Goal: Information Seeking & Learning: Learn about a topic

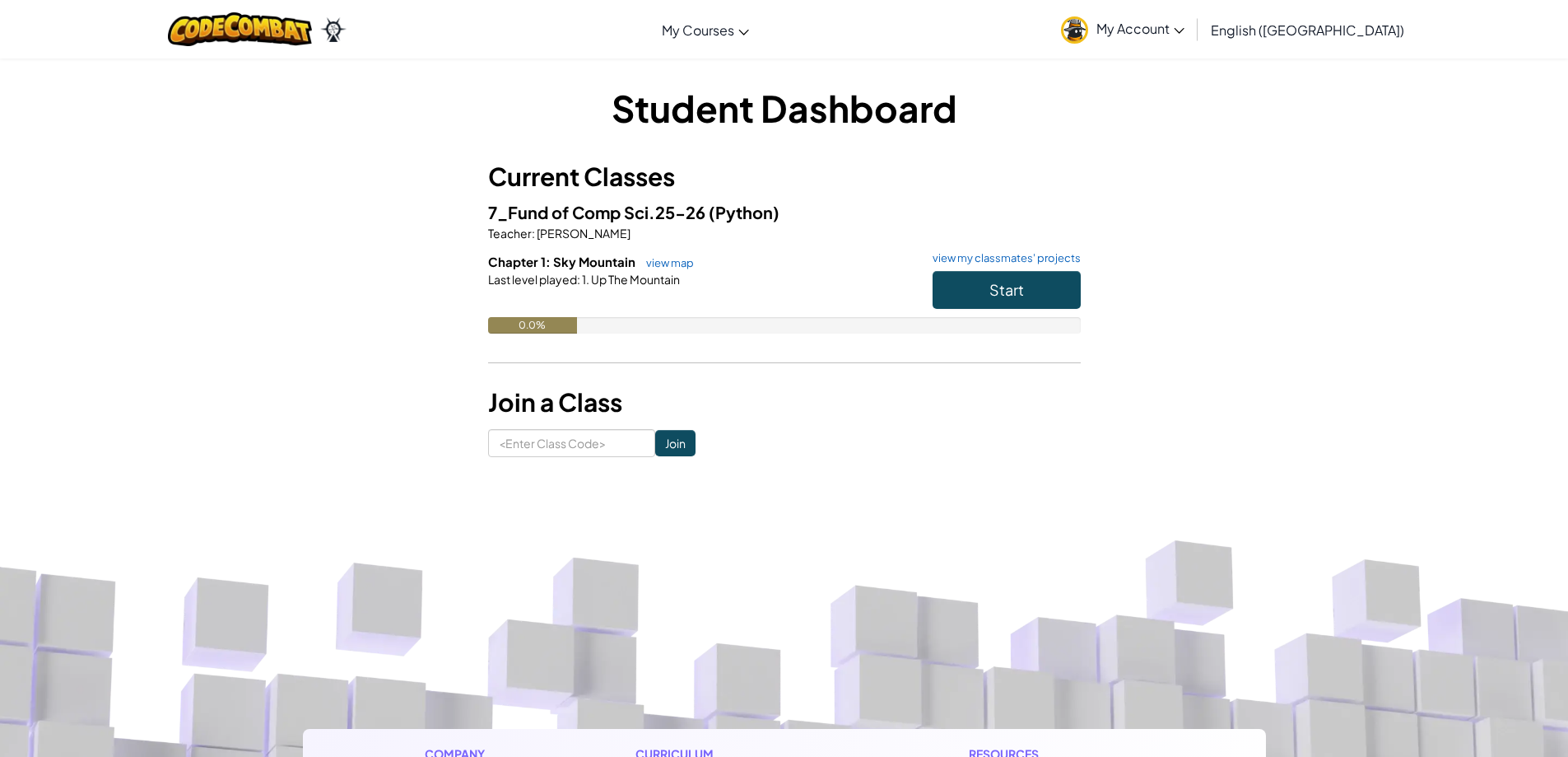
drag, startPoint x: 654, startPoint y: 415, endPoint x: 692, endPoint y: 460, distance: 58.9
click at [692, 460] on div "Student Dashboard Current Classes 7_Fund of Comp Sci.25-26 (Python) Teacher : C…" at bounding box center [784, 269] width 963 height 424
drag, startPoint x: 1013, startPoint y: 286, endPoint x: 887, endPoint y: 429, distance: 190.6
click at [888, 429] on div "Student Dashboard Current Classes 7_Fund of Comp Sci.25-26 (Python) Teacher : C…" at bounding box center [784, 269] width 593 height 375
click at [519, 463] on div "Student Dashboard Current Classes 7_Fund of Comp Sci.25-26 (Python) Teacher : C…" at bounding box center [784, 269] width 963 height 424
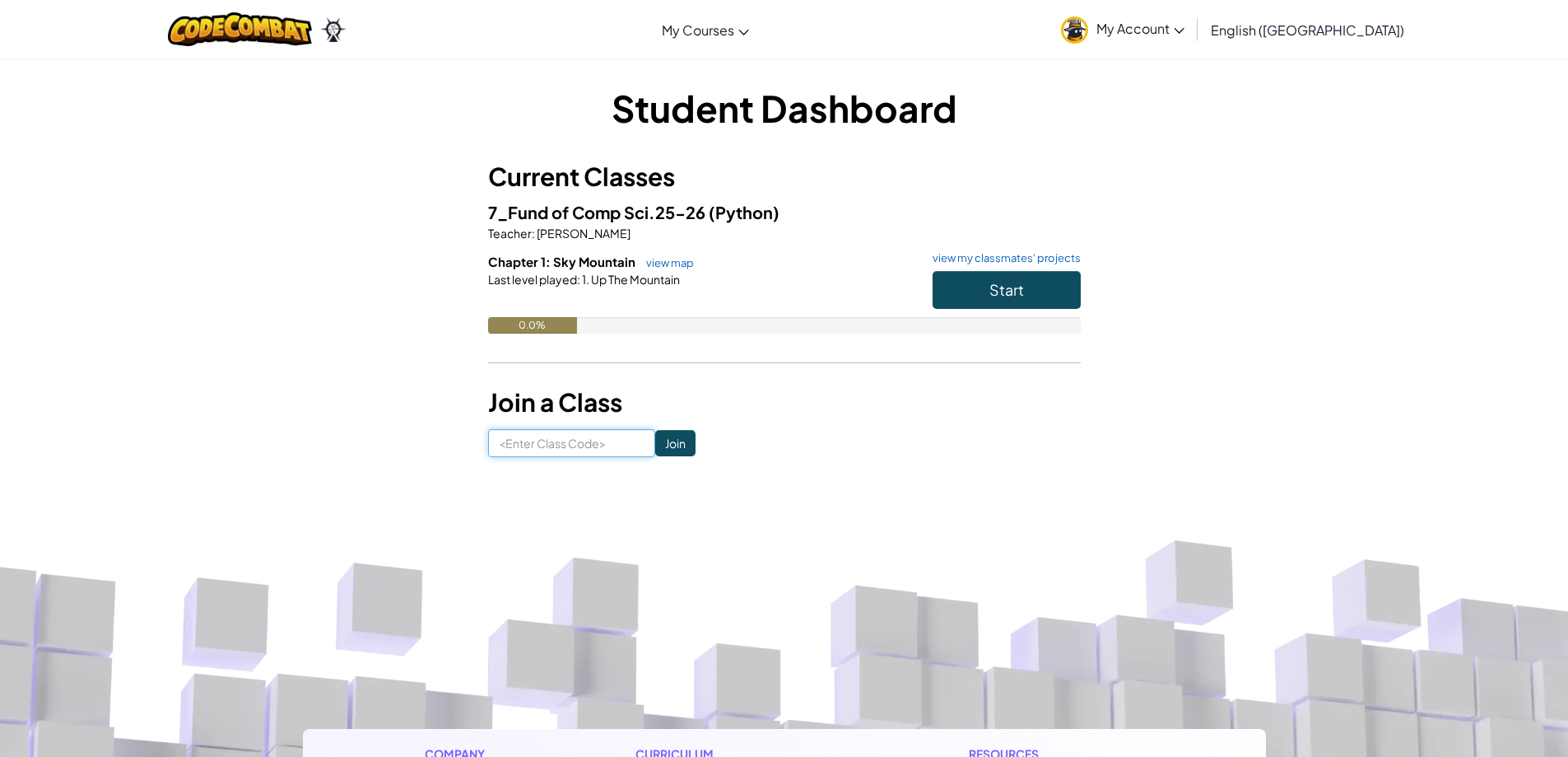
click at [522, 445] on input at bounding box center [571, 442] width 167 height 28
paste input "GoatHeavyIron"
type input "GoatHeavyIron"
click input "Join" at bounding box center [675, 443] width 40 height 27
click at [1016, 259] on link "view my classmates' projects" at bounding box center [1003, 257] width 156 height 10
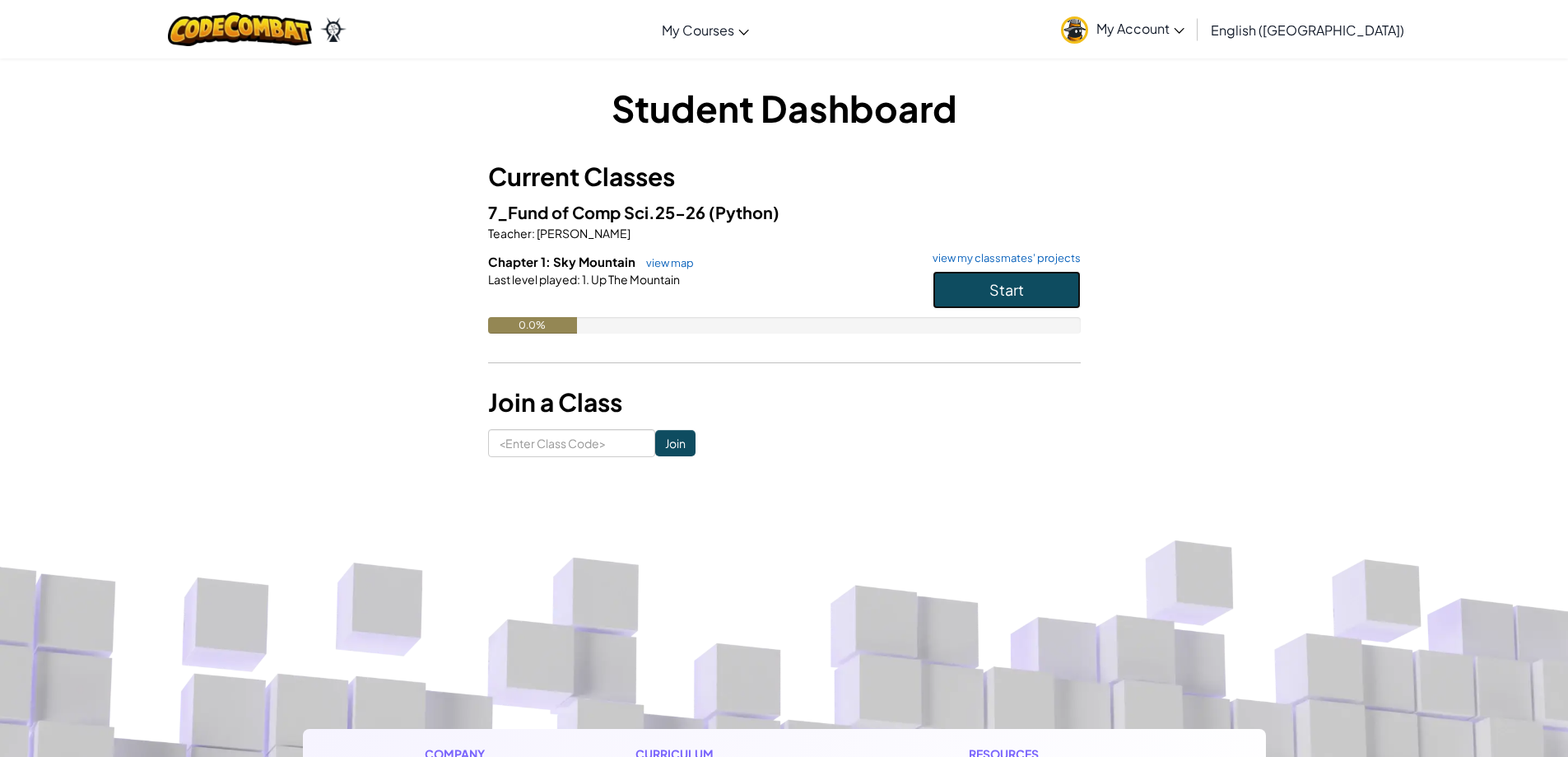
click at [988, 288] on button "Start" at bounding box center [1006, 290] width 148 height 38
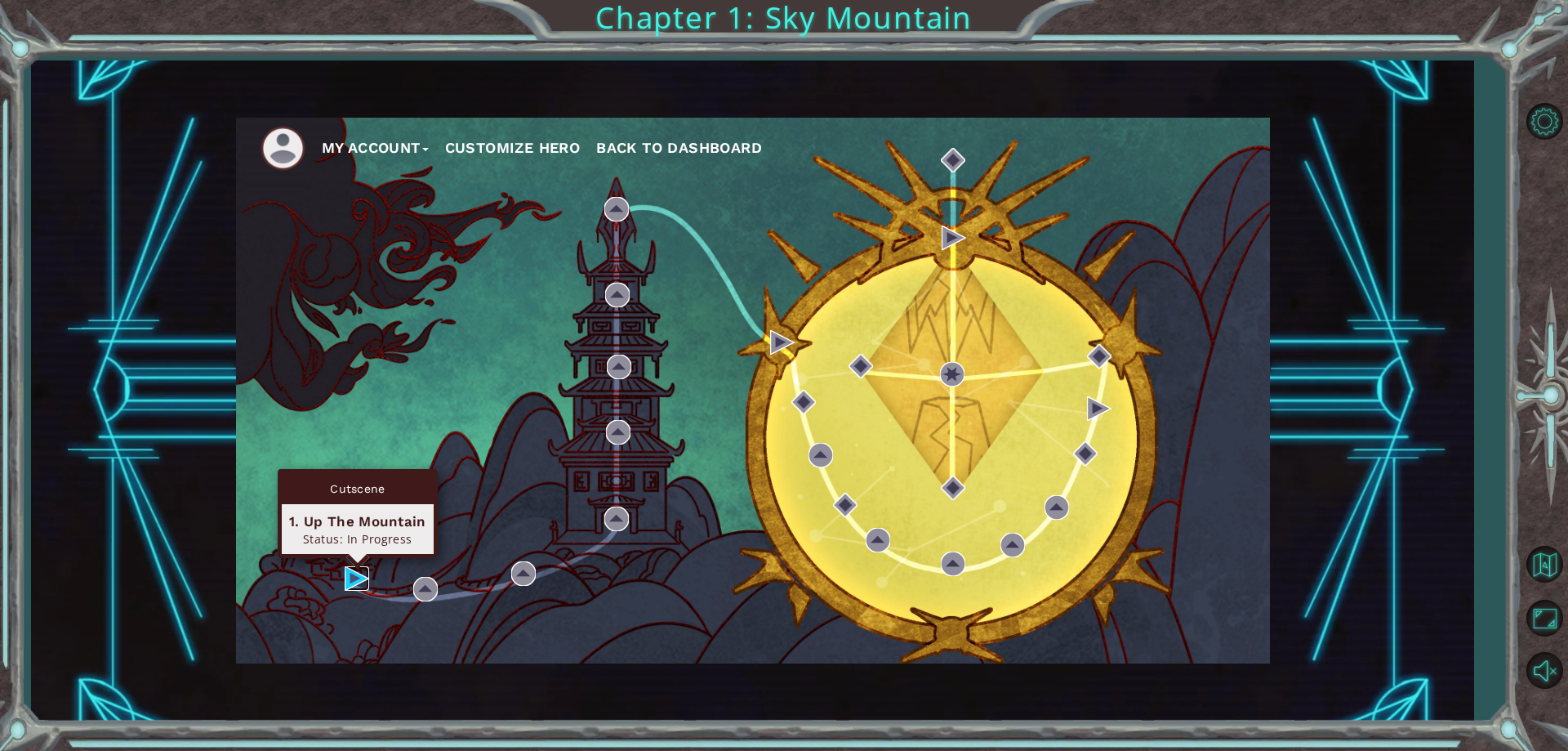
click at [345, 574] on img at bounding box center [357, 578] width 25 height 25
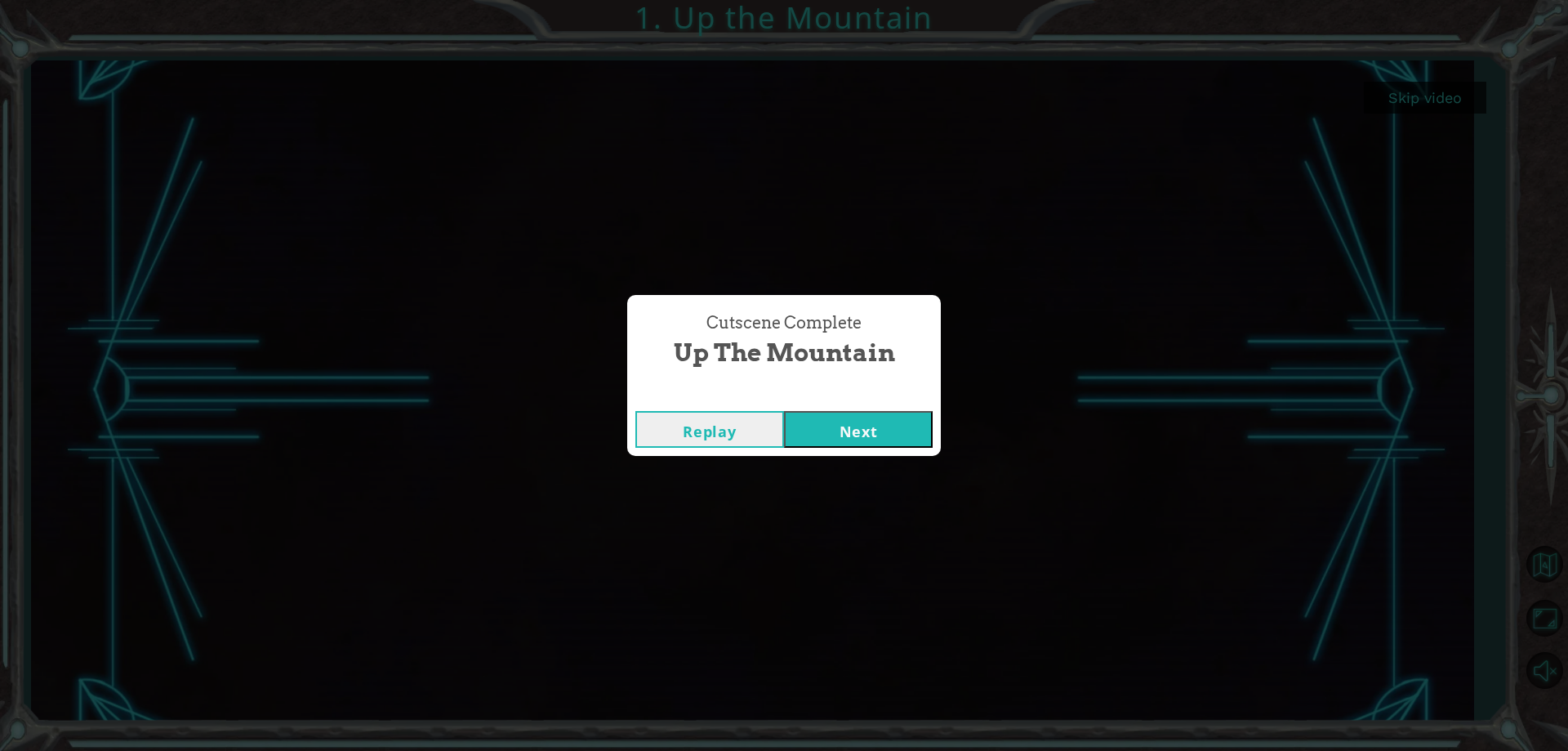
click at [869, 450] on div "Replay Next" at bounding box center [784, 429] width 314 height 53
click at [858, 412] on button "Next" at bounding box center [858, 428] width 148 height 37
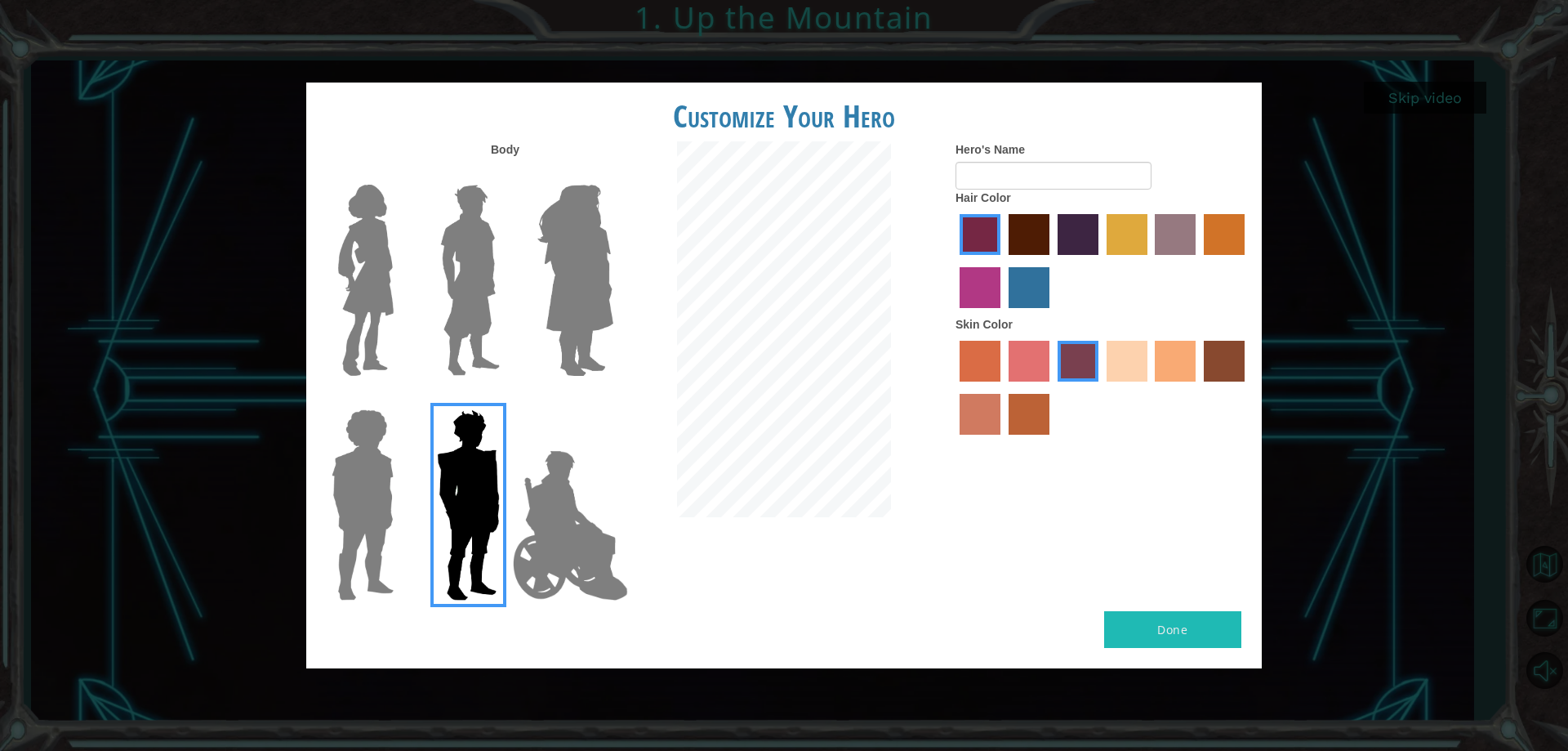
click at [535, 274] on img at bounding box center [575, 280] width 89 height 204
click at [613, 174] on input "Hero Amethyst" at bounding box center [613, 174] width 0 height 0
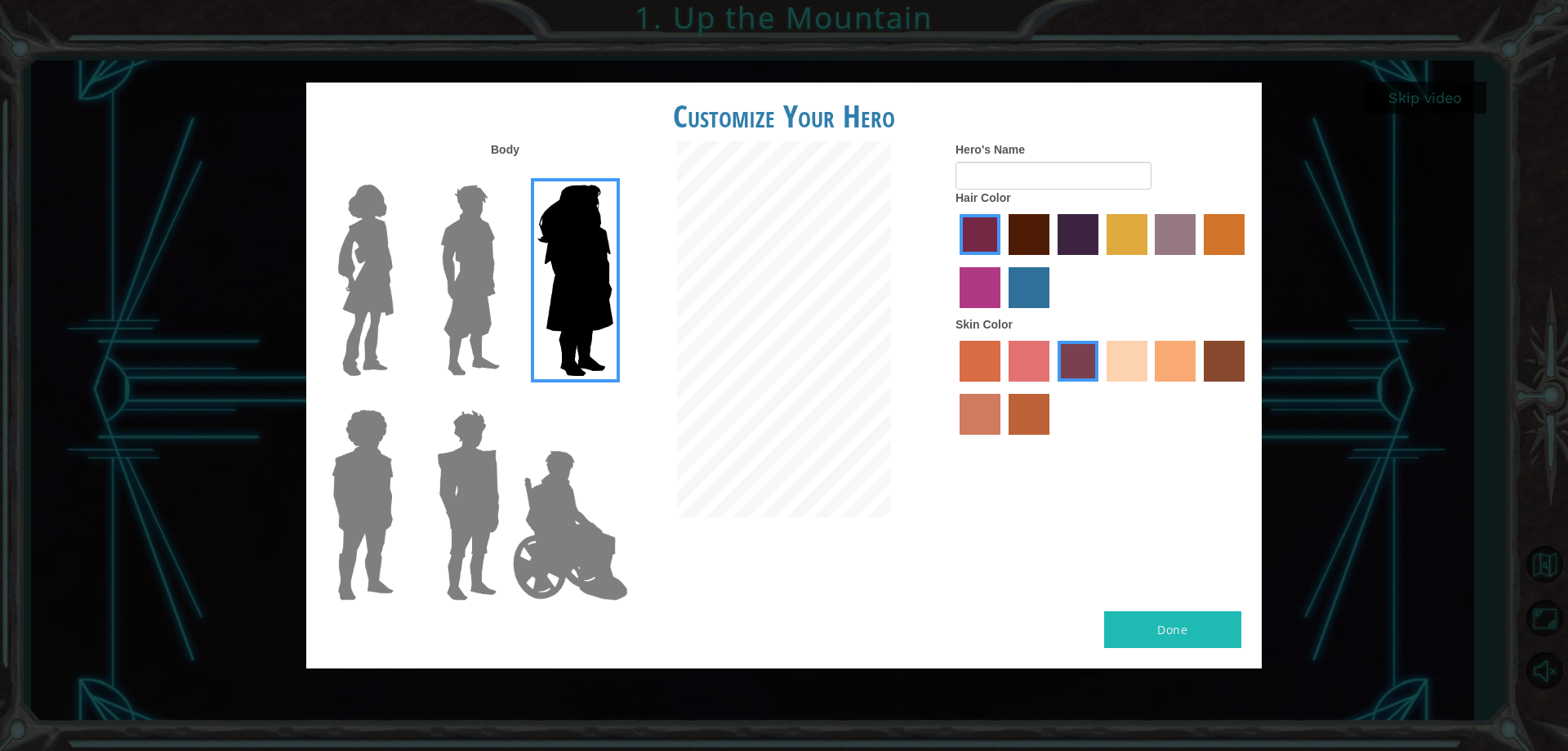
click at [477, 273] on img at bounding box center [470, 280] width 73 height 204
click at [506, 174] on input "Hero Lars" at bounding box center [506, 174] width 0 height 0
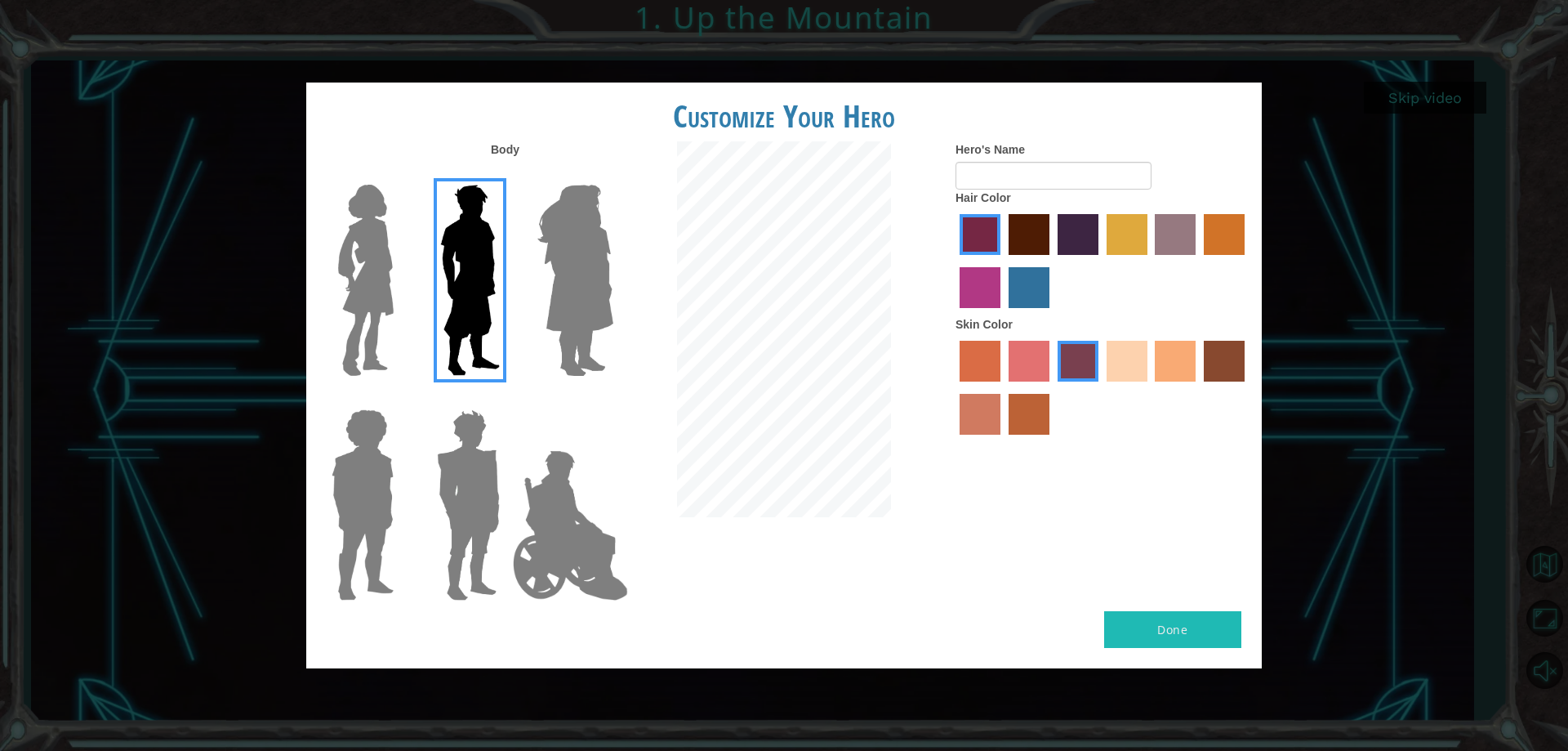
click at [1027, 241] on label "maroon hair color" at bounding box center [1028, 234] width 41 height 41
click at [1002, 260] on input "maroon hair color" at bounding box center [1002, 260] width 0 height 0
click at [1245, 356] on label "karma skin color" at bounding box center [1224, 360] width 41 height 41
click at [1198, 387] on input "karma skin color" at bounding box center [1198, 387] width 0 height 0
click at [1083, 231] on label "hot purple hair color" at bounding box center [1077, 234] width 41 height 41
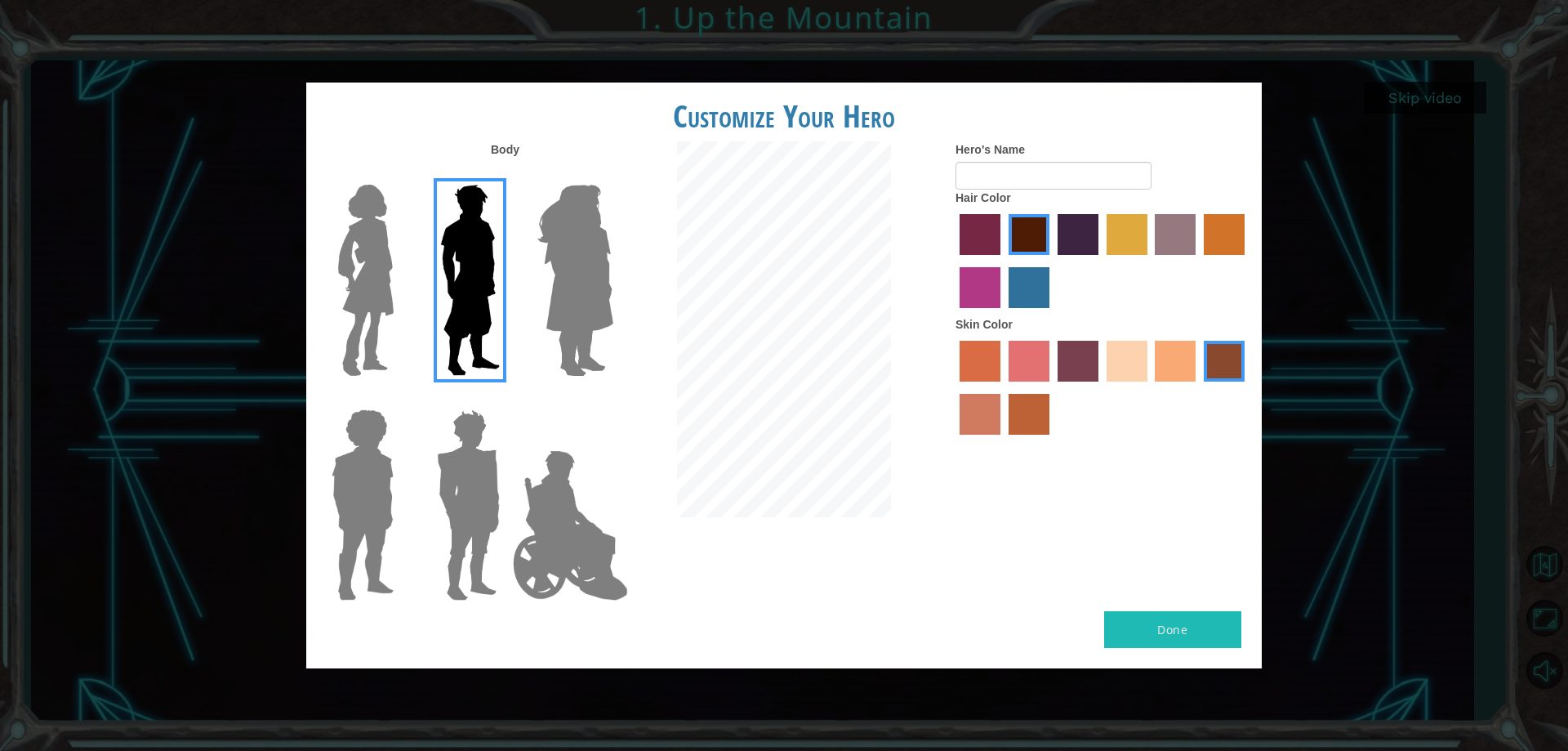
click at [1052, 260] on input "hot purple hair color" at bounding box center [1052, 260] width 0 height 0
click at [1146, 240] on label "tulip tree hair color" at bounding box center [1126, 234] width 41 height 41
click at [1101, 260] on input "tulip tree hair color" at bounding box center [1101, 260] width 0 height 0
drag, startPoint x: 957, startPoint y: 266, endPoint x: 958, endPoint y: 278, distance: 12.0
click at [955, 278] on div at bounding box center [1102, 263] width 294 height 106
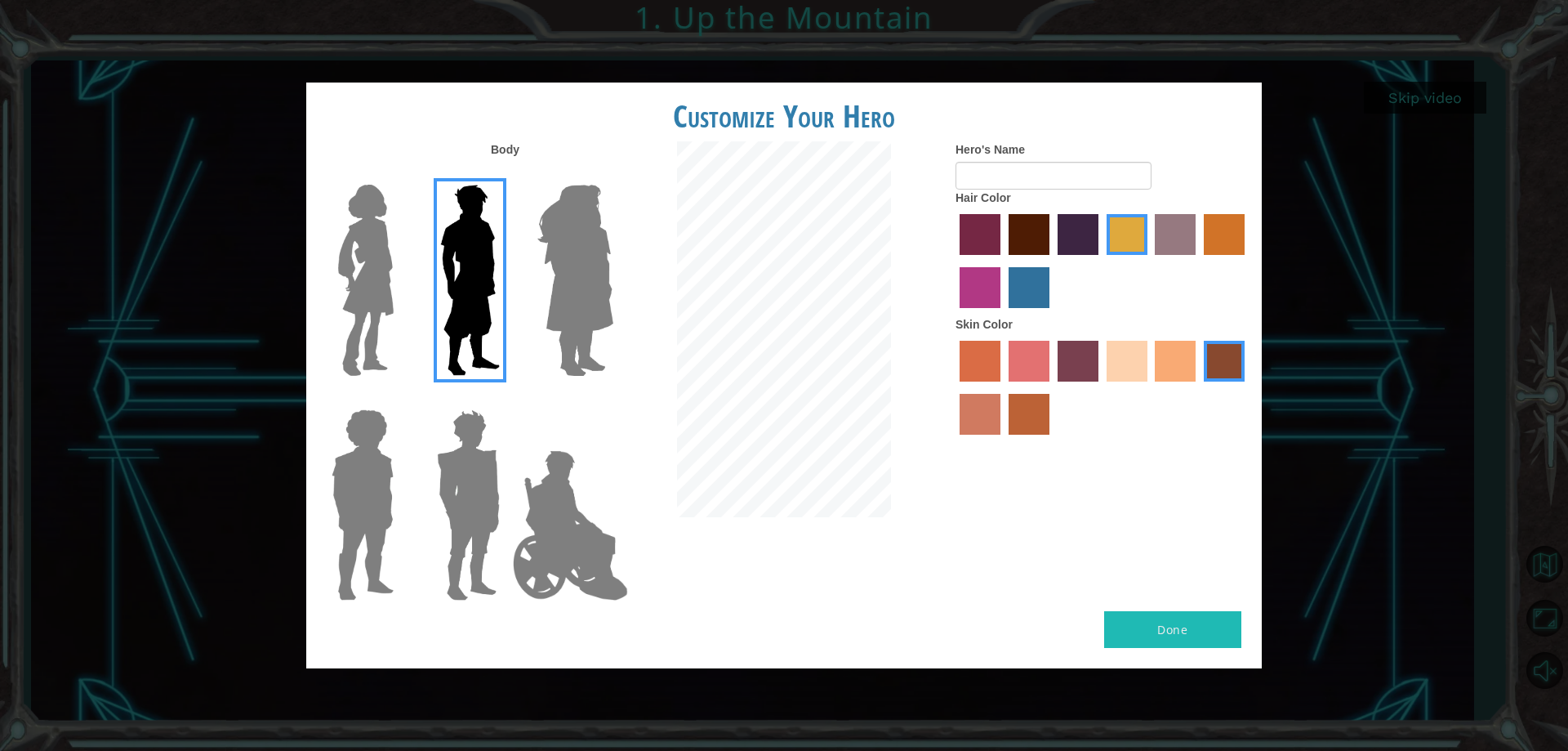
click at [1016, 295] on label "lachmara hair color" at bounding box center [1028, 287] width 41 height 41
click at [1002, 314] on input "lachmara hair color" at bounding box center [1002, 314] width 0 height 0
click at [984, 285] on label "medium red violet hair color" at bounding box center [980, 287] width 41 height 41
click at [1247, 260] on input "medium red violet hair color" at bounding box center [1247, 260] width 0 height 0
click at [998, 228] on label "paprika hair color" at bounding box center [980, 234] width 41 height 41
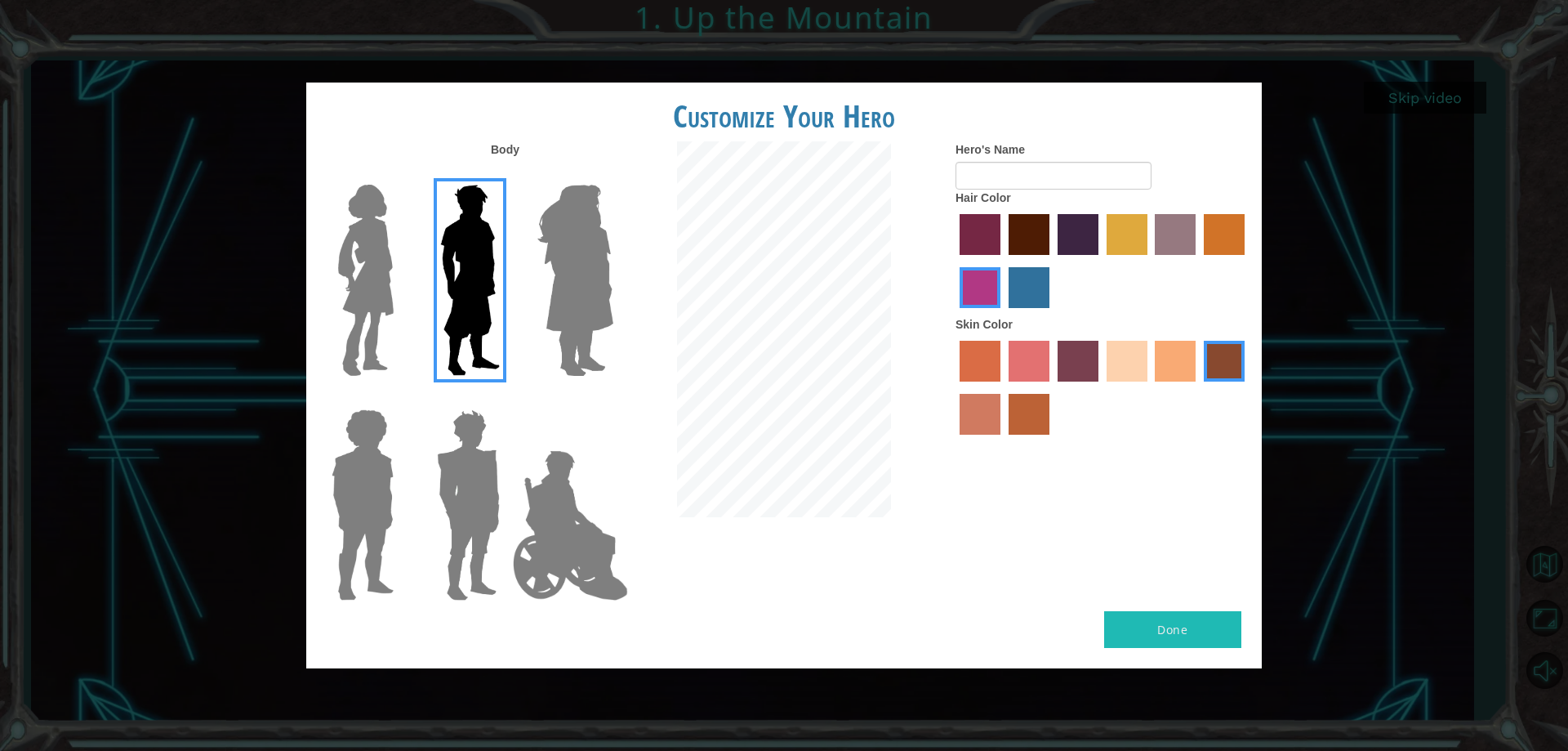
click at [954, 260] on input "paprika hair color" at bounding box center [954, 260] width 0 height 0
click at [1025, 233] on label "maroon hair color" at bounding box center [1028, 234] width 41 height 41
click at [1002, 260] on input "maroon hair color" at bounding box center [1002, 260] width 0 height 0
click at [1158, 361] on label "tacao skin color" at bounding box center [1175, 360] width 41 height 41
click at [1150, 387] on input "tacao skin color" at bounding box center [1150, 387] width 0 height 0
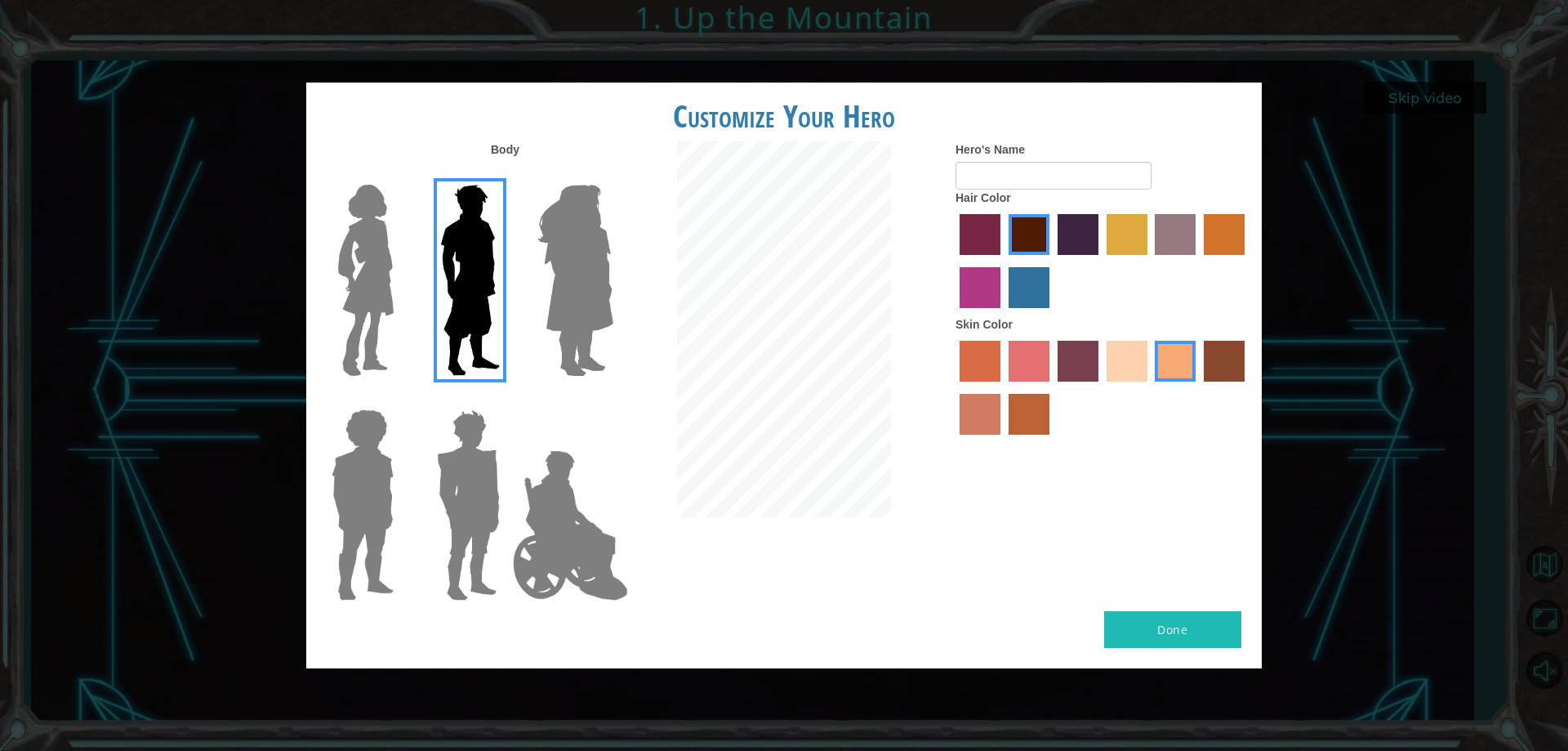
click at [1220, 344] on label "karma skin color" at bounding box center [1224, 360] width 41 height 41
click at [1198, 387] on input "karma skin color" at bounding box center [1198, 387] width 0 height 0
click at [954, 236] on div "Hero's Name Hair Color Skin Color" at bounding box center [1102, 291] width 319 height 302
click at [1071, 231] on label "hot purple hair color" at bounding box center [1077, 234] width 41 height 41
click at [1052, 260] on input "hot purple hair color" at bounding box center [1052, 260] width 0 height 0
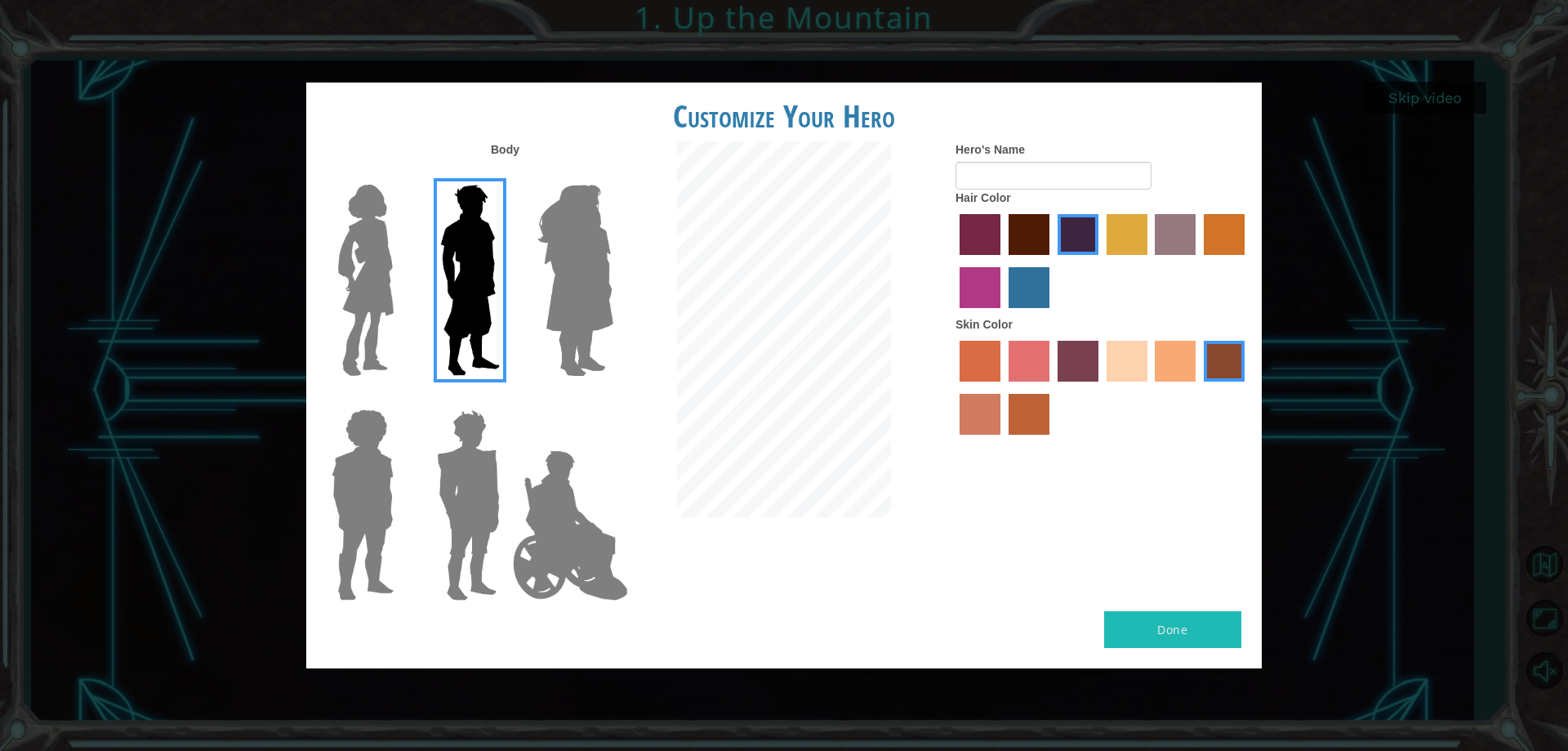
click at [1123, 228] on label "tulip tree hair color" at bounding box center [1126, 234] width 41 height 41
click at [1101, 260] on input "tulip tree hair color" at bounding box center [1101, 260] width 0 height 0
click at [1176, 230] on label "bazaar hair color" at bounding box center [1175, 234] width 41 height 41
click at [1150, 260] on input "bazaar hair color" at bounding box center [1150, 260] width 0 height 0
click at [1220, 239] on label "gold drop hair color" at bounding box center [1224, 234] width 41 height 41
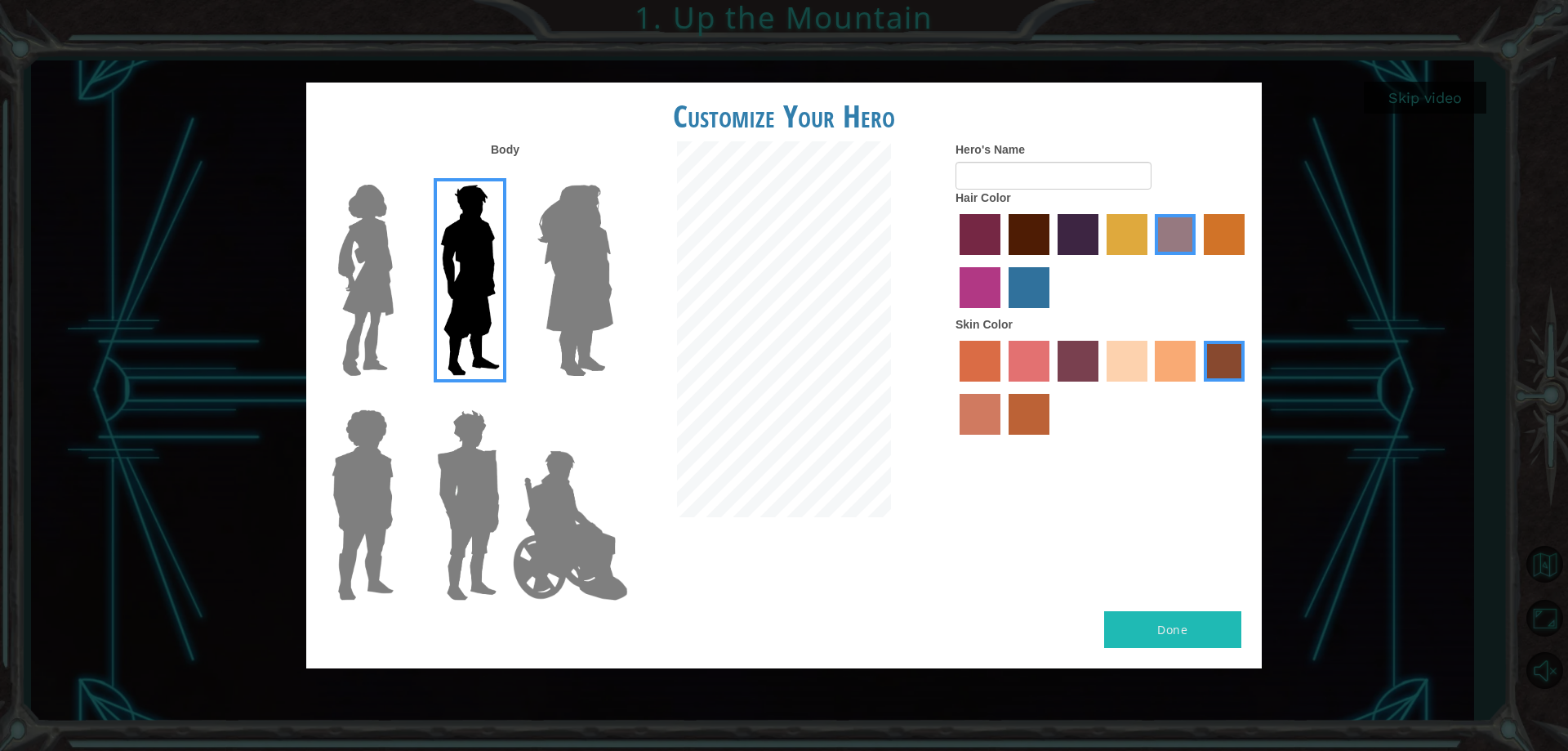
click at [1198, 260] on input "gold drop hair color" at bounding box center [1198, 260] width 0 height 0
click at [1010, 304] on label "lachmara hair color" at bounding box center [1028, 287] width 41 height 41
click at [1002, 314] on input "lachmara hair color" at bounding box center [1002, 314] width 0 height 0
click at [368, 466] on img at bounding box center [362, 505] width 75 height 204
click at [400, 398] on input "Hero Steven" at bounding box center [400, 398] width 0 height 0
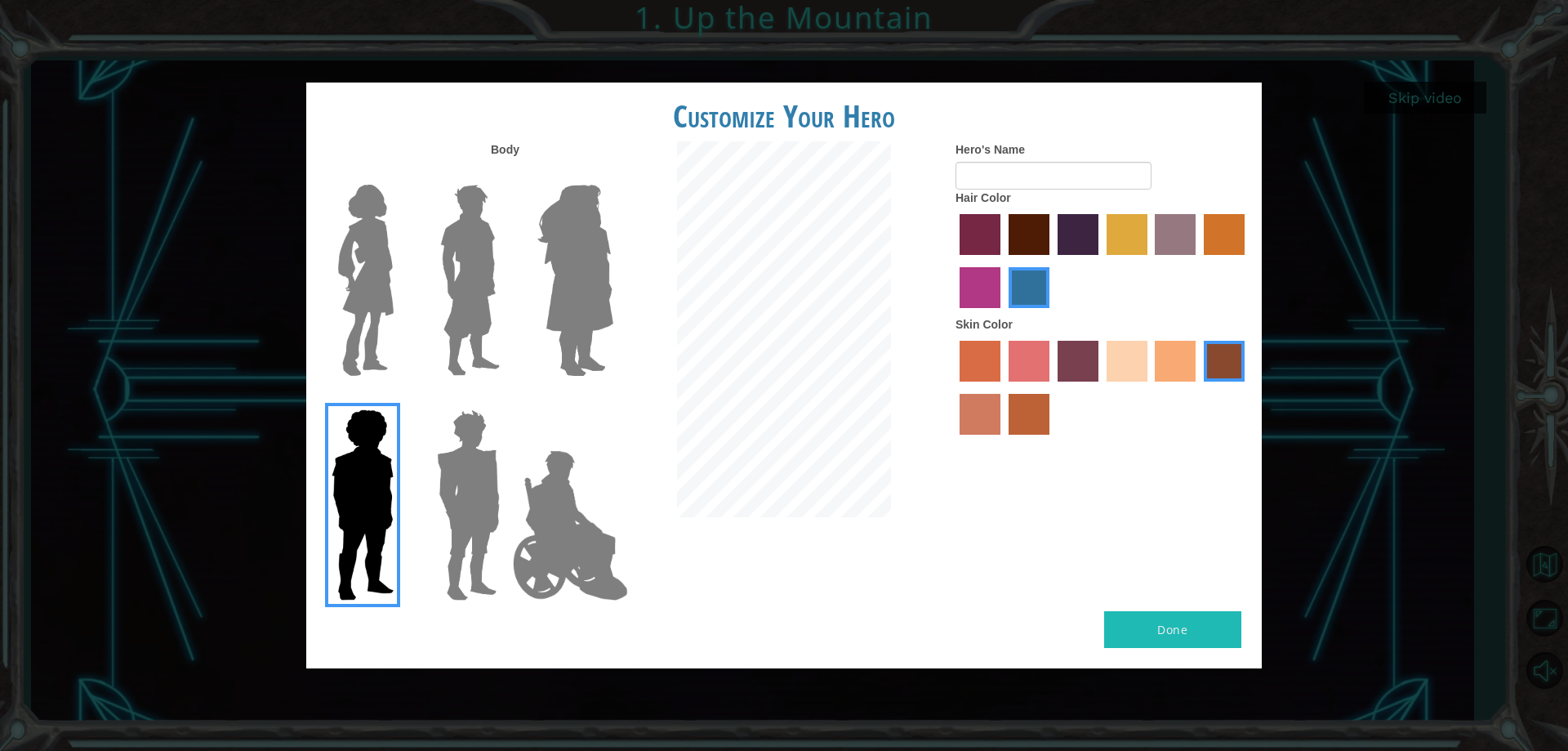
click at [468, 325] on img at bounding box center [470, 280] width 73 height 204
click at [506, 174] on input "Hero Lars" at bounding box center [506, 174] width 0 height 0
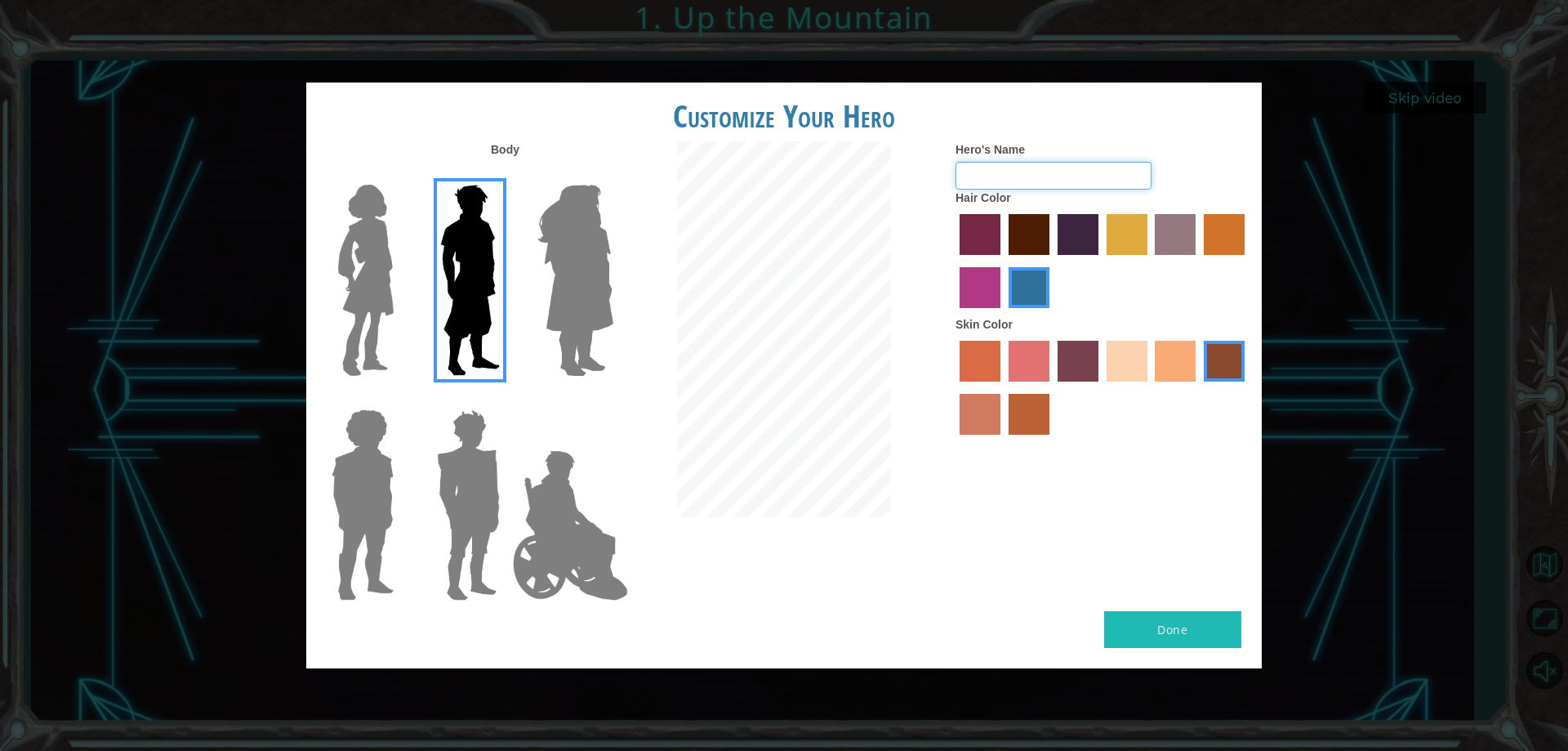
click at [1002, 174] on input "Hero's Name" at bounding box center [1053, 175] width 196 height 27
type input "Ebenezer"
drag, startPoint x: 1155, startPoint y: 555, endPoint x: 1193, endPoint y: 588, distance: 50.3
drag, startPoint x: 1193, startPoint y: 588, endPoint x: 1168, endPoint y: 631, distance: 49.7
click at [1168, 631] on button "Done" at bounding box center [1172, 629] width 137 height 37
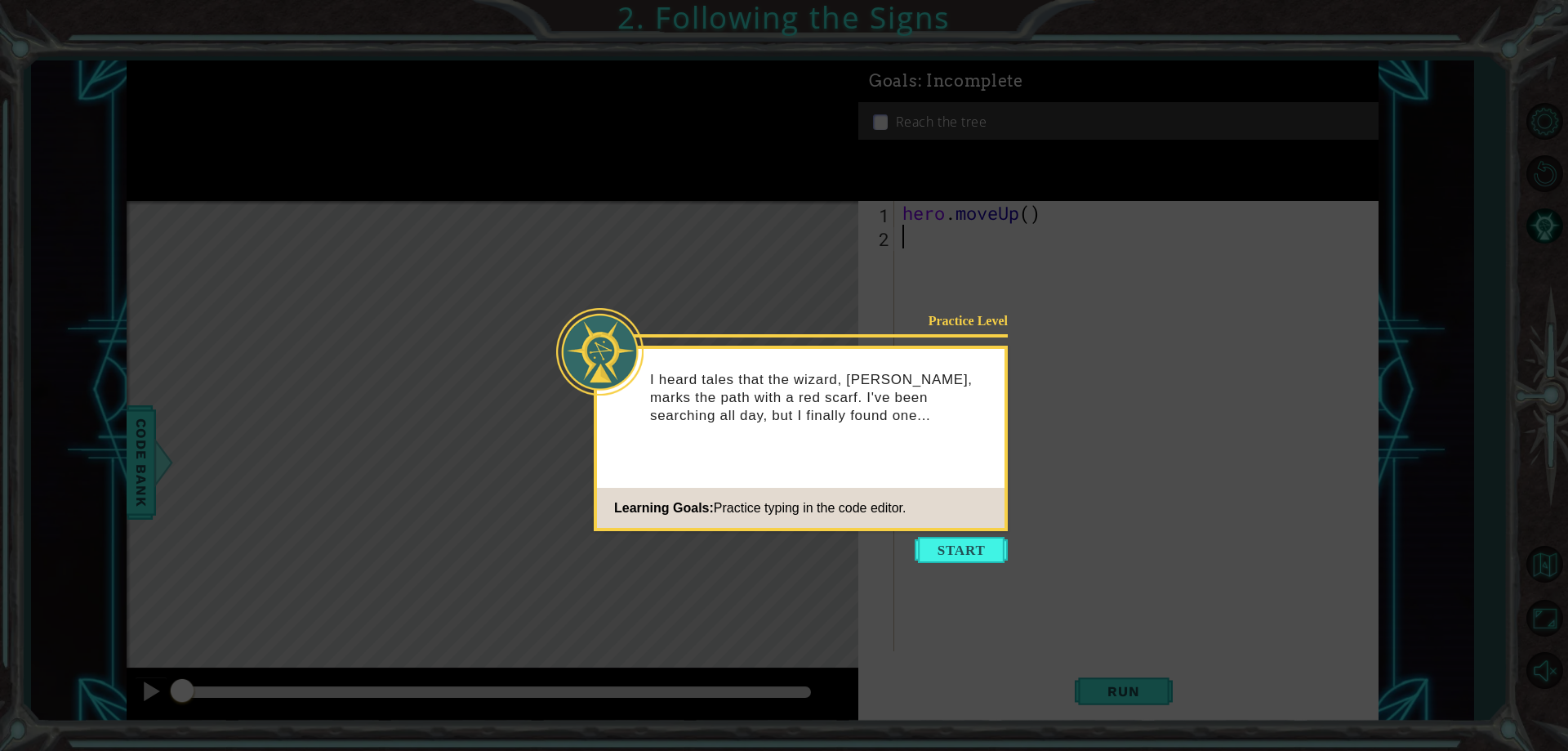
click at [963, 550] on button "Start" at bounding box center [961, 550] width 93 height 26
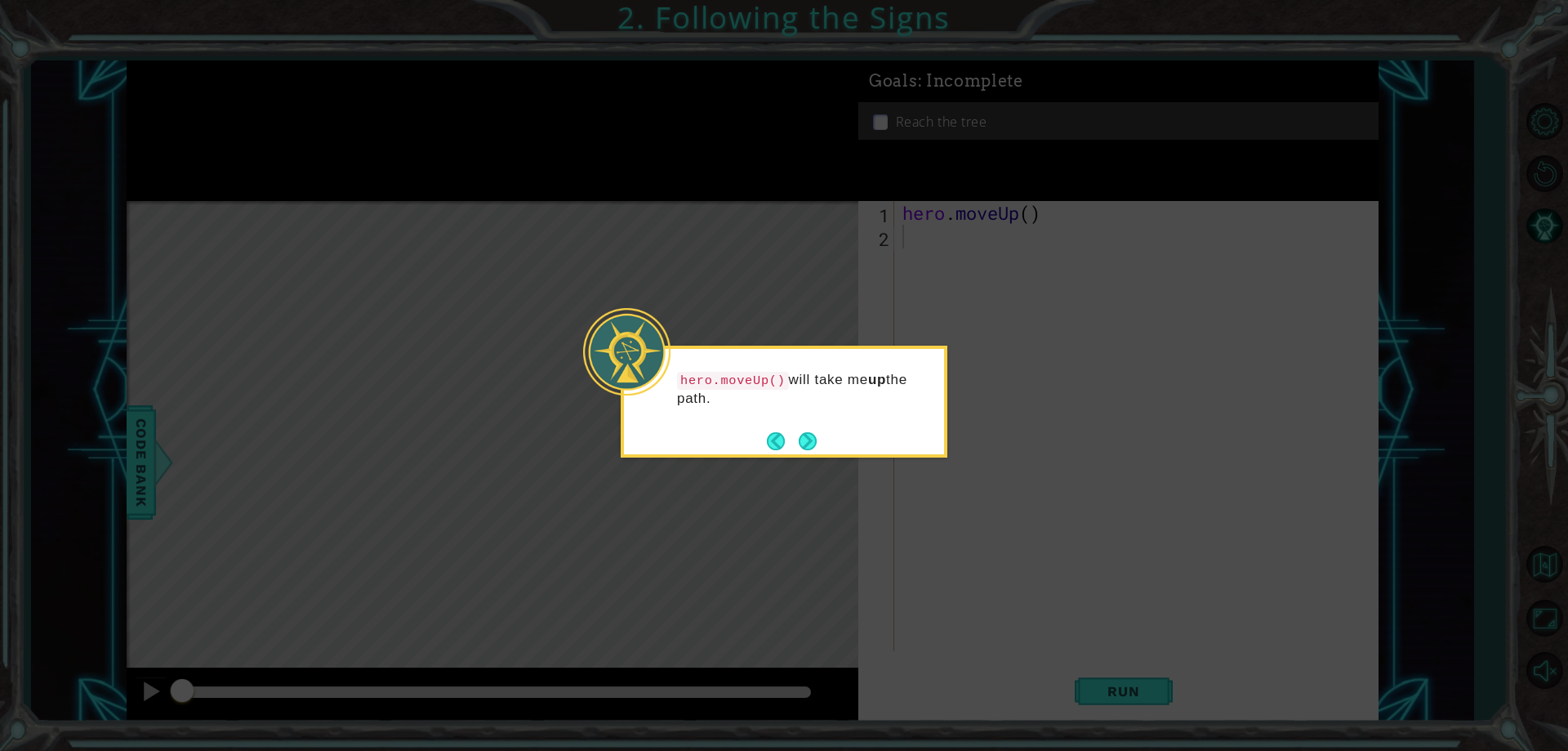
click at [804, 432] on button "Next" at bounding box center [808, 441] width 18 height 18
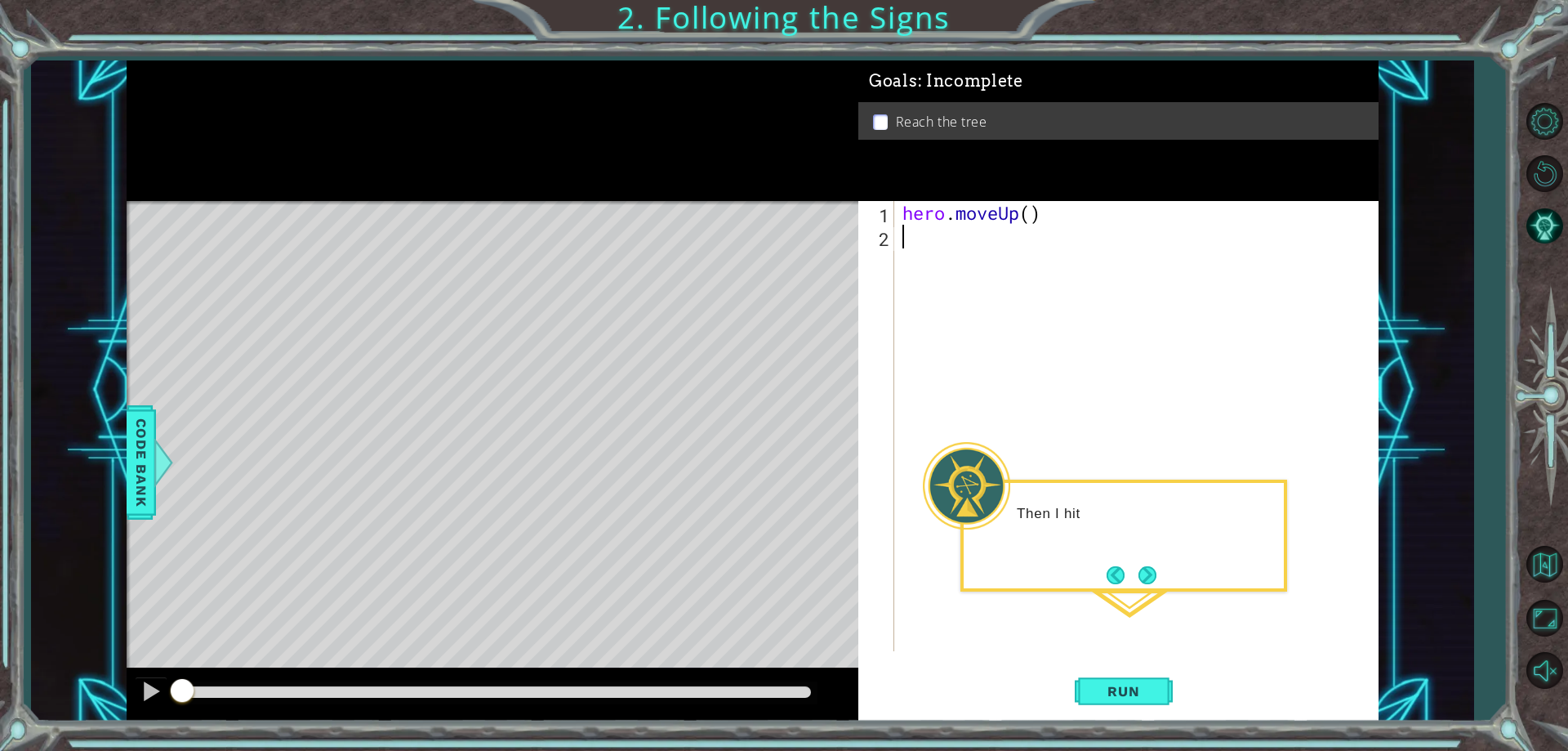
click at [983, 222] on div "hero . moveUp ( )" at bounding box center [1140, 449] width 481 height 498
click at [1078, 684] on button "Run" at bounding box center [1124, 691] width 98 height 52
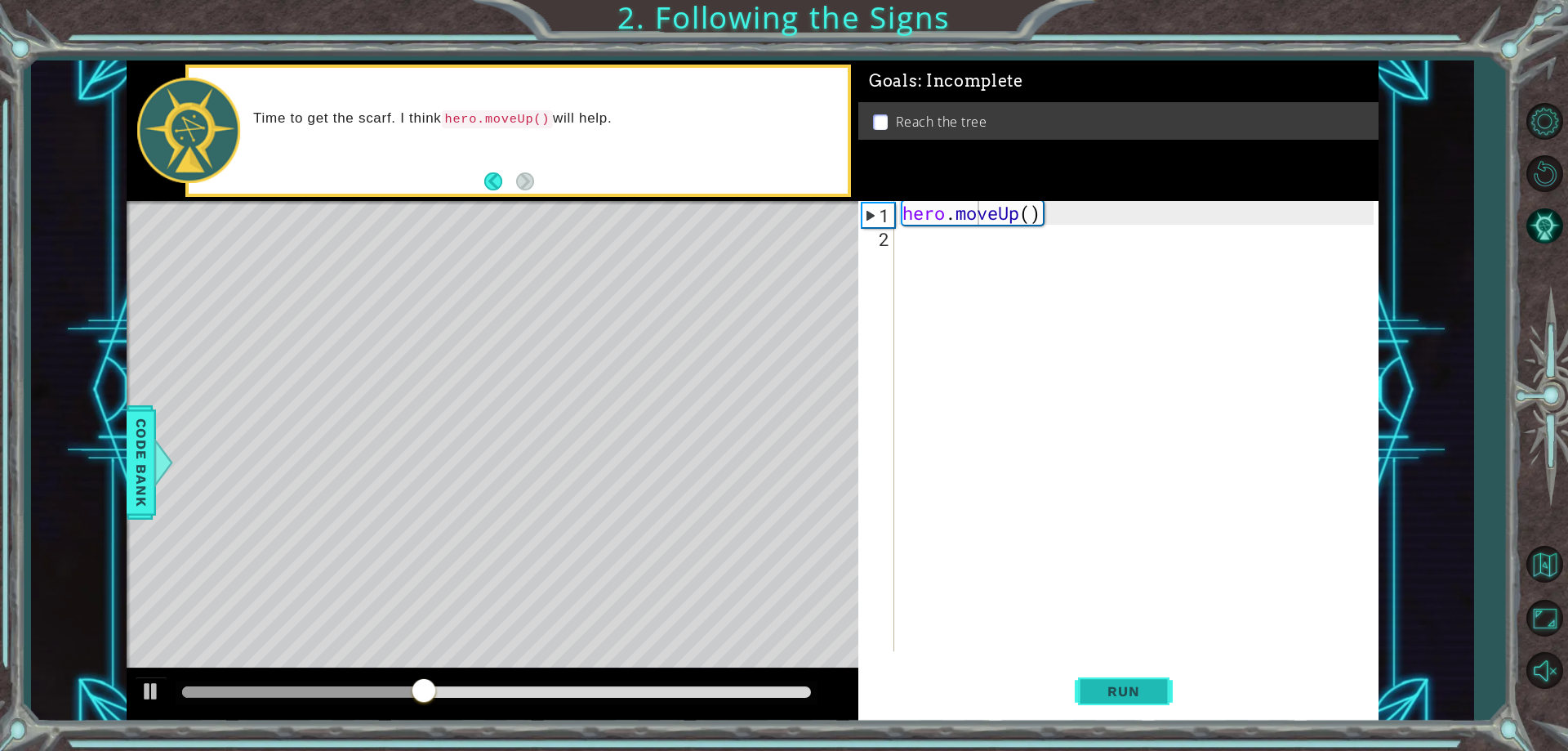
click at [1124, 685] on span "Run" at bounding box center [1124, 690] width 64 height 16
click at [458, 688] on div at bounding box center [497, 691] width 629 height 11
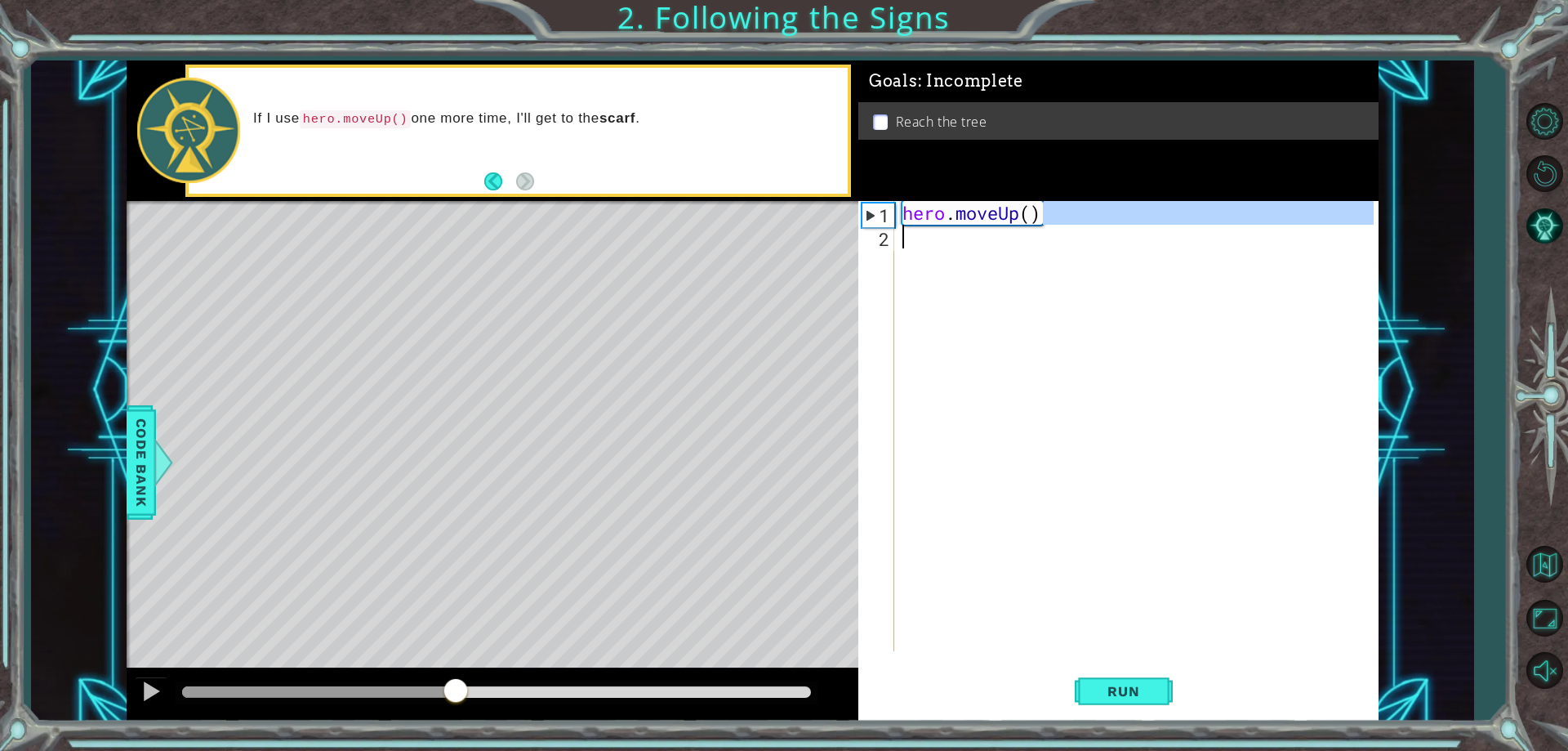
drag, startPoint x: 1038, startPoint y: 217, endPoint x: 919, endPoint y: 208, distance: 119.3
click at [918, 210] on div "hero . moveUp ( )" at bounding box center [1140, 449] width 481 height 498
drag, startPoint x: 885, startPoint y: 218, endPoint x: 885, endPoint y: 236, distance: 18.0
type textarea "hero.moveUp()"
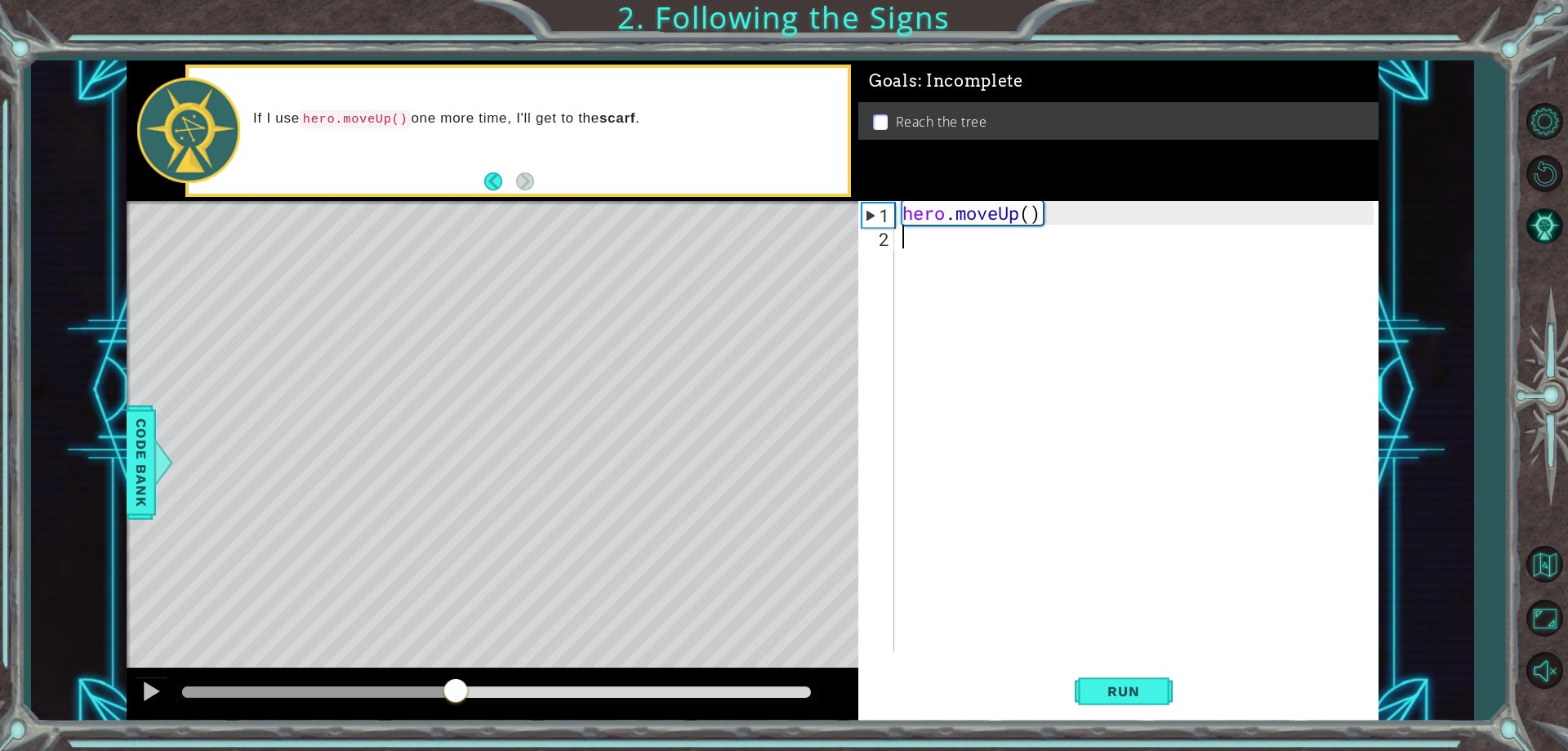
click at [936, 210] on div "hero . moveUp ( )" at bounding box center [1140, 449] width 481 height 498
click at [937, 210] on div "hero . moveUp ( )" at bounding box center [1136, 426] width 474 height 450
click at [937, 210] on div "hero . moveUp ( )" at bounding box center [1140, 449] width 481 height 498
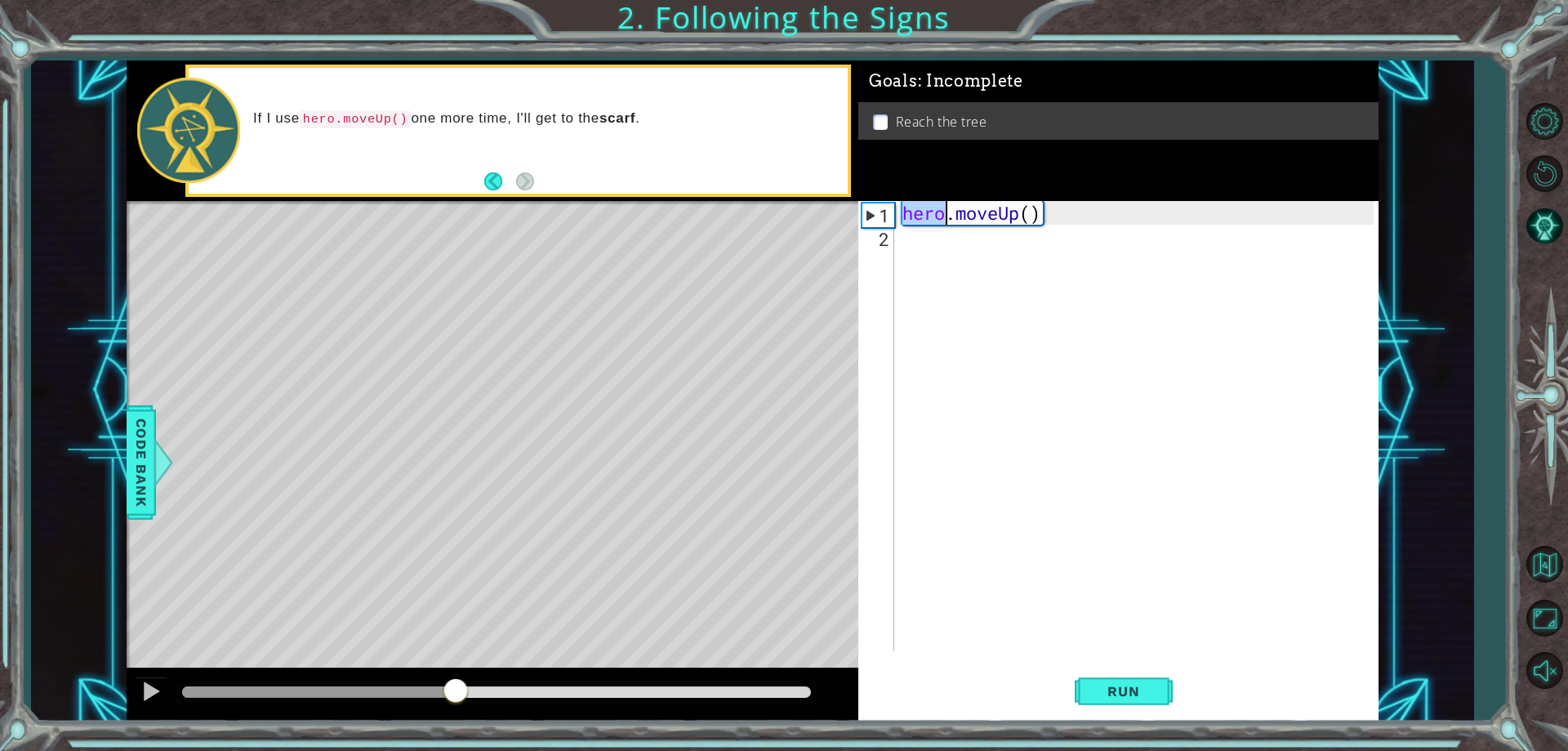
type textarea "hero.moveUp()"
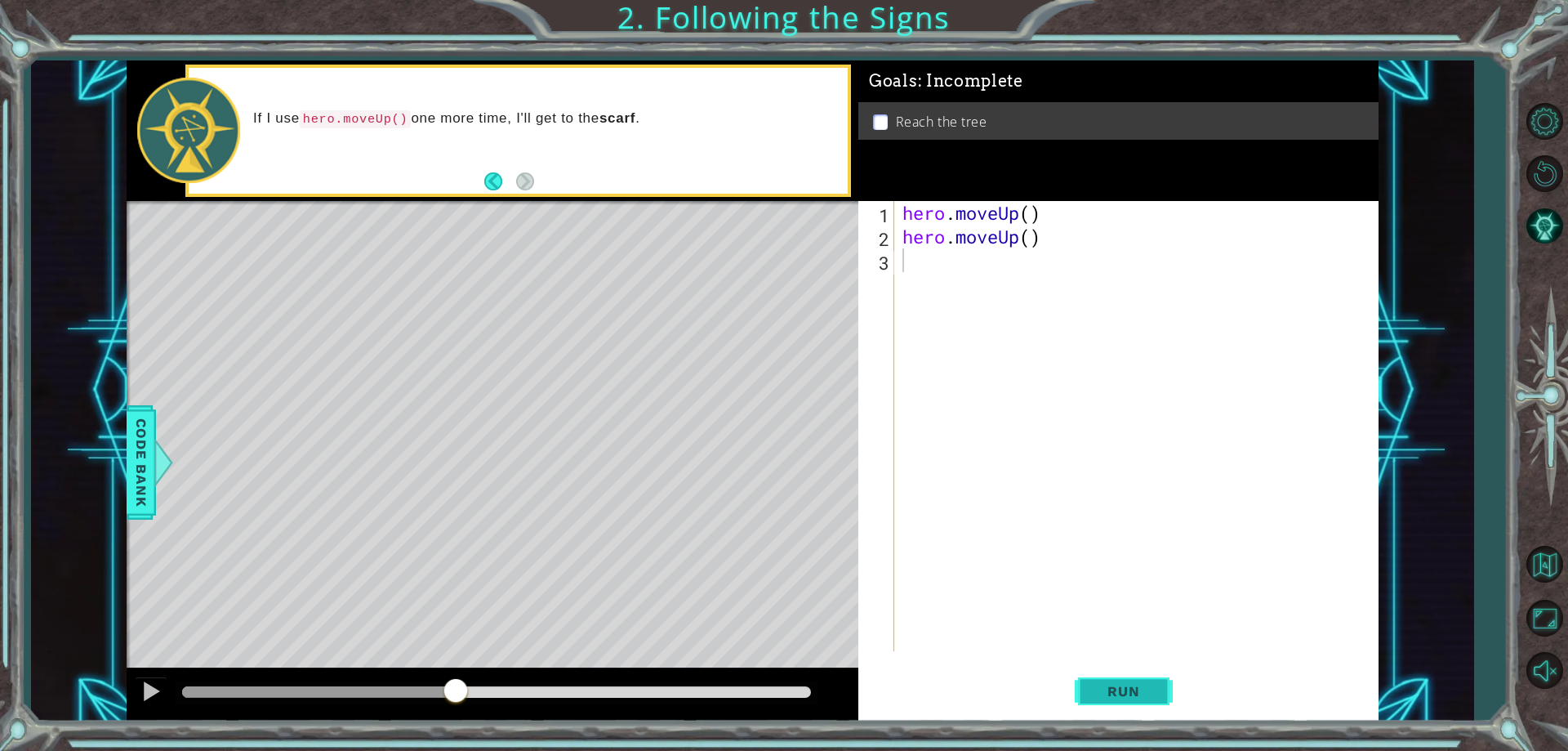
click at [1098, 691] on span "Run" at bounding box center [1124, 690] width 64 height 16
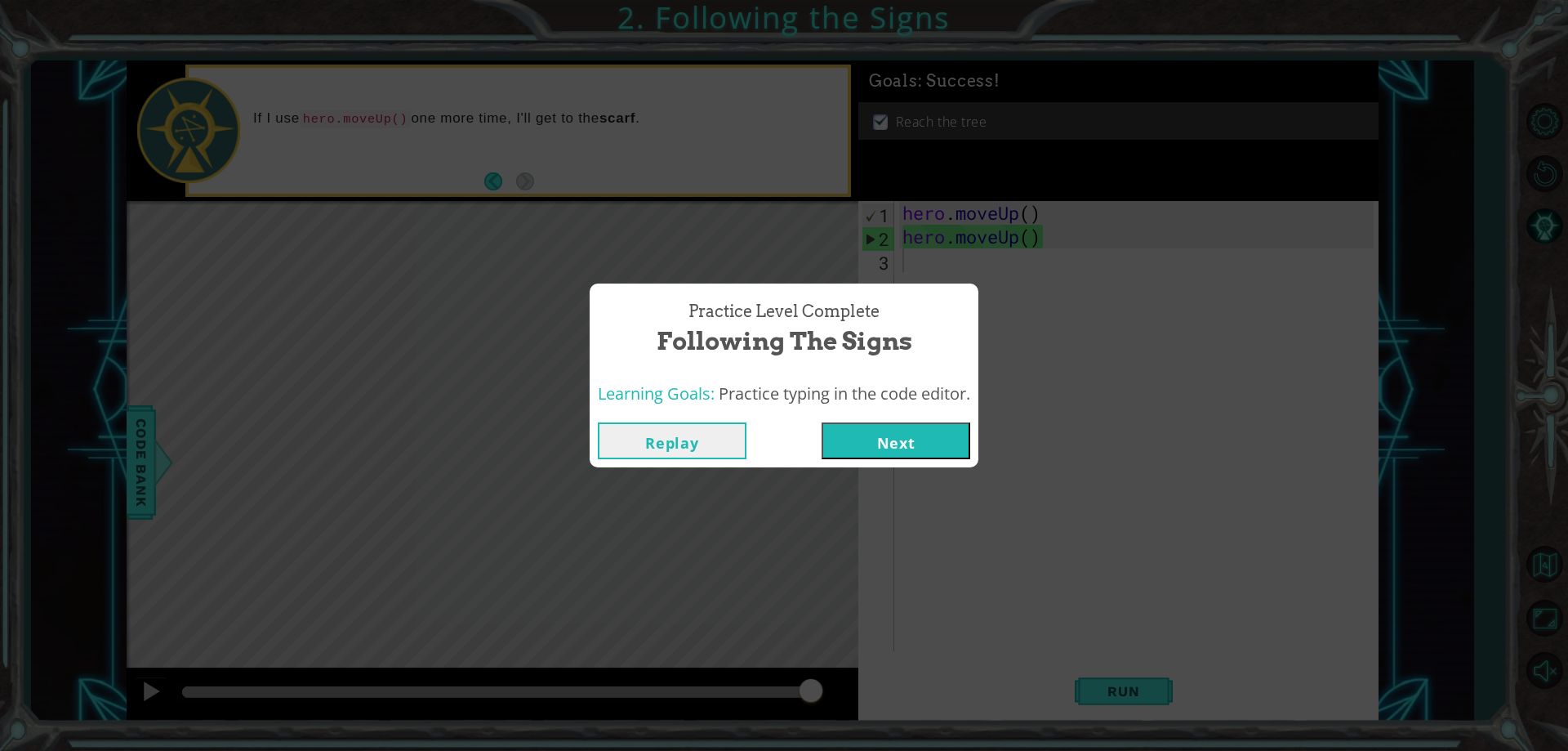
click at [869, 424] on button "Next" at bounding box center [896, 440] width 148 height 37
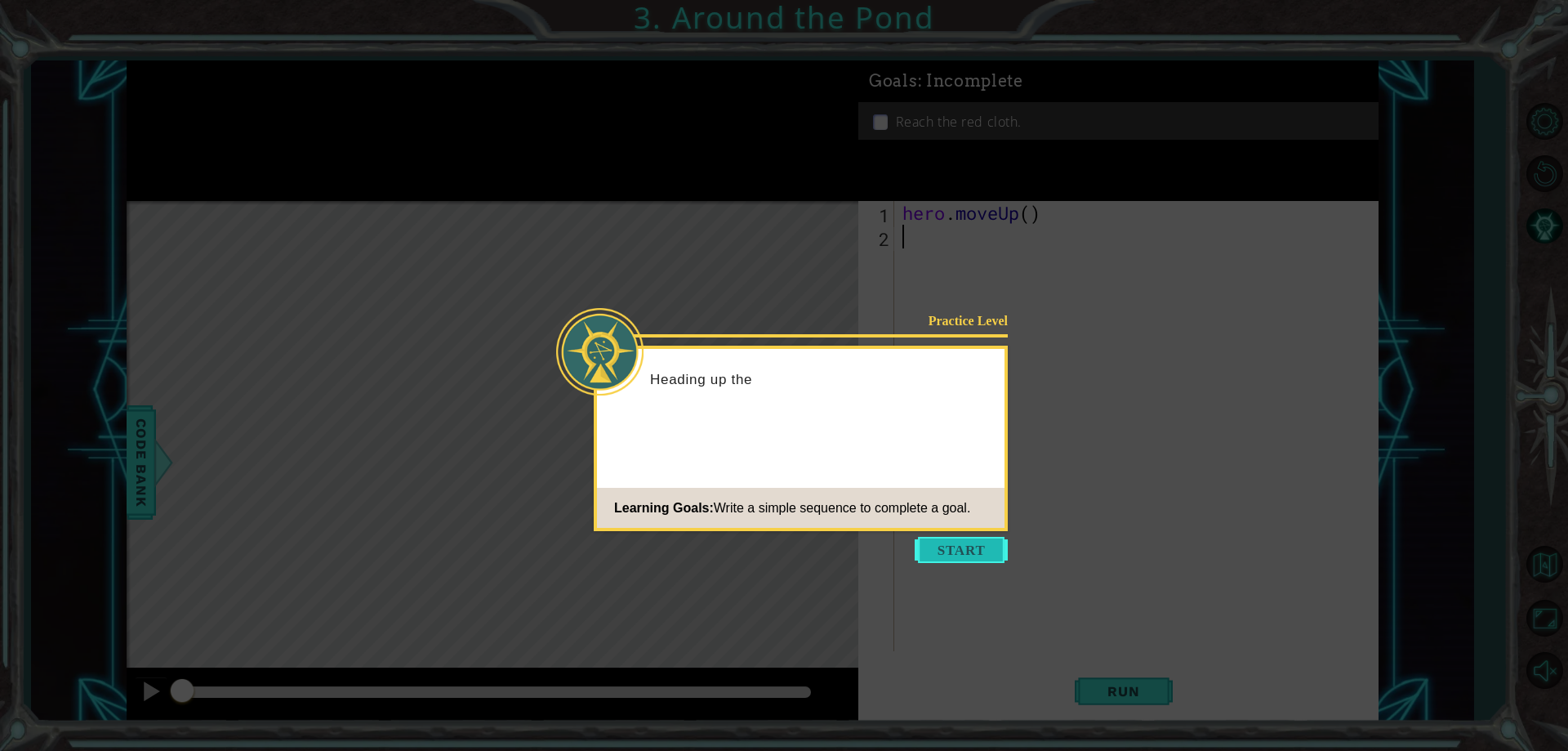
drag, startPoint x: 922, startPoint y: 516, endPoint x: 923, endPoint y: 540, distance: 24.0
drag, startPoint x: 923, startPoint y: 540, endPoint x: 904, endPoint y: 566, distance: 32.2
click at [904, 566] on icon at bounding box center [784, 376] width 1568 height 751
drag, startPoint x: 954, startPoint y: 540, endPoint x: 953, endPoint y: 512, distance: 28.0
drag, startPoint x: 953, startPoint y: 512, endPoint x: 909, endPoint y: 530, distance: 47.5
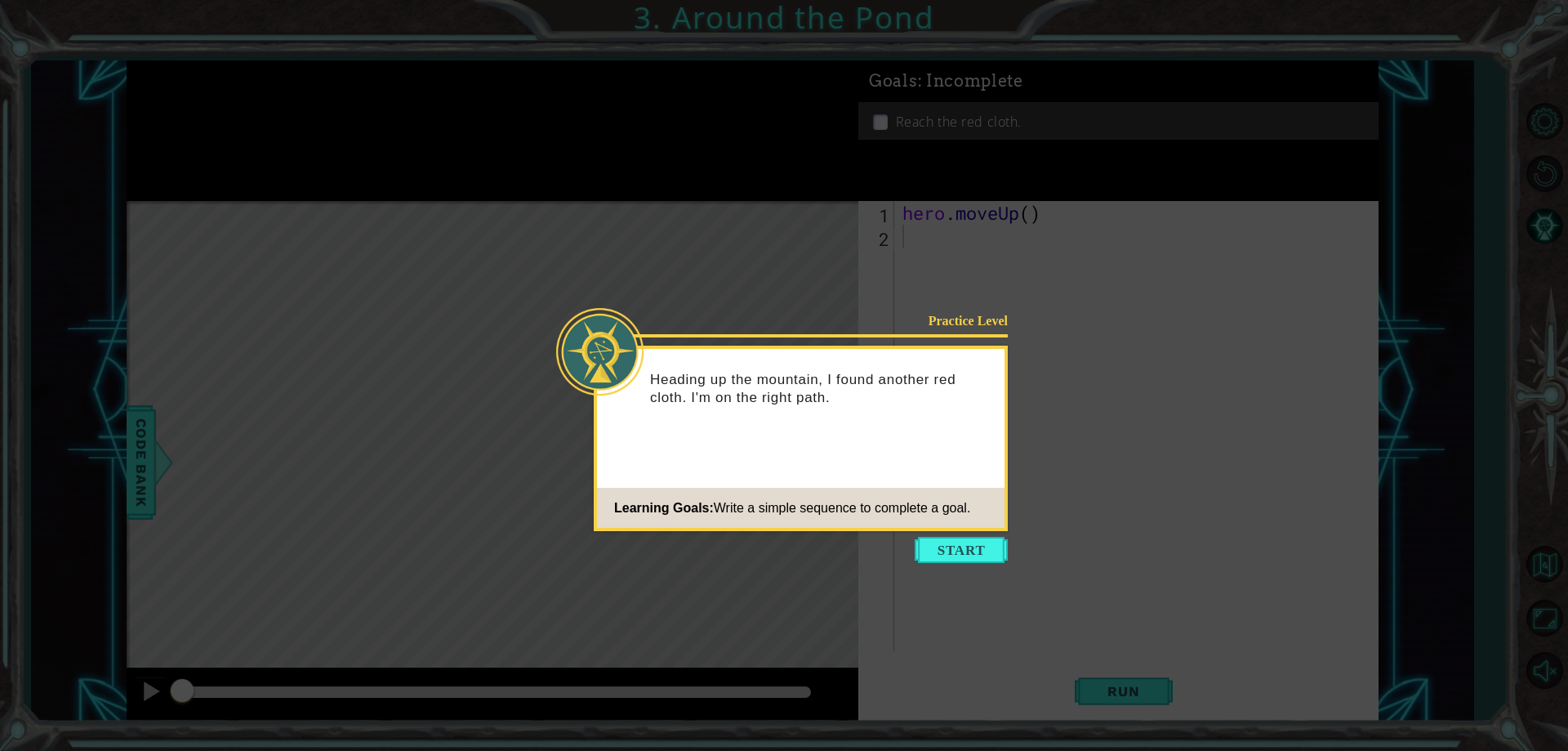
click at [910, 530] on div "Practice Level Heading up the mountain, I found another red cloth. I'm on the r…" at bounding box center [801, 438] width 414 height 185
click at [949, 558] on button "Start" at bounding box center [961, 550] width 93 height 26
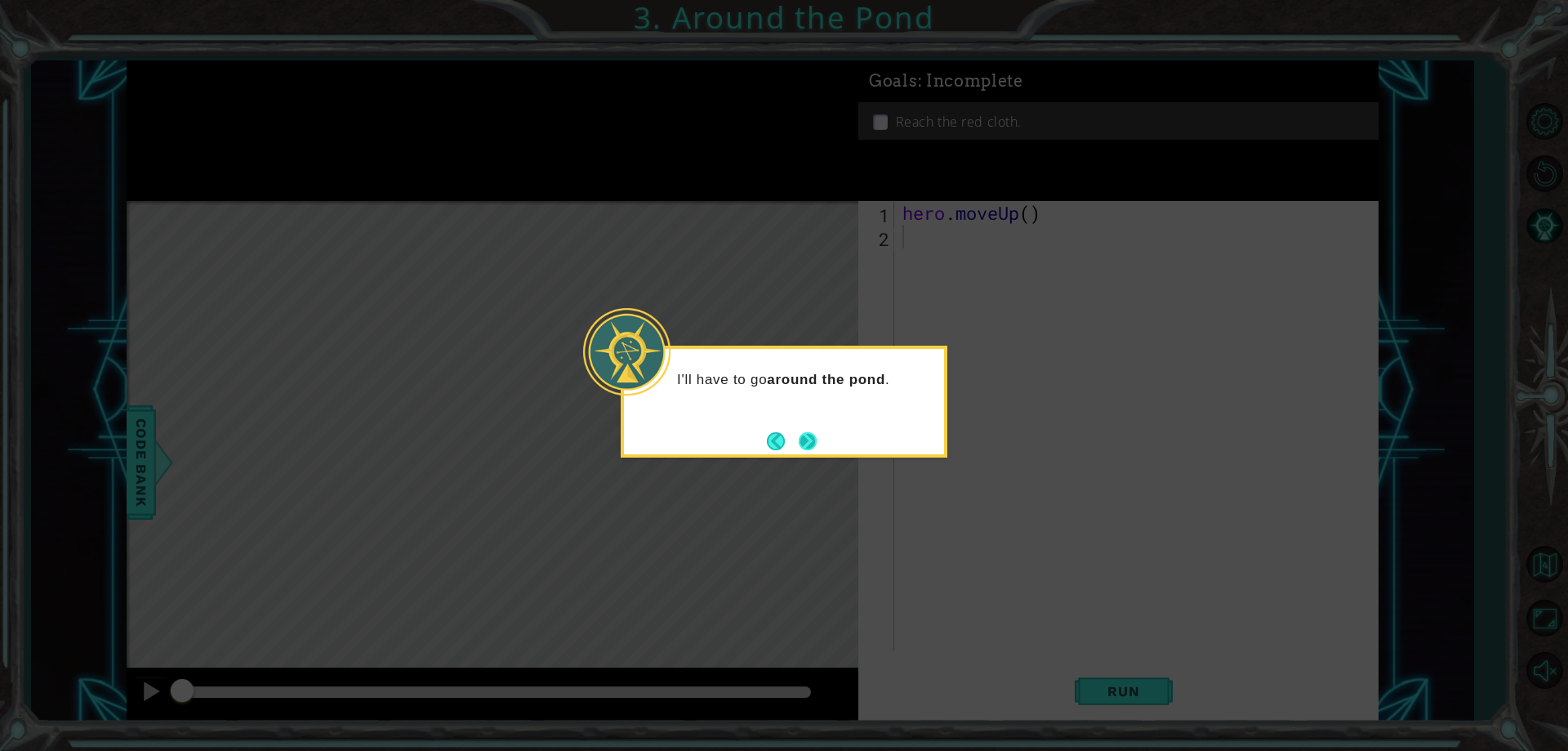
click at [817, 441] on div "I'll have to go around the pond ." at bounding box center [783, 401] width 326 height 112
click at [799, 439] on button "Next" at bounding box center [808, 441] width 18 height 18
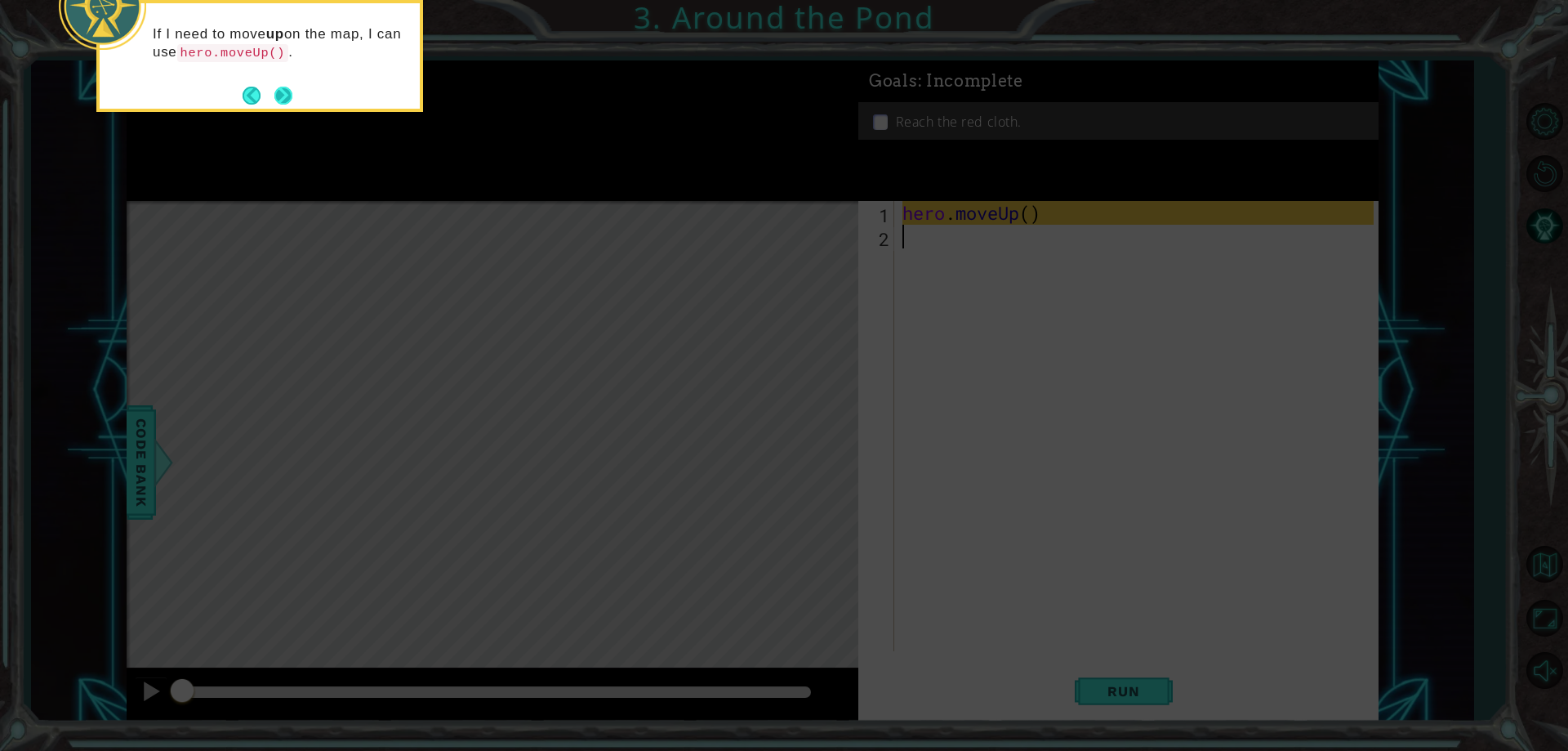
click at [279, 90] on button "Next" at bounding box center [283, 96] width 18 height 18
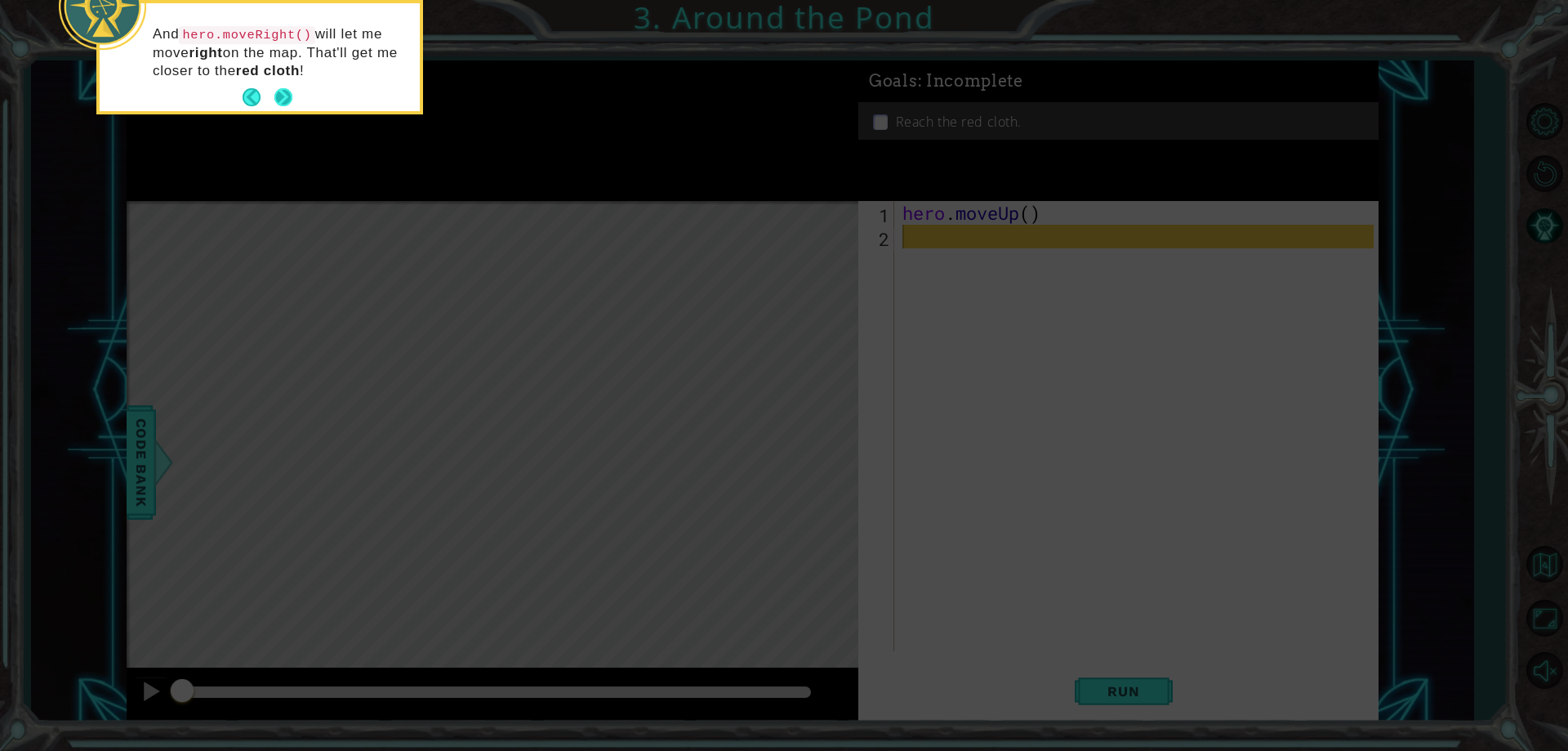
click at [274, 96] on button "Next" at bounding box center [283, 96] width 18 height 18
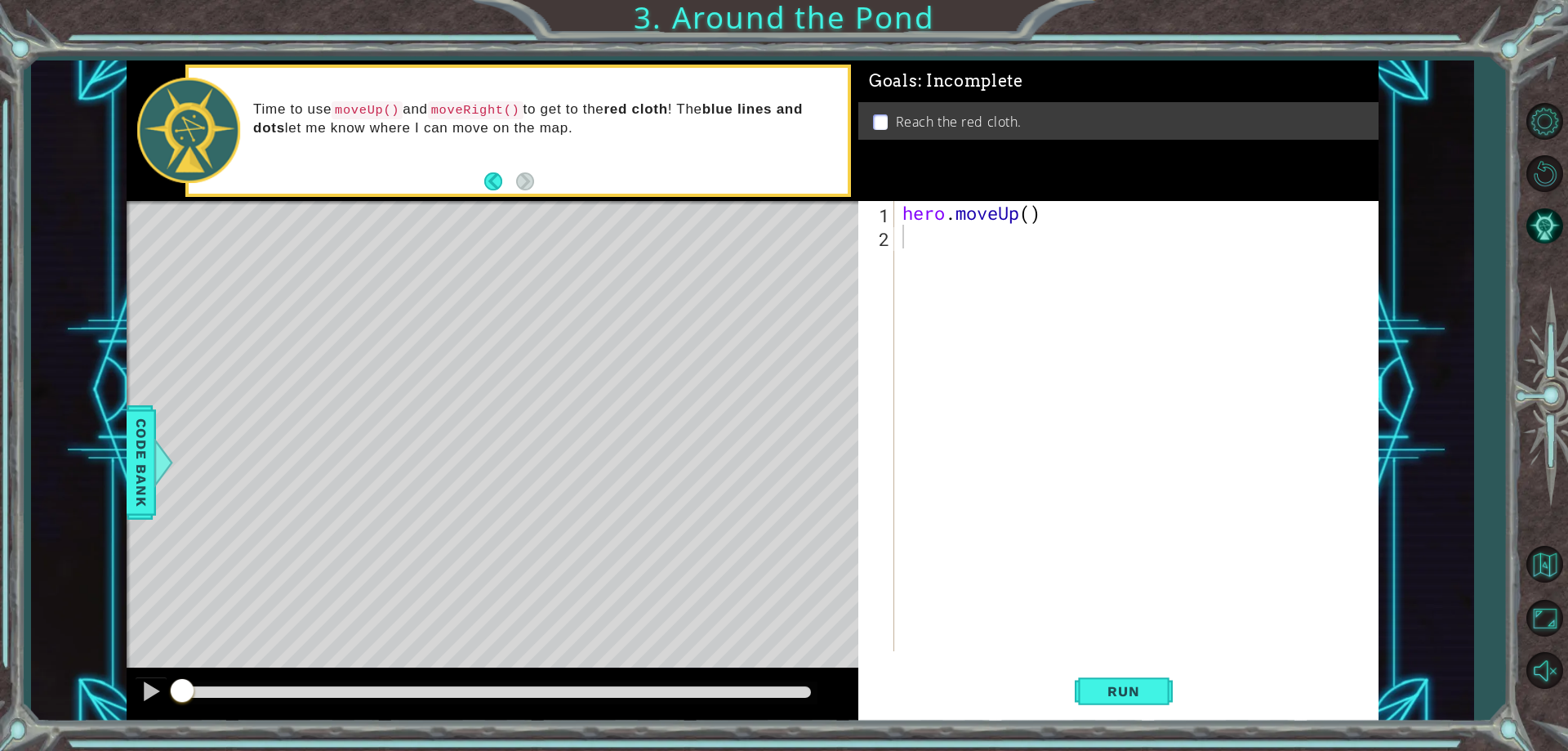
click at [476, 111] on code "moveRight()" at bounding box center [475, 110] width 96 height 18
drag, startPoint x: 489, startPoint y: 115, endPoint x: 472, endPoint y: 111, distance: 17.5
click at [473, 111] on code "moveRight()" at bounding box center [475, 110] width 96 height 18
click at [471, 112] on code "moveRight()" at bounding box center [475, 110] width 96 height 18
click at [1002, 271] on div "hero . moveUp ( )" at bounding box center [1140, 449] width 481 height 498
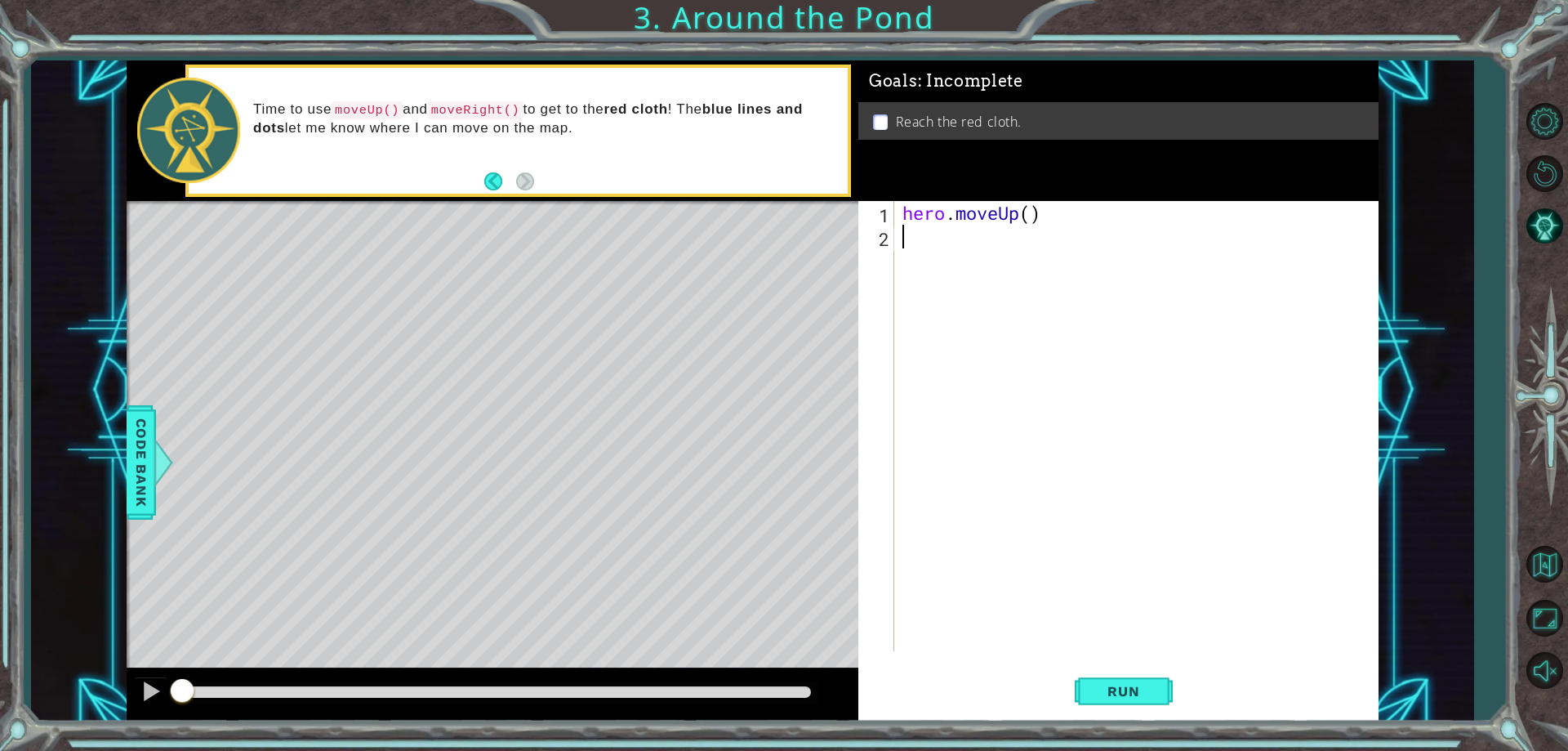
paste textarea "h"
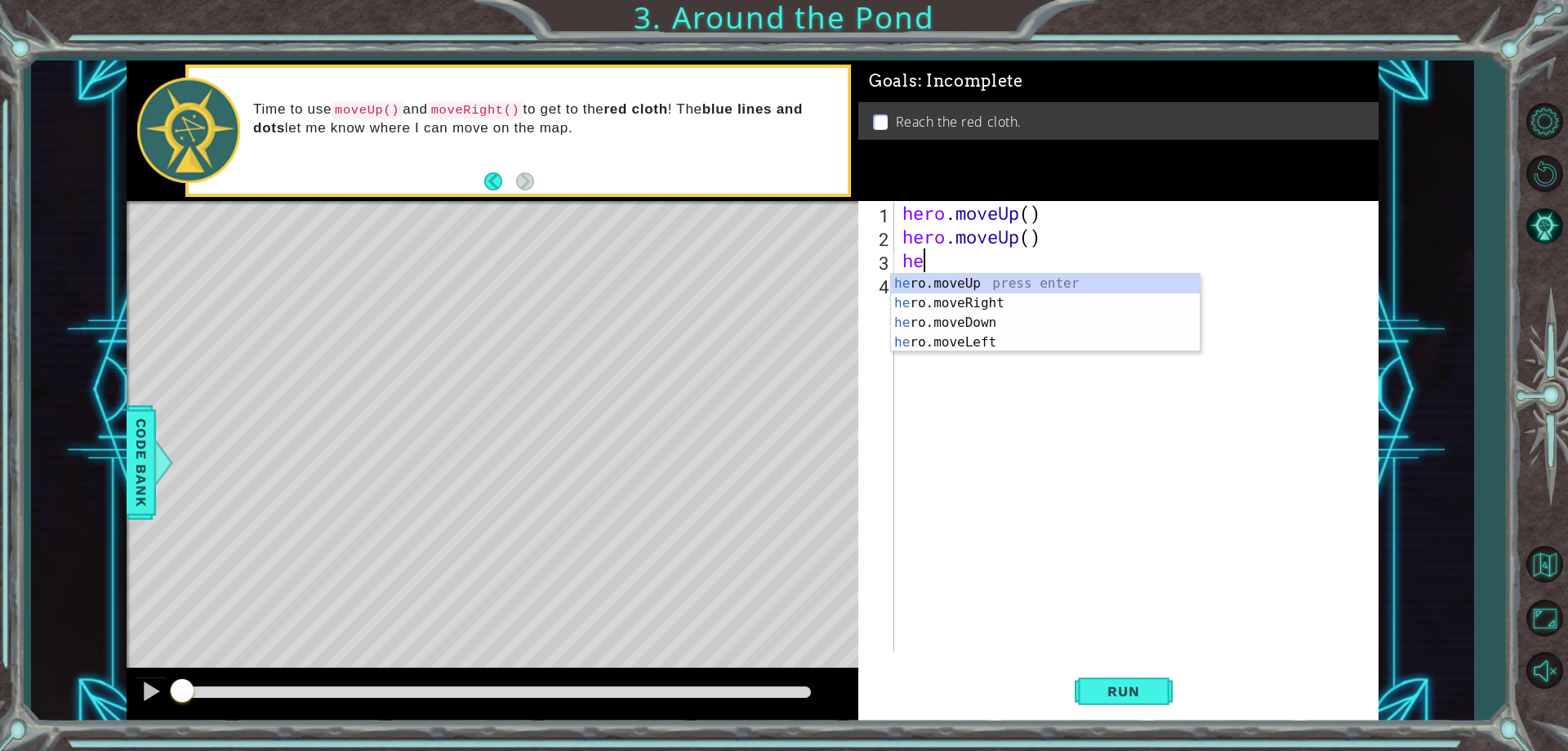
scroll to position [0, 1]
type textarea "hero"
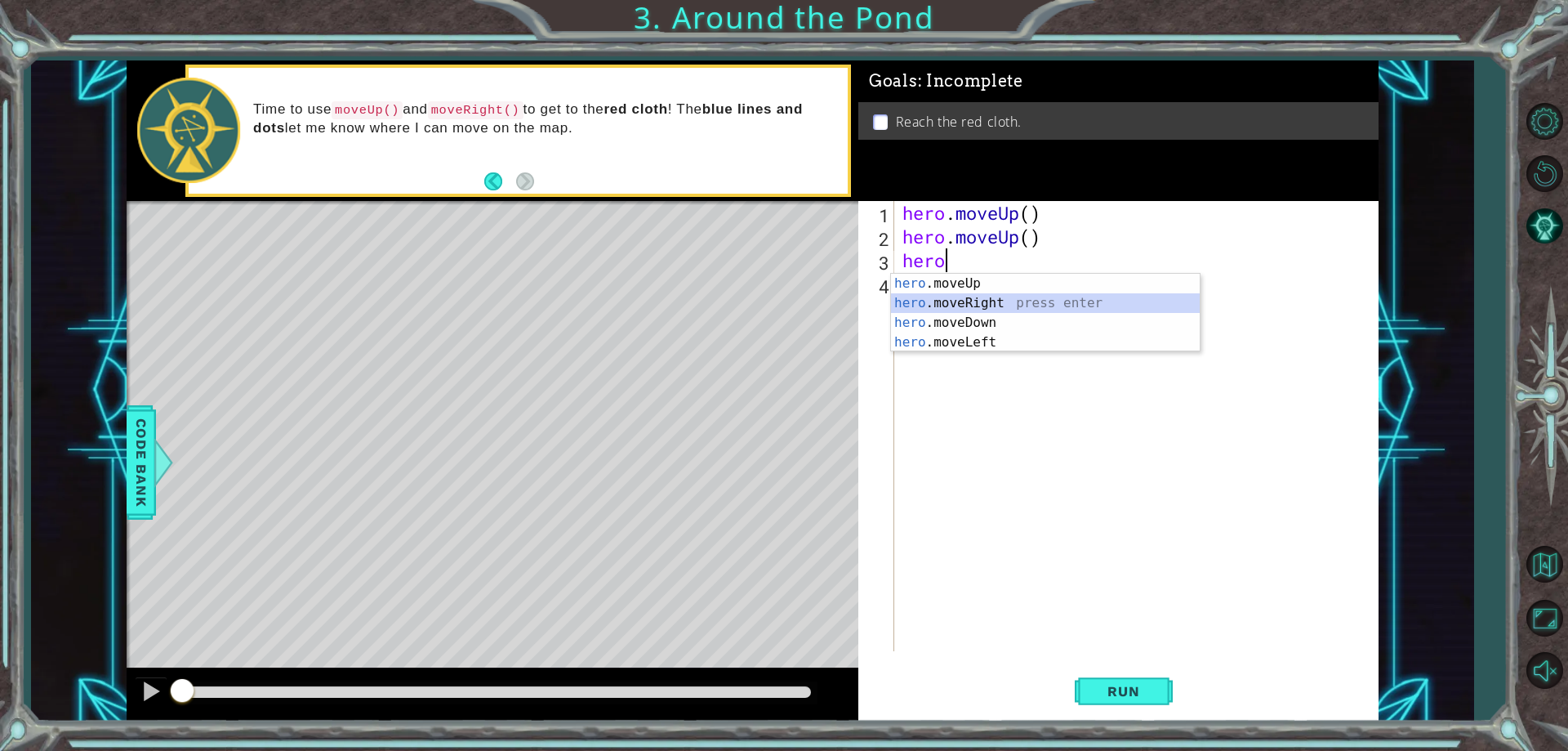
click at [1020, 302] on div "hero .moveUp press enter hero .moveRight press enter hero .moveDown press enter…" at bounding box center [1045, 332] width 308 height 117
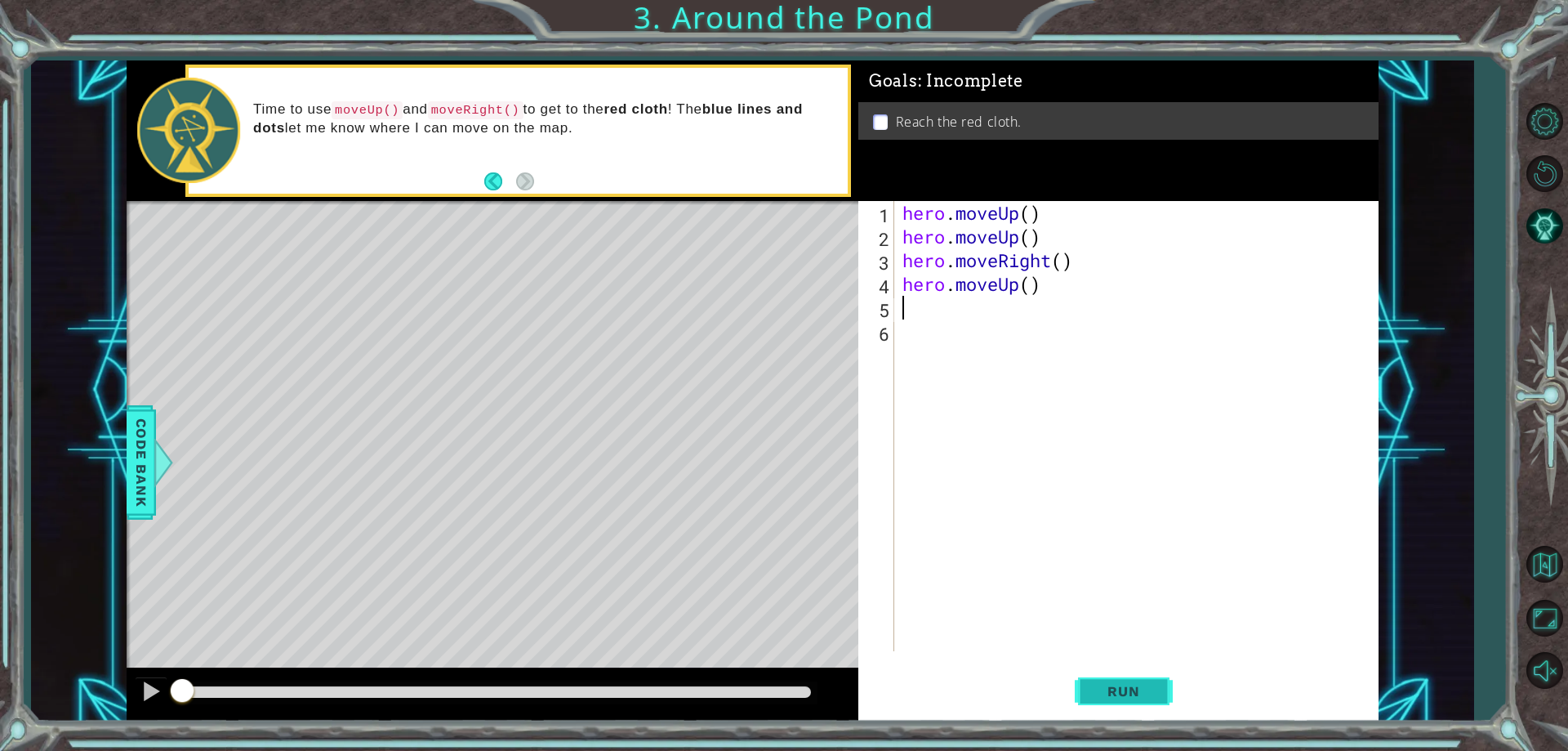
click at [1118, 701] on button "Run" at bounding box center [1124, 691] width 98 height 52
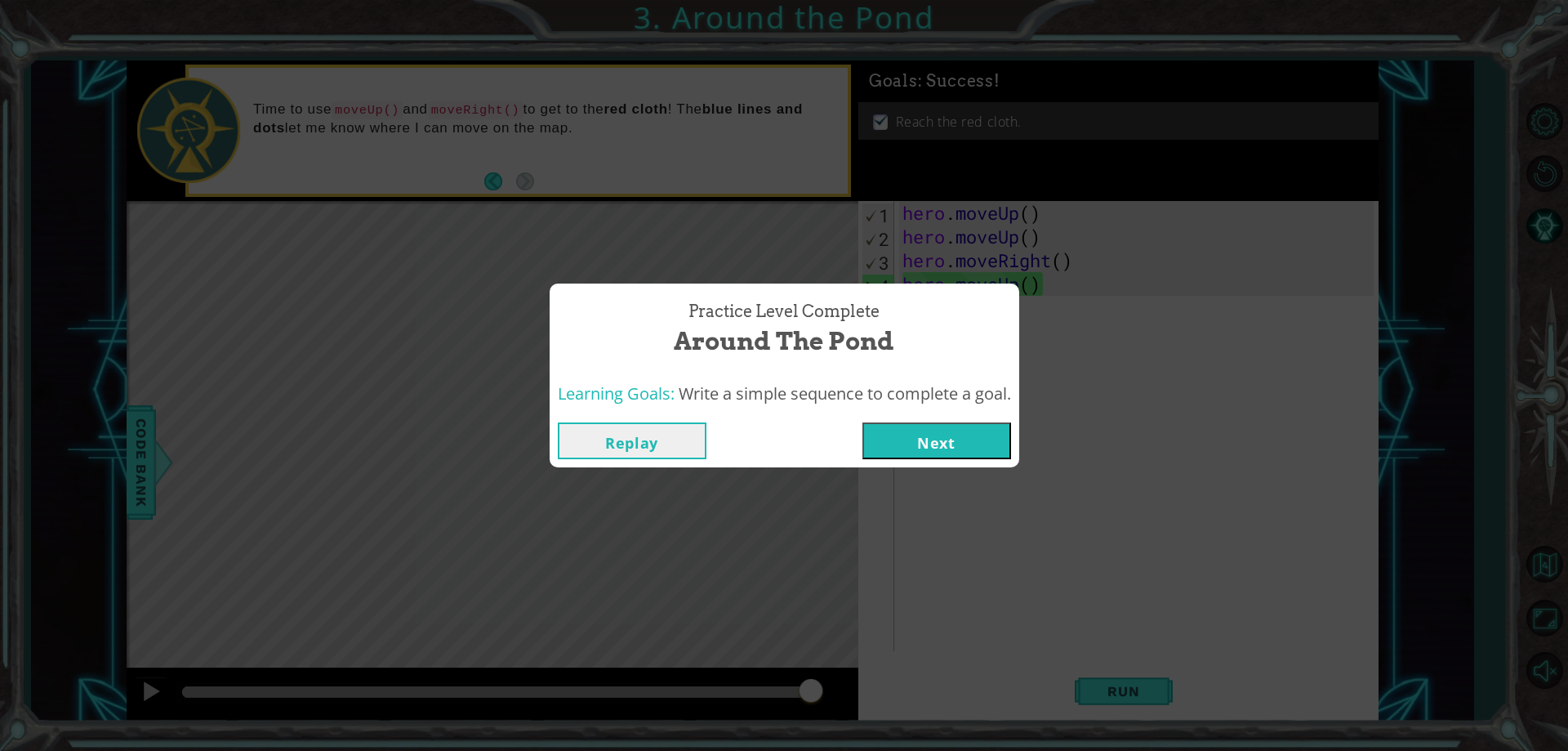
click at [893, 434] on button "Next" at bounding box center [936, 440] width 148 height 37
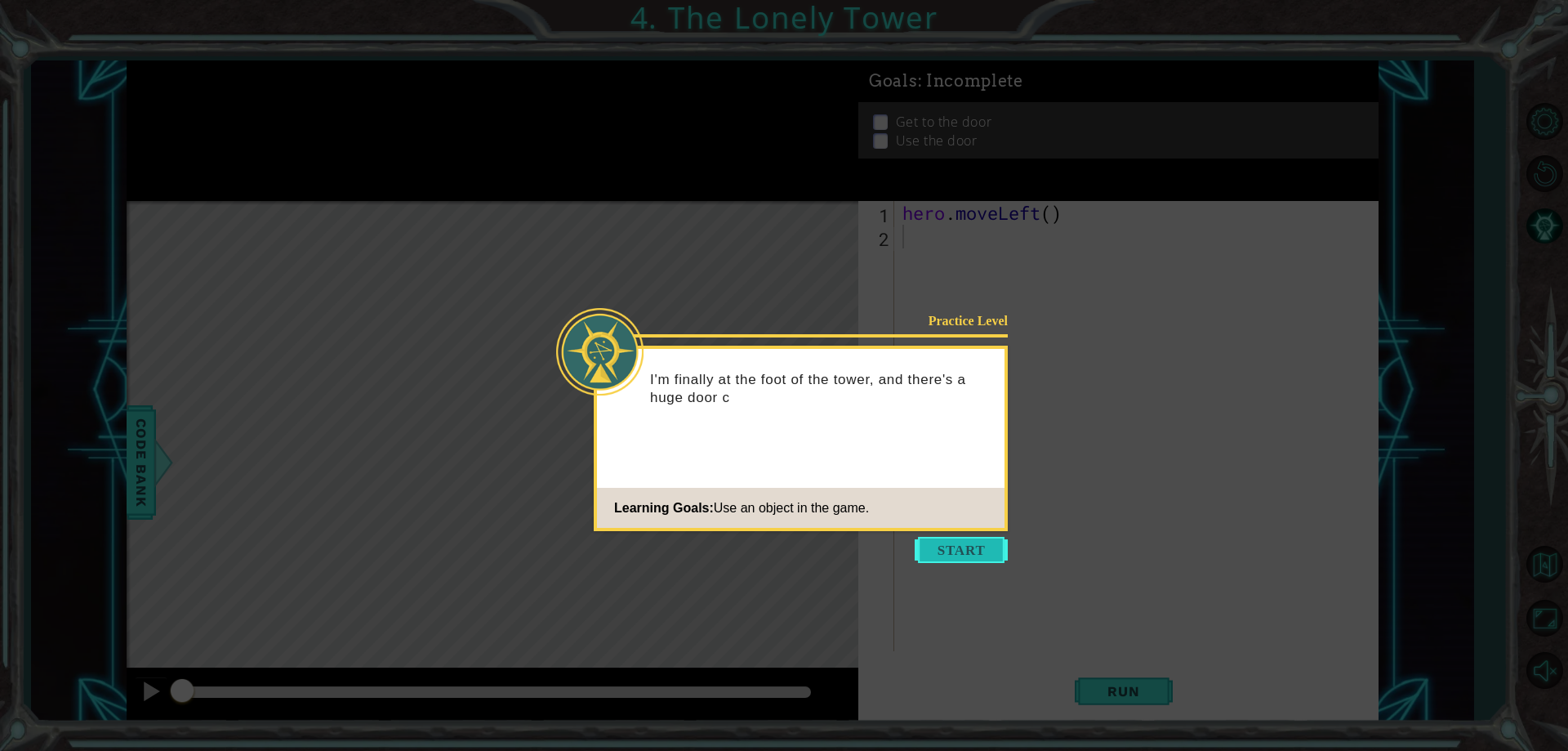
click at [957, 554] on button "Start" at bounding box center [961, 550] width 93 height 26
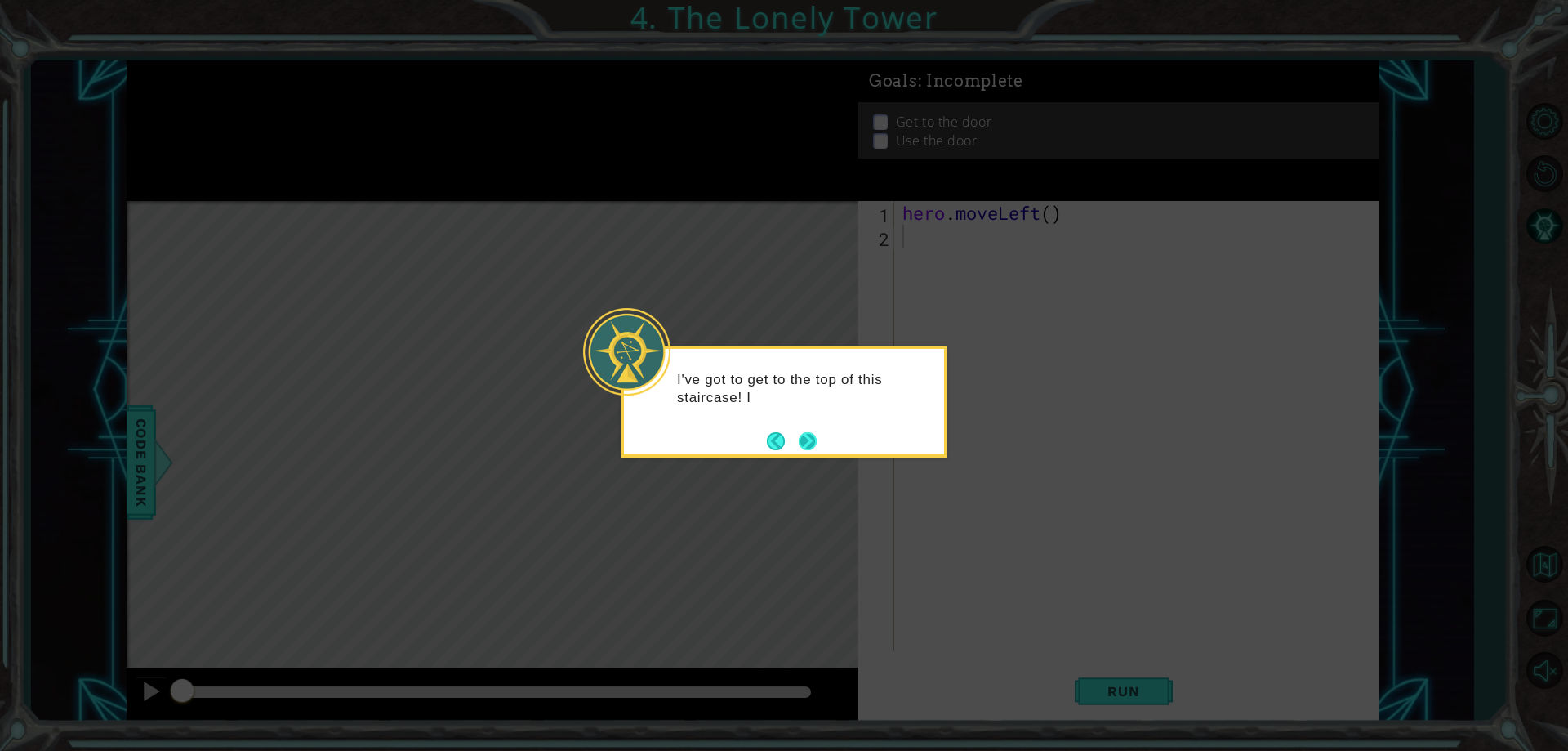
click at [810, 438] on button "Next" at bounding box center [808, 441] width 18 height 18
click at [817, 445] on button "Next" at bounding box center [808, 441] width 18 height 18
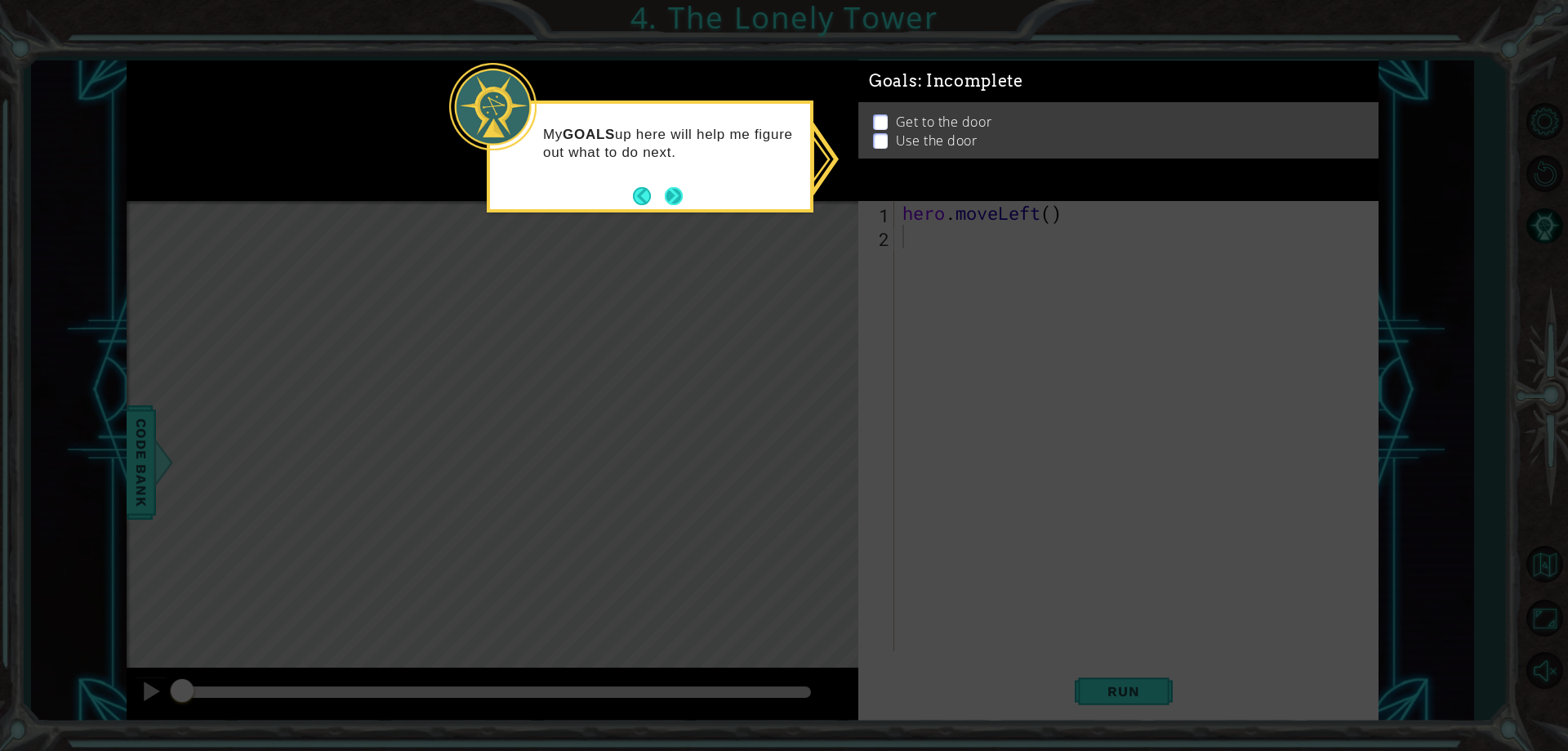
click at [669, 194] on button "Next" at bounding box center [673, 196] width 18 height 18
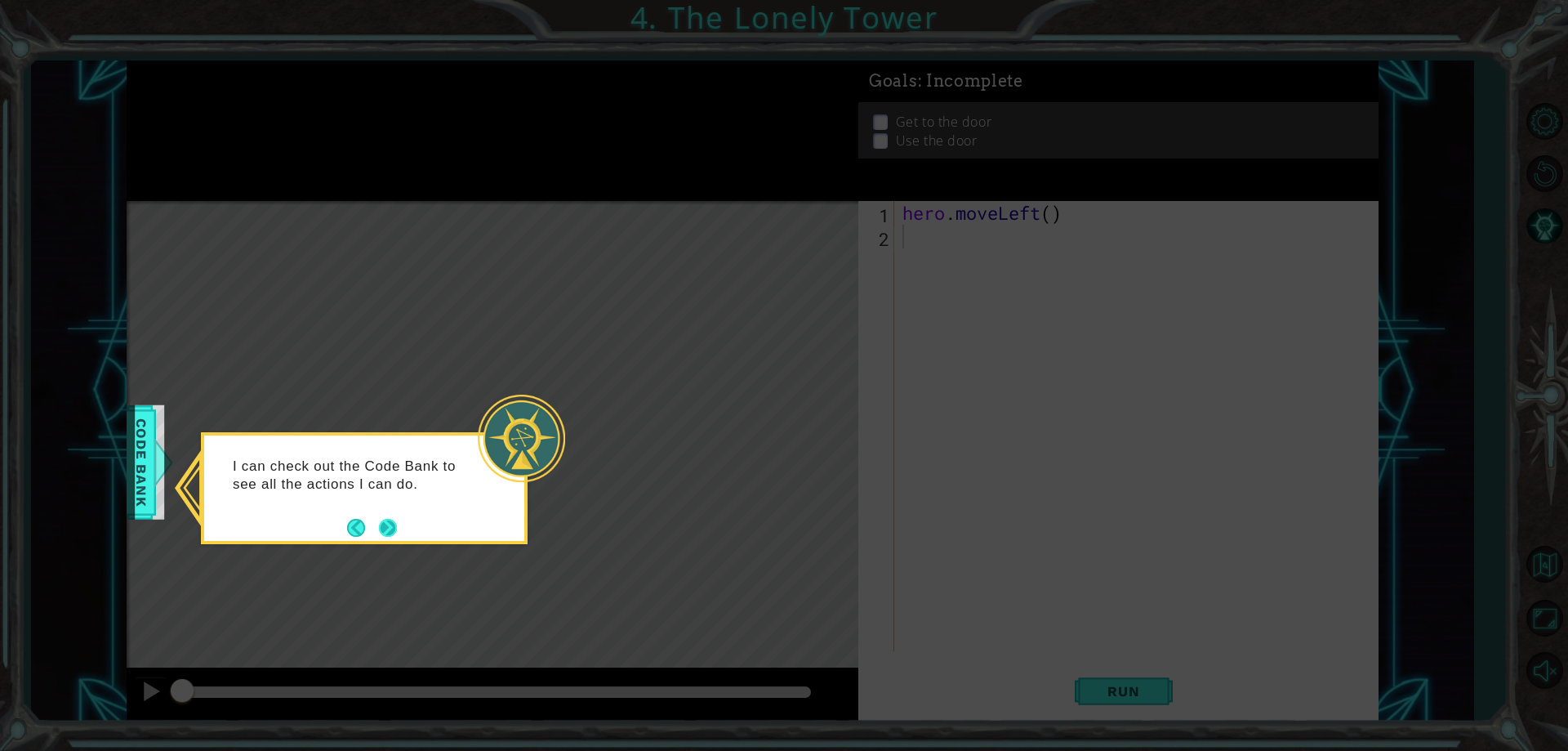
click at [391, 521] on button "Next" at bounding box center [388, 527] width 18 height 18
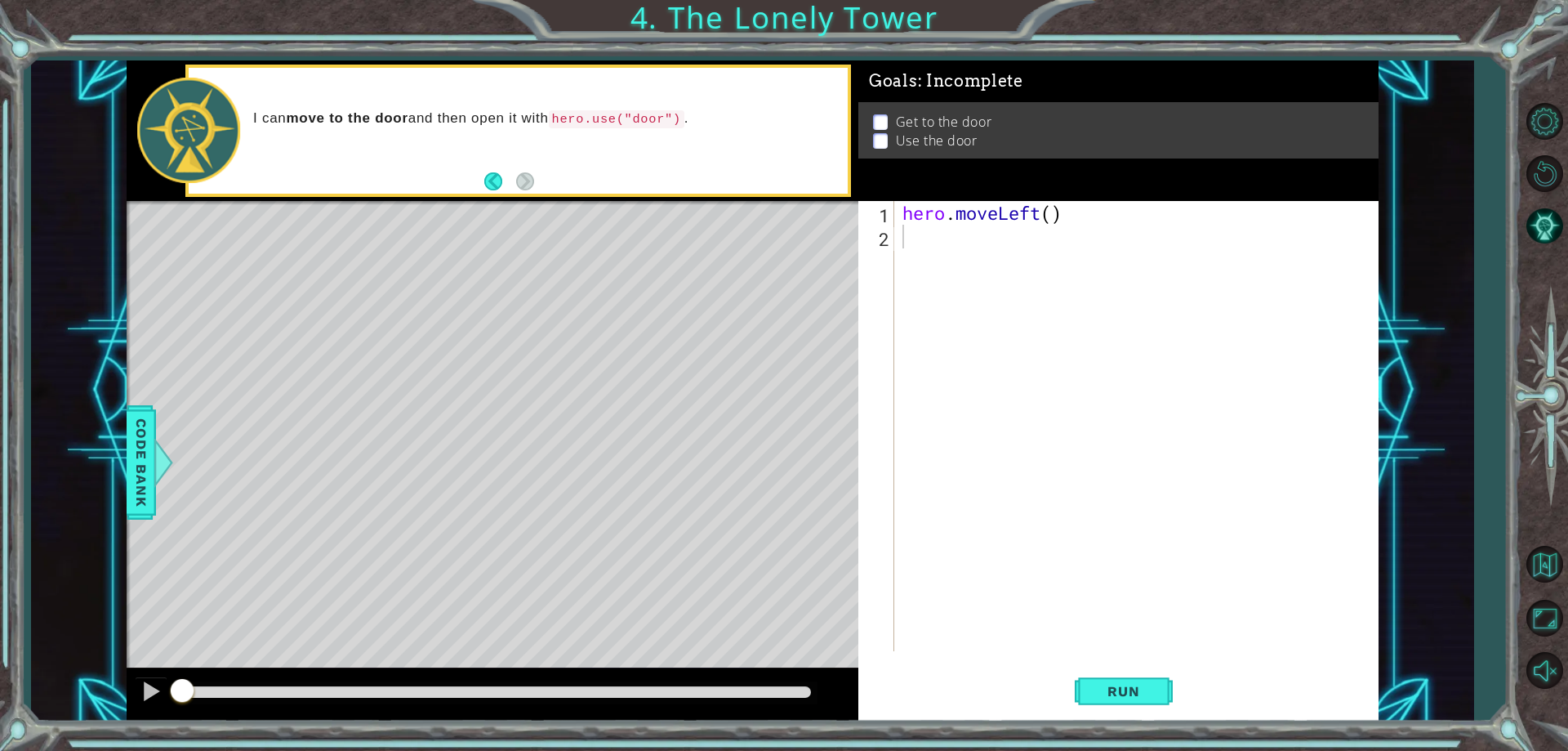
click at [660, 125] on code "hero.use("door")" at bounding box center [616, 119] width 135 height 18
click at [983, 271] on div "hero . moveLeft ( )" at bounding box center [1140, 449] width 481 height 498
click at [961, 218] on div "hero . moveLeft ( )" at bounding box center [1140, 449] width 481 height 498
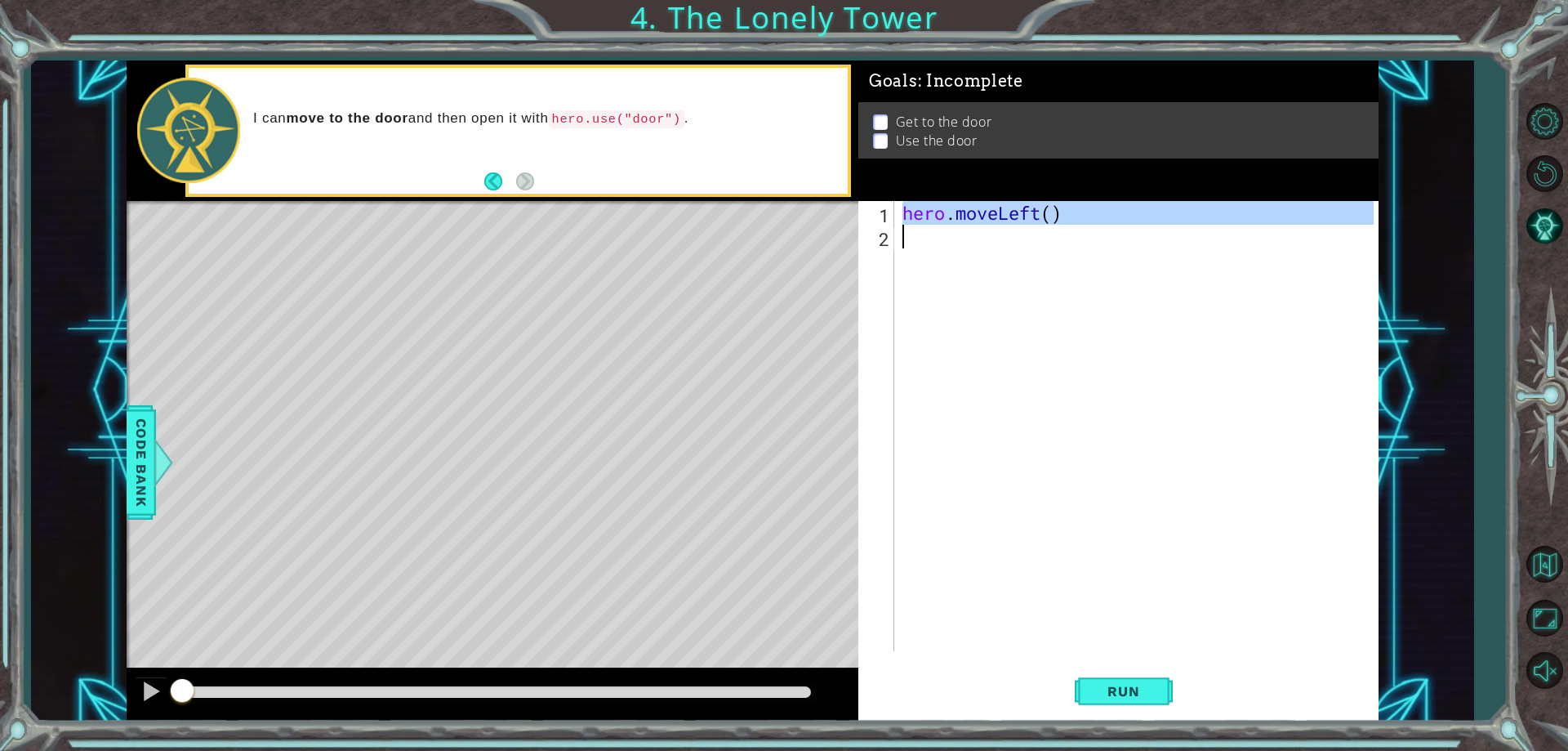
click at [961, 217] on div "hero . moveLeft ( )" at bounding box center [1140, 449] width 481 height 498
type textarea "hero.moveLeft()"
click at [941, 231] on div "hero . moveLeft ( )" at bounding box center [1136, 426] width 474 height 450
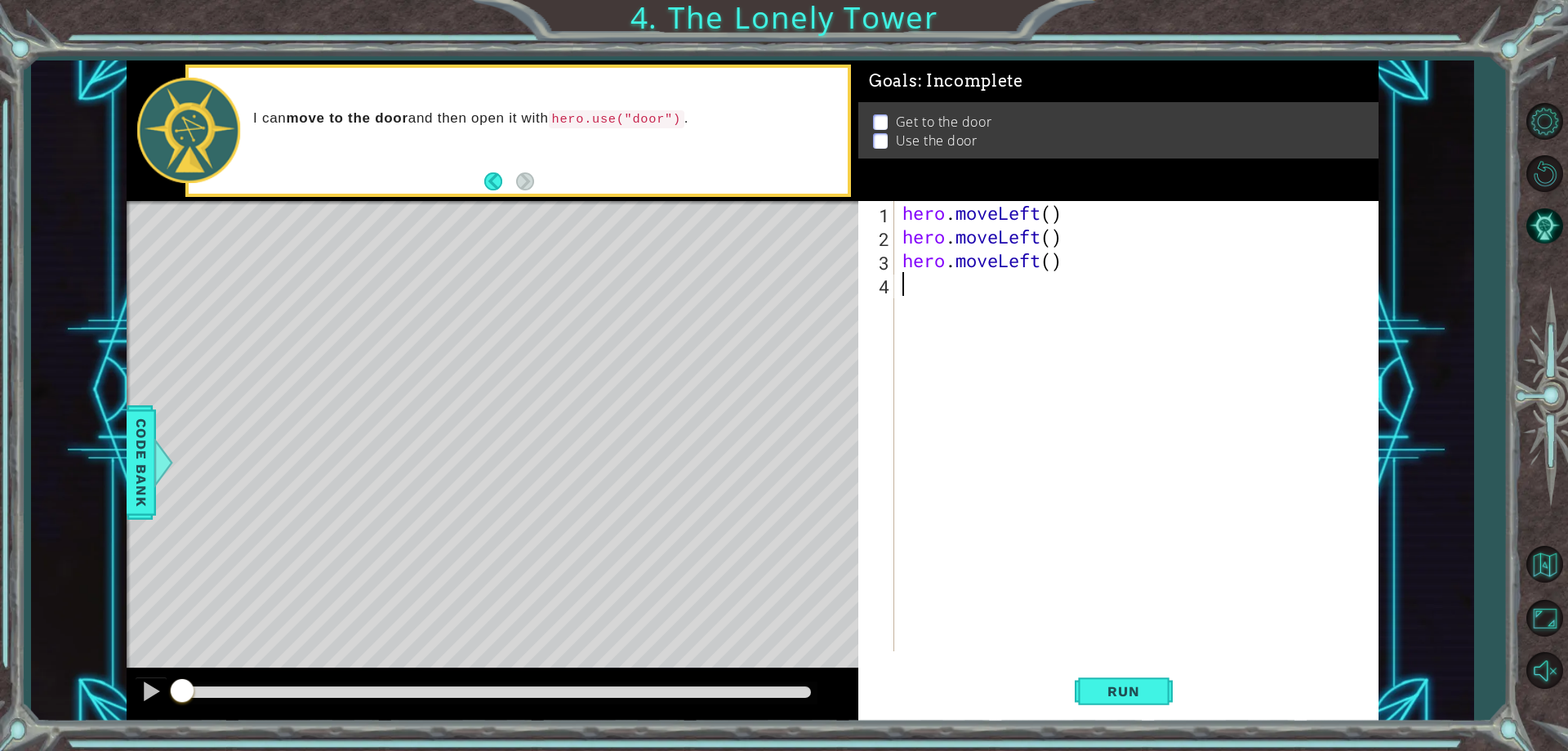
paste textarea "hero.moveLeft()"
click at [1004, 290] on div "hero . moveLeft ( ) hero . moveLeft ( ) hero . moveLeft ( ) hero . moveLeft ( )" at bounding box center [1140, 449] width 481 height 498
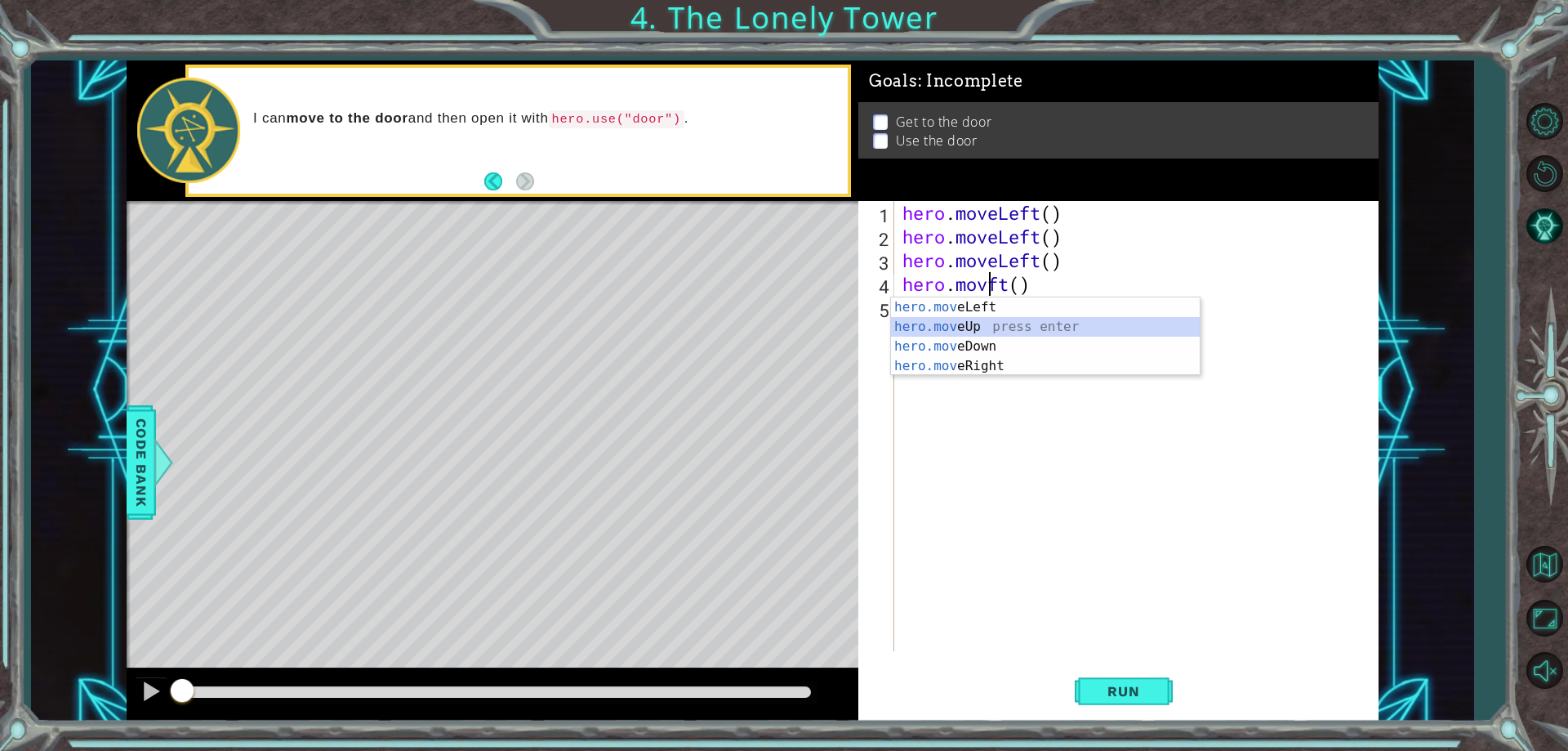
click at [1004, 326] on div "hero.mov eLeft press enter hero.mov eUp press enter hero.mov eDown press enter …" at bounding box center [1045, 356] width 308 height 117
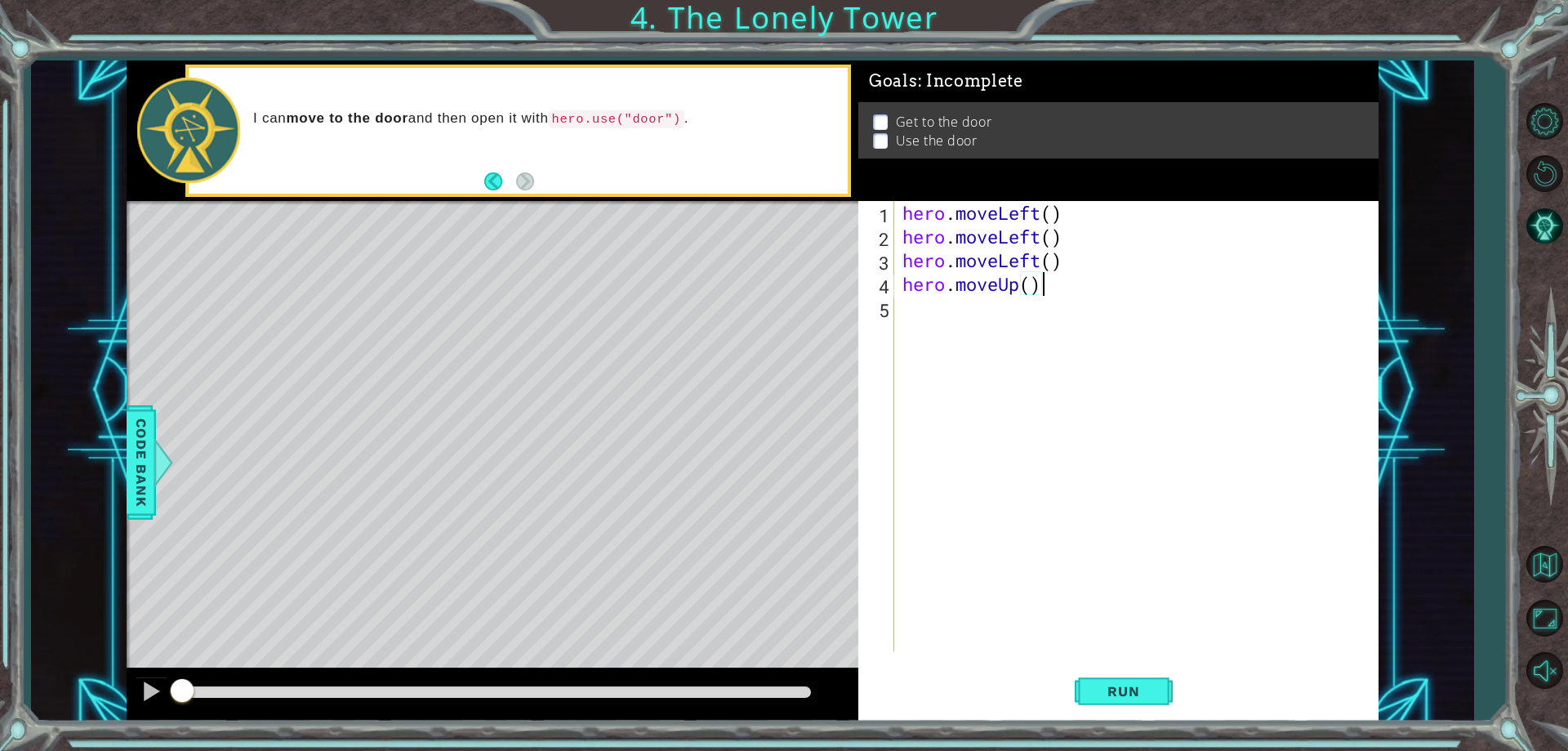
click at [991, 278] on div "hero . moveLeft ( ) hero . moveLeft ( ) hero . moveLeft ( ) hero . moveUp ( )" at bounding box center [1140, 449] width 481 height 498
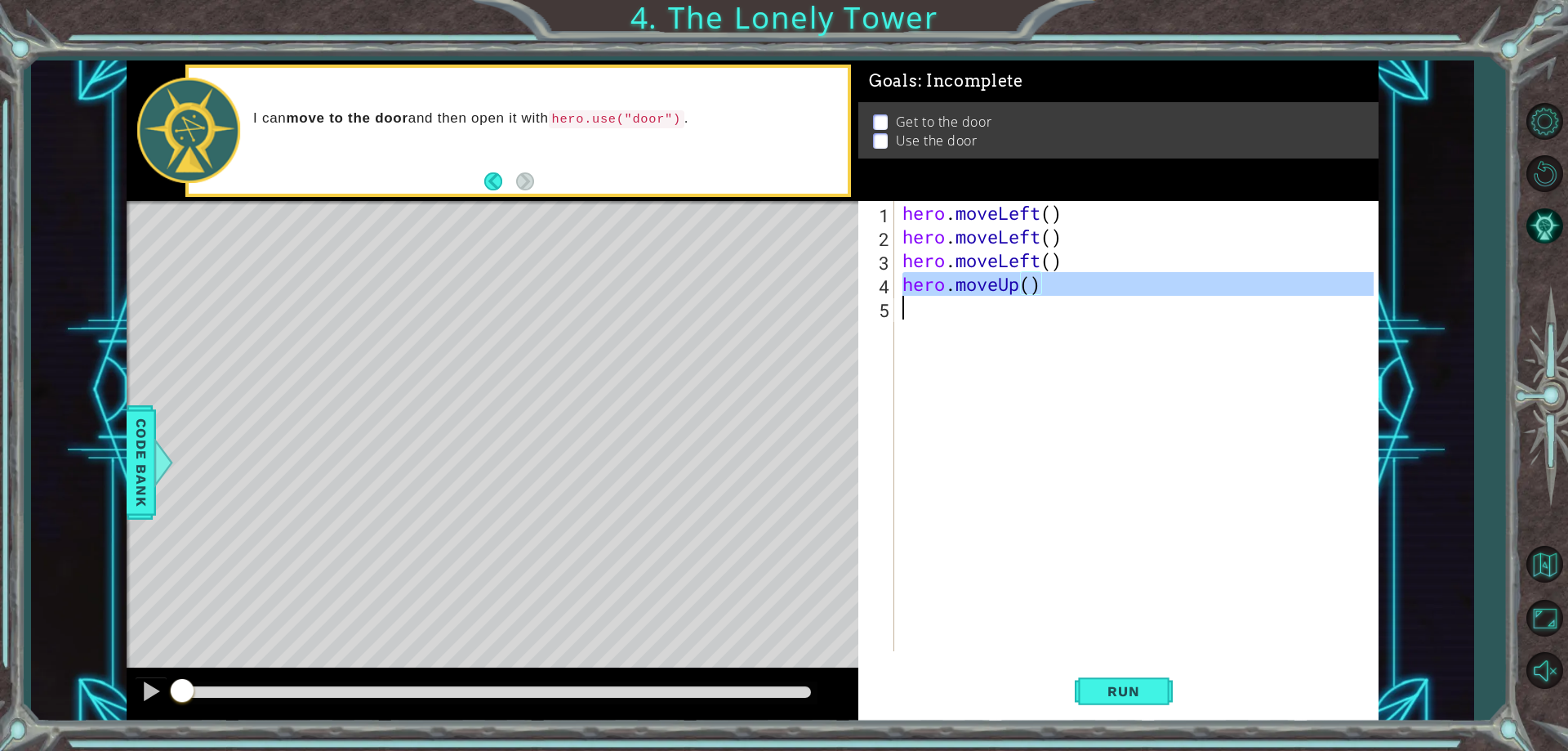
click at [991, 278] on div "hero . moveLeft ( ) hero . moveLeft ( ) hero . moveLeft ( ) hero . moveUp ( )" at bounding box center [1140, 449] width 481 height 498
type textarea "hero.moveUp()"
click at [1009, 334] on div "hero . moveLeft ( ) hero . moveLeft ( ) hero . moveLeft ( ) hero . moveUp ( )" at bounding box center [1136, 426] width 474 height 450
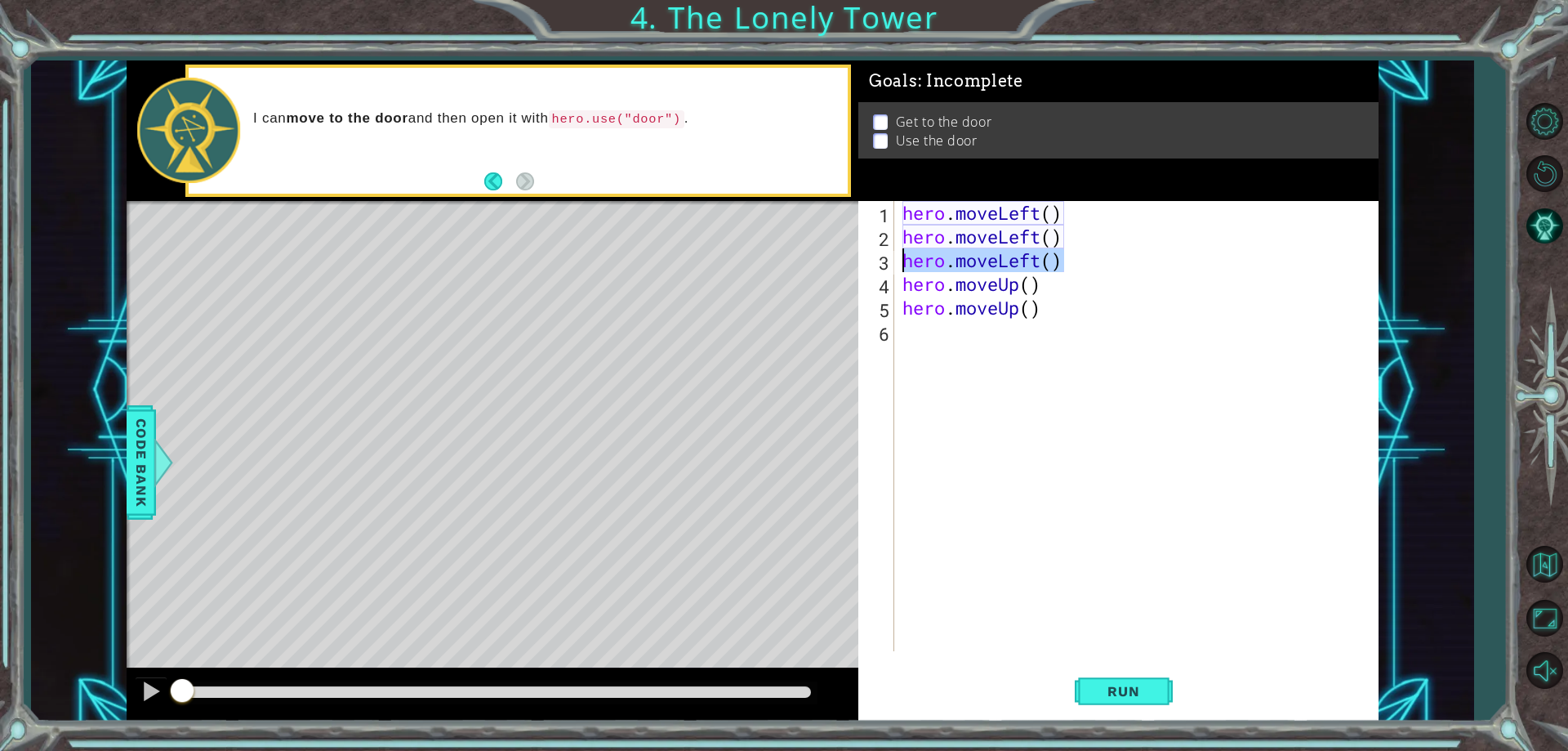
drag, startPoint x: 1074, startPoint y: 253, endPoint x: 888, endPoint y: 260, distance: 186.1
click at [888, 260] on div "1 2 3 4 5 6 hero . moveLeft ( ) hero . moveLeft ( ) hero . moveLeft ( ) hero . …" at bounding box center [1116, 426] width 514 height 450
type textarea "hero.moveLeft()"
type textarea "hero.moveUp()"
click at [947, 320] on div "hero . moveLeft ( ) hero . moveLeft ( ) hero . moveUp ( ) hero . moveUp ( )" at bounding box center [1140, 449] width 481 height 498
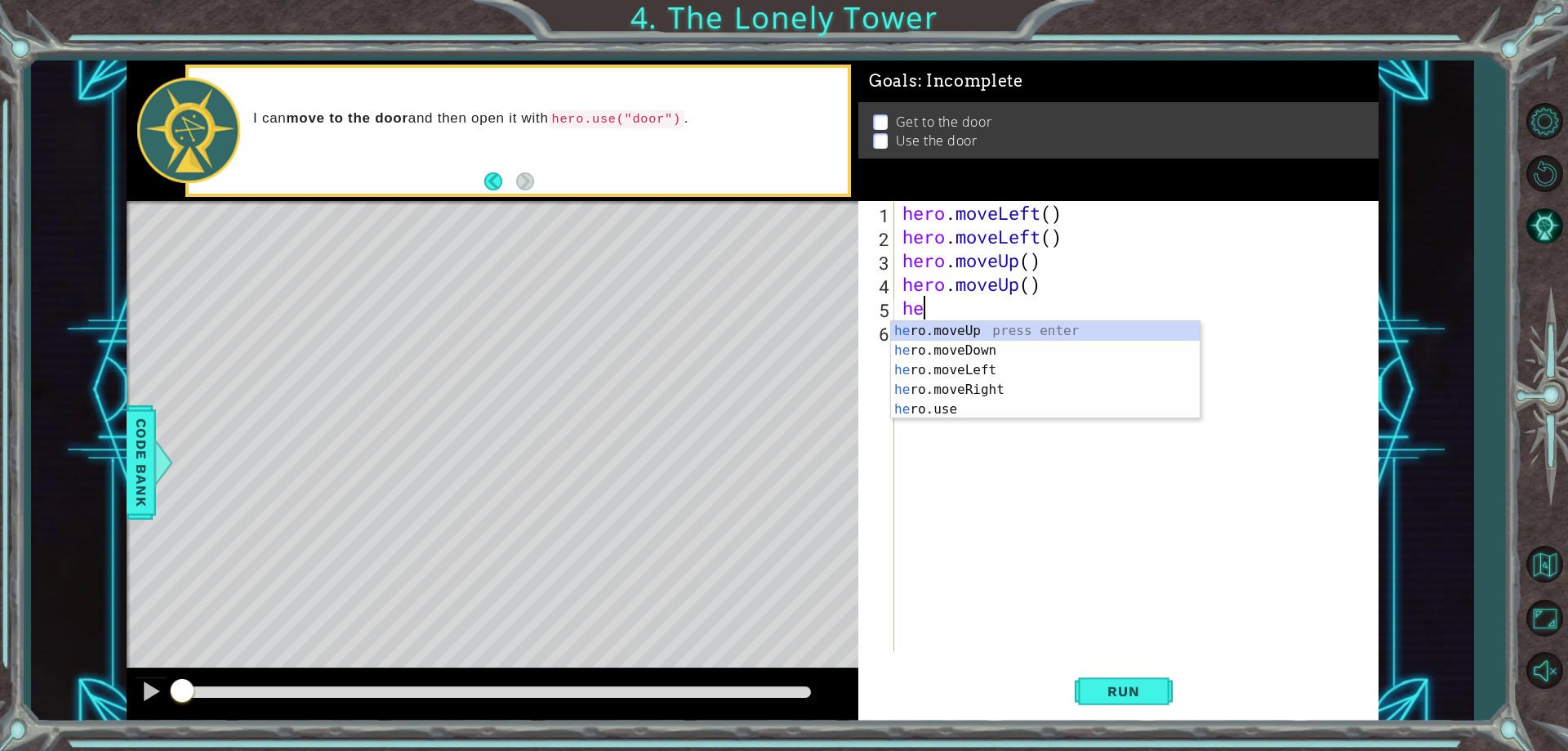
type textarea "her"
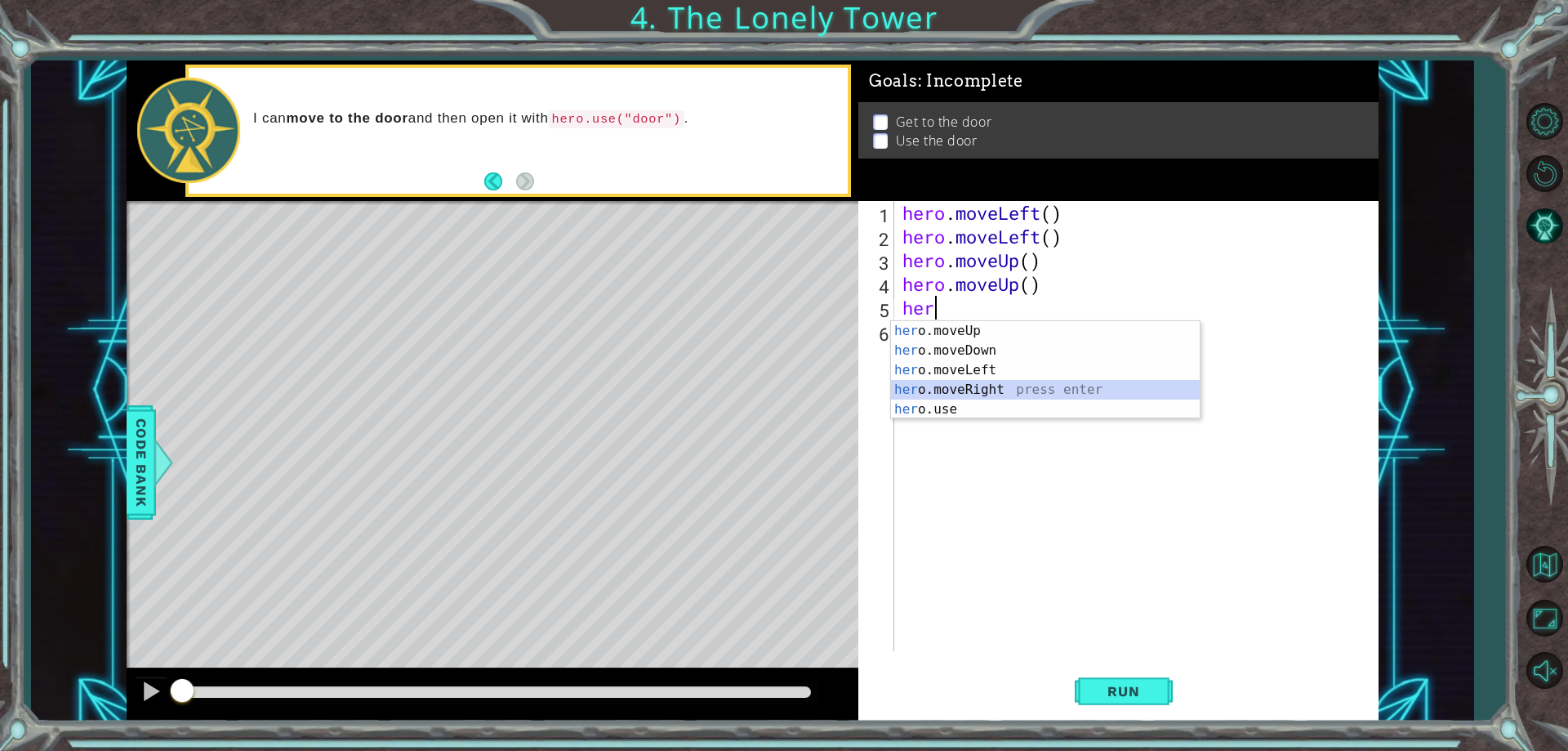
click at [926, 392] on div "her o.moveUp press enter her o.moveDown press enter her o.moveLeft press enter …" at bounding box center [1045, 389] width 308 height 137
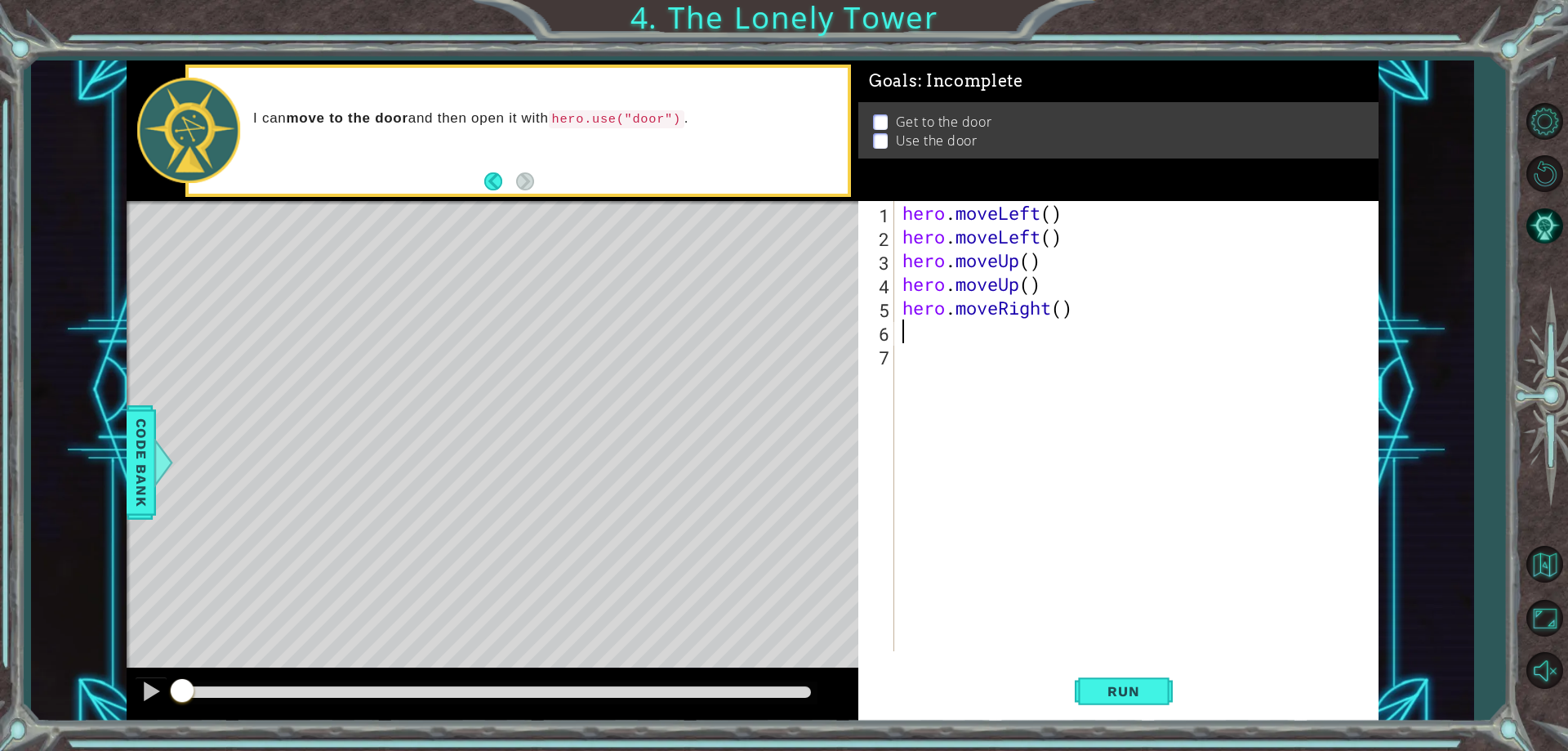
click at [957, 304] on div "hero . moveLeft ( ) hero . moveLeft ( ) hero . moveUp ( ) hero . moveUp ( ) her…" at bounding box center [1140, 449] width 481 height 498
click at [957, 305] on div "hero . moveLeft ( ) hero . moveLeft ( ) hero . moveUp ( ) hero . moveUp ( ) her…" at bounding box center [1140, 449] width 481 height 498
type textarea "hero.moveRight()"
click at [923, 341] on div "hero . moveLeft ( ) hero . moveLeft ( ) hero . moveUp ( ) hero . moveUp ( ) her…" at bounding box center [1136, 426] width 474 height 450
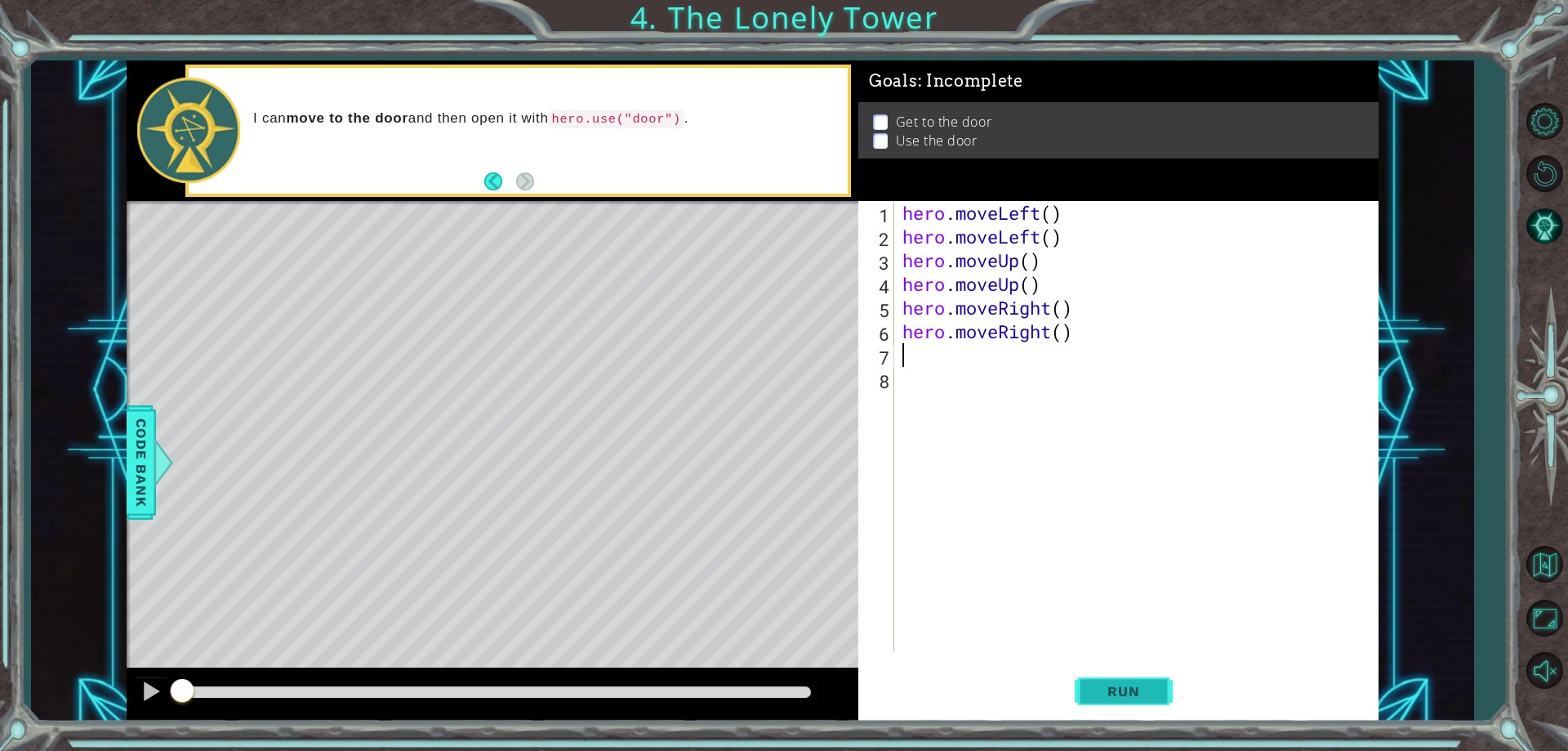
click at [1138, 685] on span "Run" at bounding box center [1124, 690] width 64 height 16
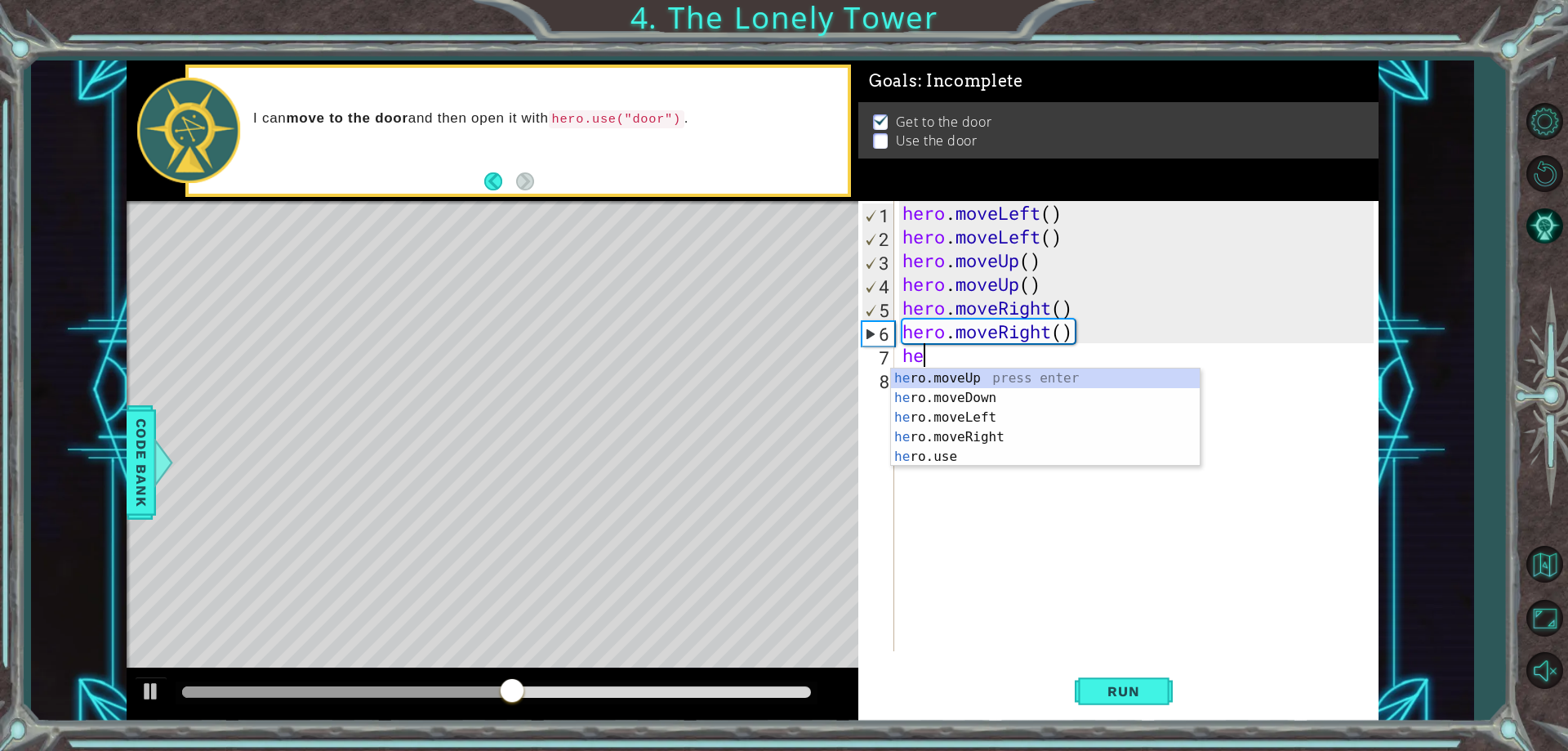
scroll to position [0, 1]
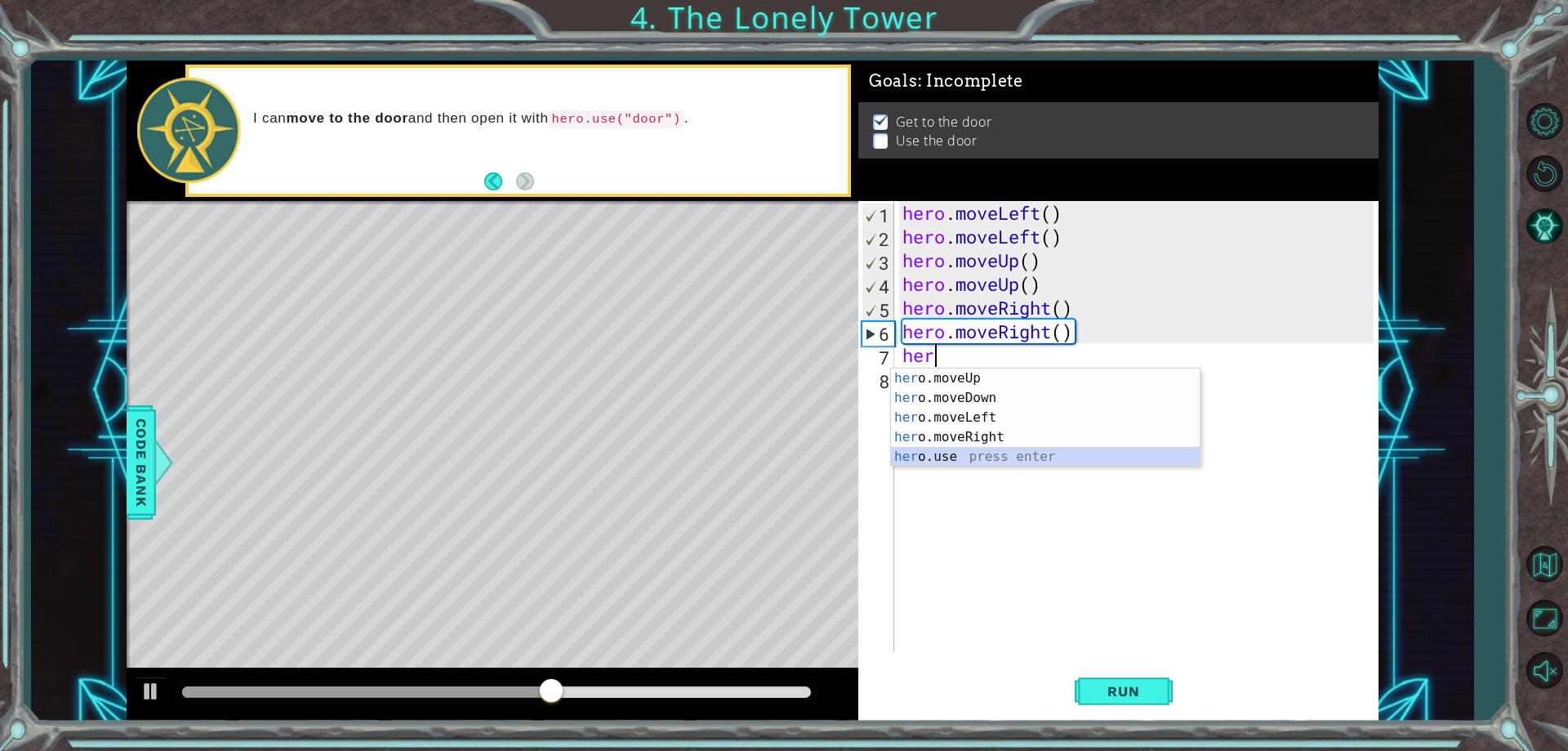
click at [950, 459] on div "her o.moveUp press enter her o.moveDown press enter her o.moveLeft press enter …" at bounding box center [1045, 436] width 308 height 137
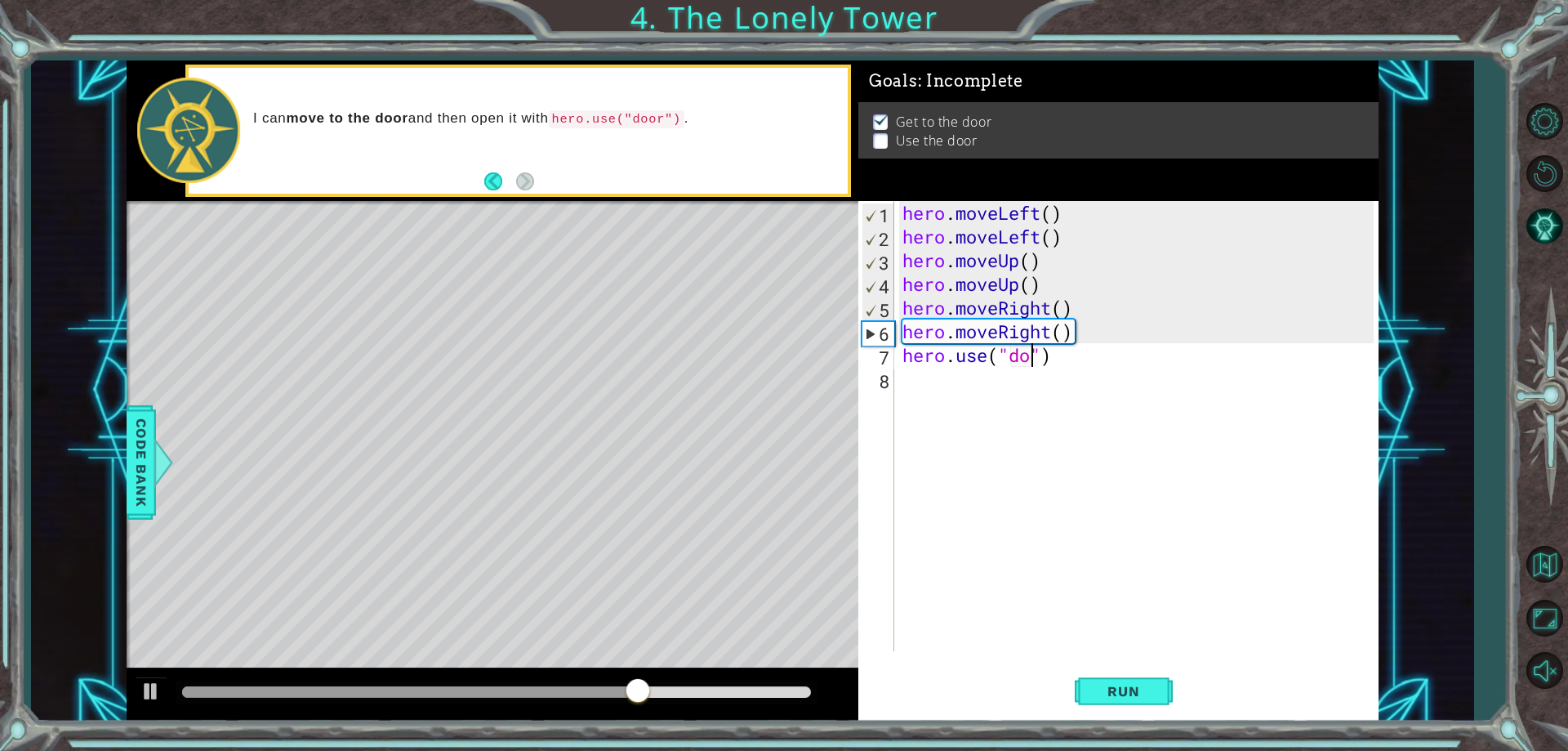
type textarea "hero.use("door")"
click at [1110, 679] on button "Run" at bounding box center [1124, 691] width 98 height 52
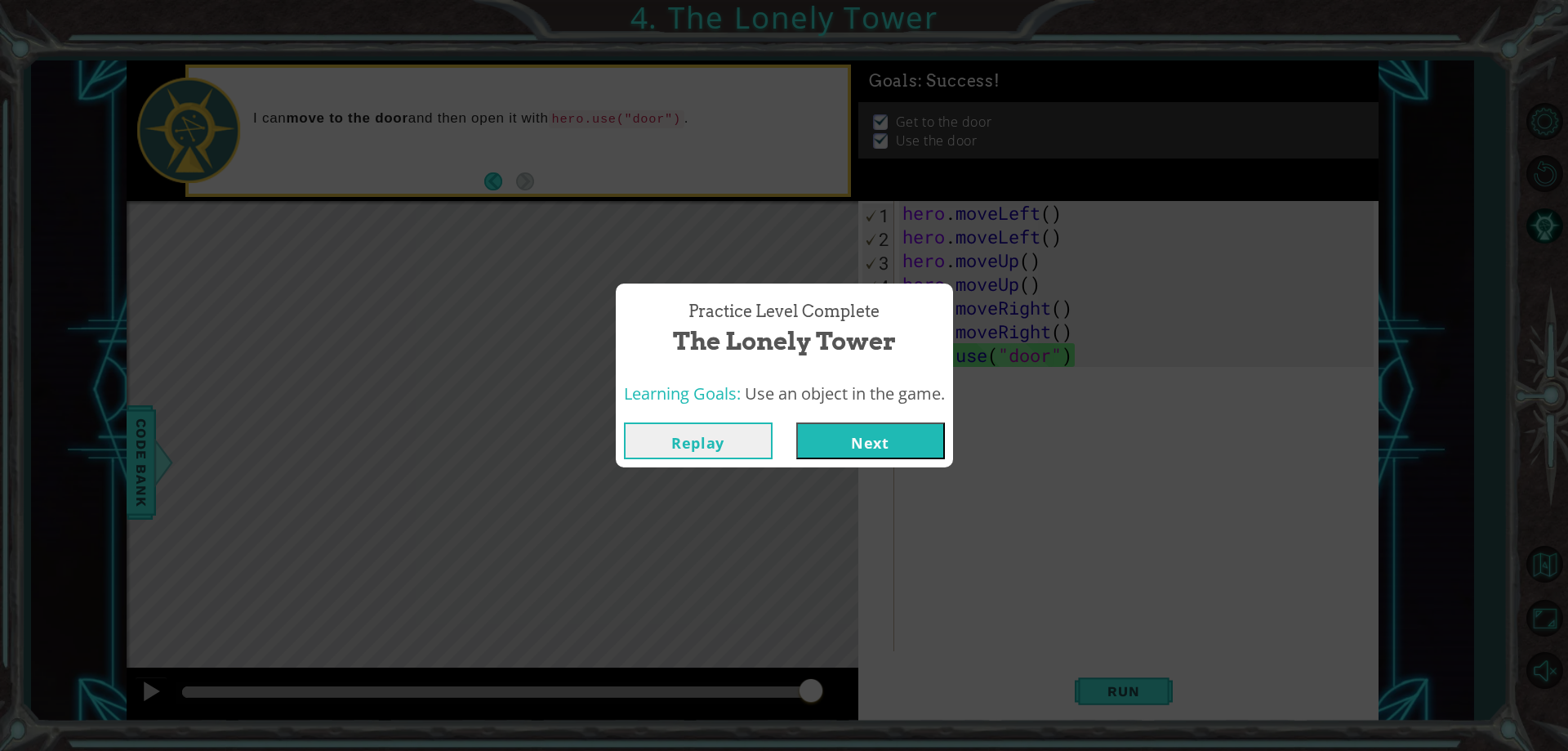
click at [922, 425] on button "Next" at bounding box center [870, 440] width 148 height 37
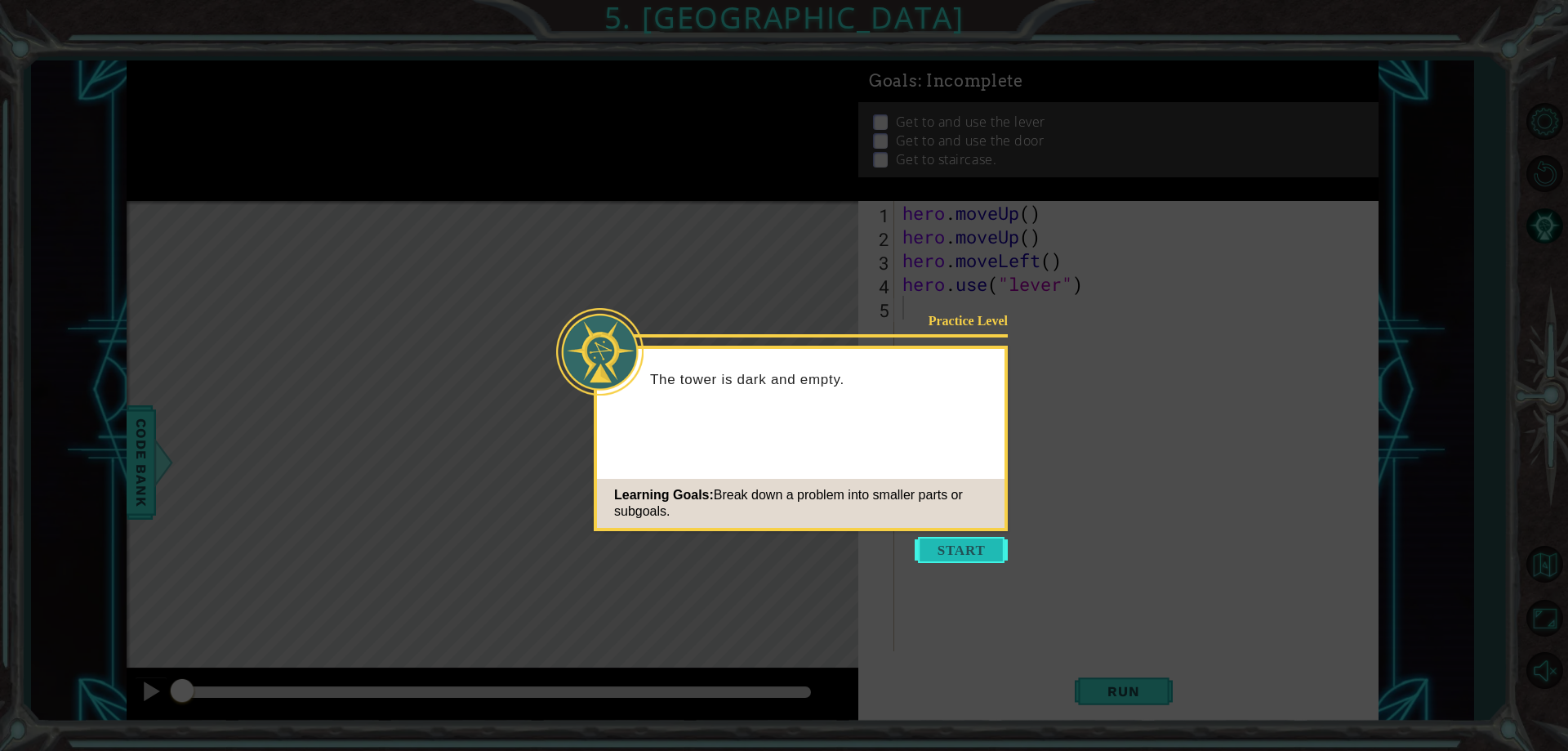
click at [978, 556] on button "Start" at bounding box center [961, 550] width 93 height 26
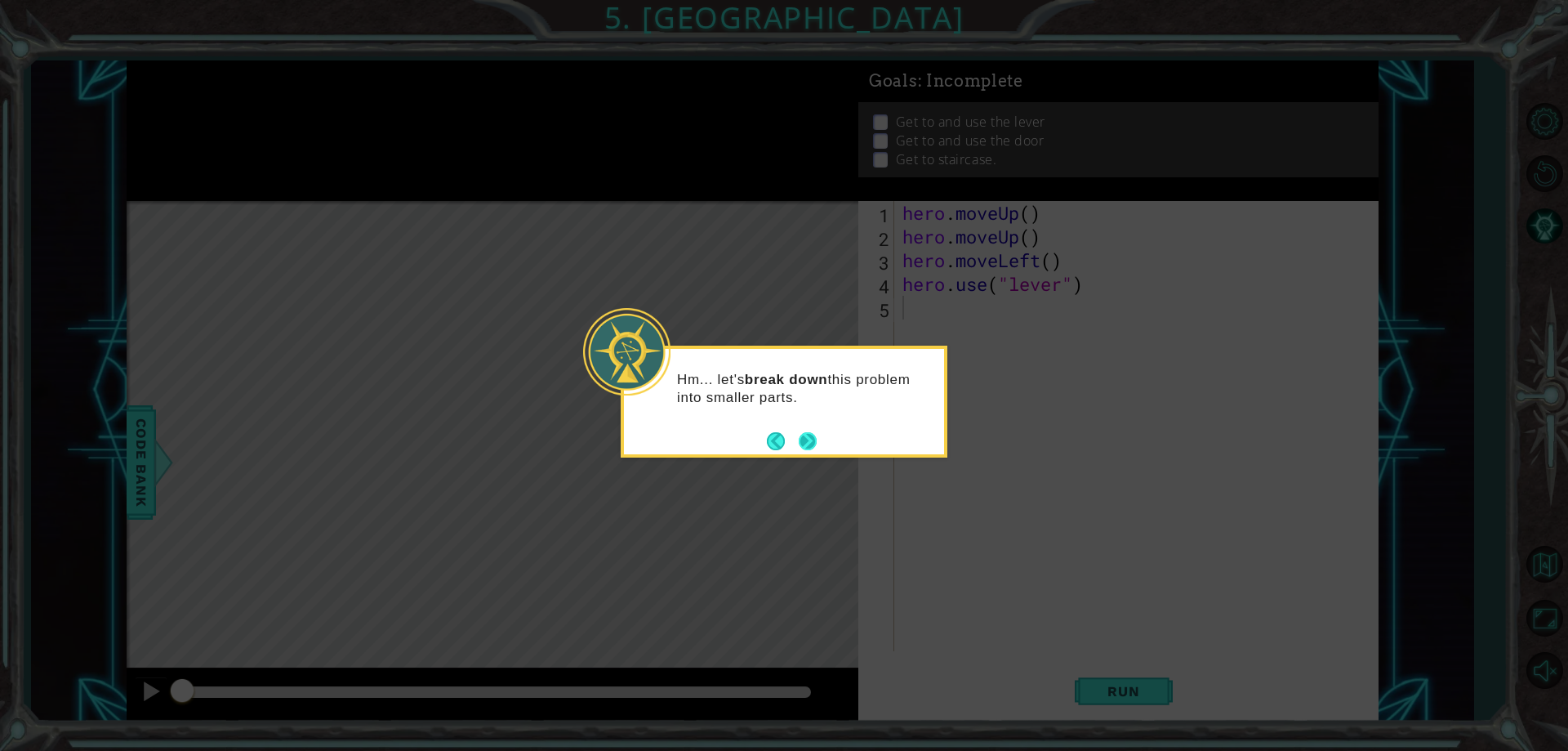
click at [809, 447] on button "Next" at bounding box center [808, 441] width 18 height 18
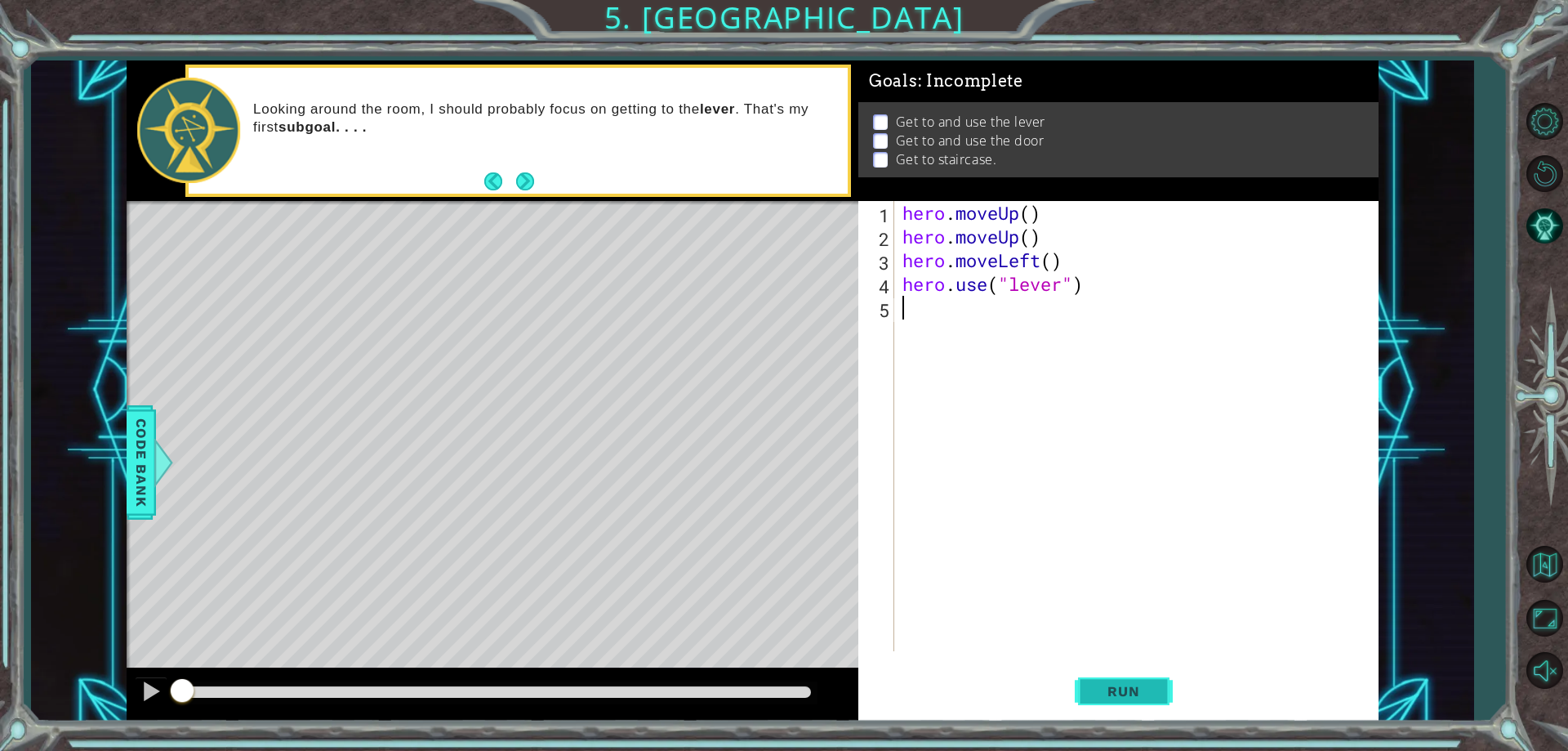
click at [1097, 690] on span "Run" at bounding box center [1124, 690] width 64 height 16
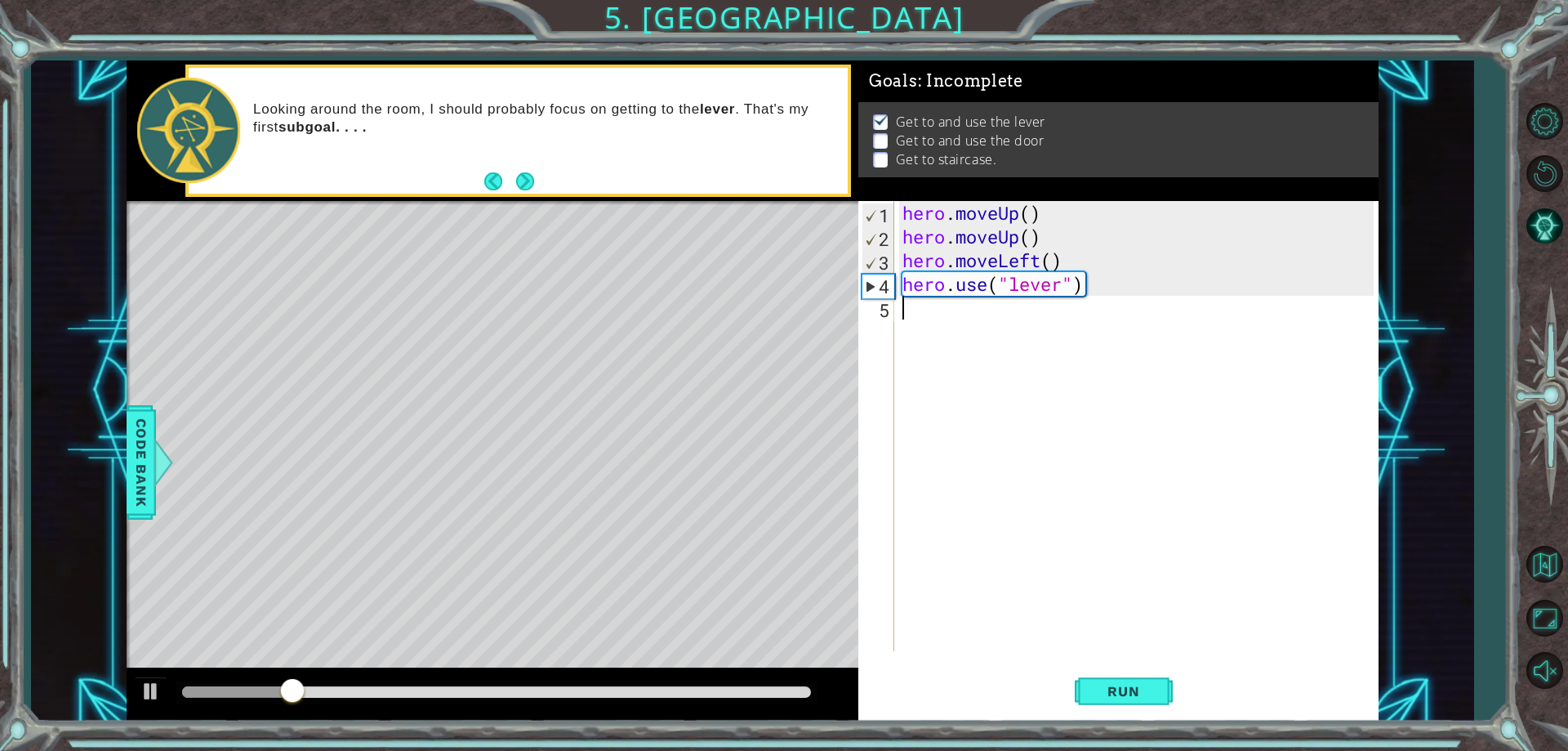
click at [972, 322] on div "hero . moveUp ( ) hero . moveUp ( ) hero . moveLeft ( ) hero . use ( "lever" )" at bounding box center [1140, 449] width 481 height 498
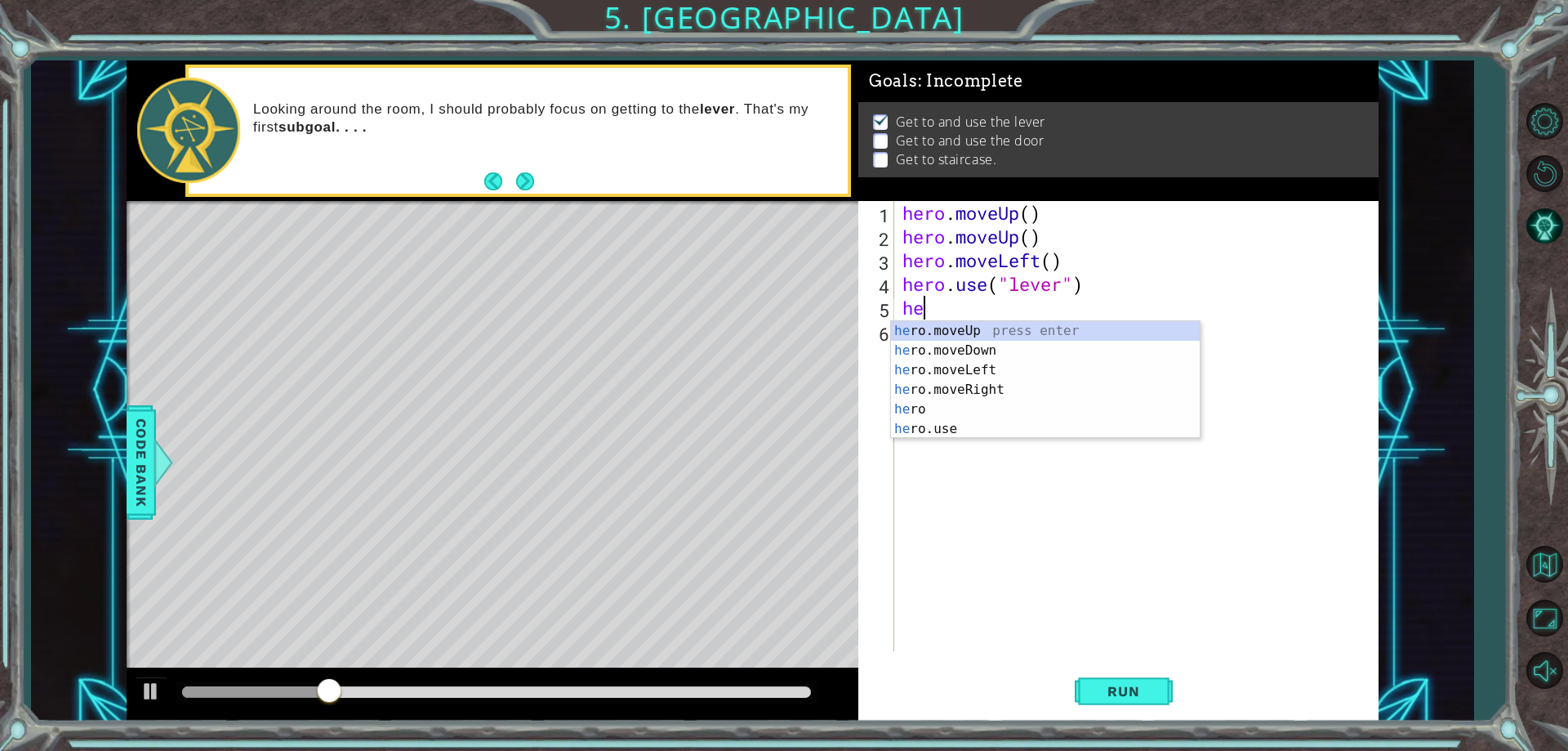
type textarea "her"
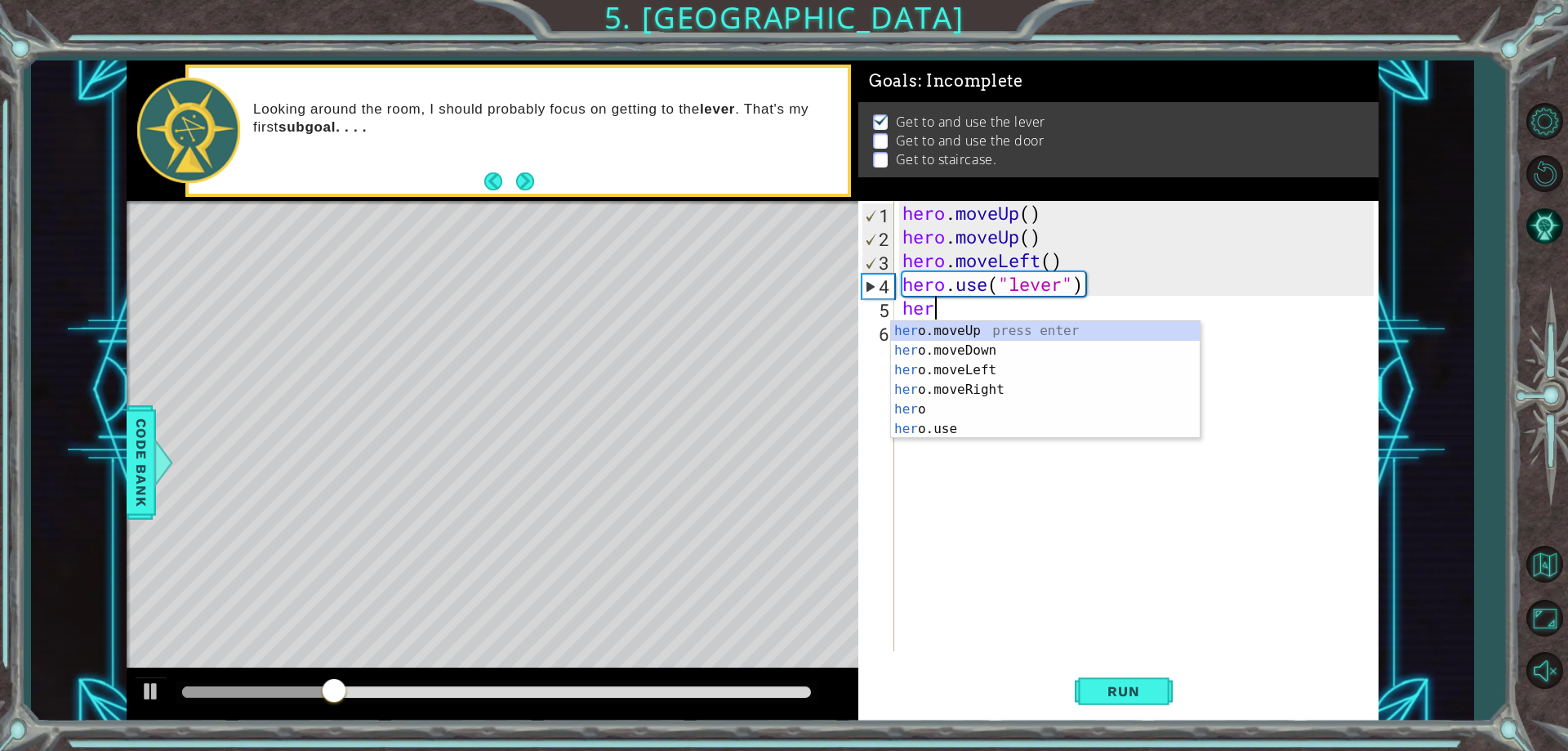
scroll to position [0, 1]
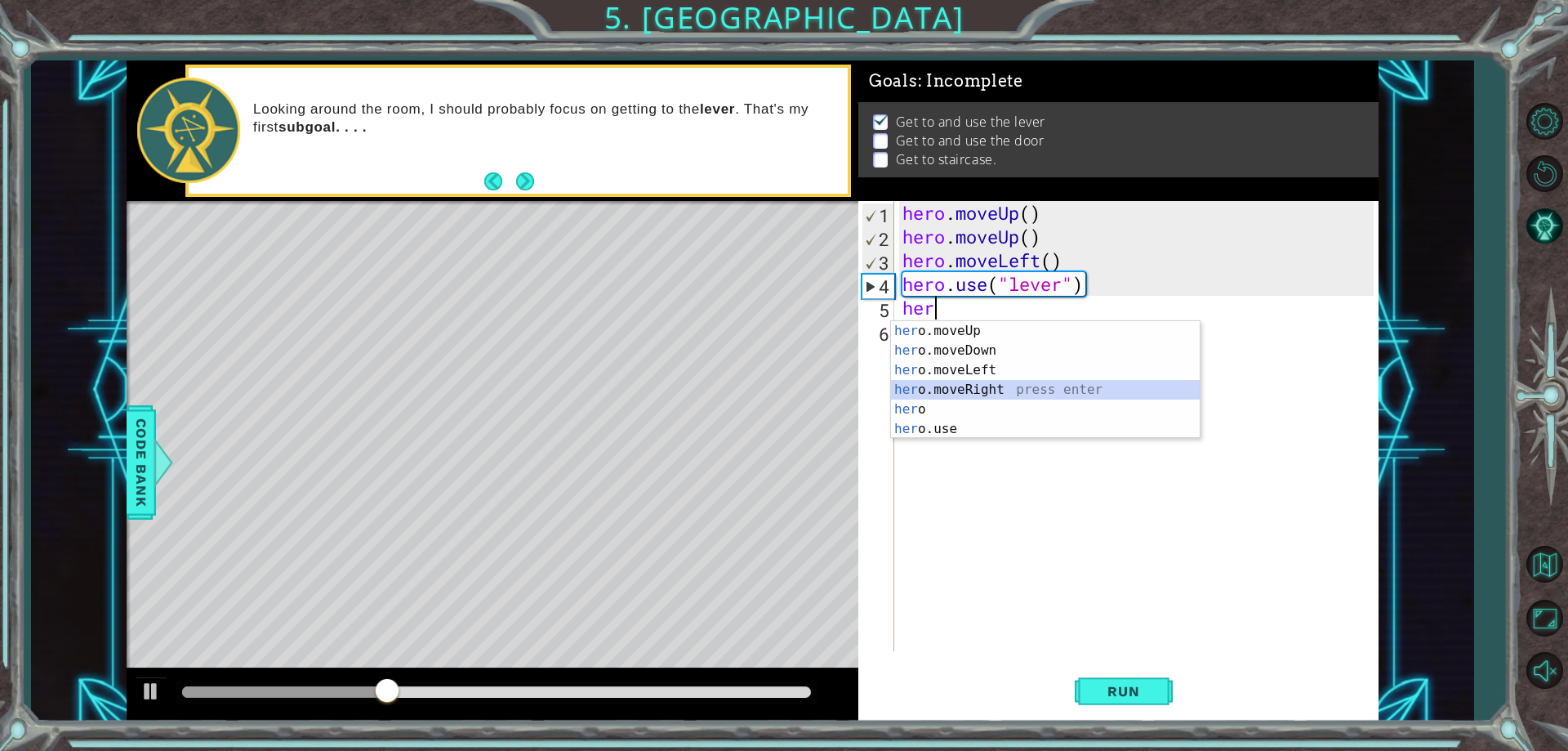
click at [967, 383] on div "her o.moveUp press enter her o.moveDown press enter her o.moveLeft press enter …" at bounding box center [1045, 399] width 308 height 157
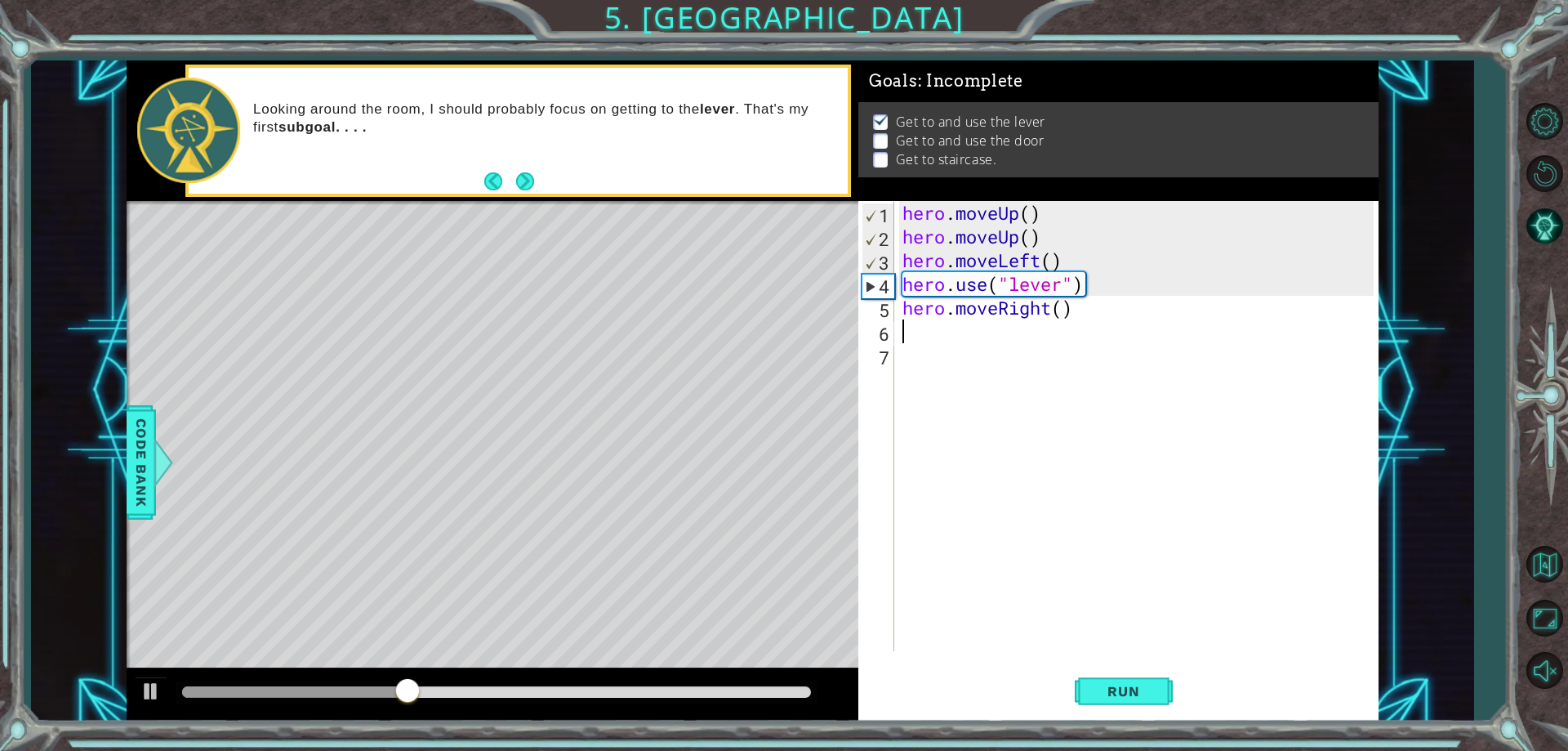
click at [957, 308] on div "hero . moveUp ( ) hero . moveUp ( ) hero . moveLeft ( ) hero . use ( "lever" ) …" at bounding box center [1140, 449] width 481 height 498
type textarea "hero.moveRight()"
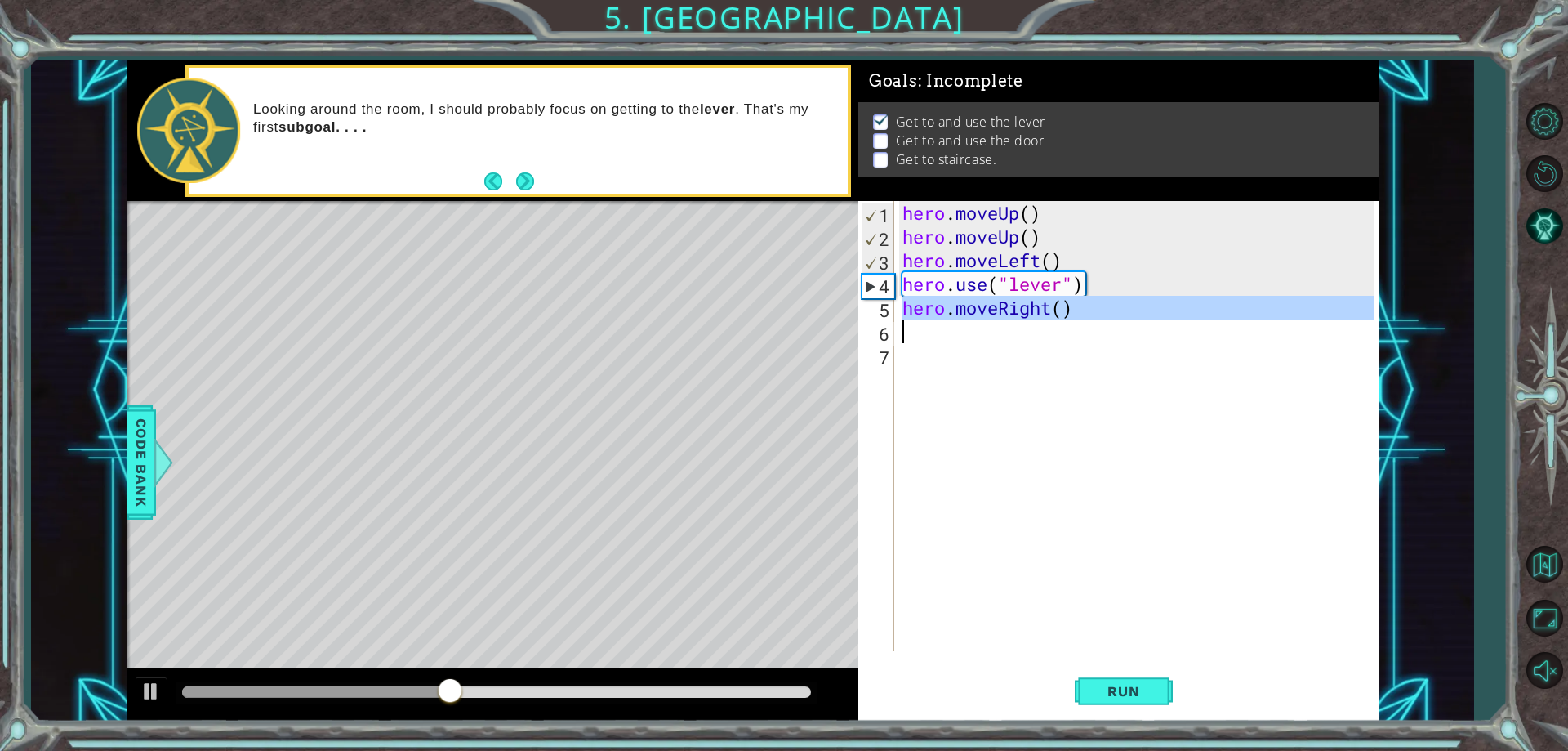
paste textarea "Code Area"
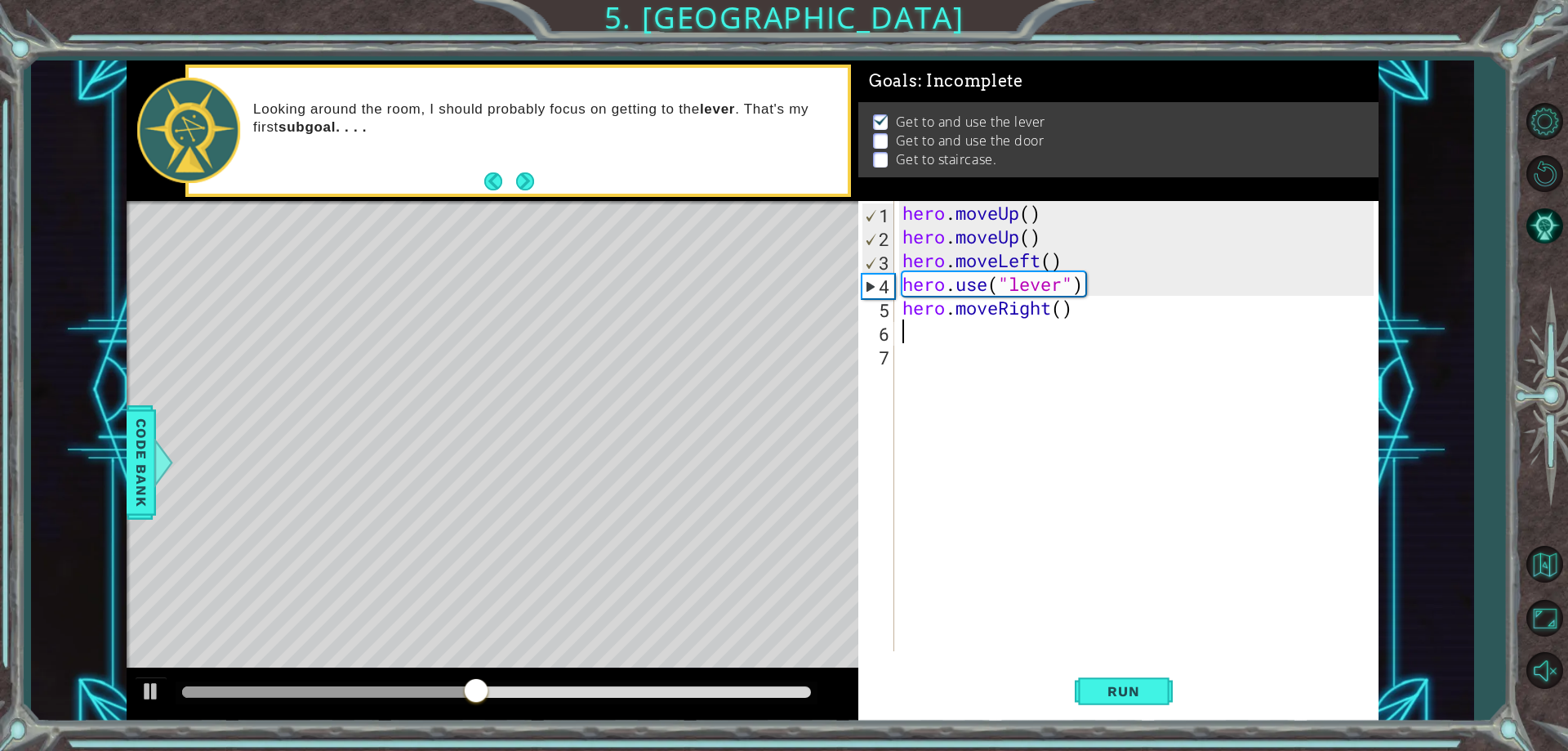
click at [948, 336] on div "hero . moveUp ( ) hero . moveUp ( ) hero . moveLeft ( ) hero . use ( "lever" ) …" at bounding box center [1140, 449] width 481 height 498
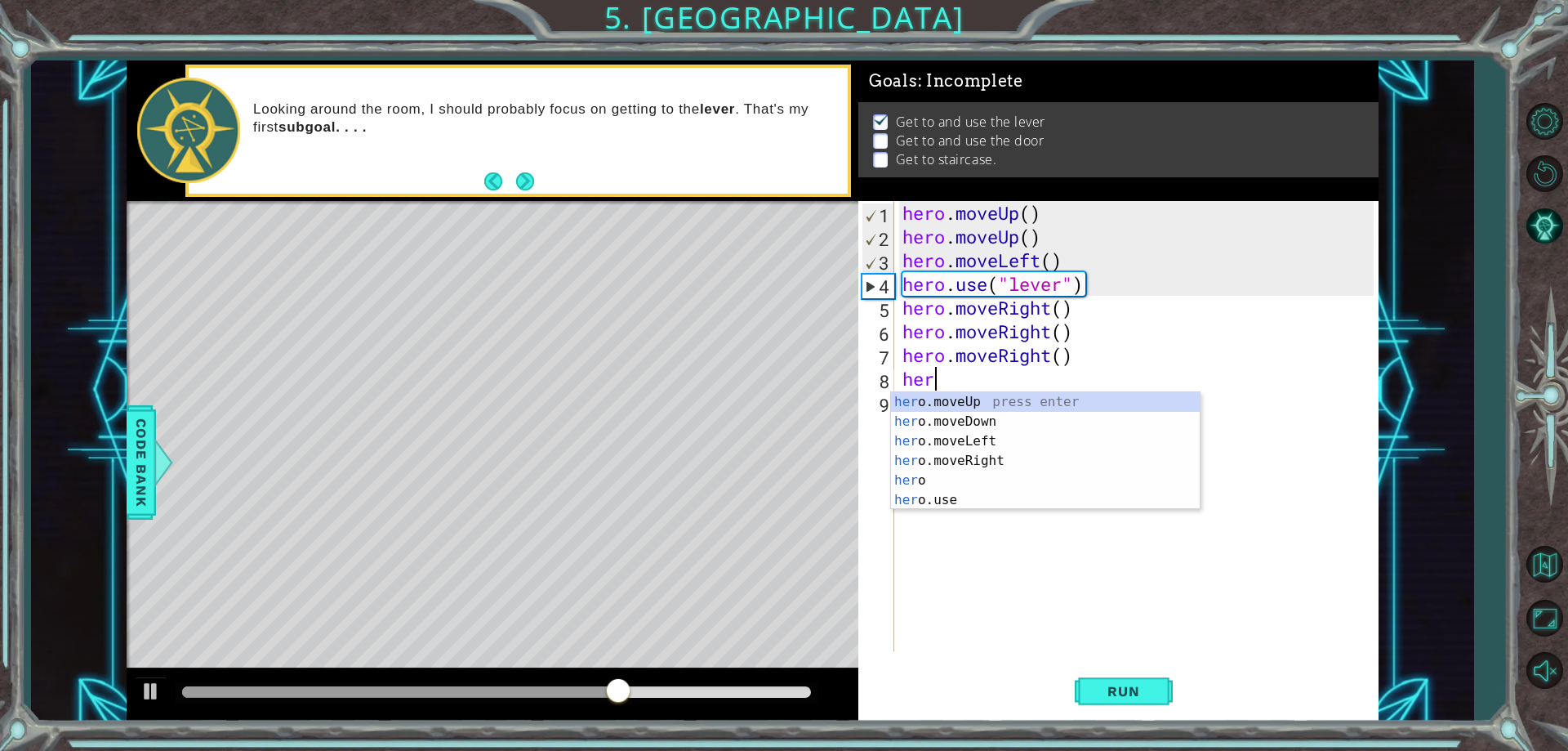
scroll to position [0, 1]
click at [971, 498] on div "her o.moveUp press enter her o.moveDown press enter her o.moveLeft press enter …" at bounding box center [1045, 470] width 308 height 157
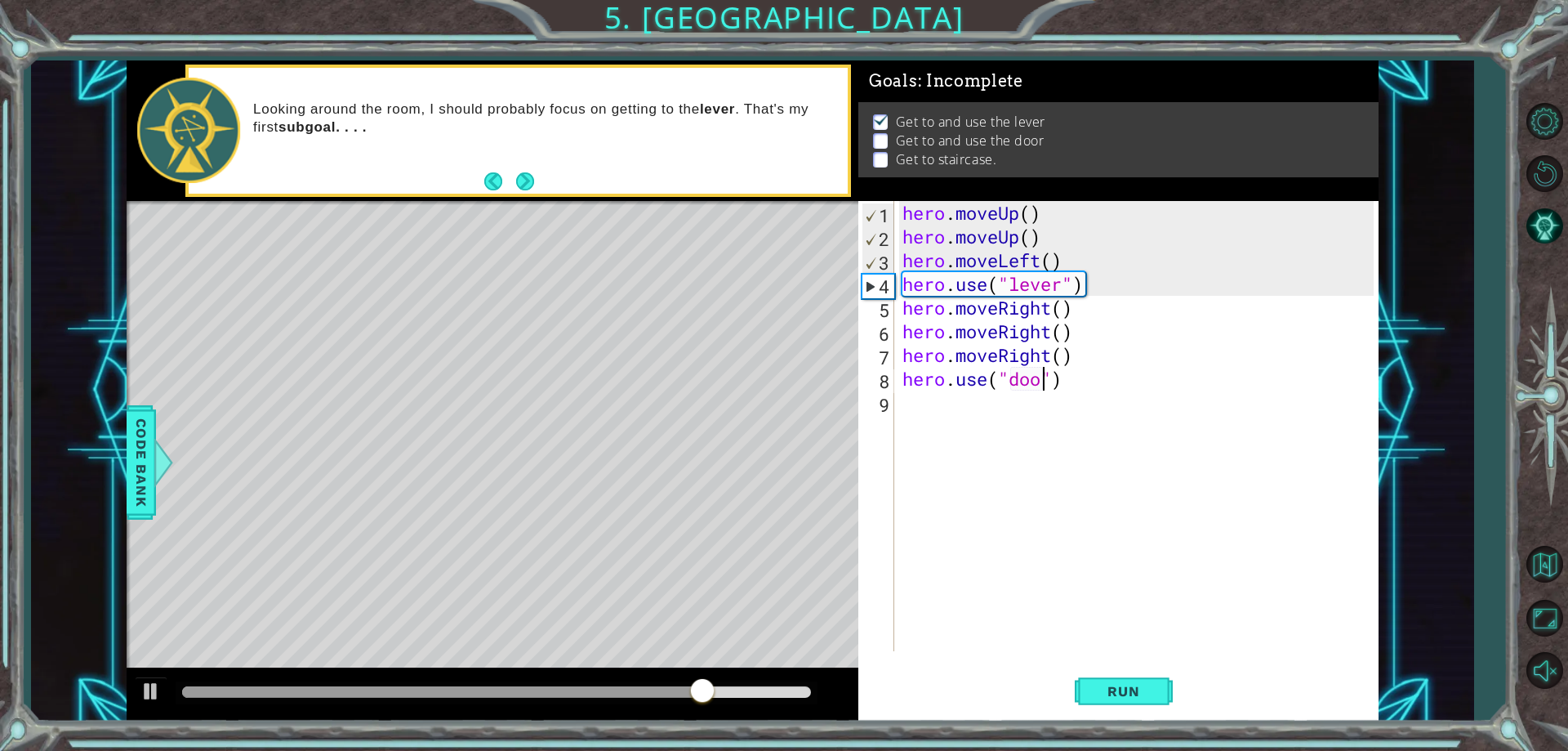
scroll to position [0, 8]
click at [1150, 687] on span "Run" at bounding box center [1124, 690] width 64 height 16
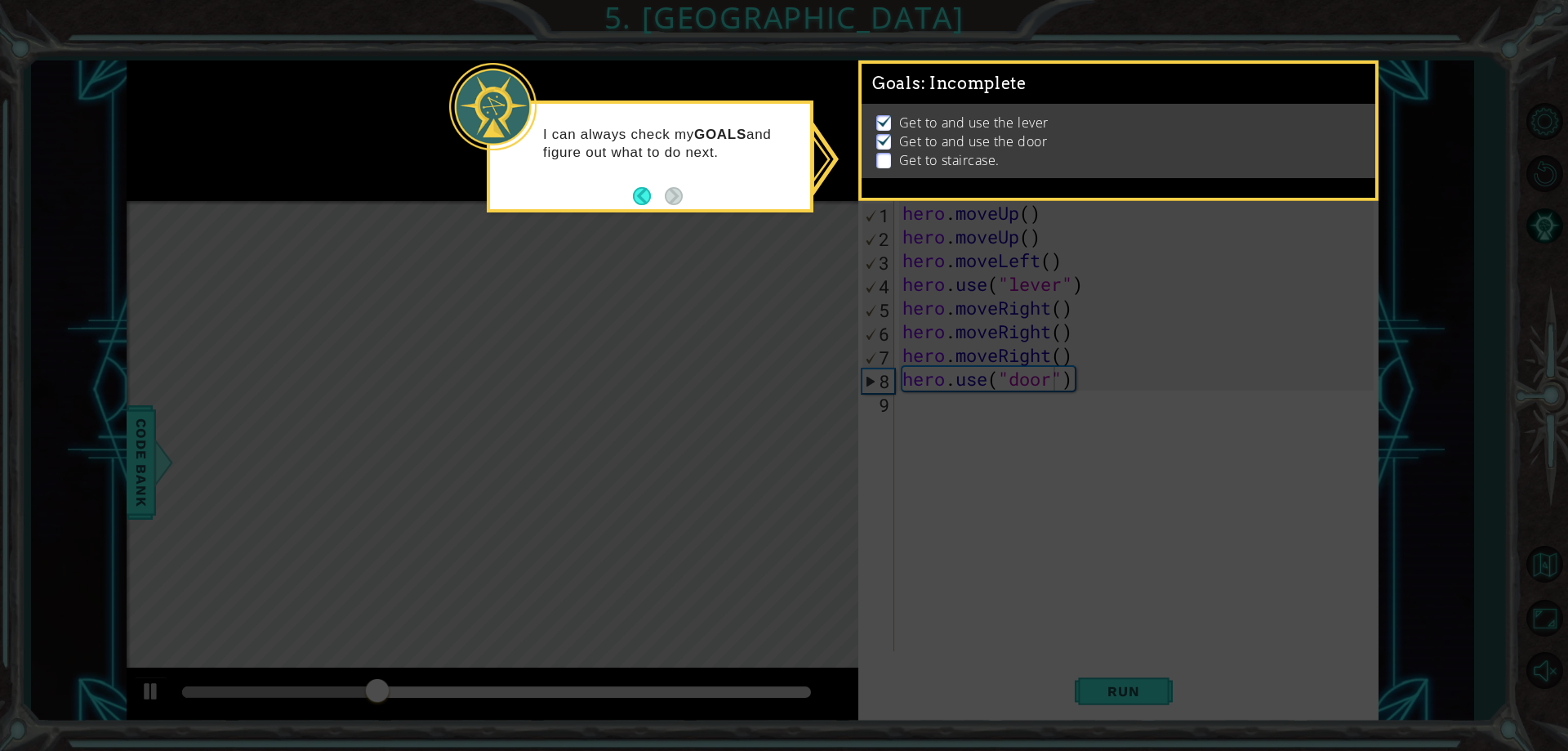
drag, startPoint x: 997, startPoint y: 407, endPoint x: 1014, endPoint y: 403, distance: 17.5
click at [1002, 406] on icon at bounding box center [784, 376] width 1568 height 751
click at [645, 199] on button "Back" at bounding box center [649, 196] width 32 height 18
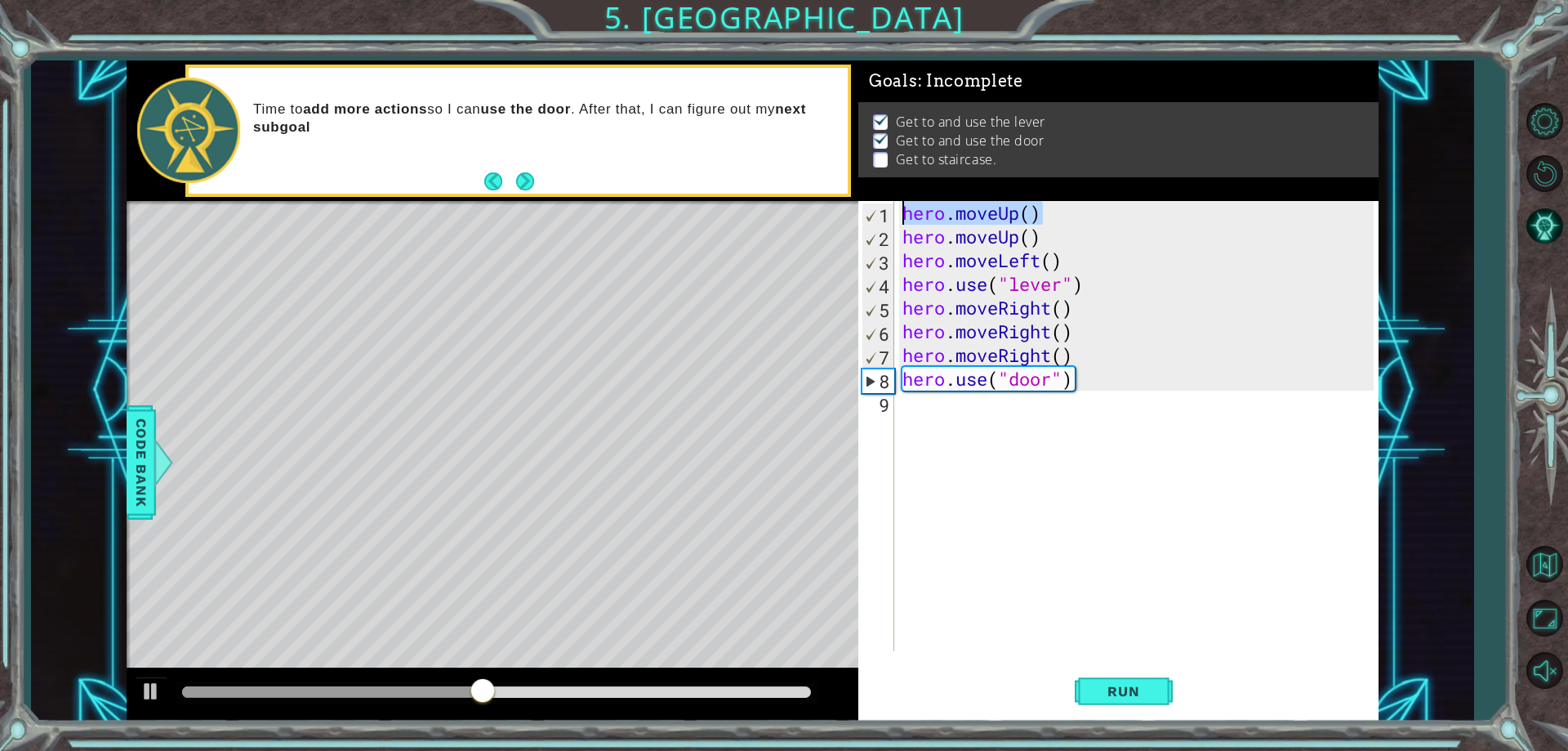
drag, startPoint x: 941, startPoint y: 238, endPoint x: 880, endPoint y: 211, distance: 66.7
click at [880, 211] on div "hero.use("door") 1 2 3 4 5 6 7 8 9 hero . moveUp ( ) hero . moveUp ( ) hero . m…" at bounding box center [1116, 426] width 514 height 450
type textarea "hero.moveUp()"
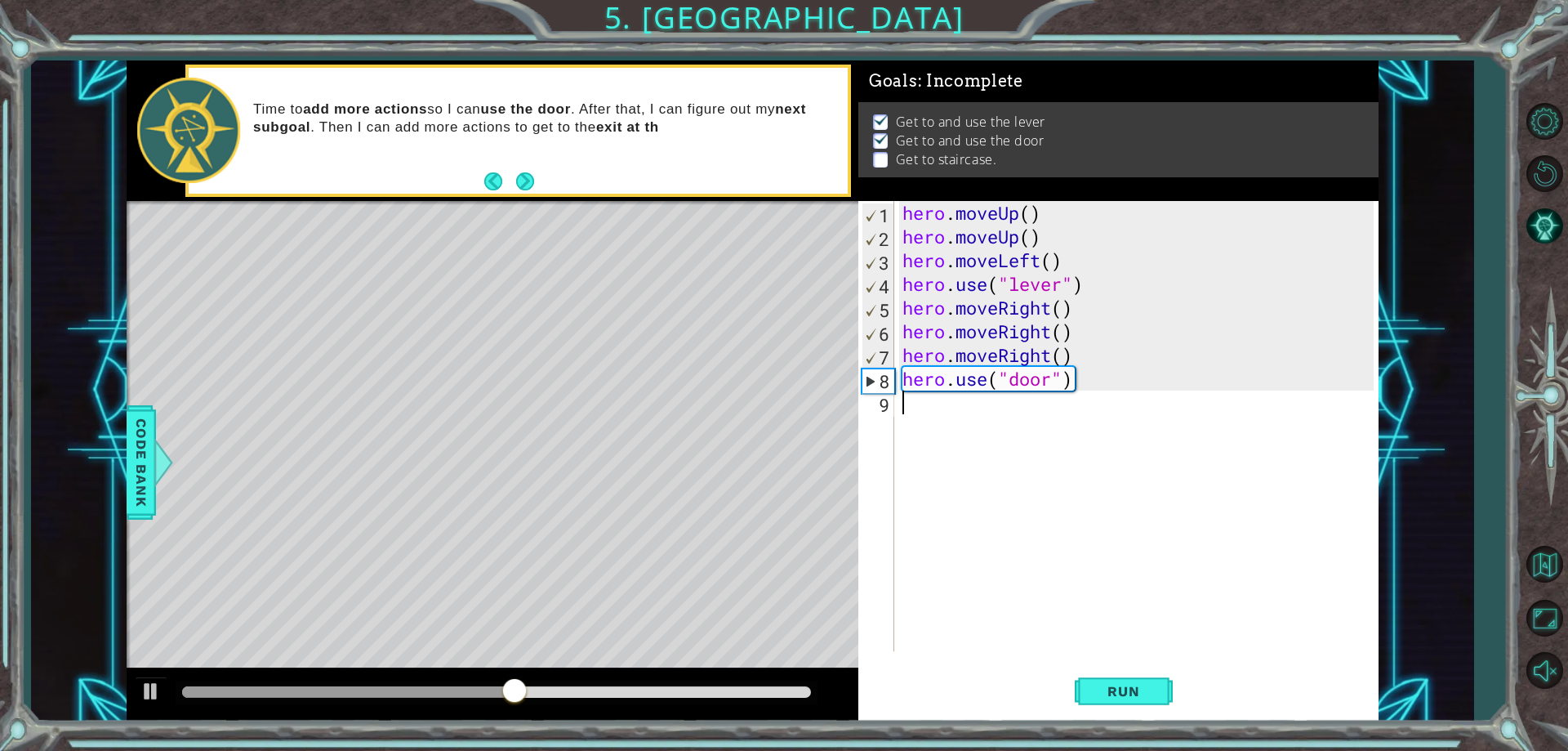
click at [1029, 410] on div "hero . moveUp ( ) hero . moveUp ( ) hero . moveLeft ( ) hero . use ( "lever" ) …" at bounding box center [1140, 449] width 481 height 498
paste textarea "hero.moveUp()"
type textarea "hero.moveUp()"
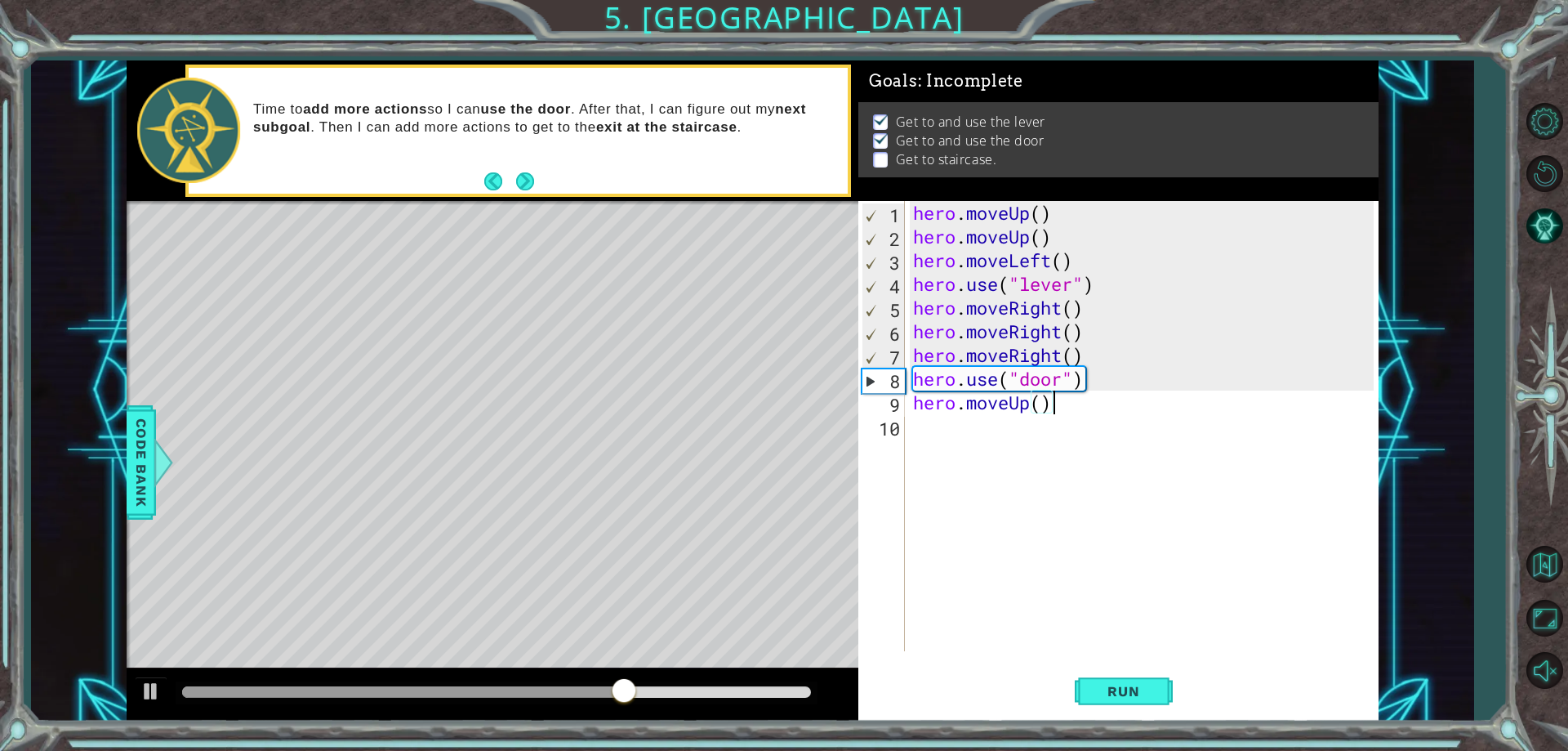
click at [1054, 401] on div "hero . moveUp ( ) hero . moveUp ( ) hero . moveLeft ( ) hero . use ( "lever" ) …" at bounding box center [1145, 449] width 472 height 498
paste textarea "hero.moveUp()"
type textarea "hero.moveUp()"
click at [992, 457] on div "hero . moveUp ( ) hero . moveUp ( ) hero . moveLeft ( ) hero . use ( "lever" ) …" at bounding box center [1145, 449] width 472 height 498
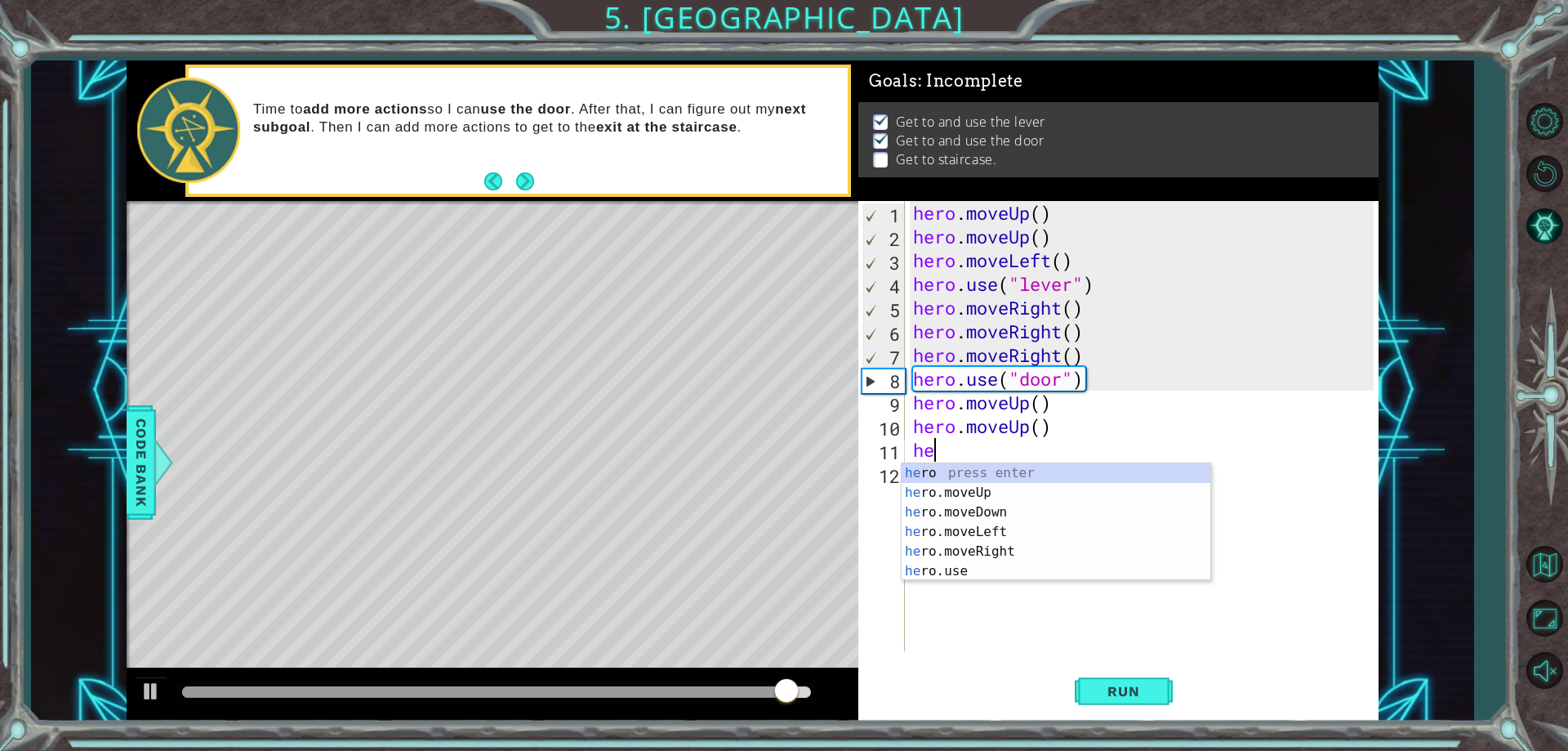
type textarea "her"
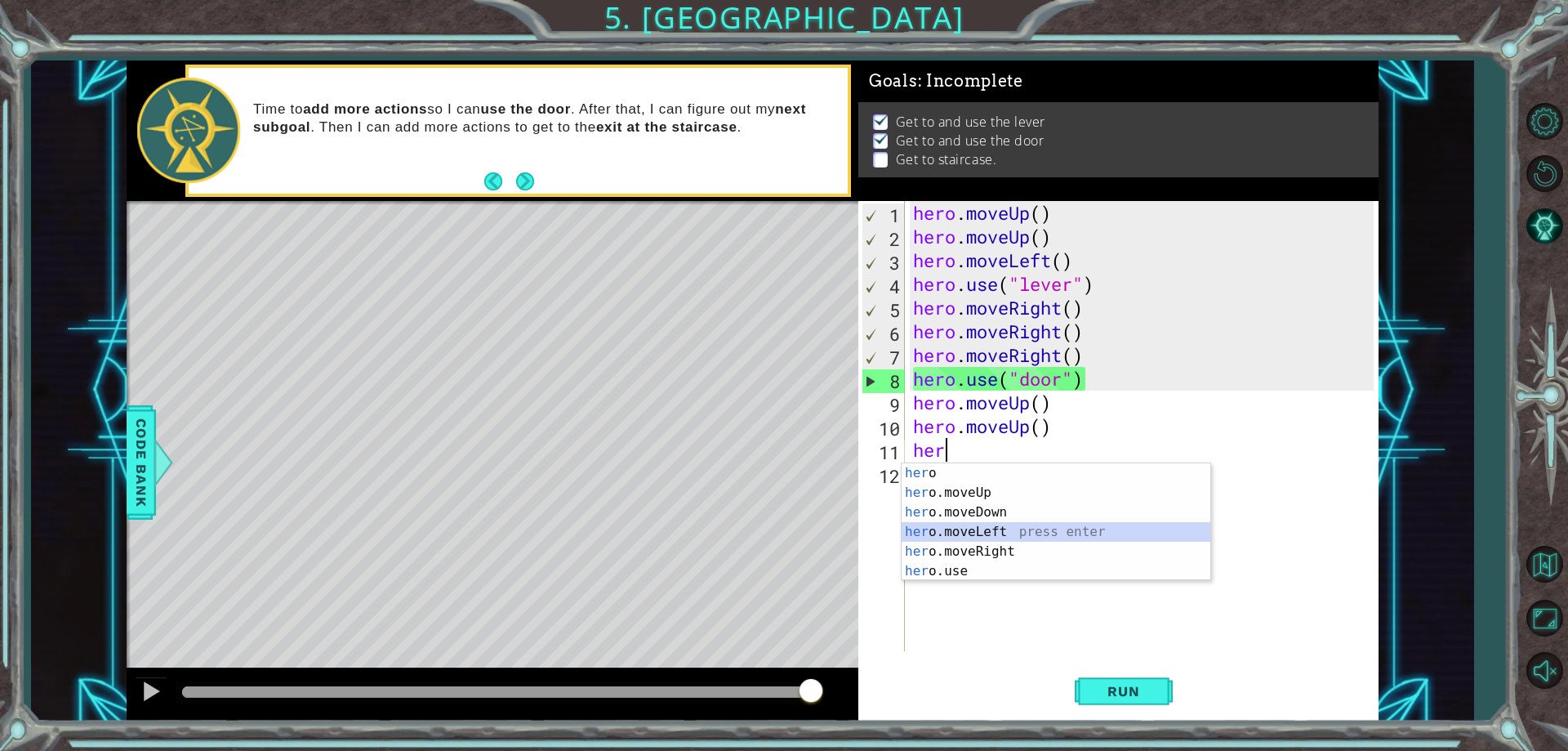
click at [972, 532] on div "her o press enter her o.moveUp press enter her o.moveDown press enter her o.mov…" at bounding box center [1055, 542] width 308 height 157
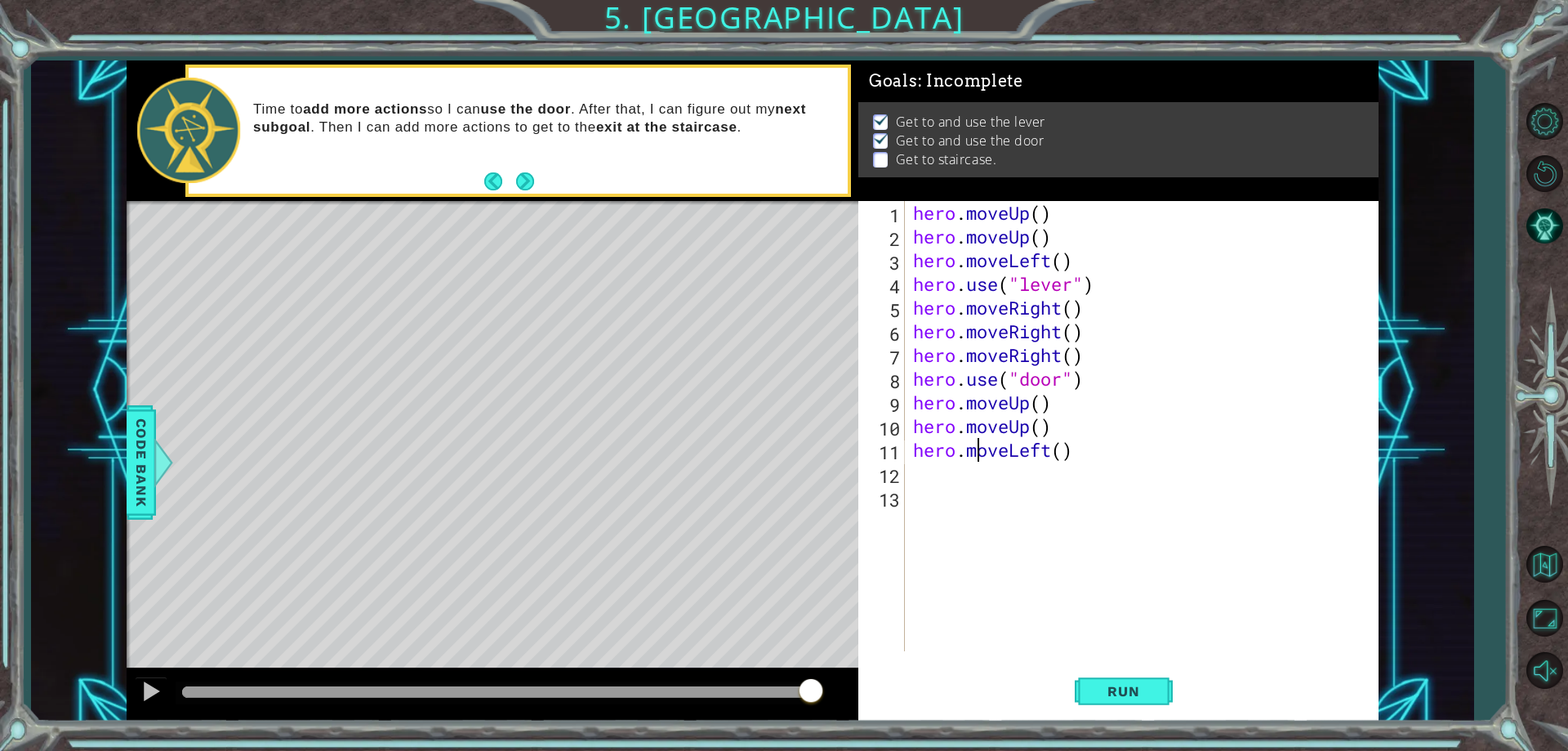
click at [983, 451] on div "hero . moveUp ( ) hero . moveUp ( ) hero . moveLeft ( ) hero . use ( "lever" ) …" at bounding box center [1145, 449] width 472 height 498
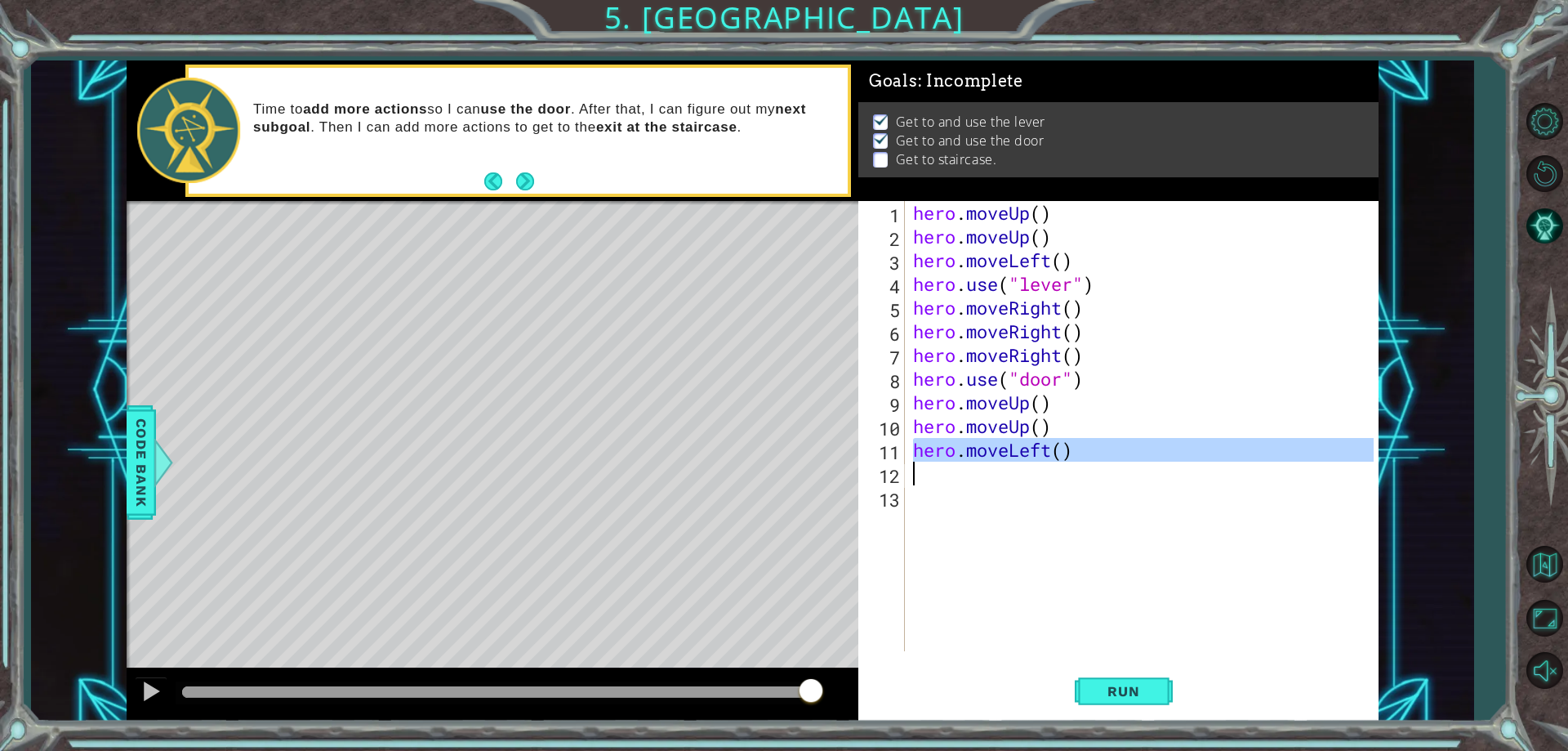
type textarea "hero.moveLeft()"
click at [965, 471] on div "hero . moveUp ( ) hero . moveUp ( ) hero . moveLeft ( ) hero . use ( "lever" ) …" at bounding box center [1141, 426] width 463 height 450
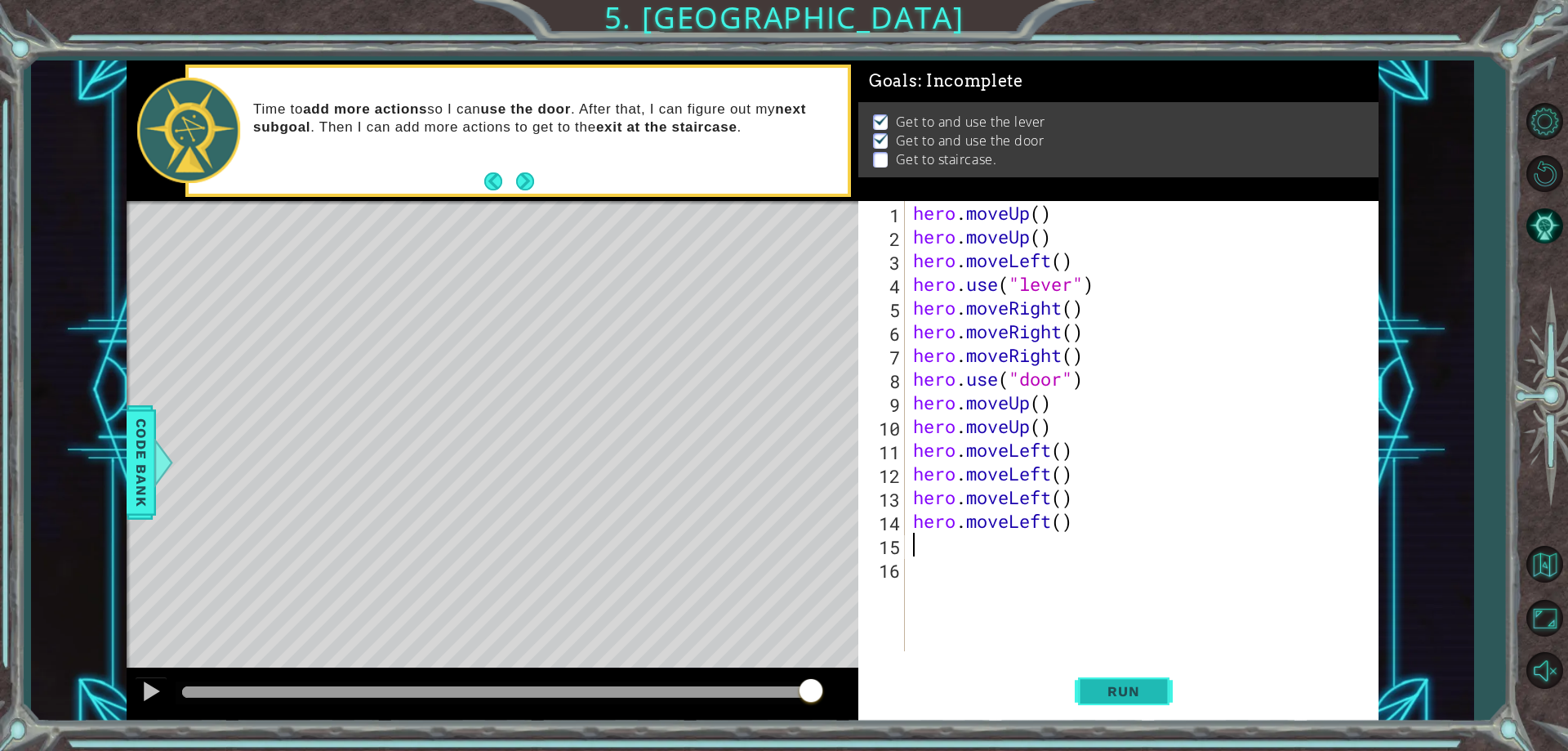
click at [1088, 679] on button "Run" at bounding box center [1124, 691] width 98 height 52
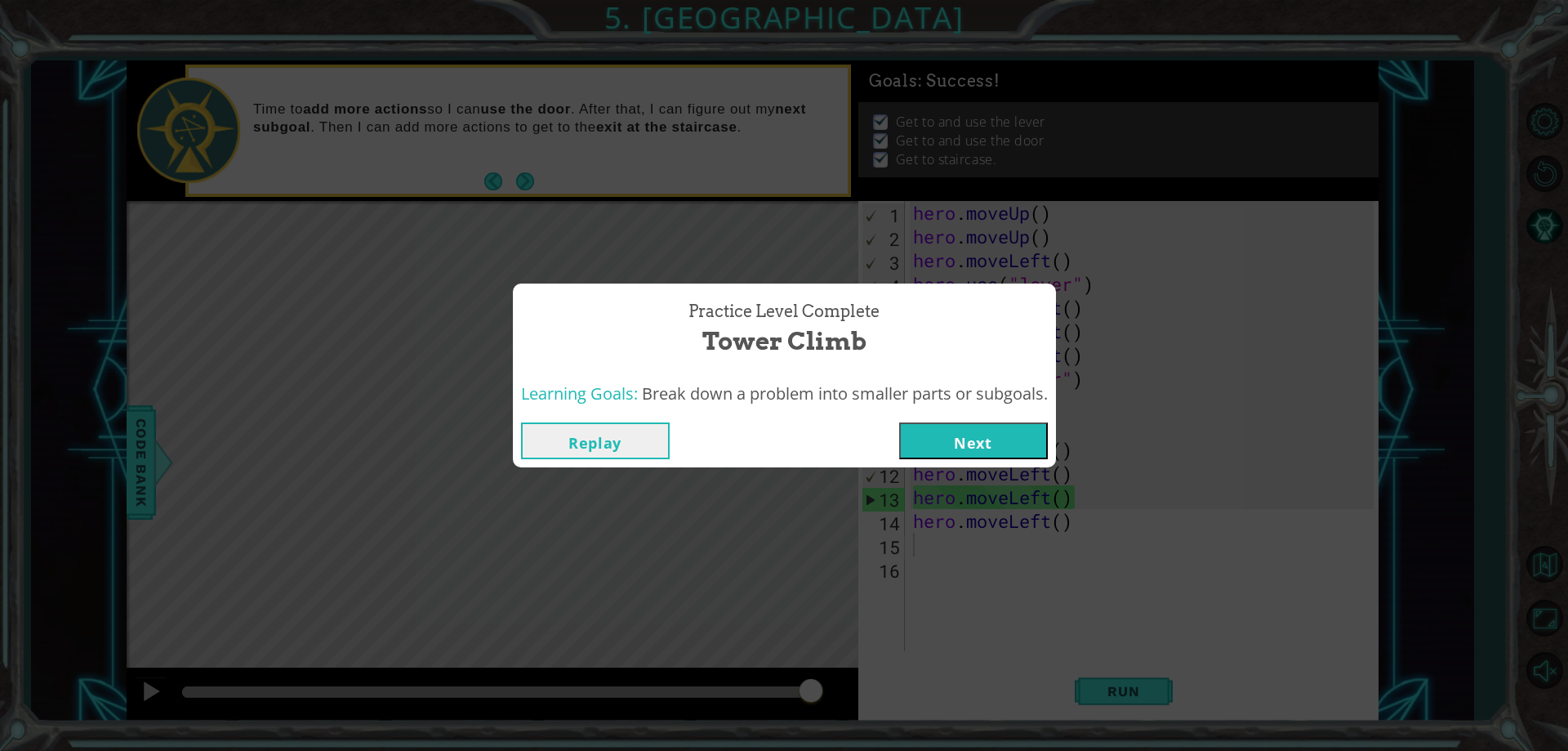
click at [931, 445] on button "Next" at bounding box center [973, 440] width 148 height 37
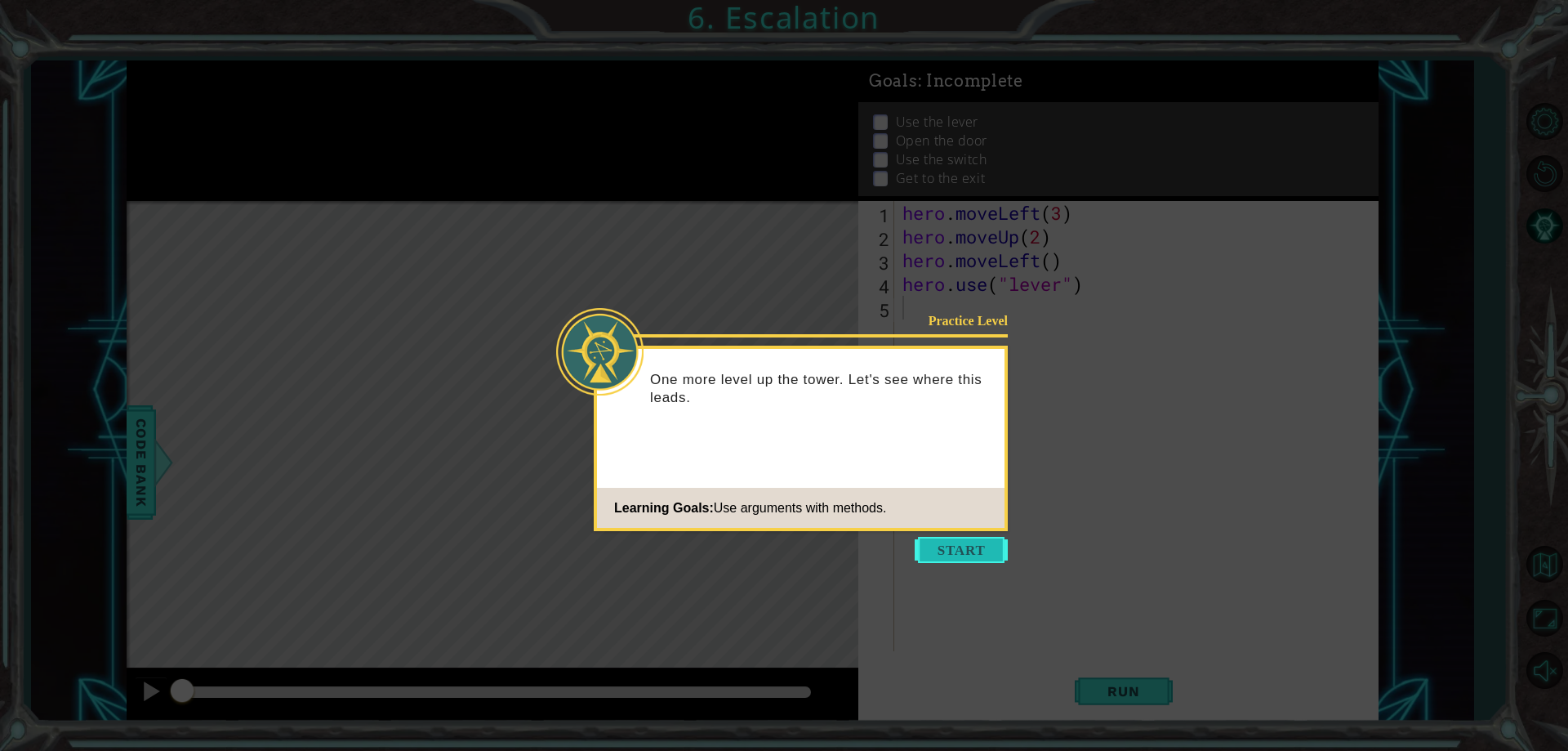
click at [984, 539] on button "Start" at bounding box center [961, 550] width 93 height 26
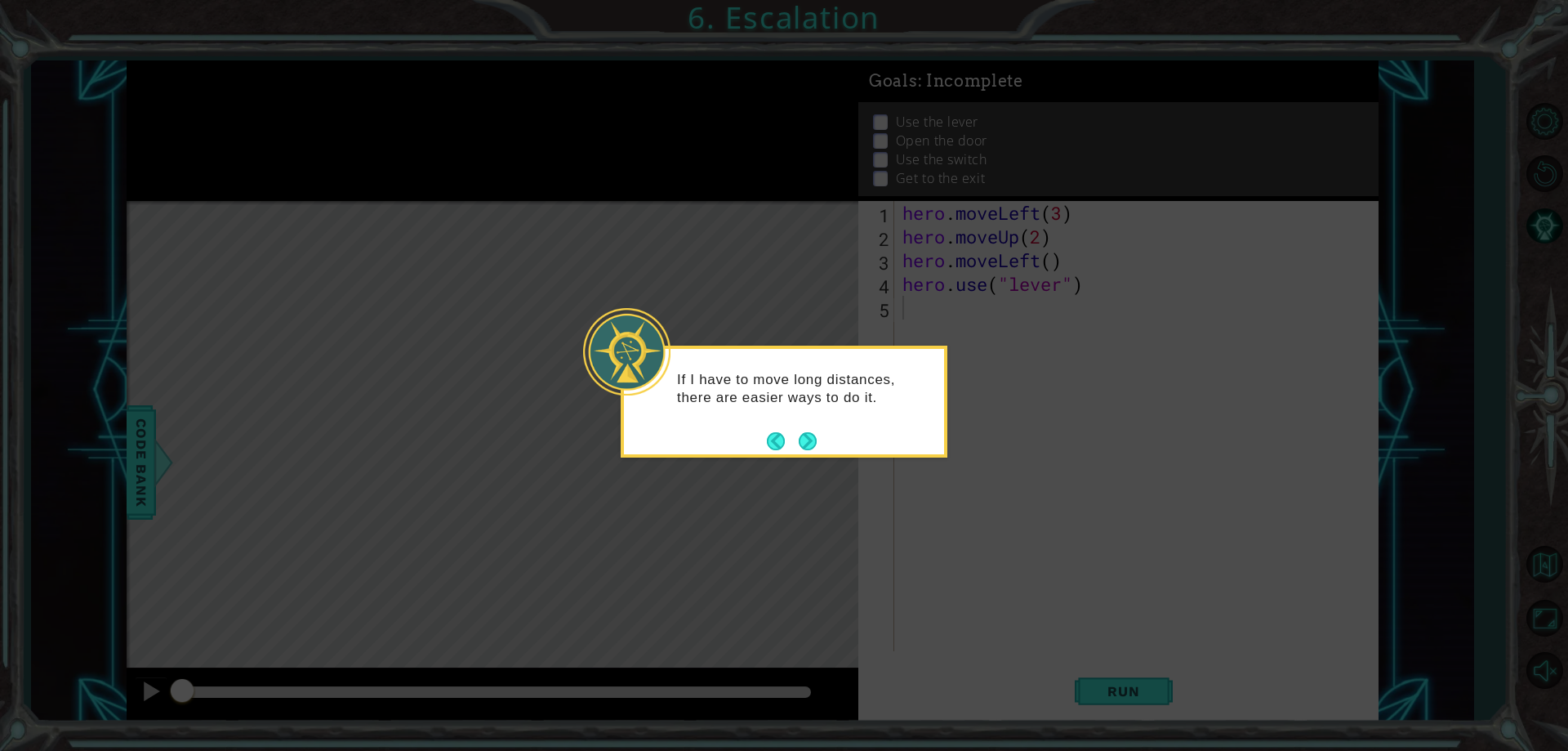
drag, startPoint x: 810, startPoint y: 431, endPoint x: 789, endPoint y: 473, distance: 47.0
click at [793, 462] on body "1 ההההההההההההההההההההההההההההההההההההההההההההההההההההההההההההההההההההההההההההה…" at bounding box center [784, 376] width 1568 height 751
click at [811, 444] on button "Next" at bounding box center [808, 441] width 18 height 18
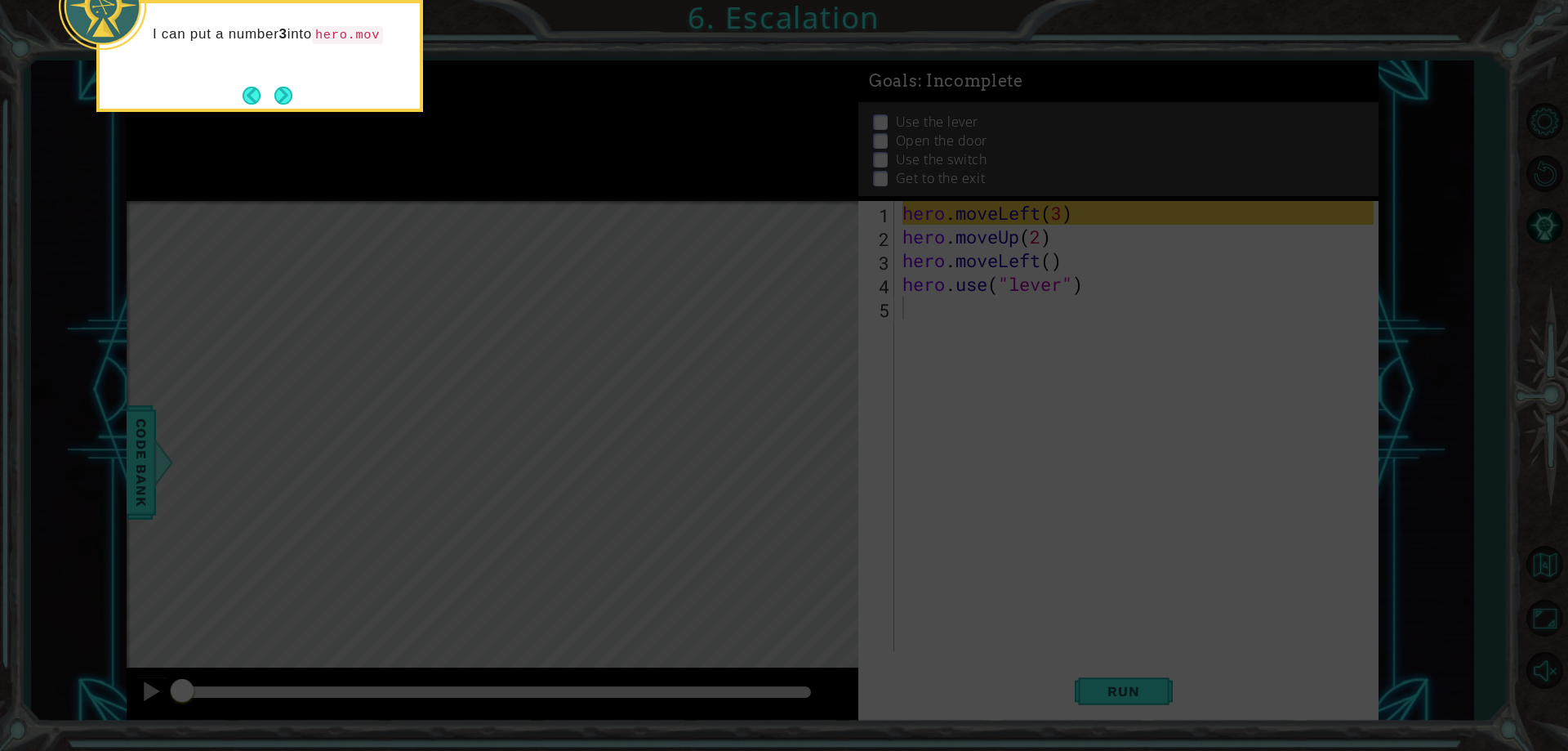
click at [279, 57] on div "I can put a number 3 into hero.mov" at bounding box center [259, 42] width 320 height 65
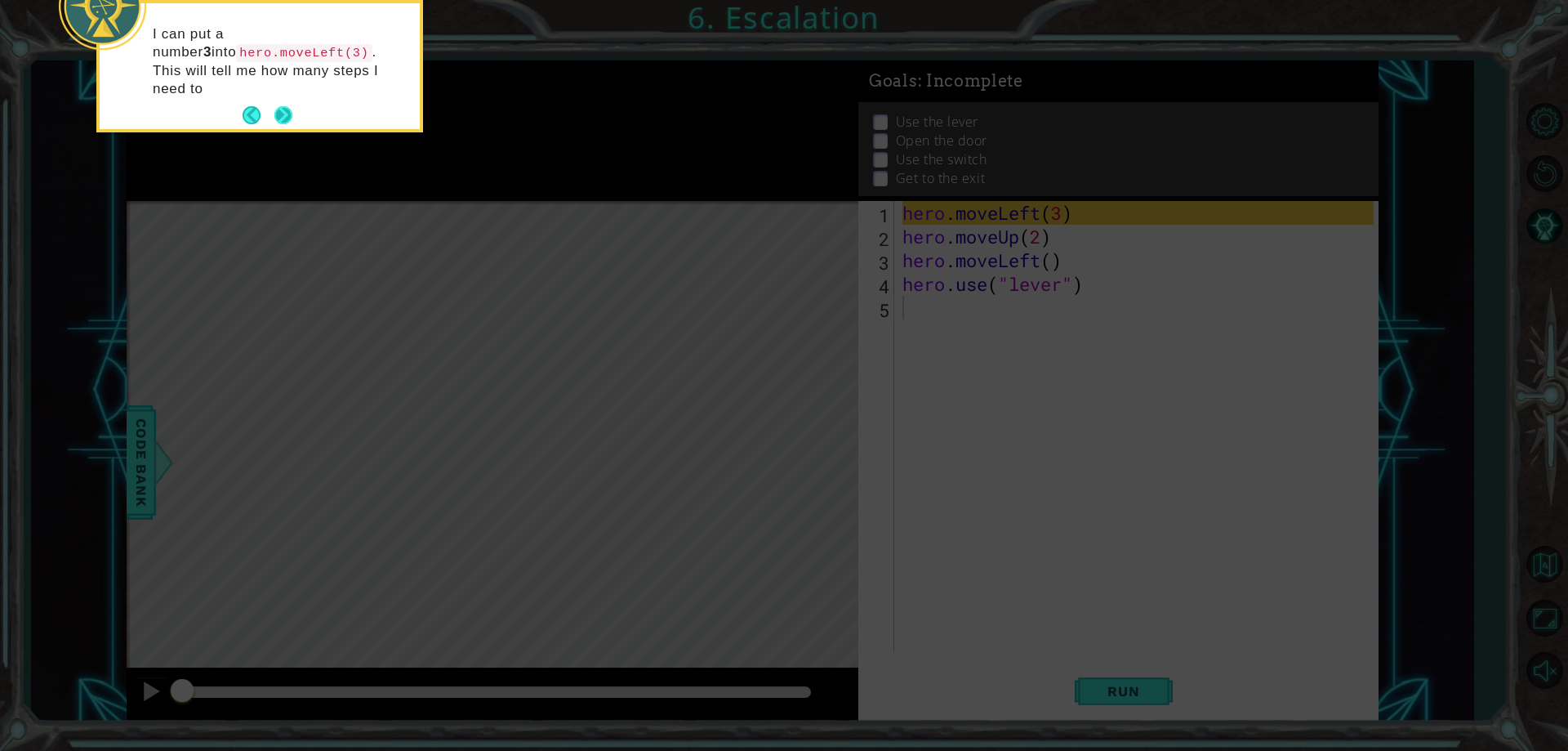
click at [285, 106] on button "Next" at bounding box center [283, 114] width 18 height 18
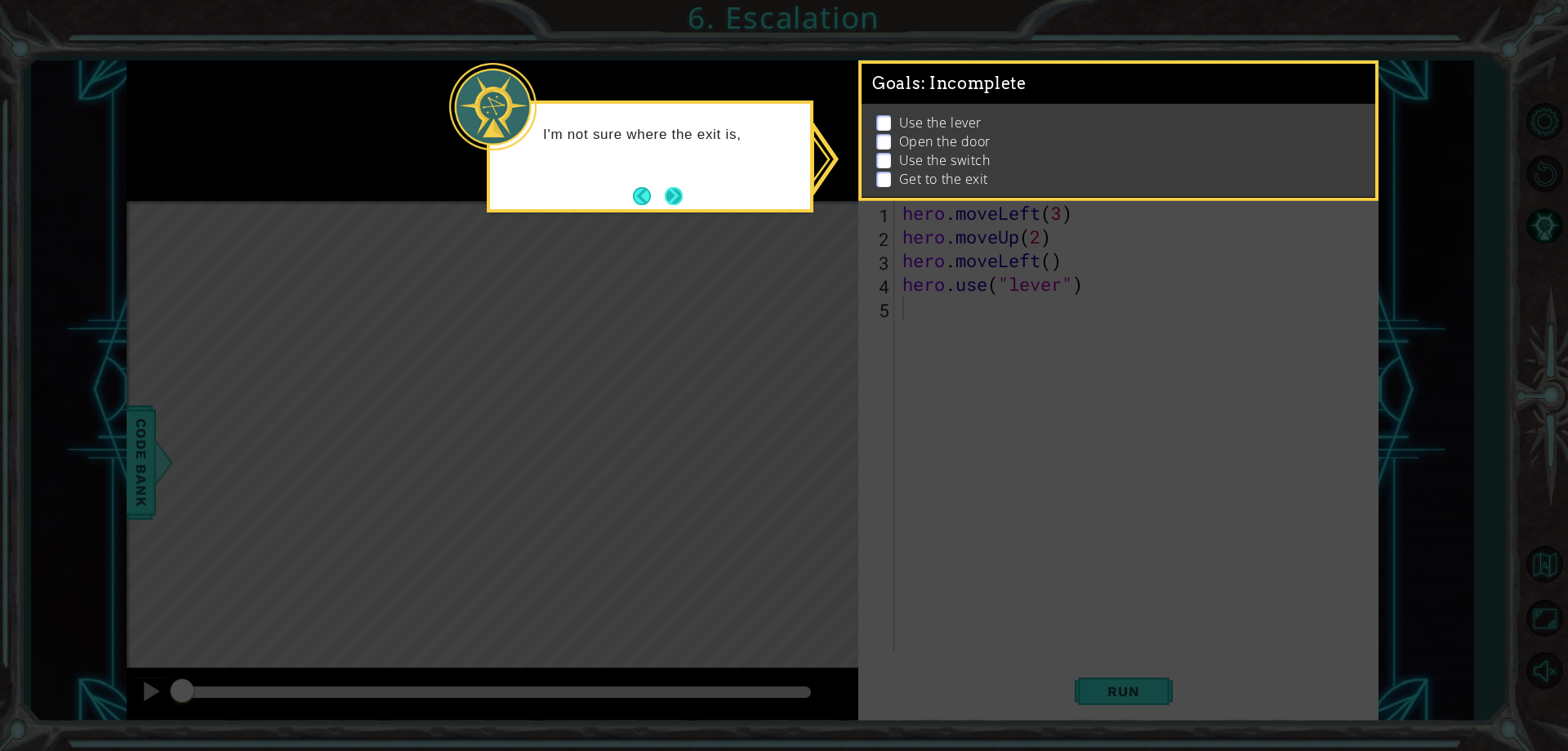
click at [683, 205] on button "Next" at bounding box center [673, 196] width 18 height 18
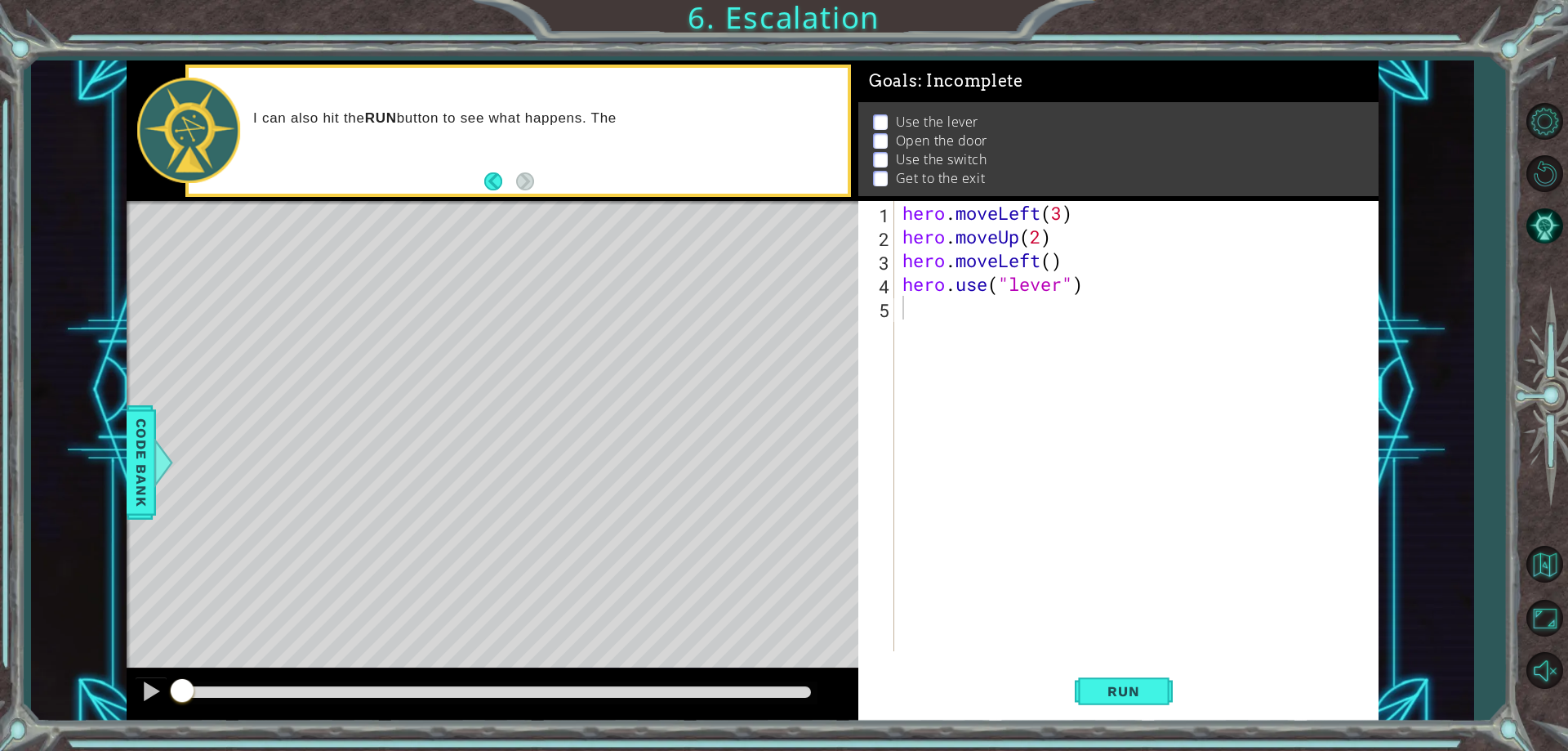
click at [472, 123] on p "I can also hit the RUN button to see what happens. The" at bounding box center [545, 118] width 584 height 18
type textarea "hero.use("lever")"
click at [1096, 284] on div "hero . moveLeft ( 3 ) hero . moveUp ( 2 ) hero . moveLeft ( ) hero . use ( "lev…" at bounding box center [1140, 449] width 481 height 498
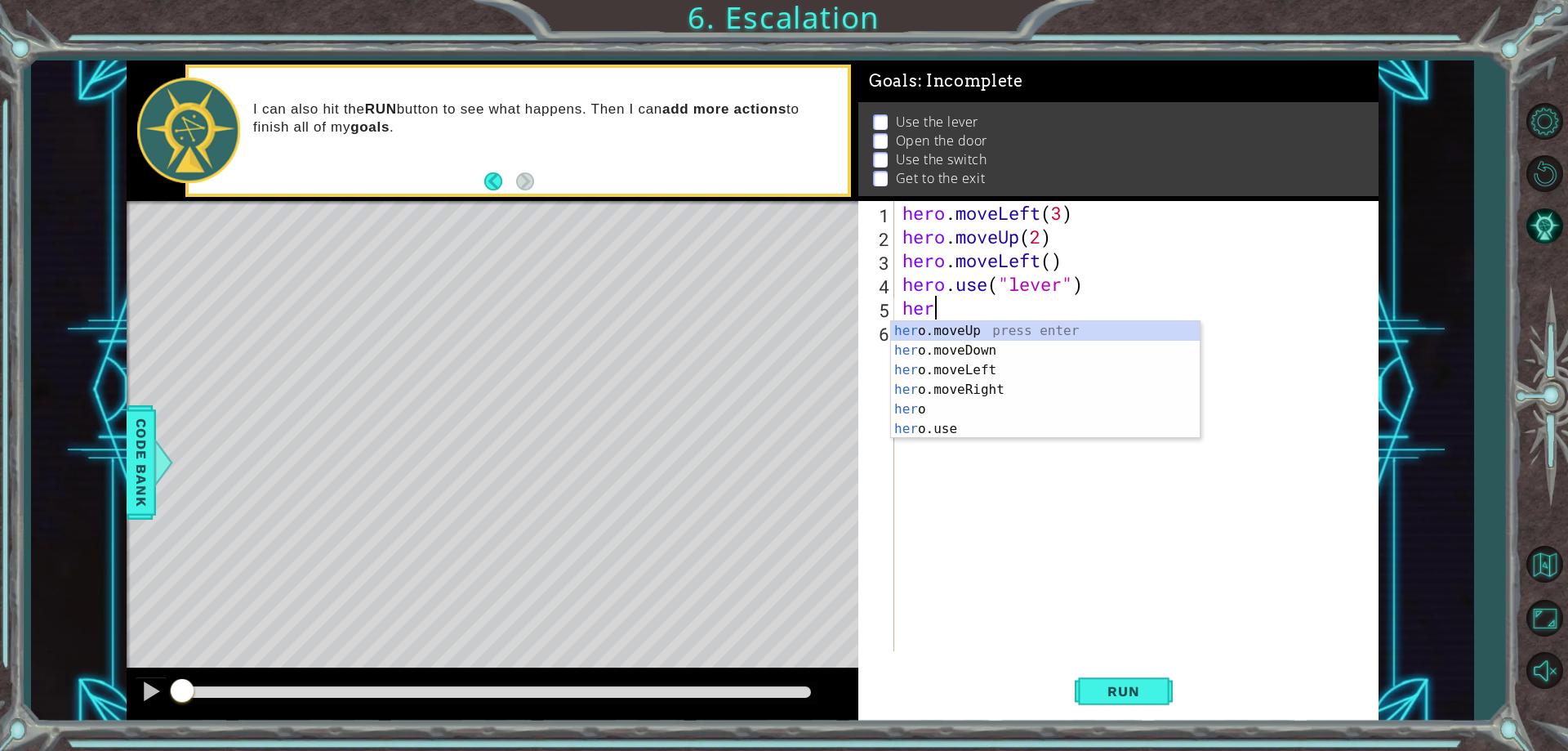
scroll to position [0, 1]
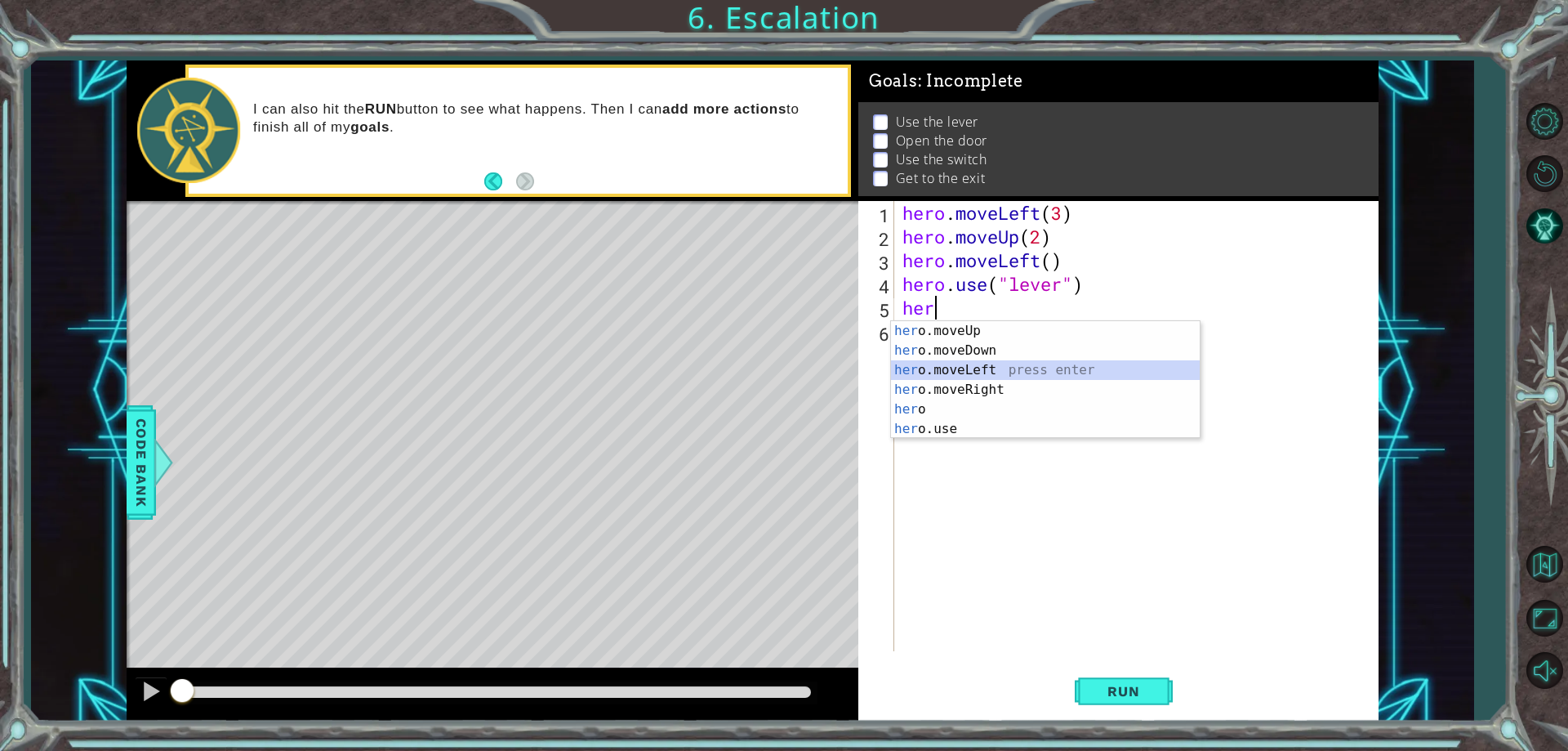
click at [1029, 373] on div "her o.moveUp press enter her o.moveDown press enter her o.moveLeft press enter …" at bounding box center [1045, 399] width 308 height 157
type textarea "hero.moveLeft(1)"
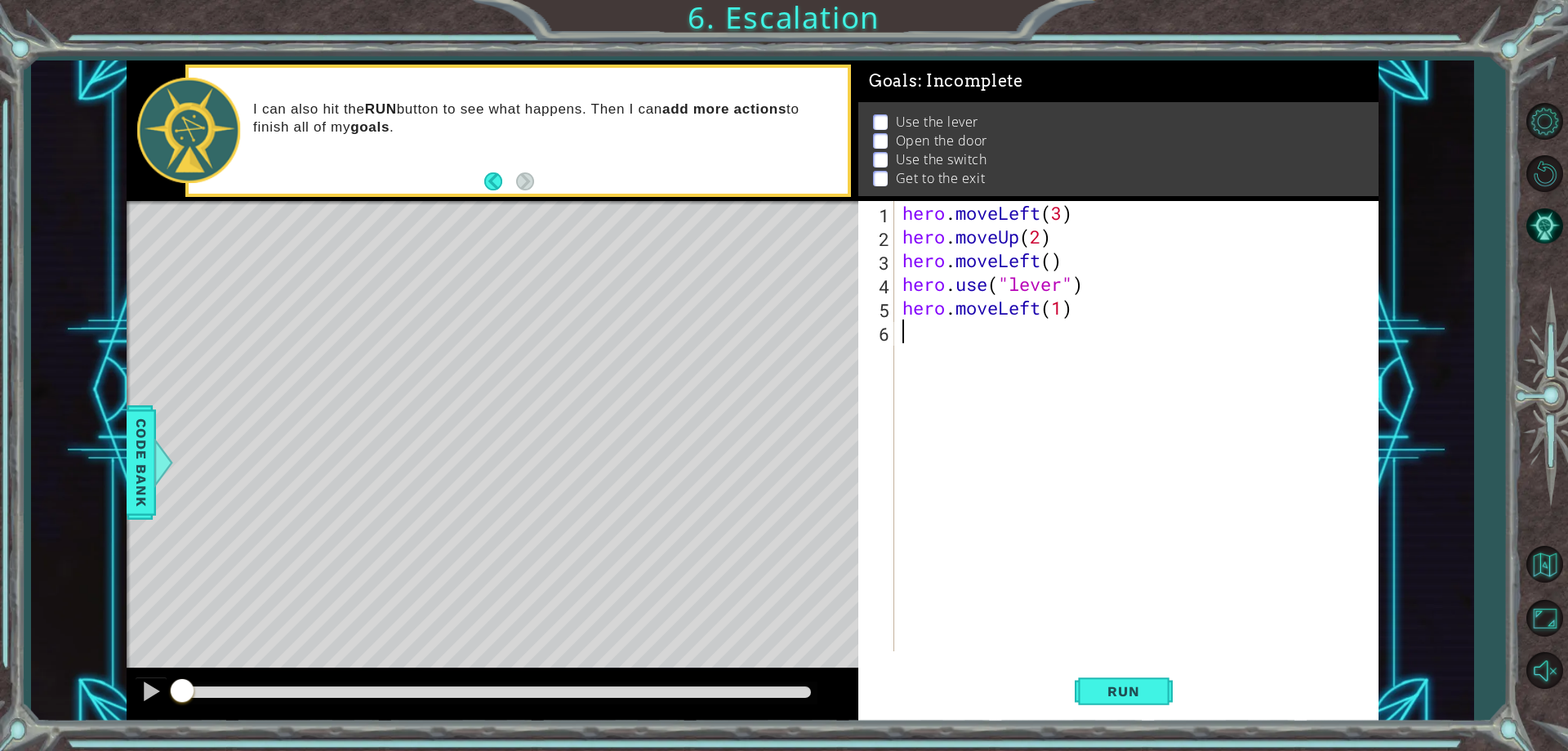
click at [1102, 334] on div "hero . moveLeft ( 3 ) hero . moveUp ( 2 ) hero . moveLeft ( ) hero . use ( "lev…" at bounding box center [1140, 449] width 481 height 498
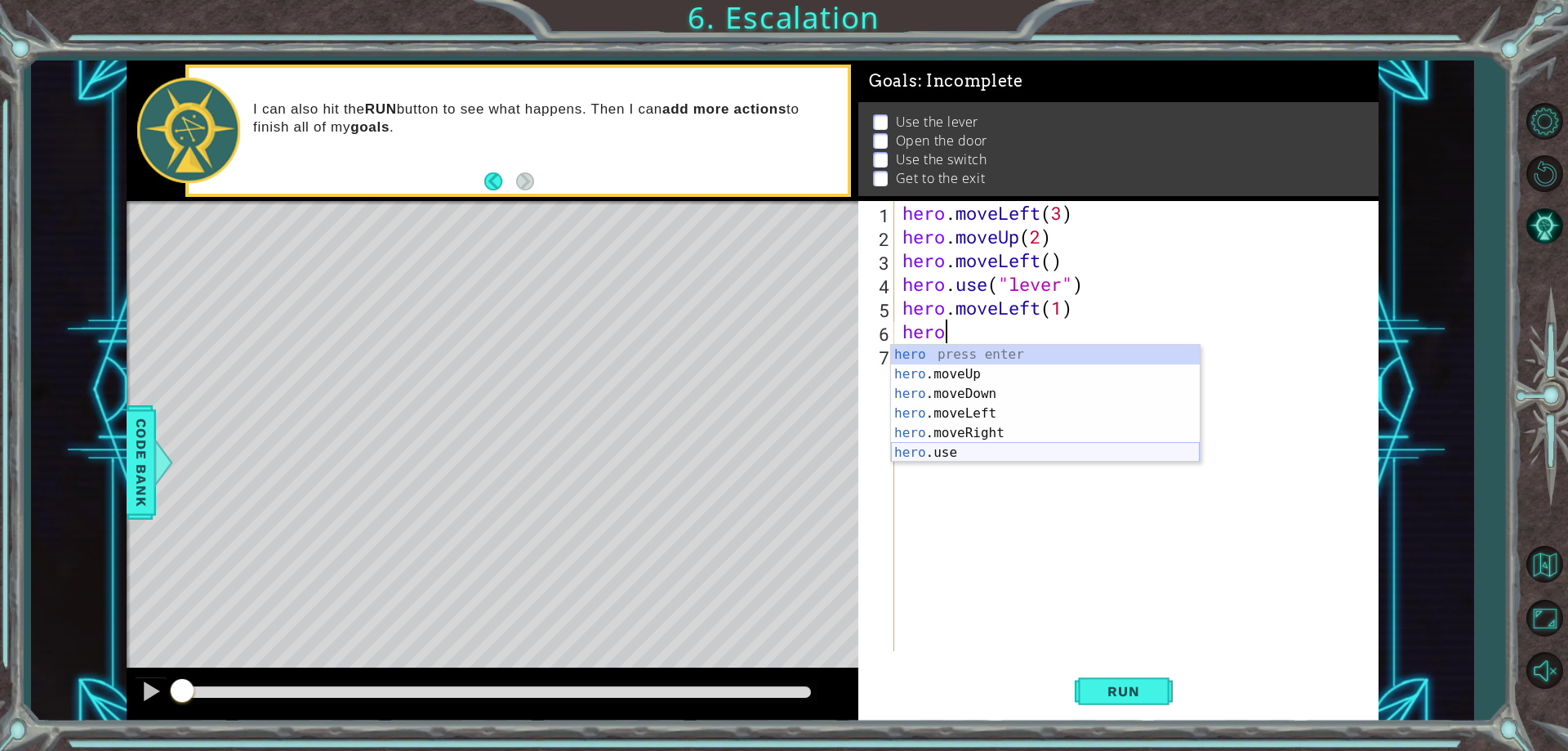
click at [995, 448] on div "hero press enter hero .moveUp press enter hero .moveDown press enter hero .move…" at bounding box center [1045, 423] width 308 height 157
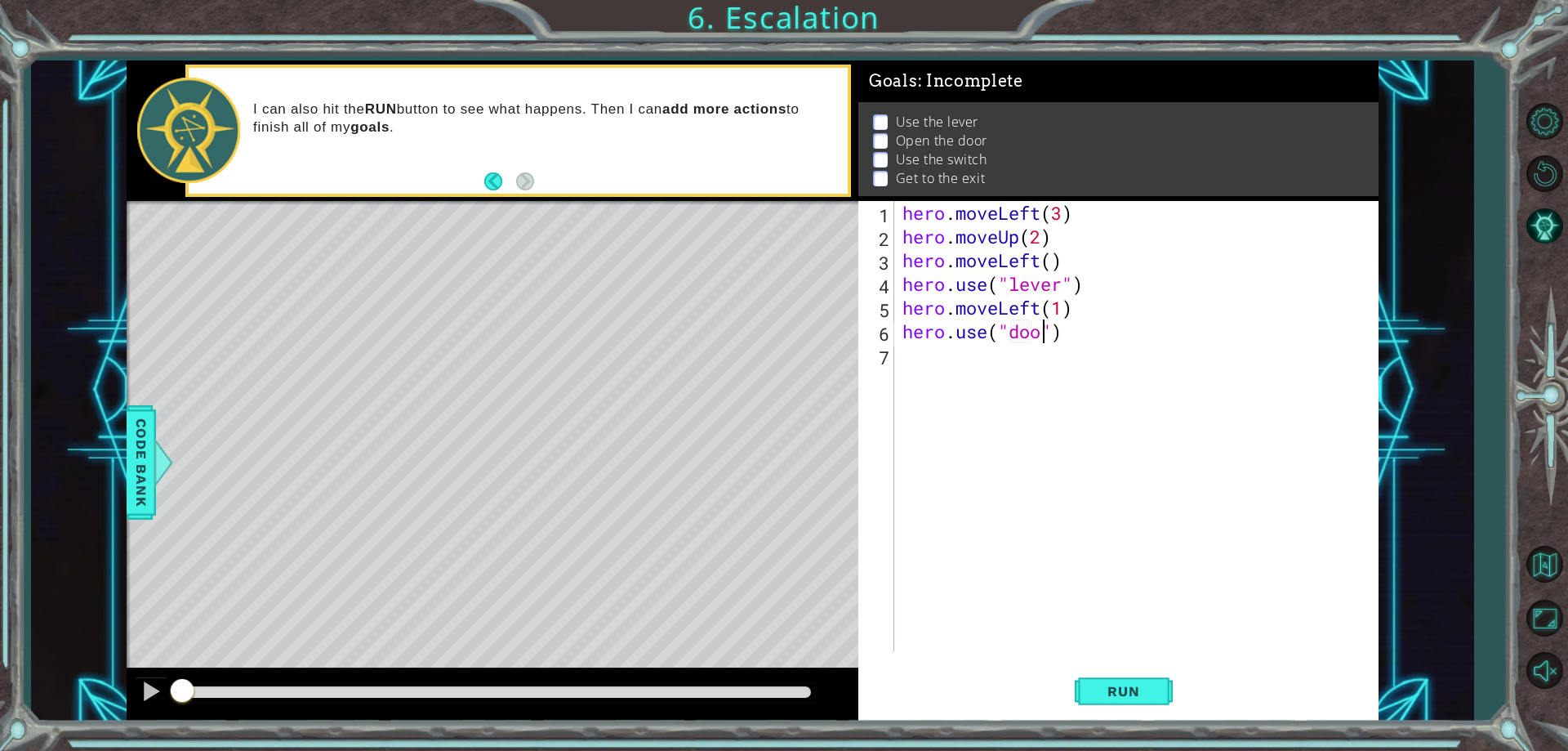
type textarea "hero.use("door")"
click at [1116, 329] on div "hero . moveLeft ( 3 ) hero . moveUp ( 2 ) hero . moveLeft ( ) hero . use ( "lev…" at bounding box center [1140, 449] width 481 height 498
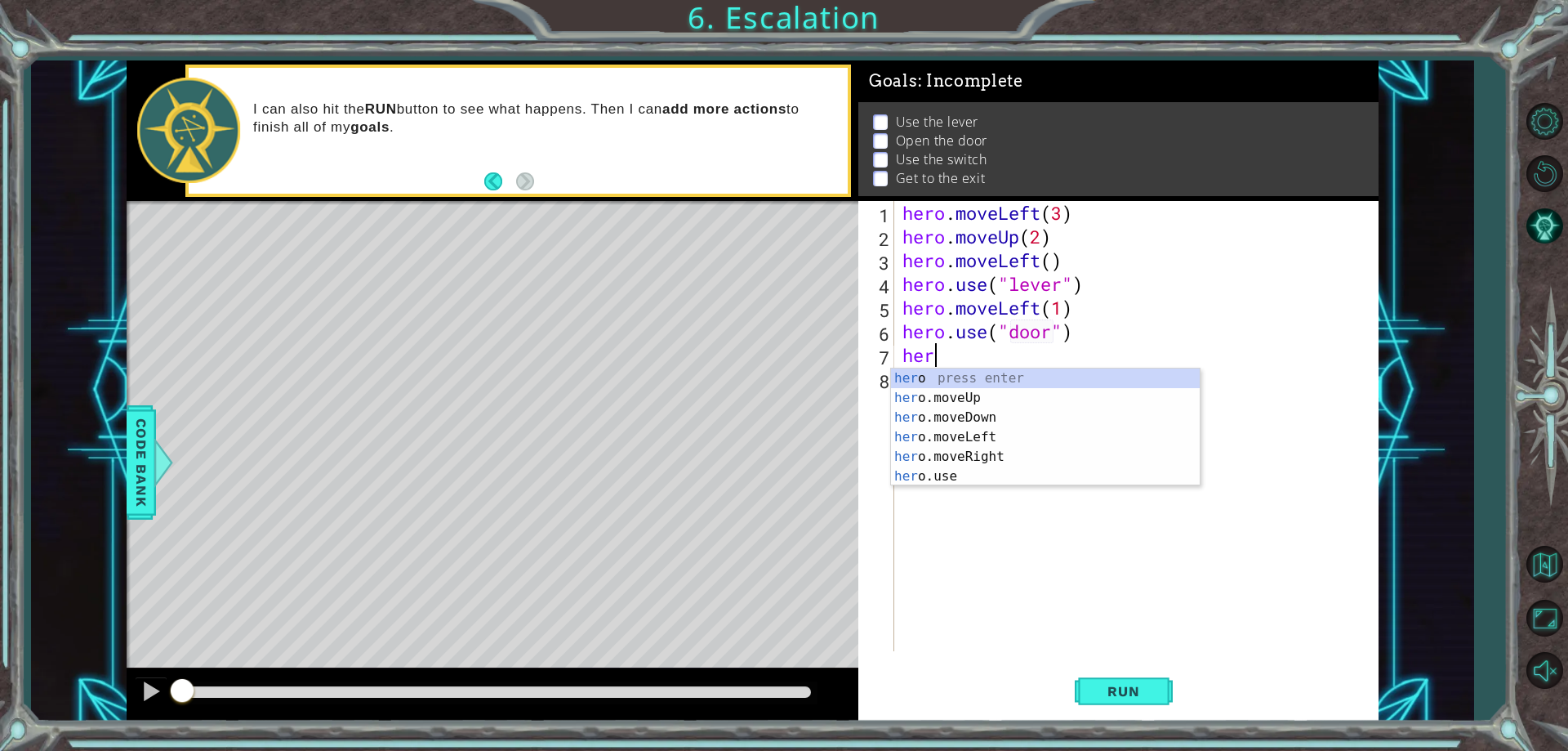
scroll to position [0, 1]
click at [986, 404] on div "her o press enter her o.moveUp press enter her o.moveDown press enter her o.mov…" at bounding box center [1045, 446] width 308 height 157
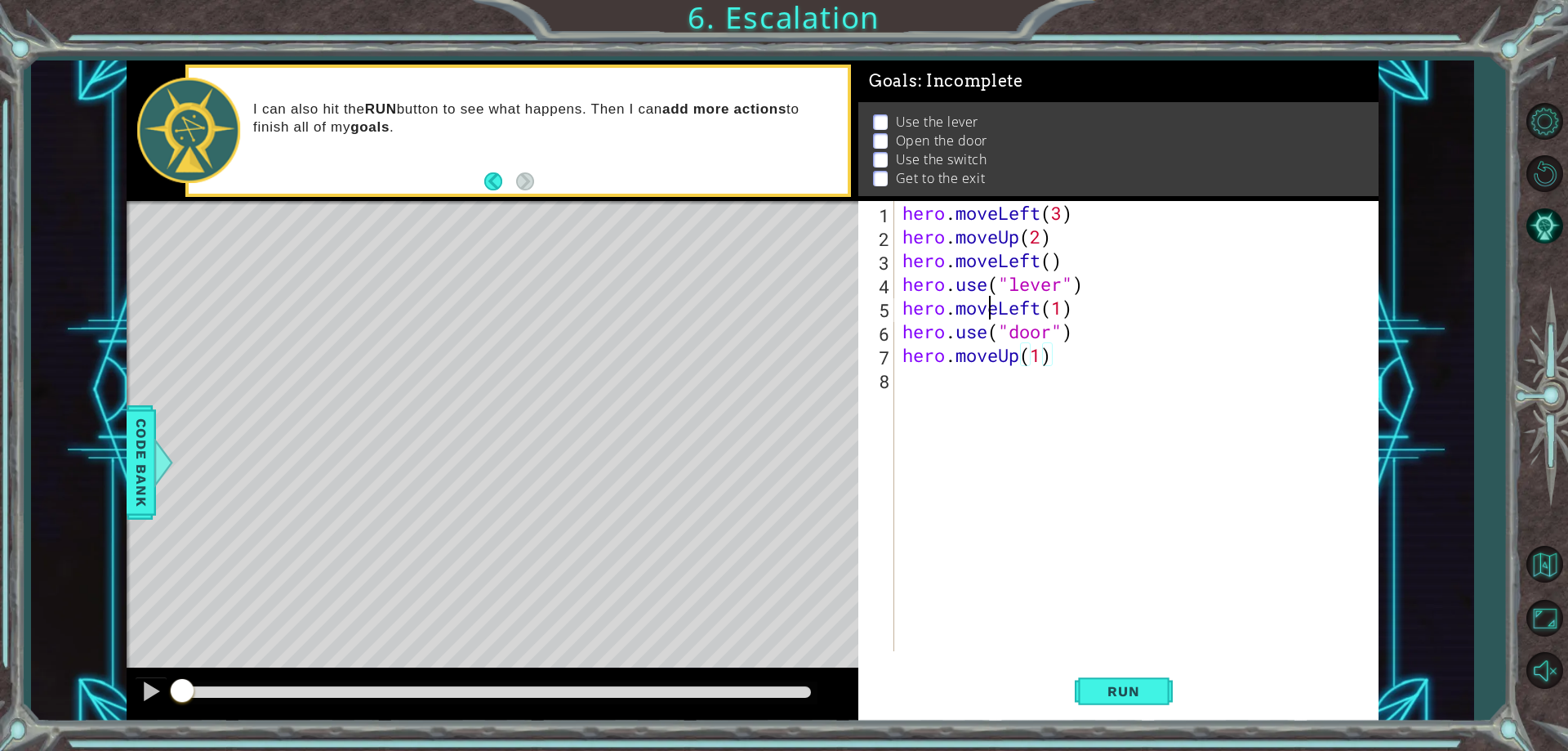
click at [986, 370] on div "hero . moveLeft ( 3 ) hero . moveUp ( 2 ) hero . moveLeft ( ) hero . use ( "lev…" at bounding box center [1140, 449] width 481 height 498
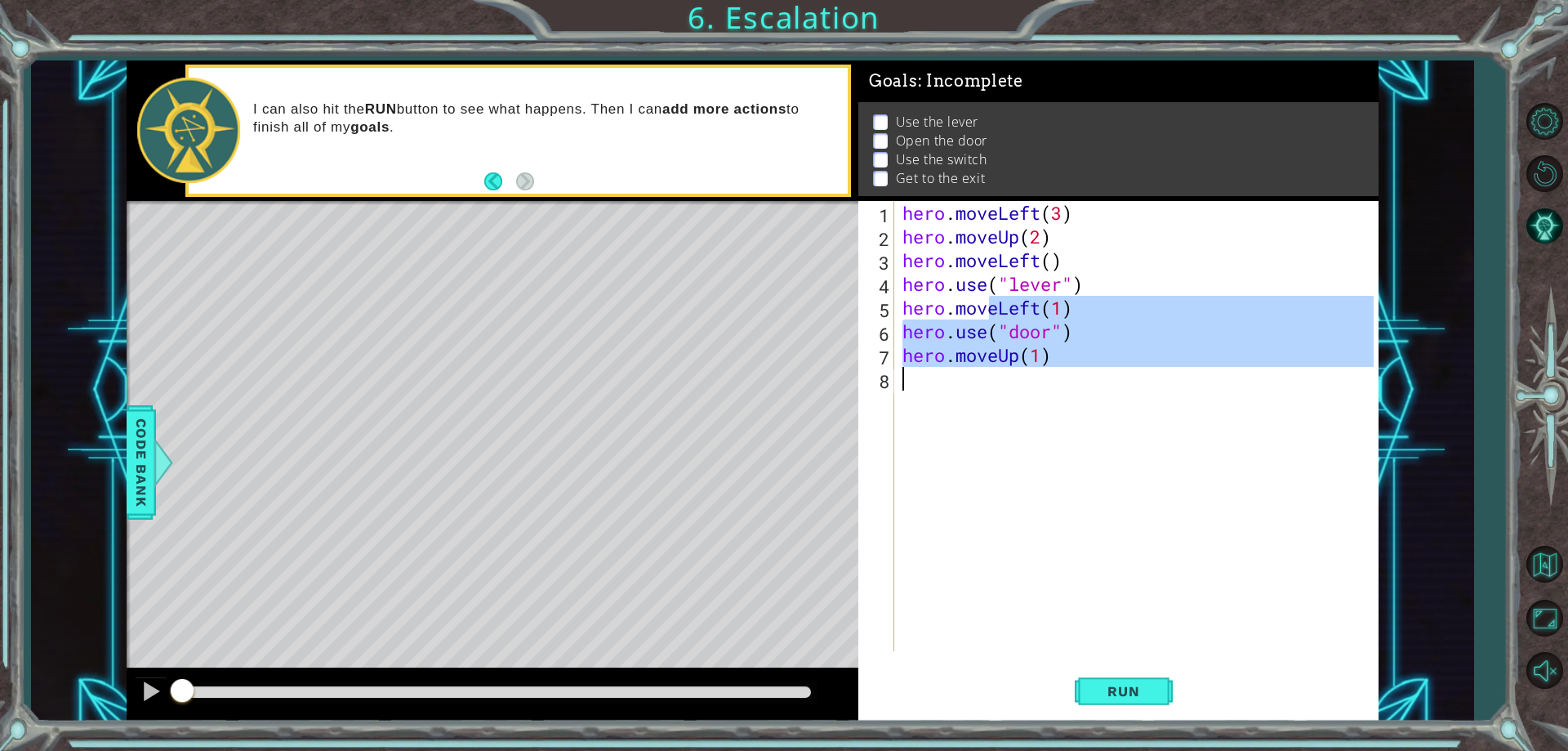
type textarea "hero.moveUp(1)"
click at [981, 377] on div "hero . moveLeft ( 3 ) hero . moveUp ( 2 ) hero . moveLeft ( ) hero . use ( "lev…" at bounding box center [1136, 426] width 474 height 450
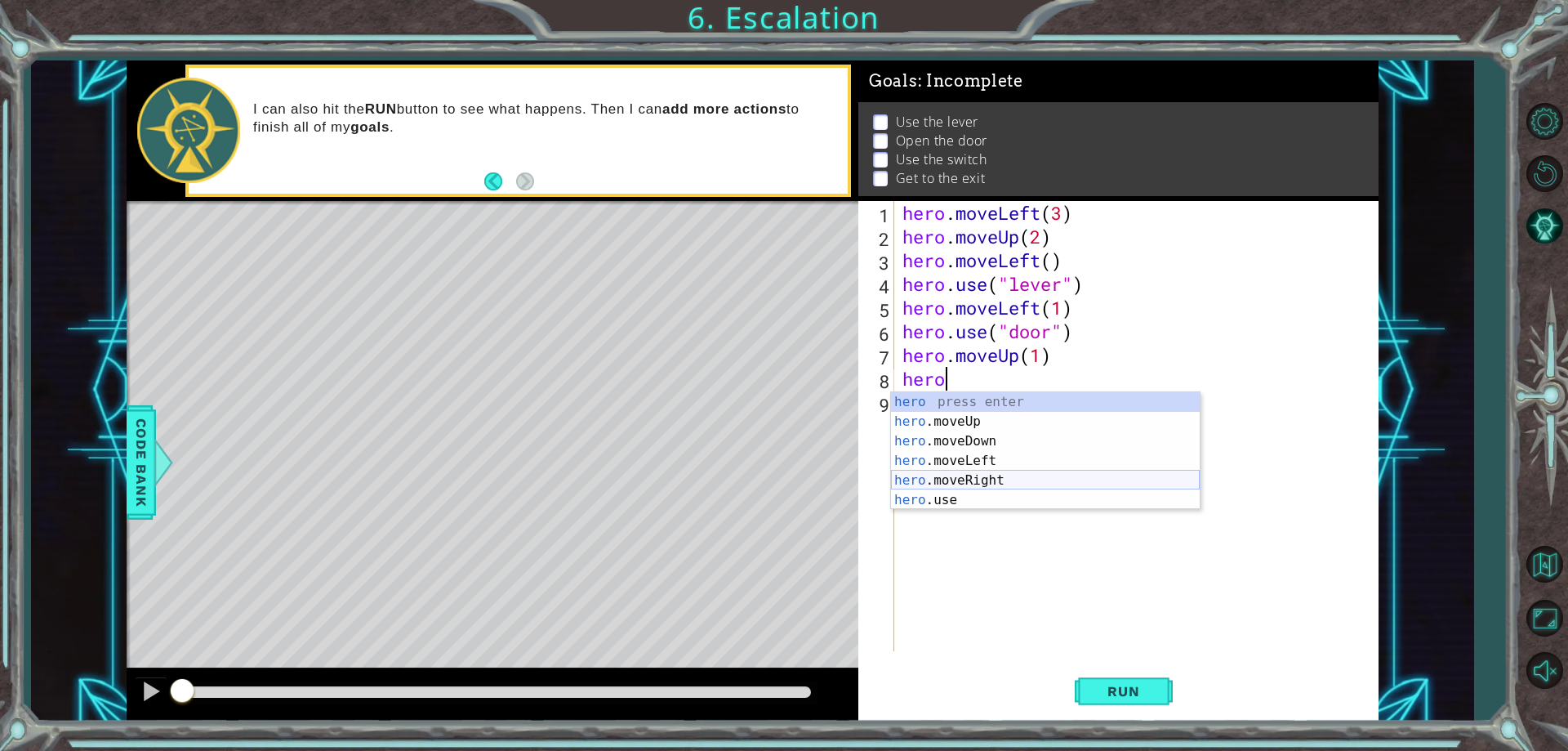
click at [997, 481] on div "hero press enter hero .moveUp press enter hero .moveDown press enter hero .move…" at bounding box center [1045, 470] width 308 height 157
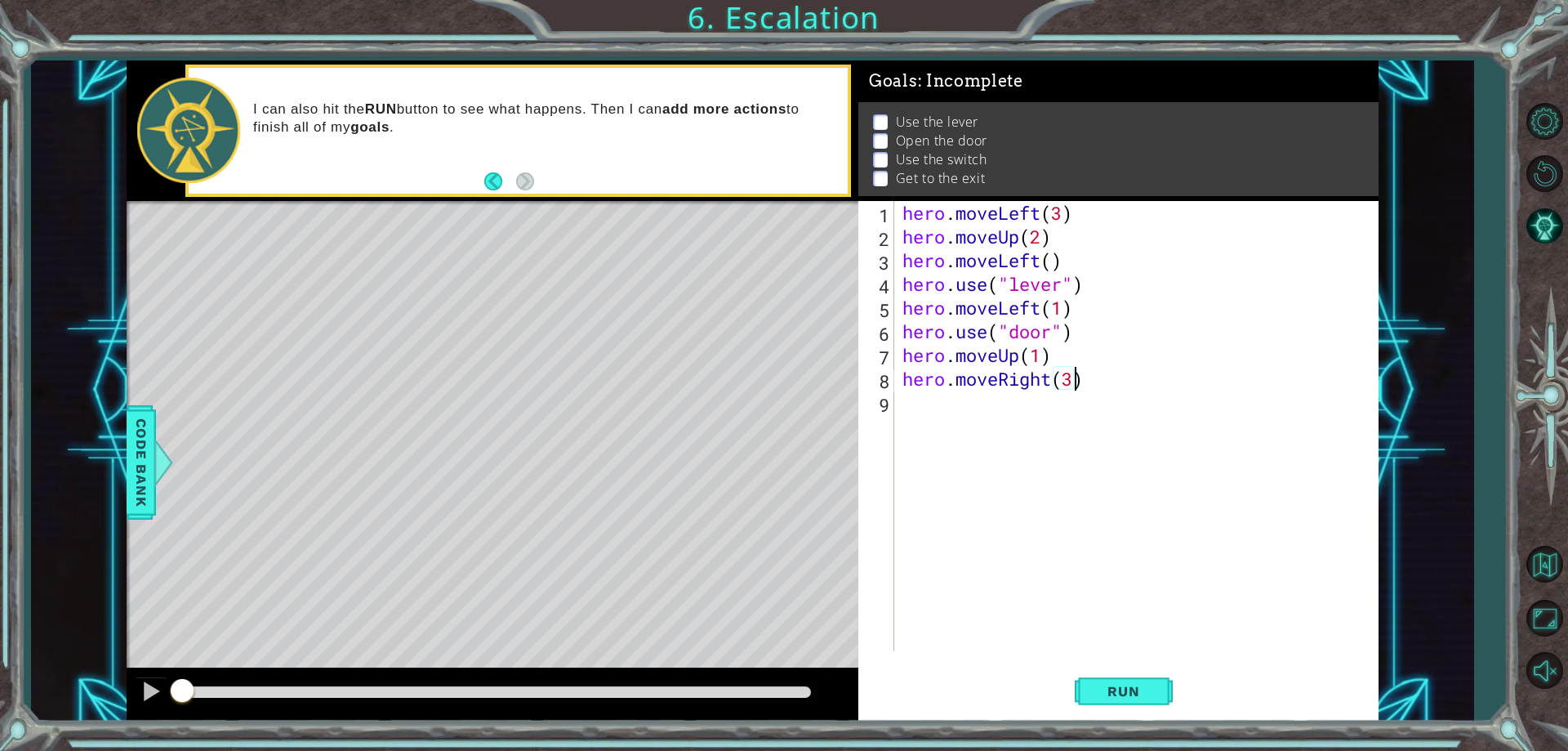
scroll to position [0, 8]
type textarea "hero.moveRight(2)"
click at [944, 410] on div "hero . moveLeft ( 3 ) hero . moveUp ( 2 ) hero . moveLeft ( ) hero . use ( "lev…" at bounding box center [1140, 449] width 481 height 498
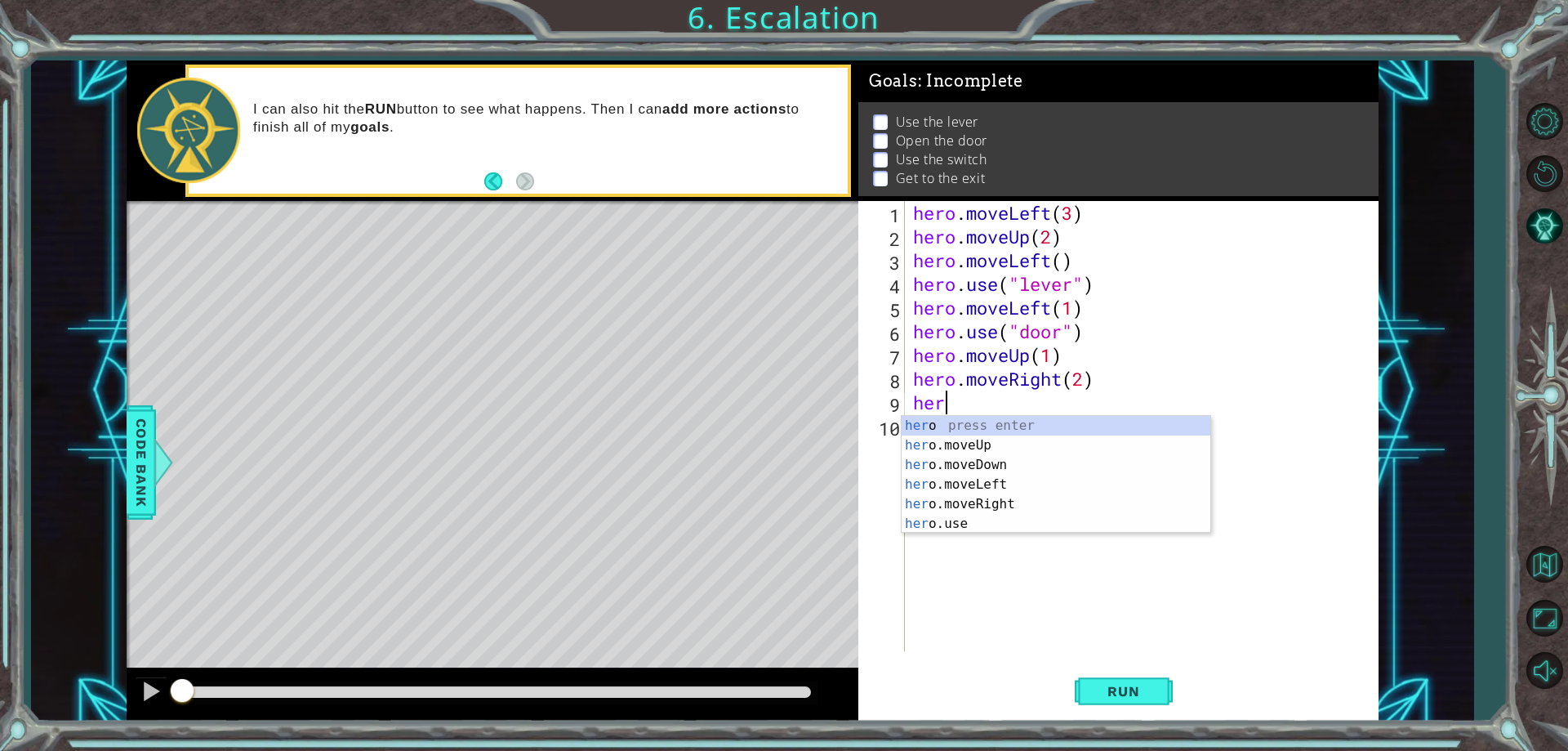
scroll to position [0, 1]
click at [982, 531] on div "her o press enter her o.moveUp press enter her o.moveDown press enter her o.mov…" at bounding box center [1055, 495] width 308 height 157
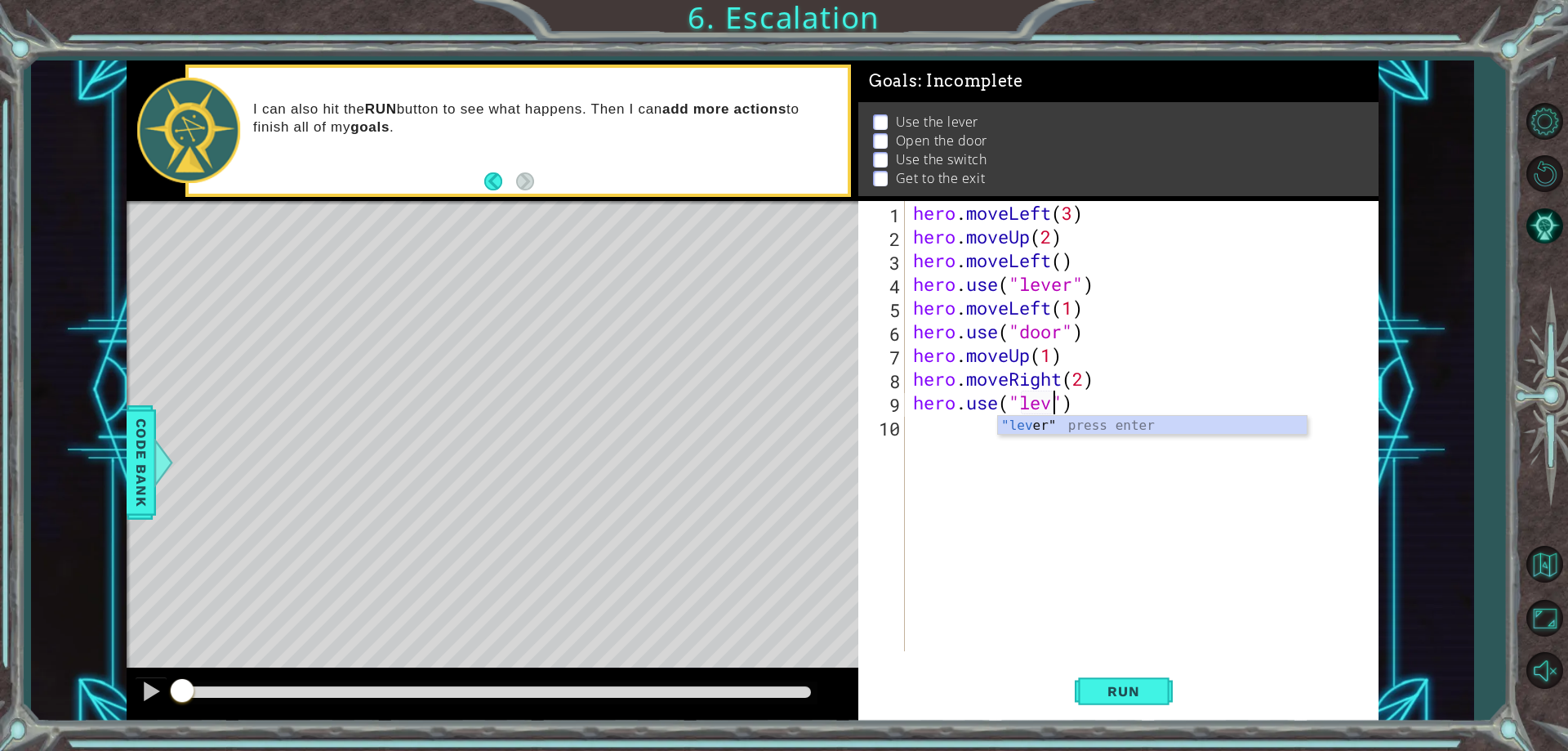
scroll to position [0, 8]
type textarea "hero.use("lever")"
click at [918, 431] on div "hero . moveLeft ( 3 ) hero . moveUp ( 2 ) hero . moveLeft ( ) hero . use ( "lev…" at bounding box center [1145, 449] width 472 height 498
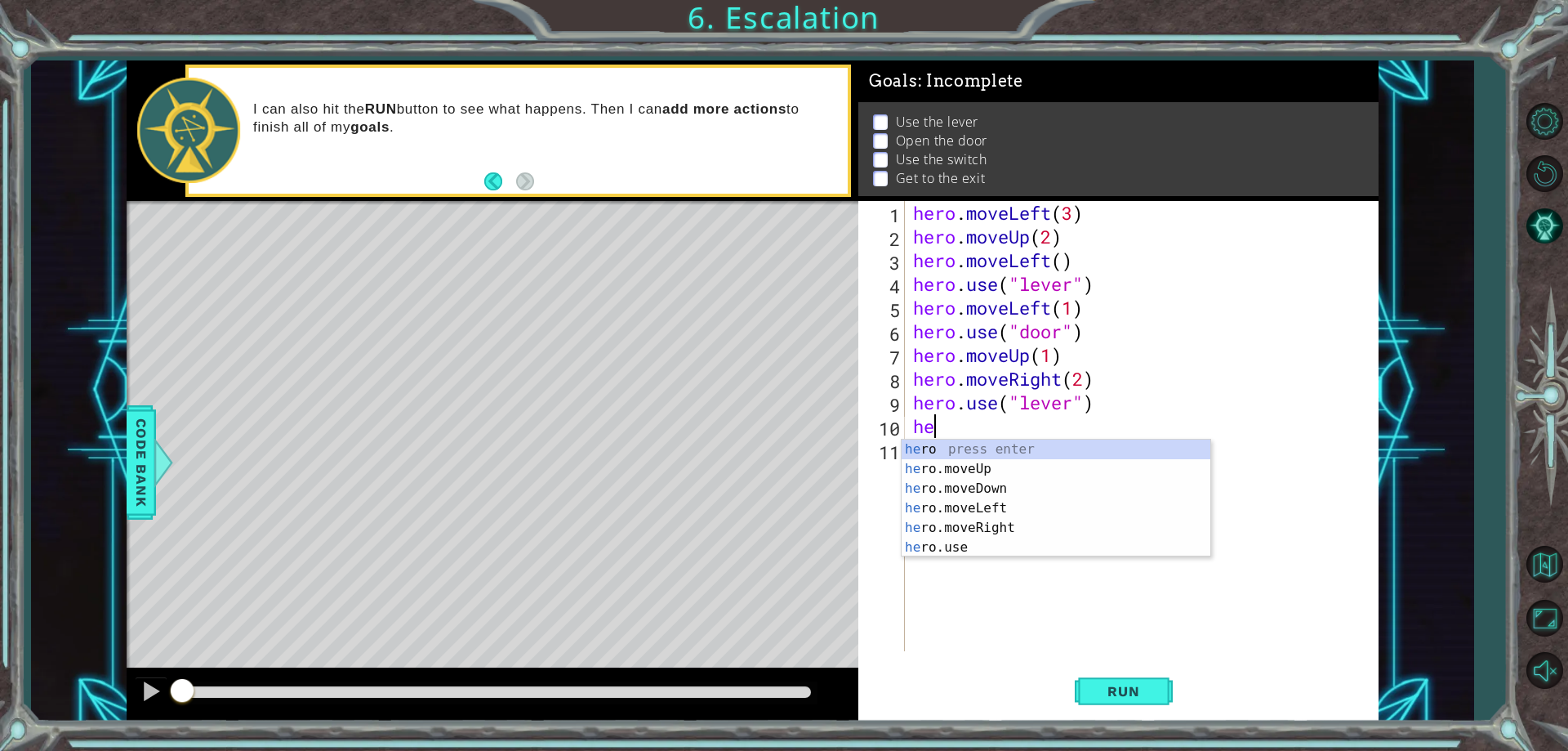
scroll to position [0, 1]
click at [959, 520] on div "hero press enter hero .moveUp press enter hero .moveDown press enter hero .move…" at bounding box center [1055, 518] width 308 height 157
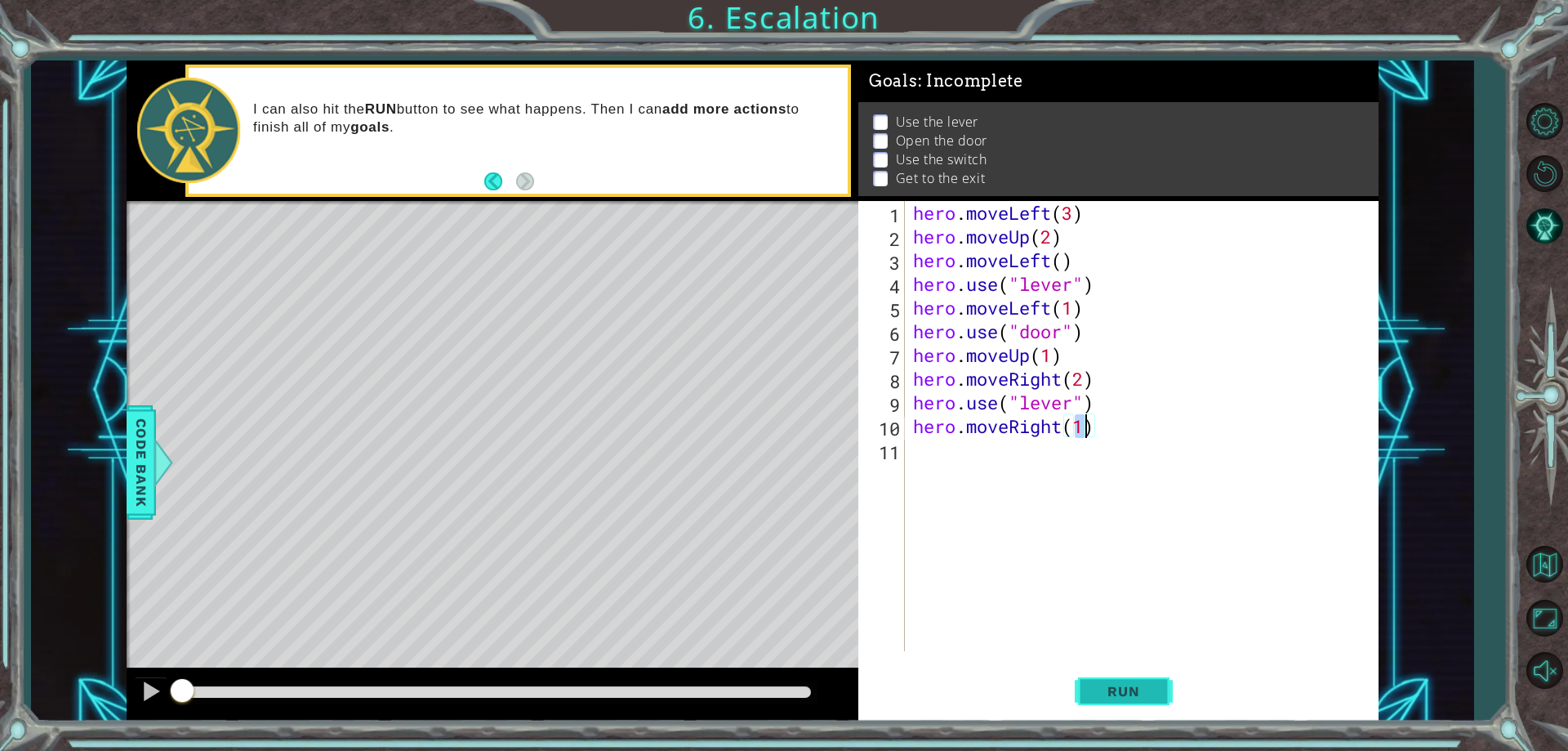
click at [1110, 686] on span "Run" at bounding box center [1124, 690] width 64 height 16
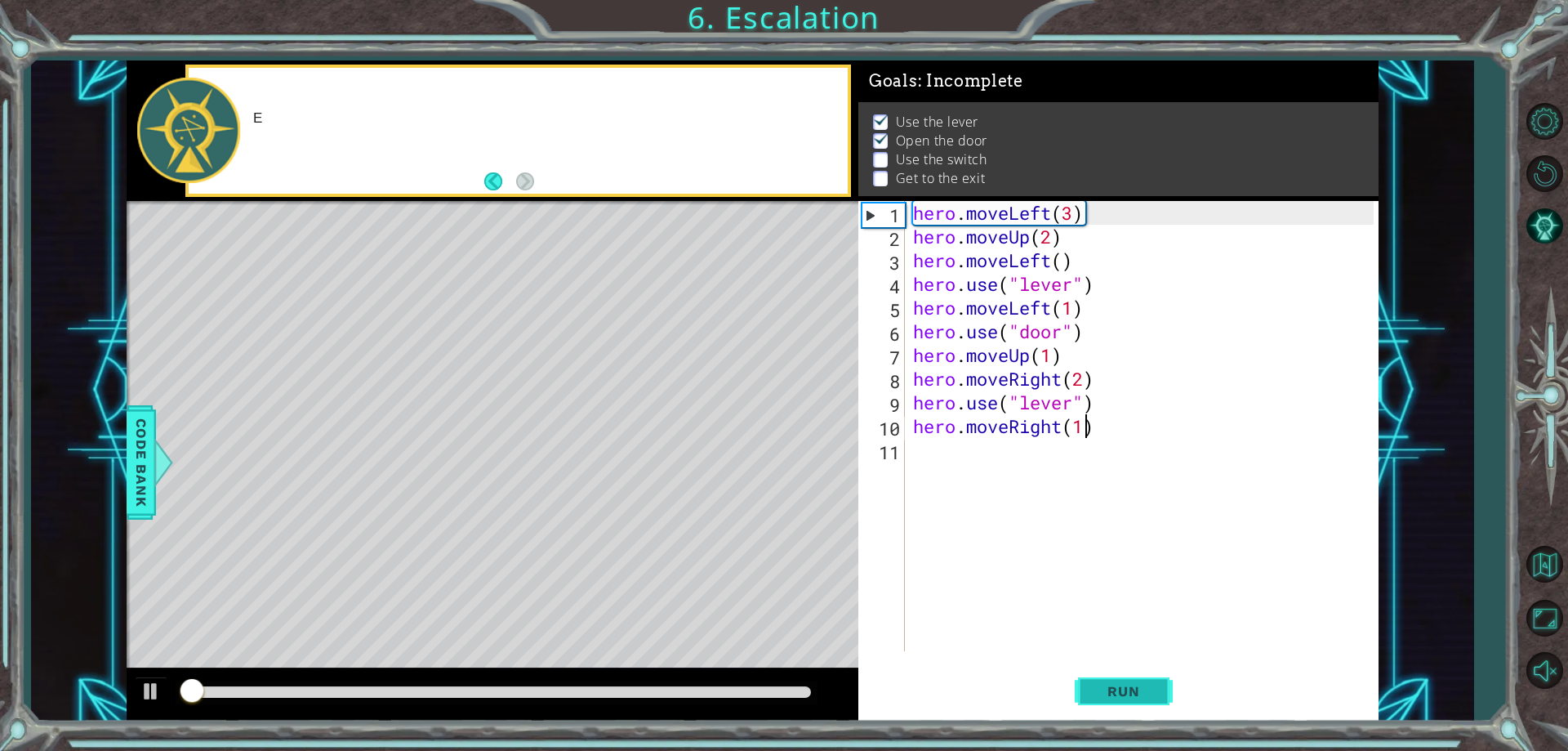
scroll to position [9, 0]
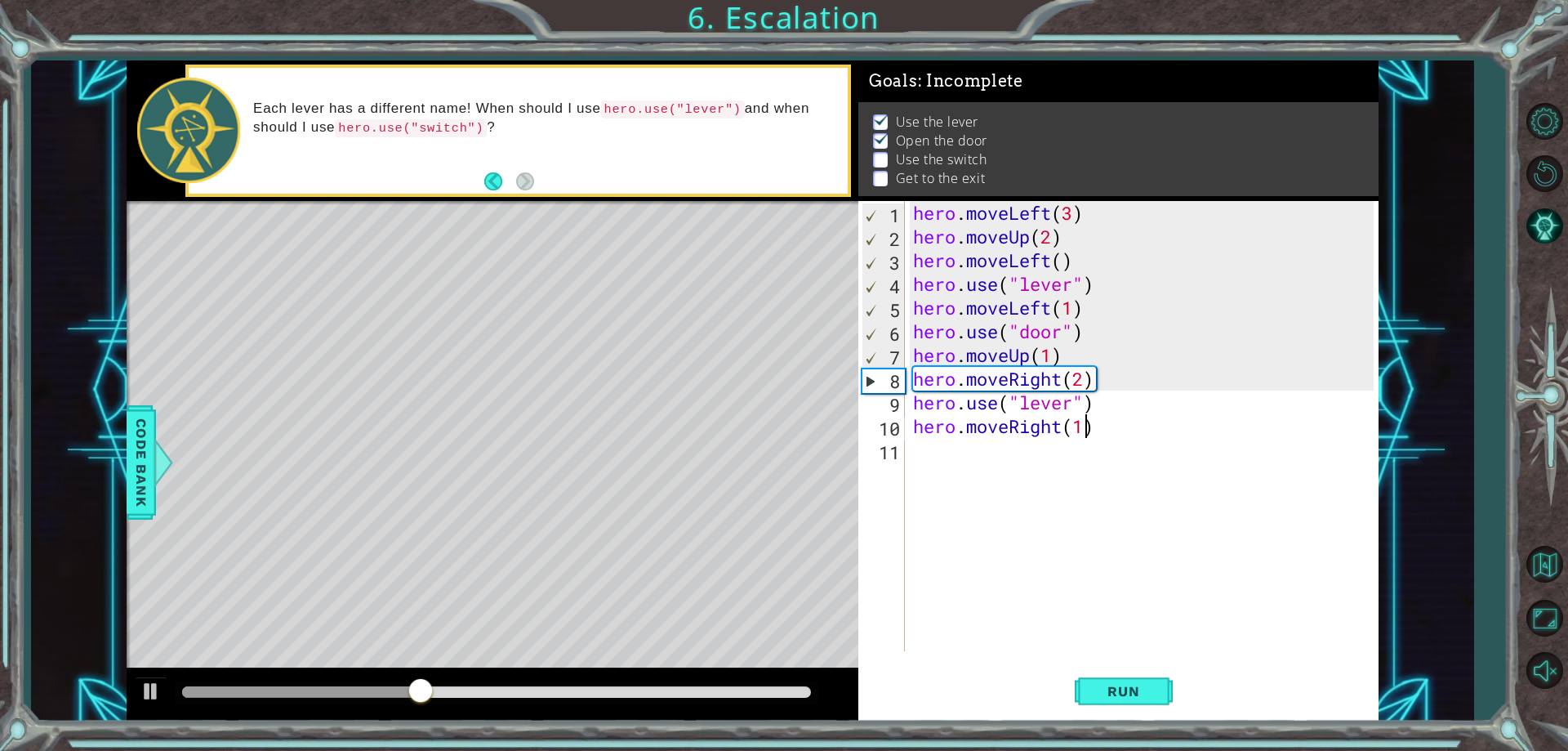
click at [1038, 403] on div "hero . moveLeft ( 3 ) hero . moveUp ( 2 ) hero . moveLeft ( ) hero . use ( "lev…" at bounding box center [1145, 449] width 472 height 498
click at [1042, 403] on div "hero . moveLeft ( 3 ) hero . moveUp ( 2 ) hero . moveLeft ( ) hero . use ( "lev…" at bounding box center [1145, 449] width 472 height 498
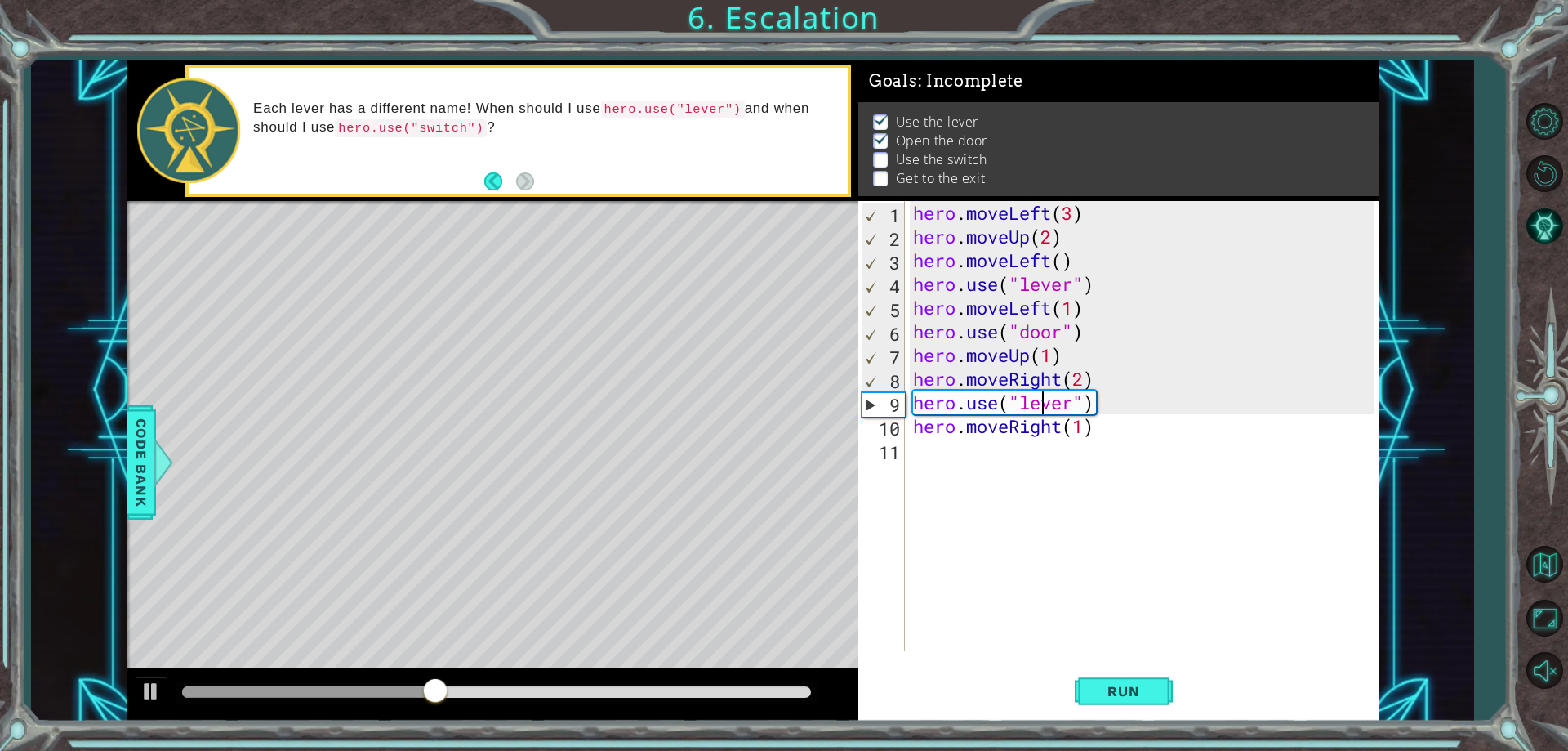
click at [1042, 403] on div "hero . moveLeft ( 3 ) hero . moveUp ( 2 ) hero . moveLeft ( ) hero . use ( "lev…" at bounding box center [1145, 449] width 472 height 498
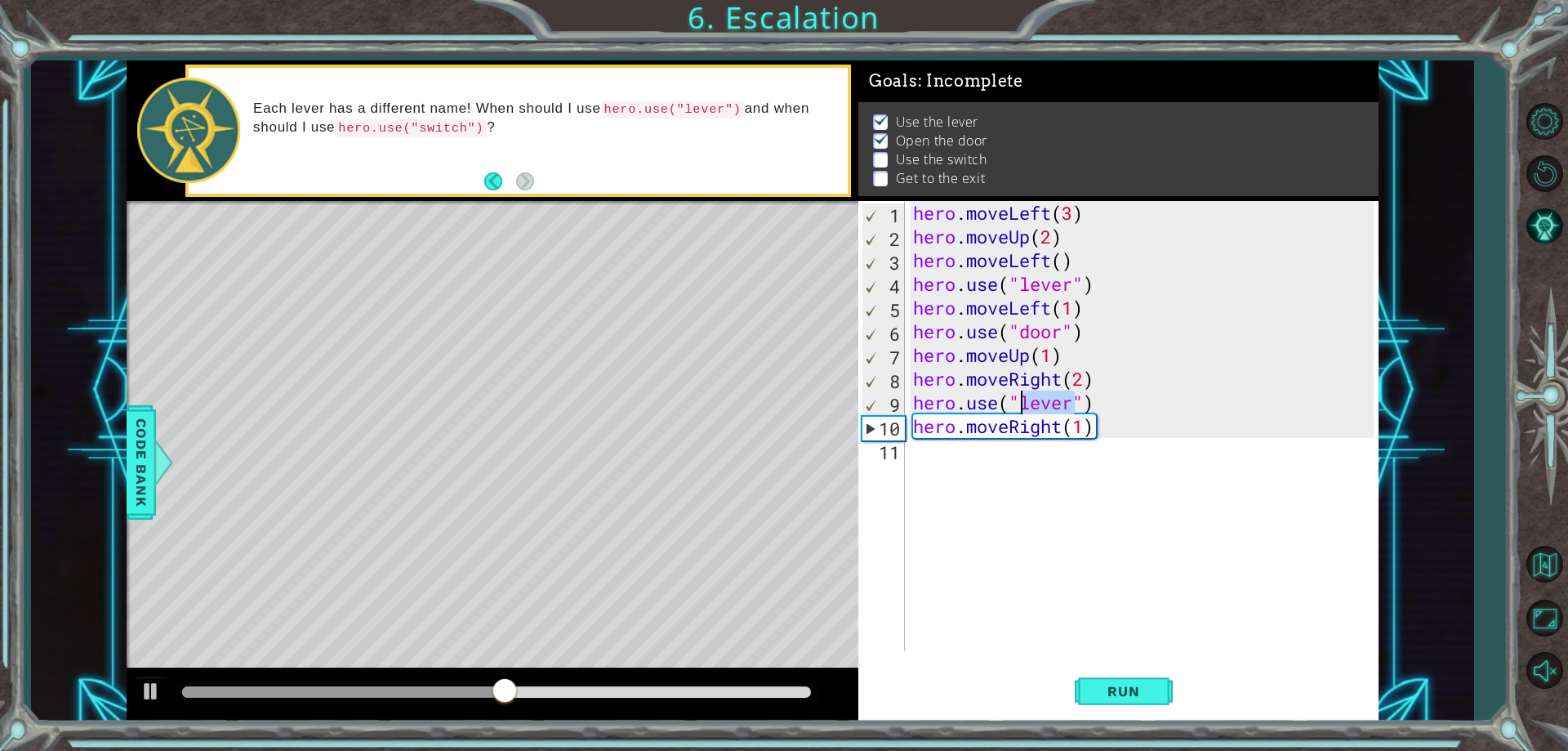
click at [1049, 356] on div "hero . moveLeft ( 3 ) hero . moveUp ( 2 ) hero . moveLeft ( ) hero . use ( "lev…" at bounding box center [1145, 449] width 472 height 498
click at [1063, 406] on div "hero . moveLeft ( 3 ) hero . moveUp ( 2 ) hero . moveLeft ( ) hero . use ( "lev…" at bounding box center [1145, 449] width 472 height 498
click at [1141, 692] on span "Run" at bounding box center [1124, 690] width 64 height 16
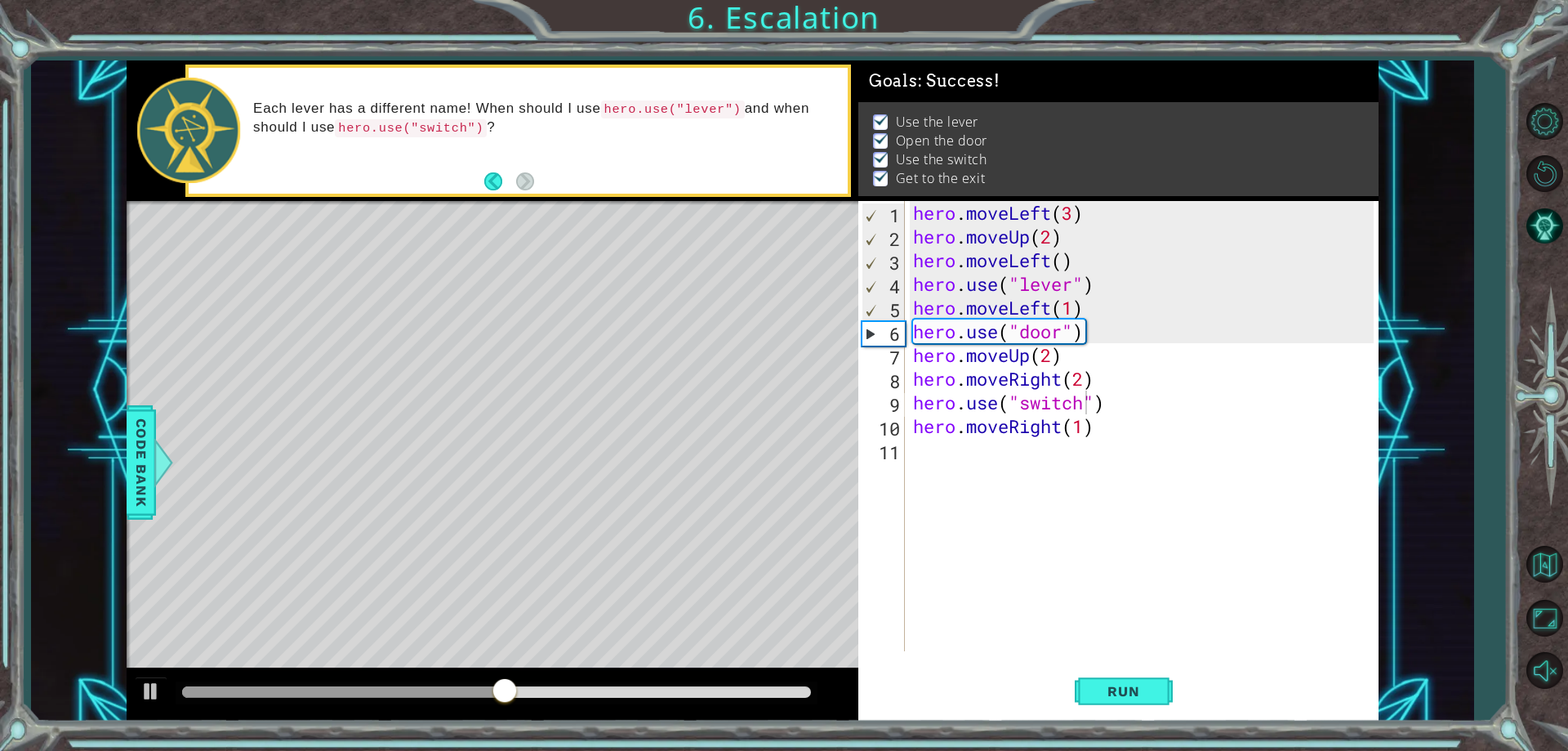
type textarea "hero.moveRight(2)"
drag, startPoint x: 778, startPoint y: 240, endPoint x: 1146, endPoint y: 393, distance: 398.5
click at [1164, 388] on div "hero . moveLeft ( 3 ) hero . moveUp ( 2 ) hero . moveLeft ( ) hero . use ( "lev…" at bounding box center [1145, 449] width 472 height 498
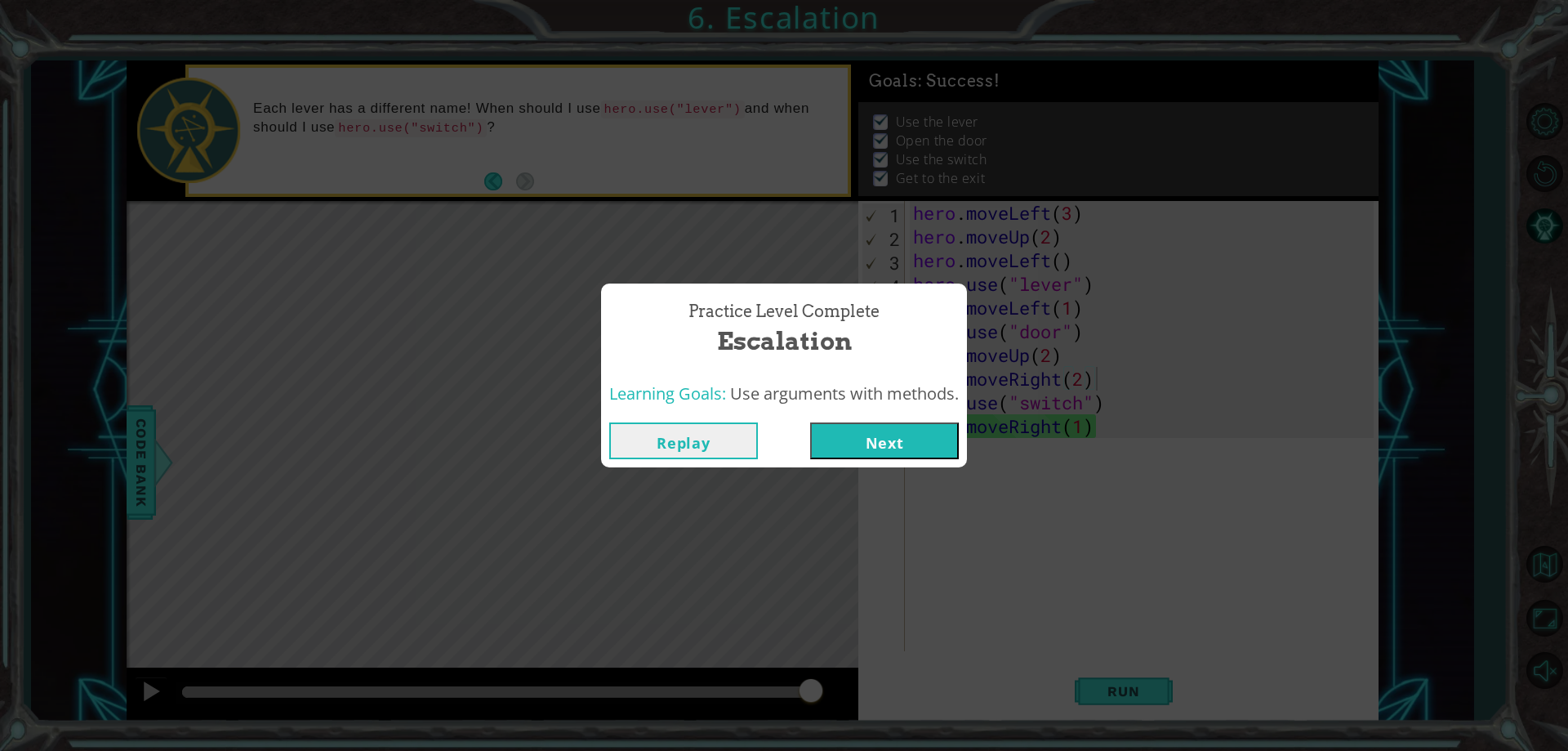
click at [932, 436] on button "Next" at bounding box center [884, 440] width 148 height 37
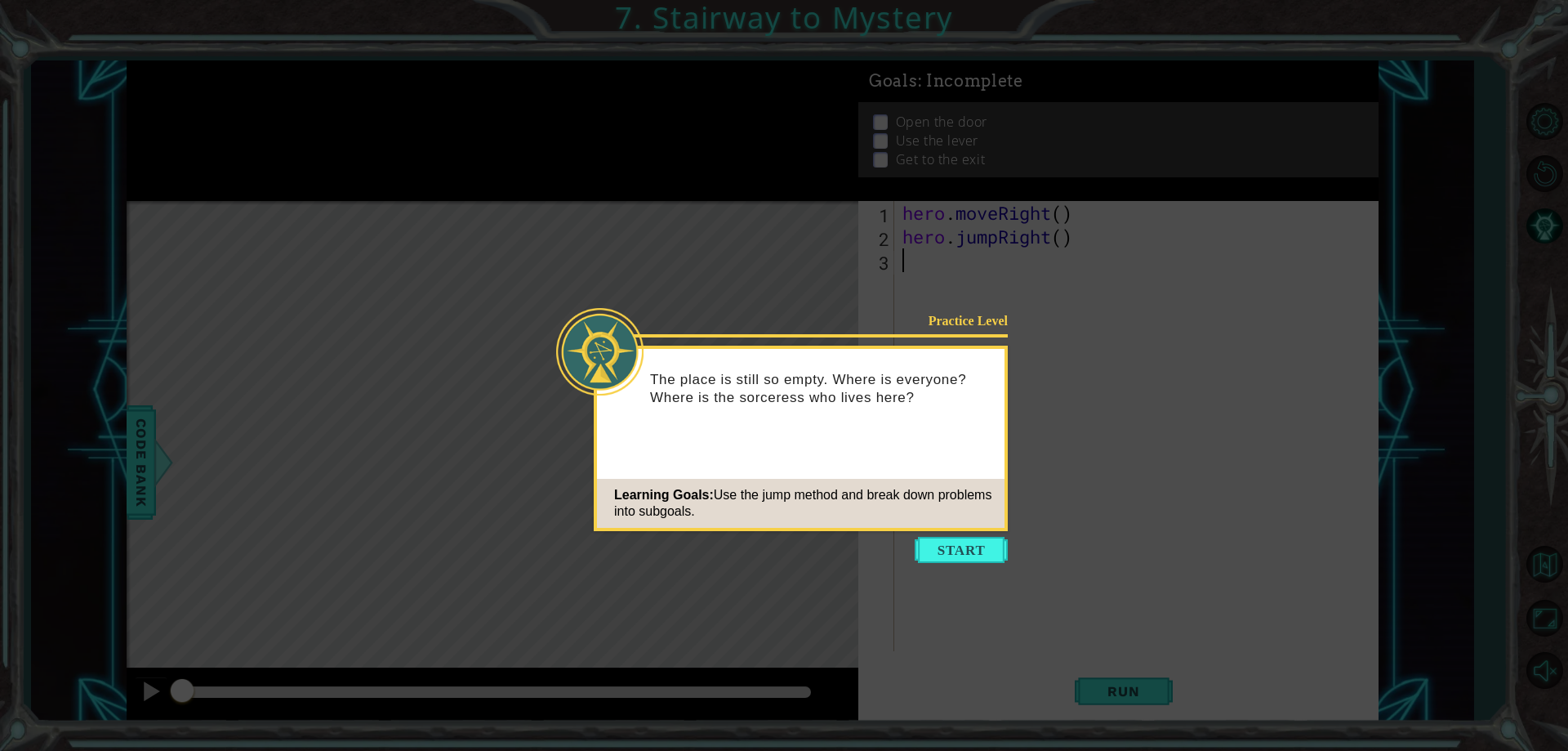
click at [927, 546] on button "Start" at bounding box center [961, 550] width 93 height 26
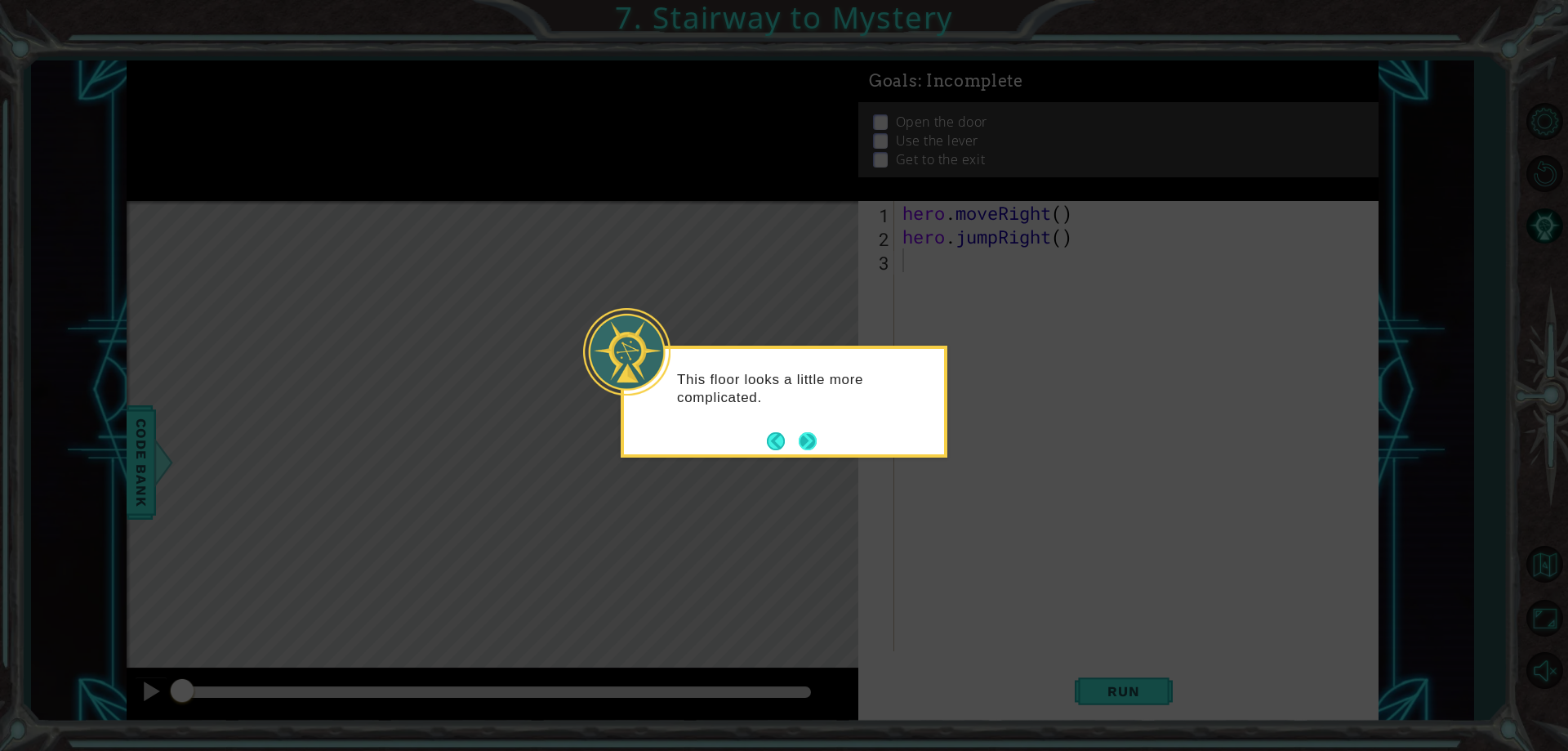
click at [815, 444] on button "Next" at bounding box center [808, 441] width 18 height 18
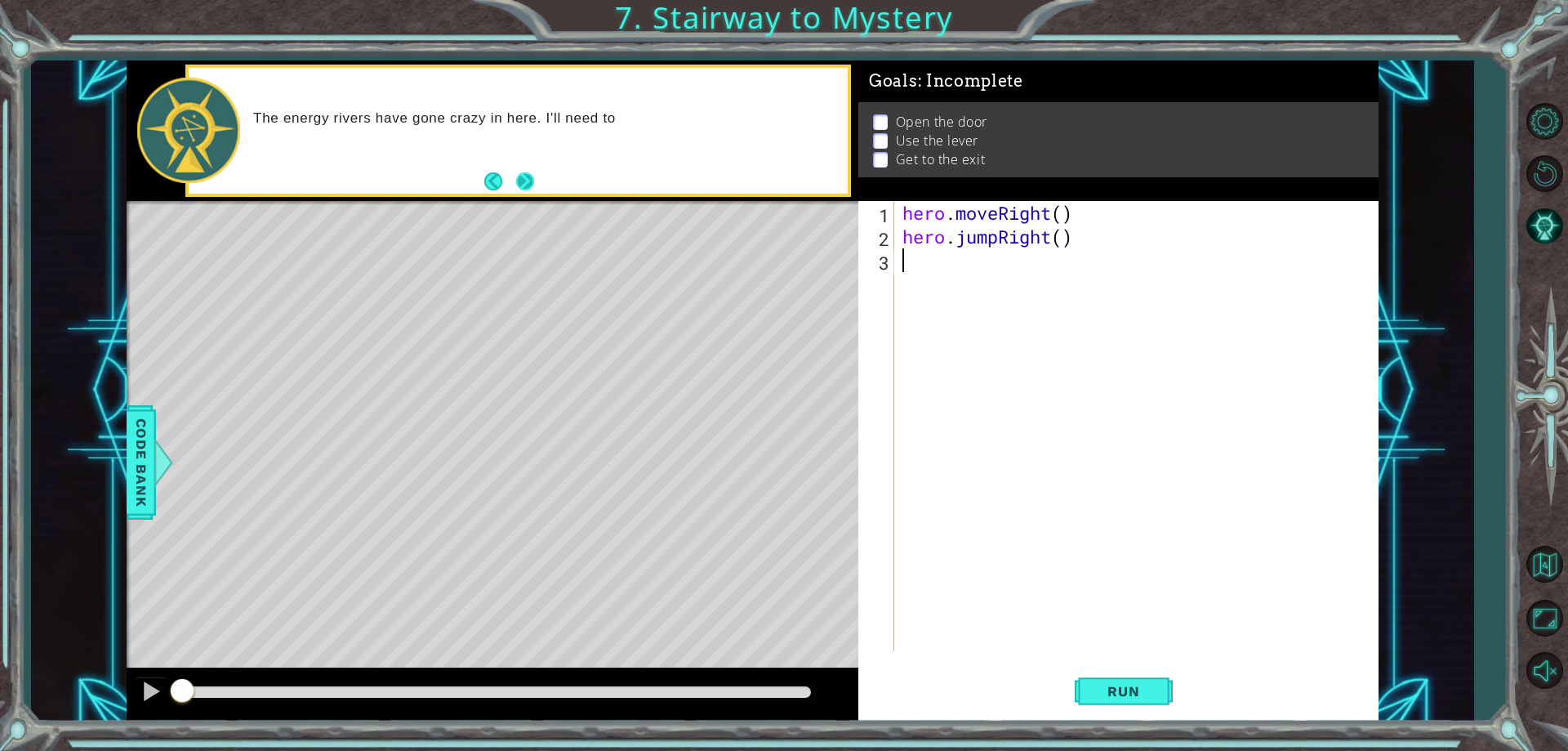
click at [521, 189] on button "Next" at bounding box center [525, 181] width 18 height 18
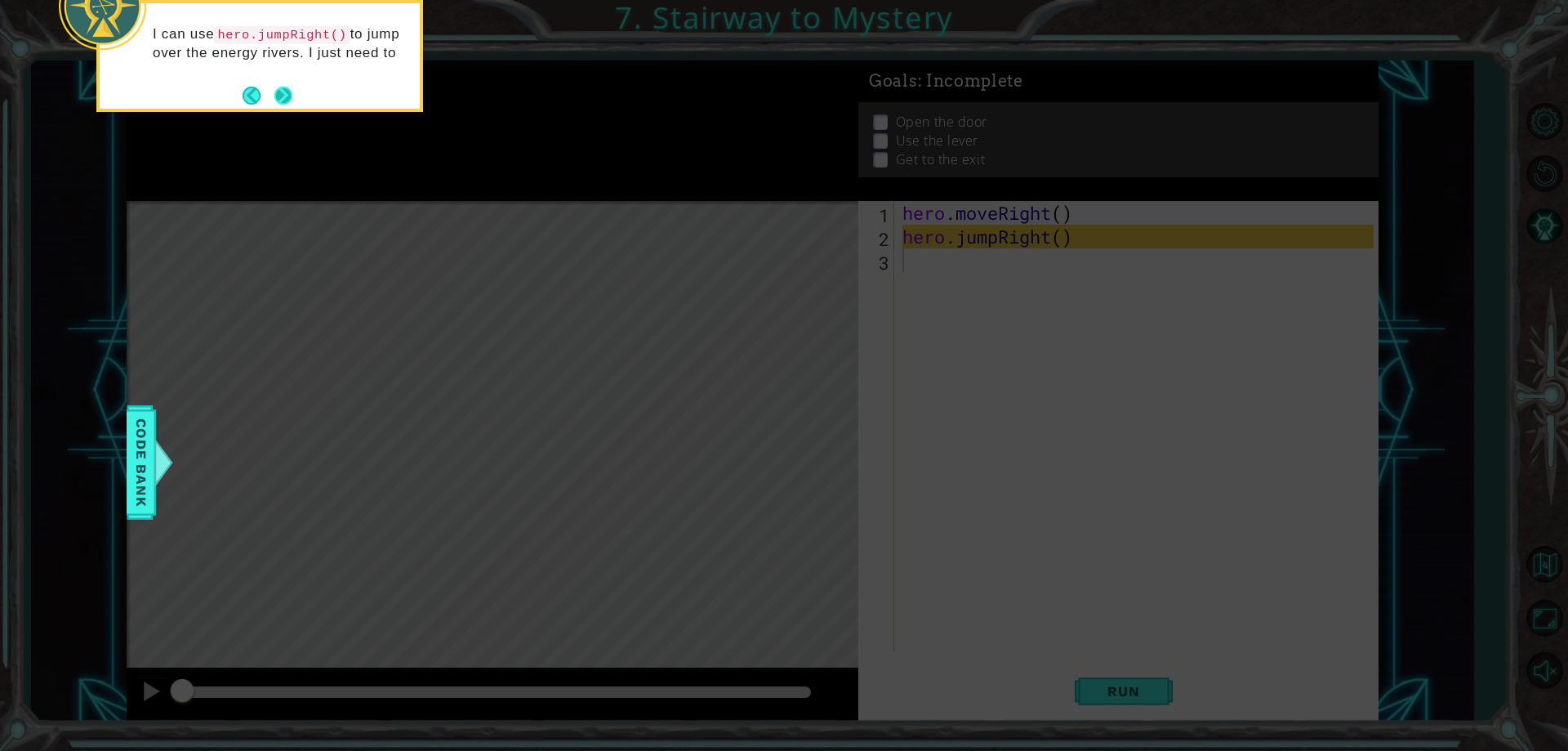
click at [278, 95] on button "Next" at bounding box center [283, 96] width 18 height 18
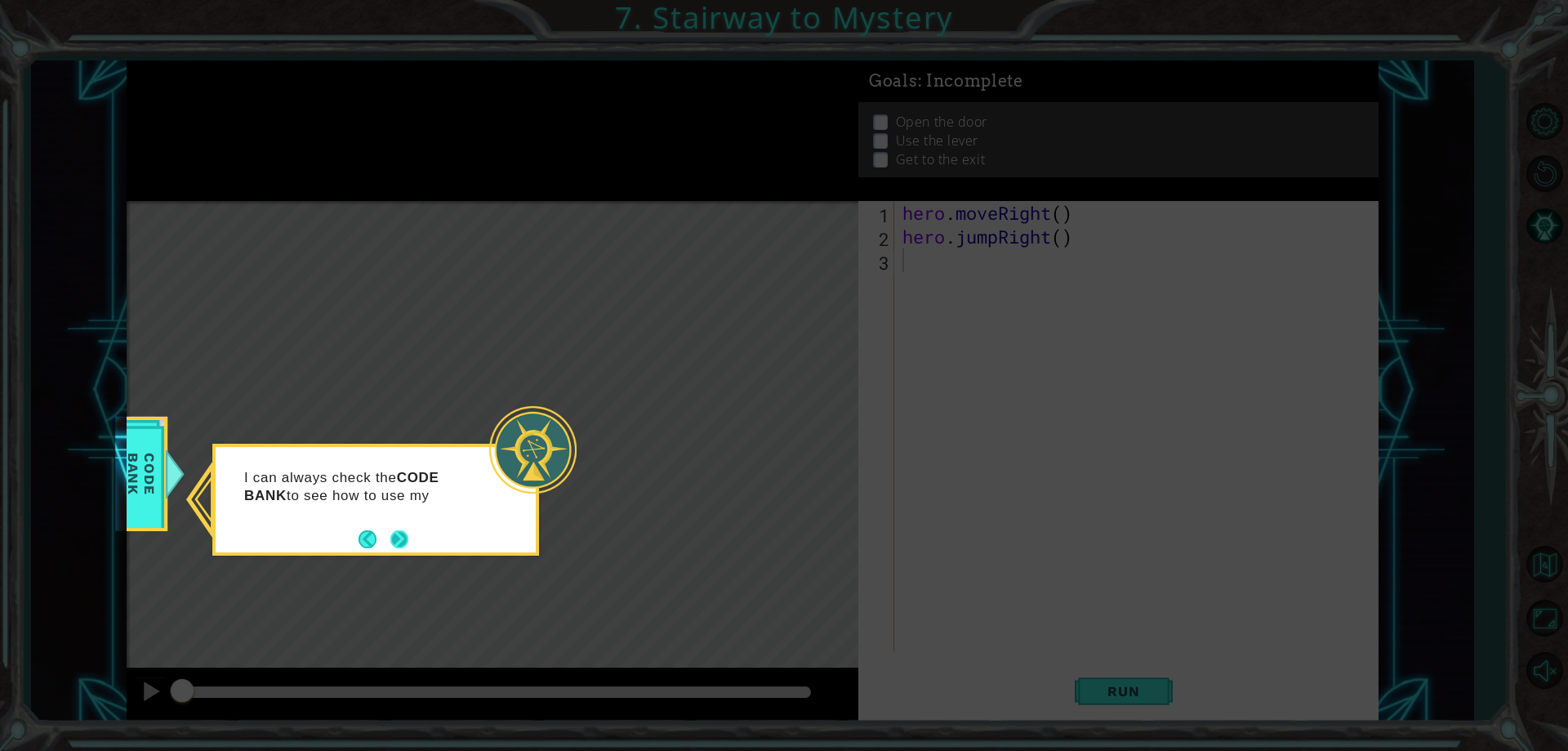
click at [394, 540] on button "Next" at bounding box center [399, 538] width 18 height 18
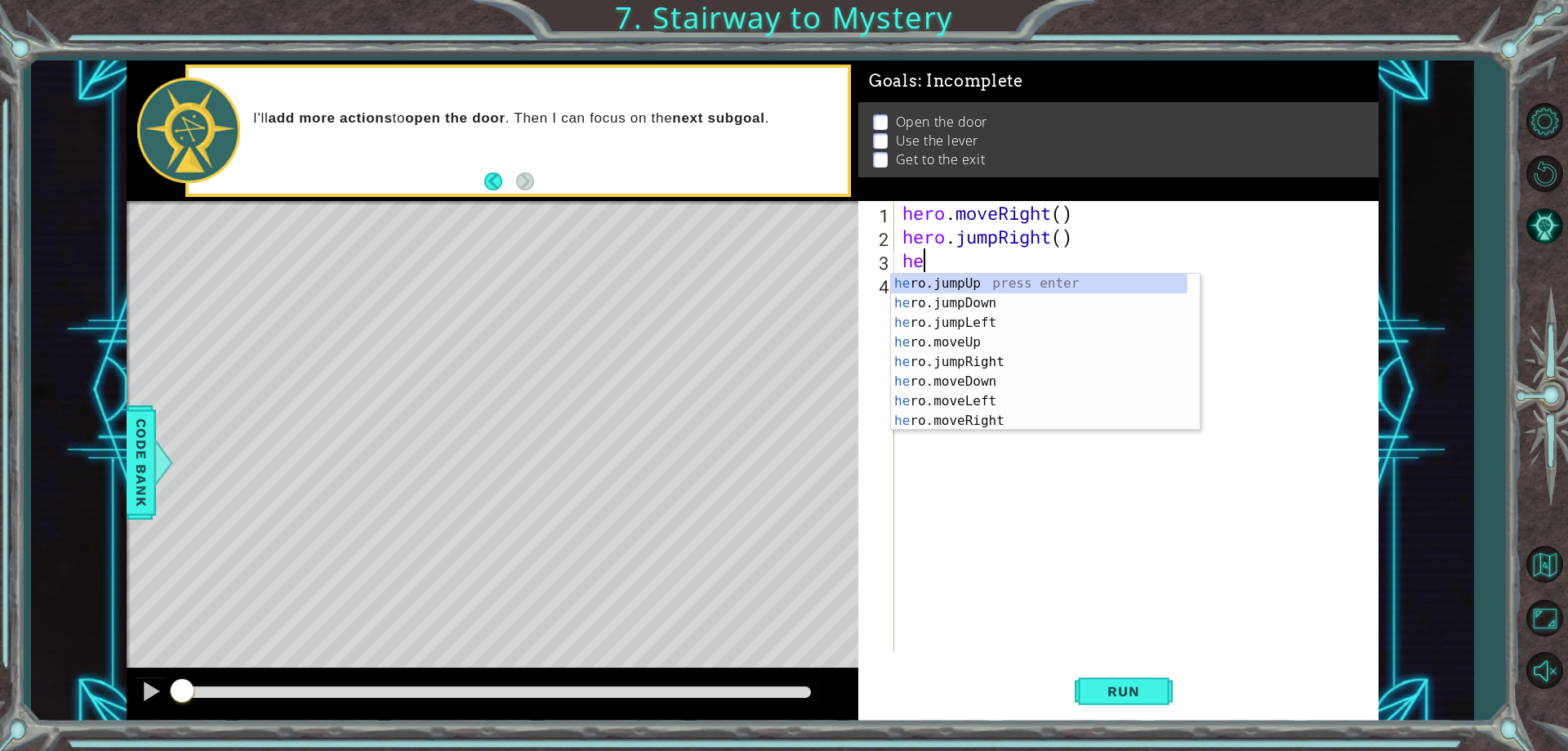
scroll to position [0, 1]
click at [986, 414] on div "hero .jumpUp press enter hero .jumpDown press enter hero .jumpLeft press enter …" at bounding box center [1038, 371] width 296 height 196
type textarea "hero.moveRight(1)"
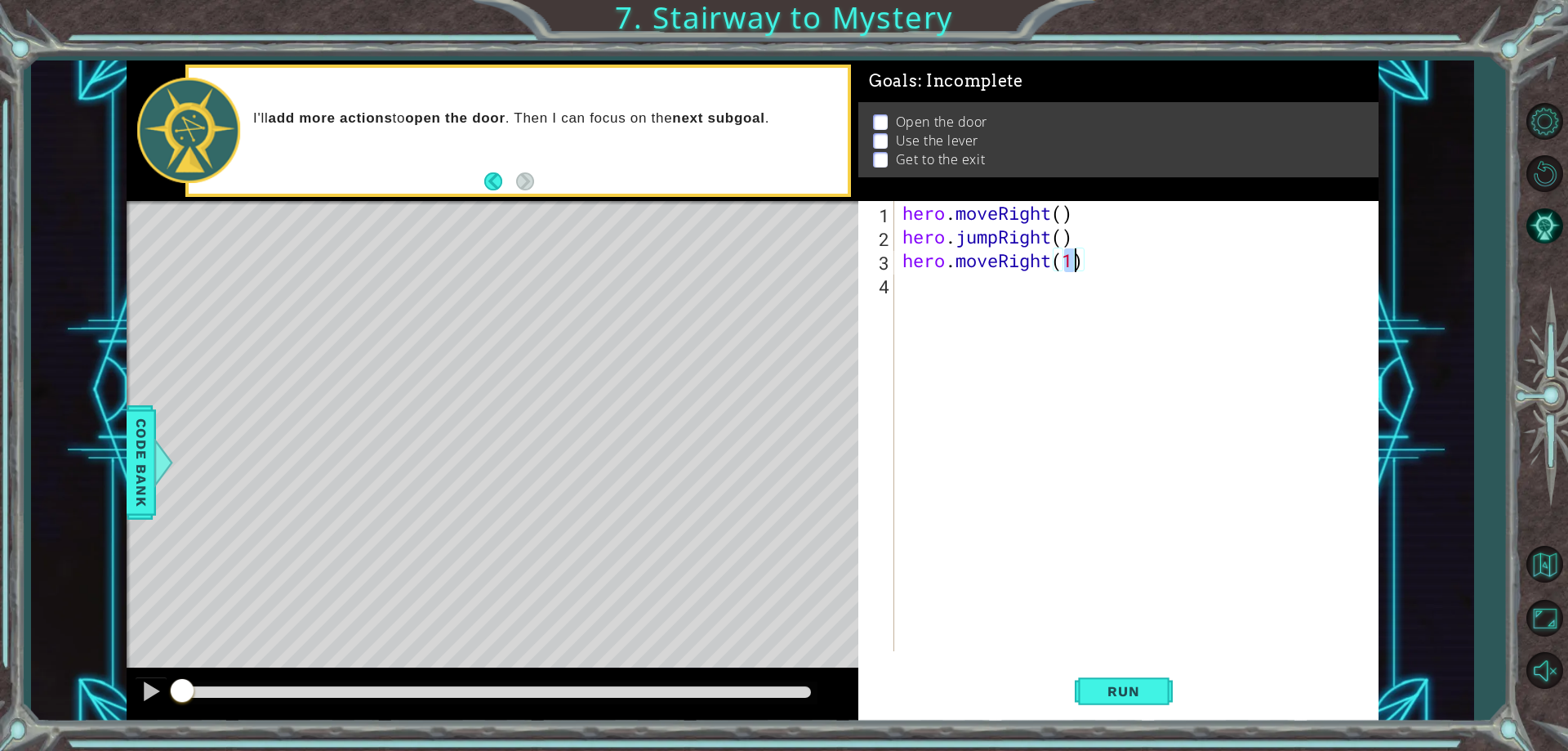
click at [925, 300] on div "hero . moveRight ( ) hero . jumpRight ( ) hero . moveRight ( 1 )" at bounding box center [1140, 449] width 481 height 498
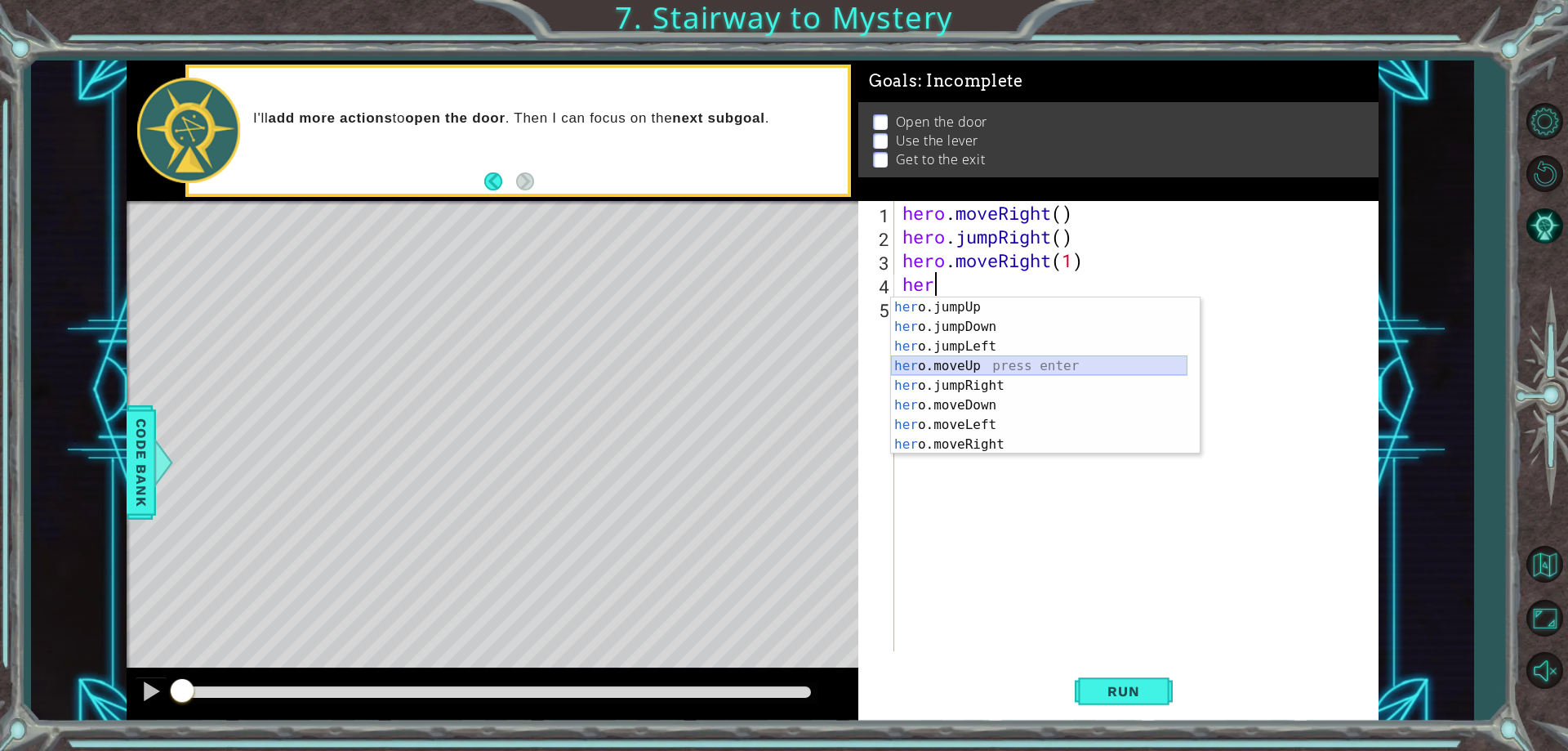
click at [990, 362] on div "her o.jumpUp press enter her o.jumpDown press enter her o.jumpLeft press enter …" at bounding box center [1038, 394] width 296 height 196
type textarea "hero.moveUp(1)"
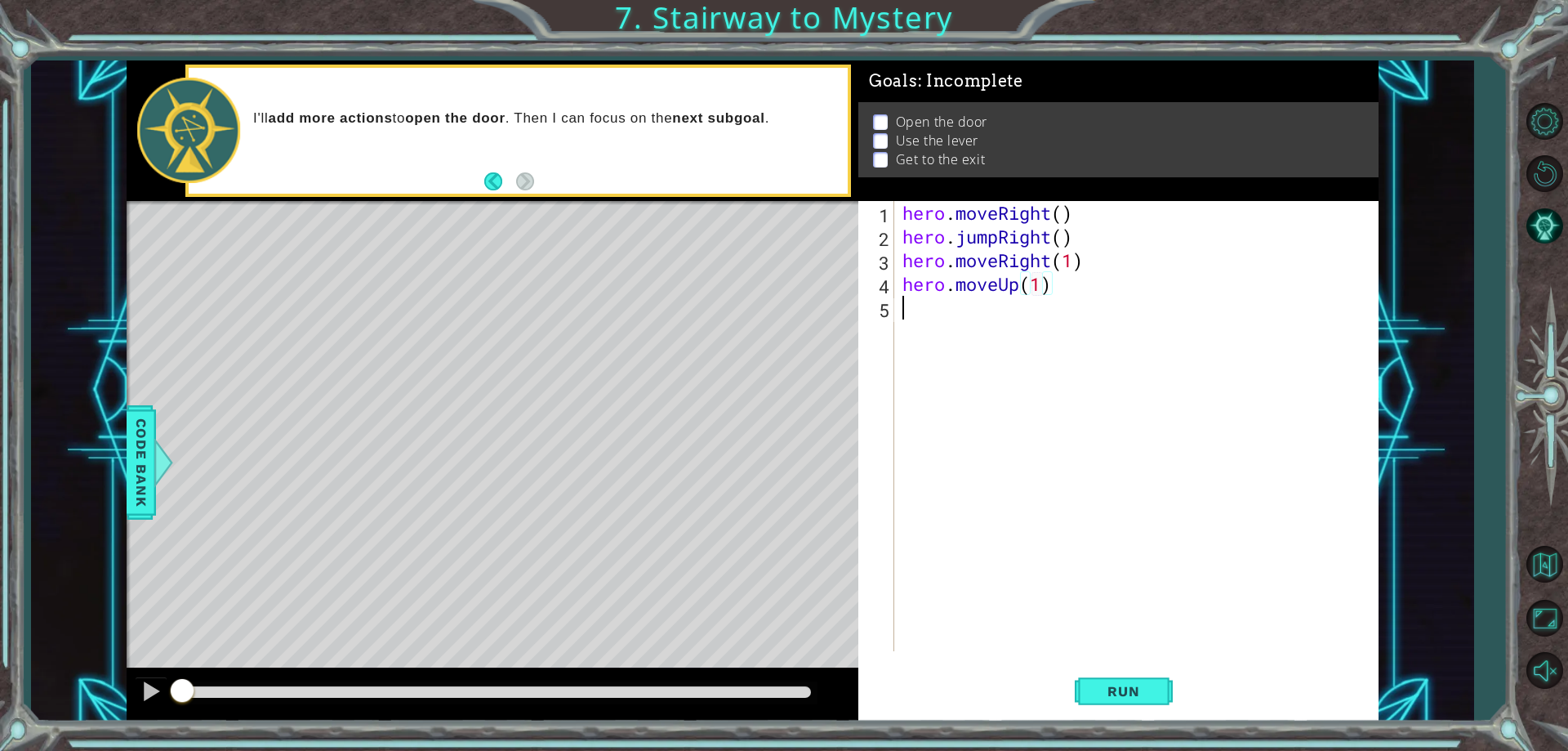
click at [996, 322] on div "hero . moveRight ( ) hero . jumpRight ( ) hero . moveRight ( 1 ) hero . moveUp …" at bounding box center [1140, 449] width 481 height 498
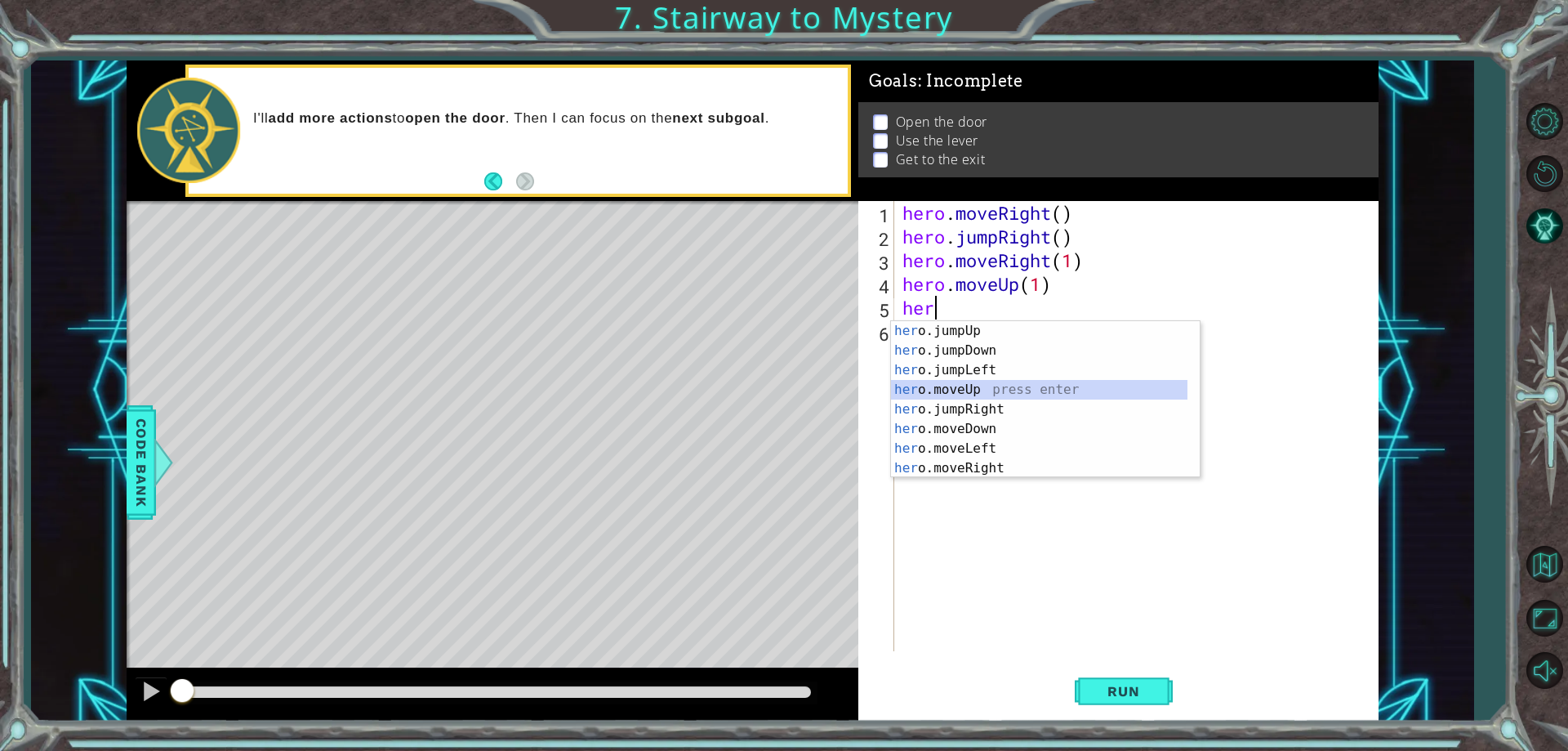
drag, startPoint x: 990, startPoint y: 391, endPoint x: 1050, endPoint y: 520, distance: 142.3
click at [1050, 520] on body "1 ההההההההההההההההההההההההההההההההההההההההההההההההההההההההההההההההההההההההההההה…" at bounding box center [784, 376] width 1568 height 751
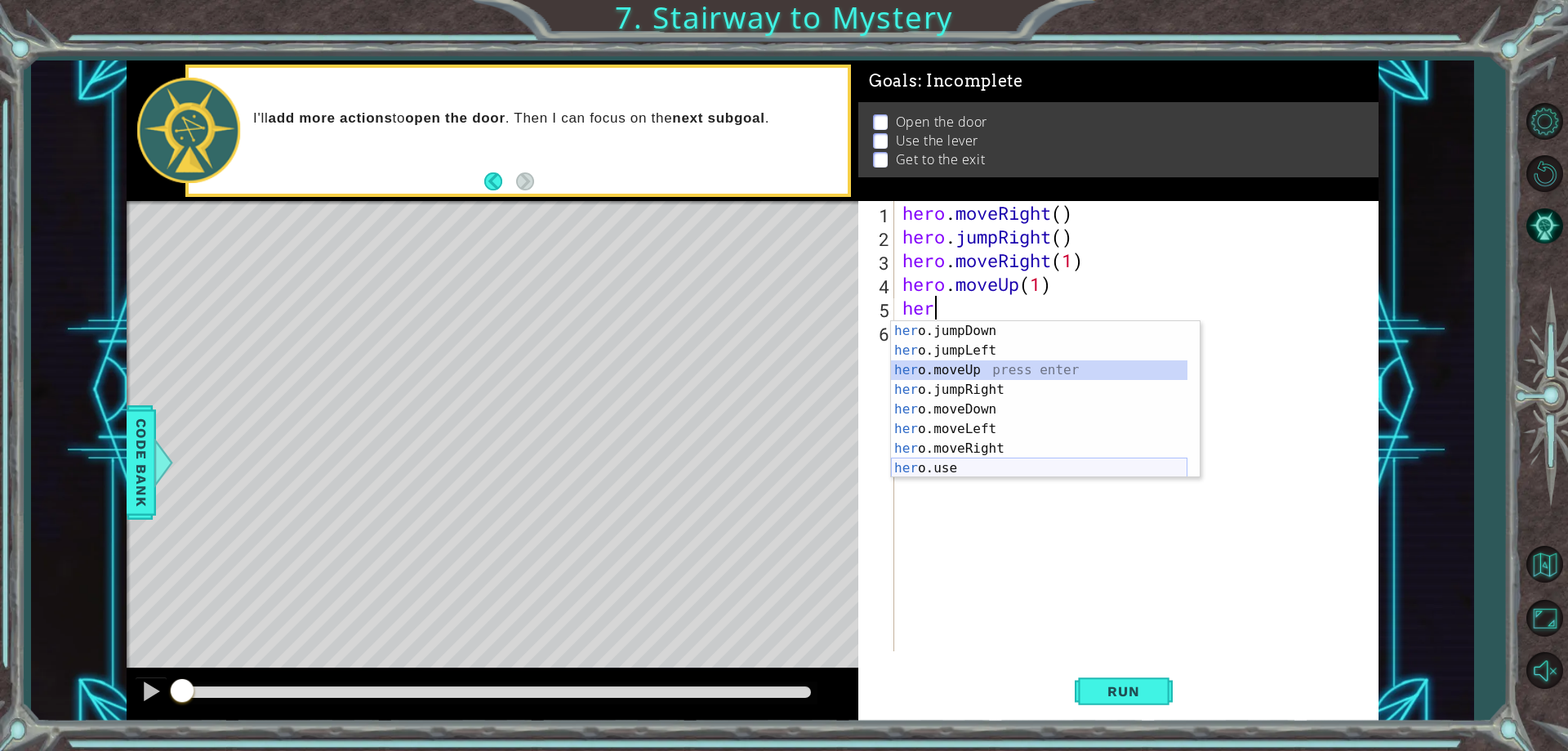
click at [977, 460] on div "her o.jumpDown press enter her o.jumpLeft press enter her o.moveUp press enter …" at bounding box center [1038, 418] width 296 height 196
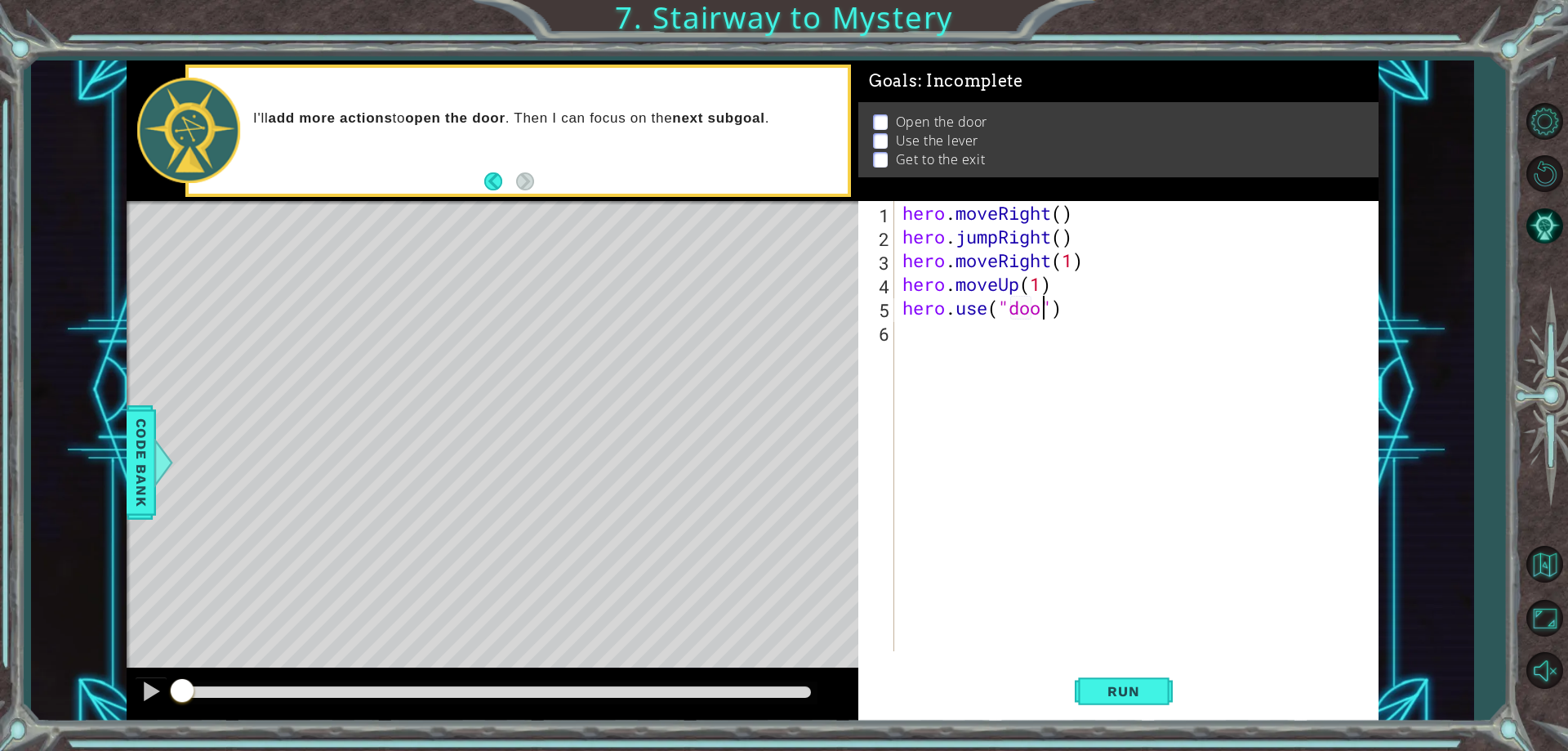
type textarea "hero.use("door")"
click at [963, 350] on div "hero . moveRight ( ) hero . jumpRight ( ) hero . moveRight ( 1 ) hero . moveUp …" at bounding box center [1140, 449] width 481 height 498
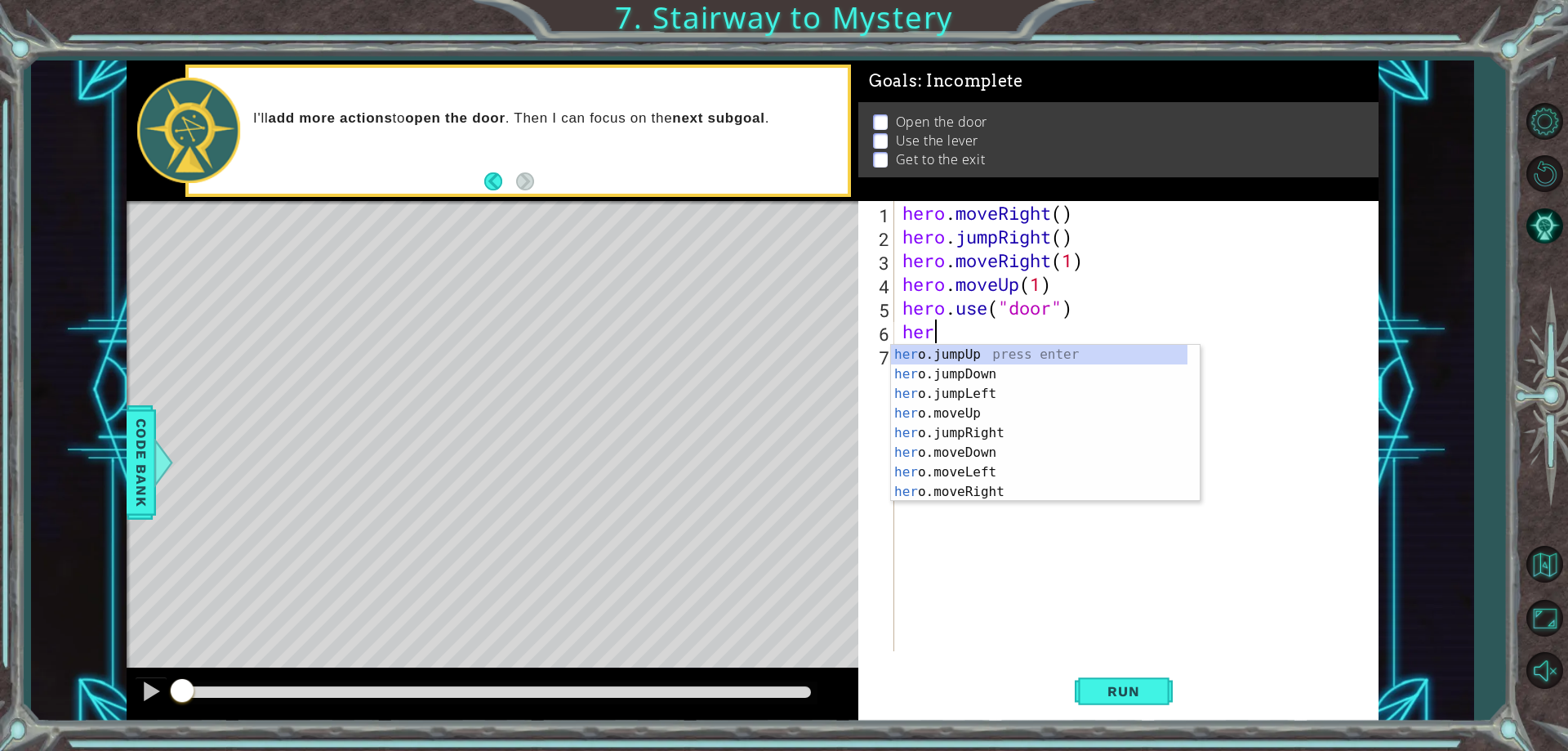
scroll to position [0, 1]
click at [970, 429] on div "hero .jumpUp press enter hero .jumpDown press enter hero .jumpLeft press enter …" at bounding box center [1038, 442] width 296 height 196
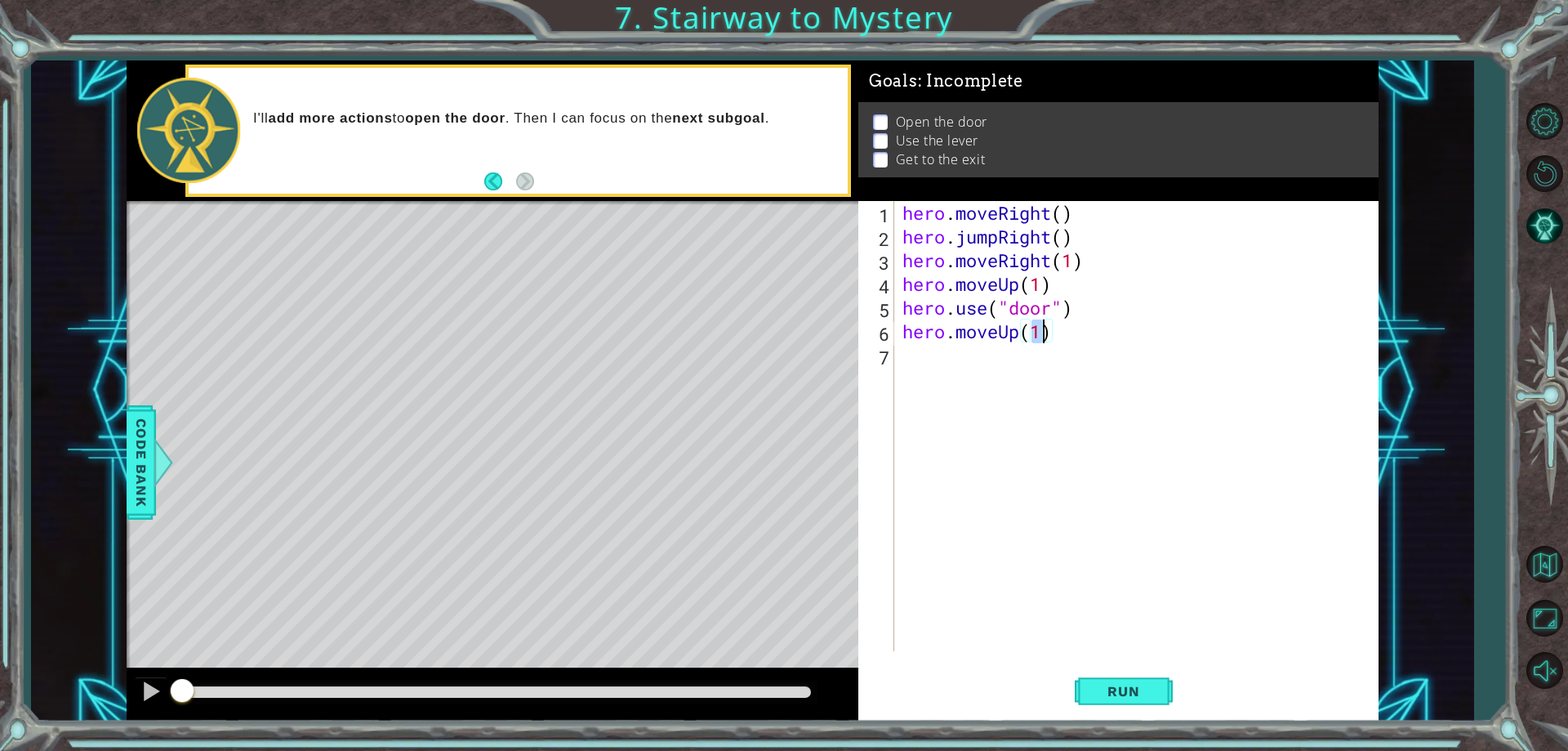
type textarea "hero.moveUp(2)"
click at [972, 350] on div "hero . moveRight ( ) hero . jumpRight ( ) hero . moveRight ( 1 ) hero . moveUp …" at bounding box center [1140, 449] width 481 height 498
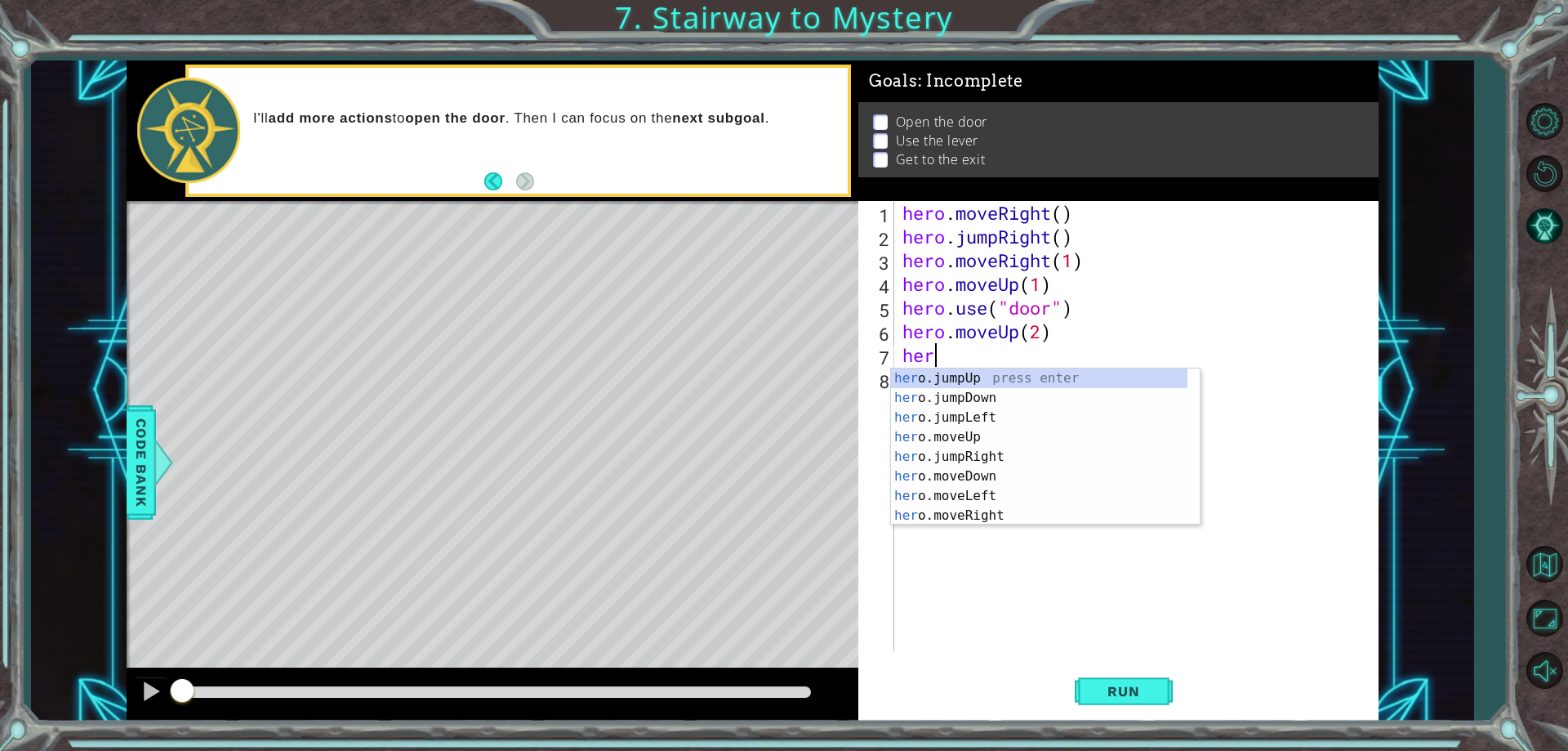
scroll to position [0, 1]
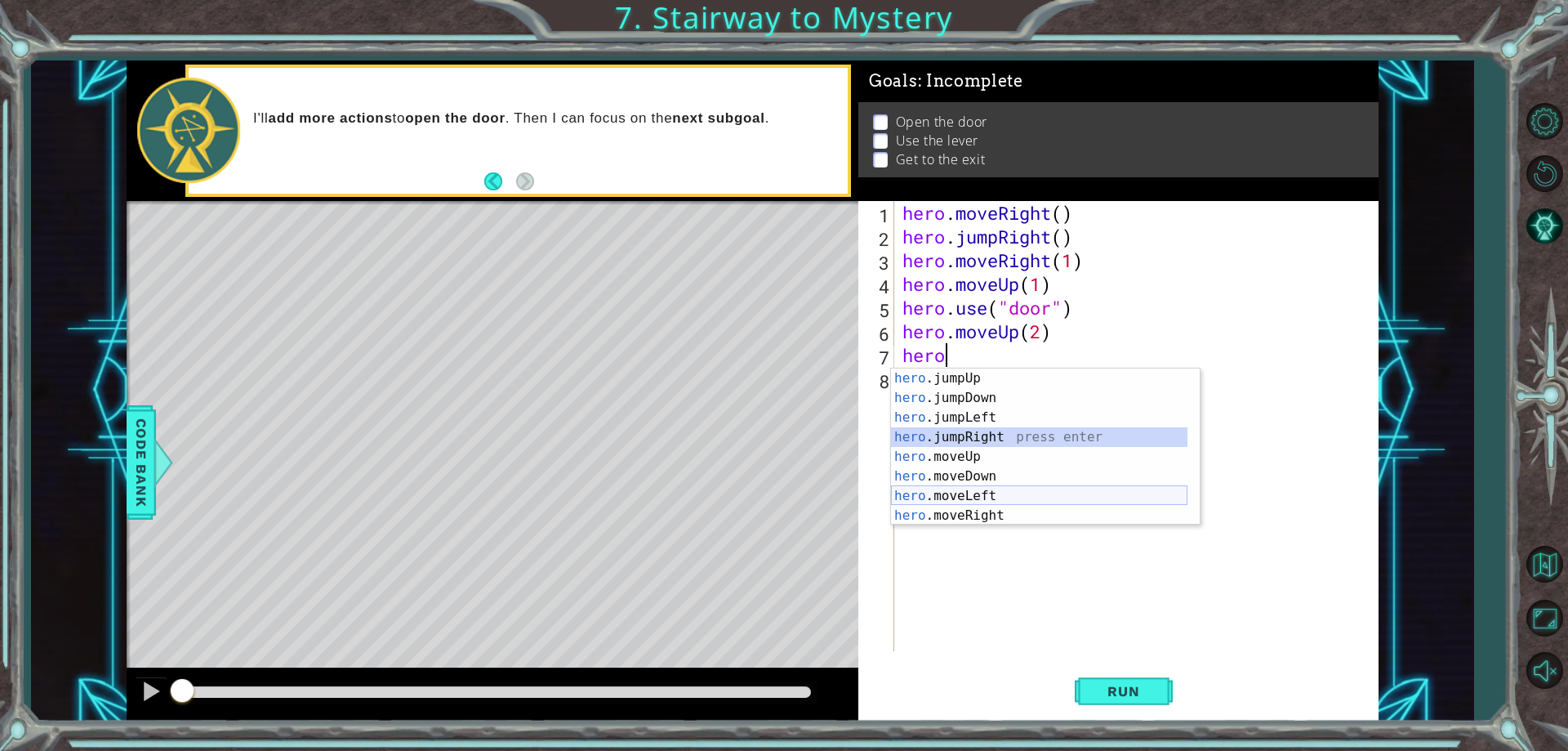
click at [984, 503] on div "hero .jumpUp press enter hero .jumpDown press enter hero .jumpLeft press enter …" at bounding box center [1038, 465] width 296 height 196
type textarea "hero.moveLeft(1)"
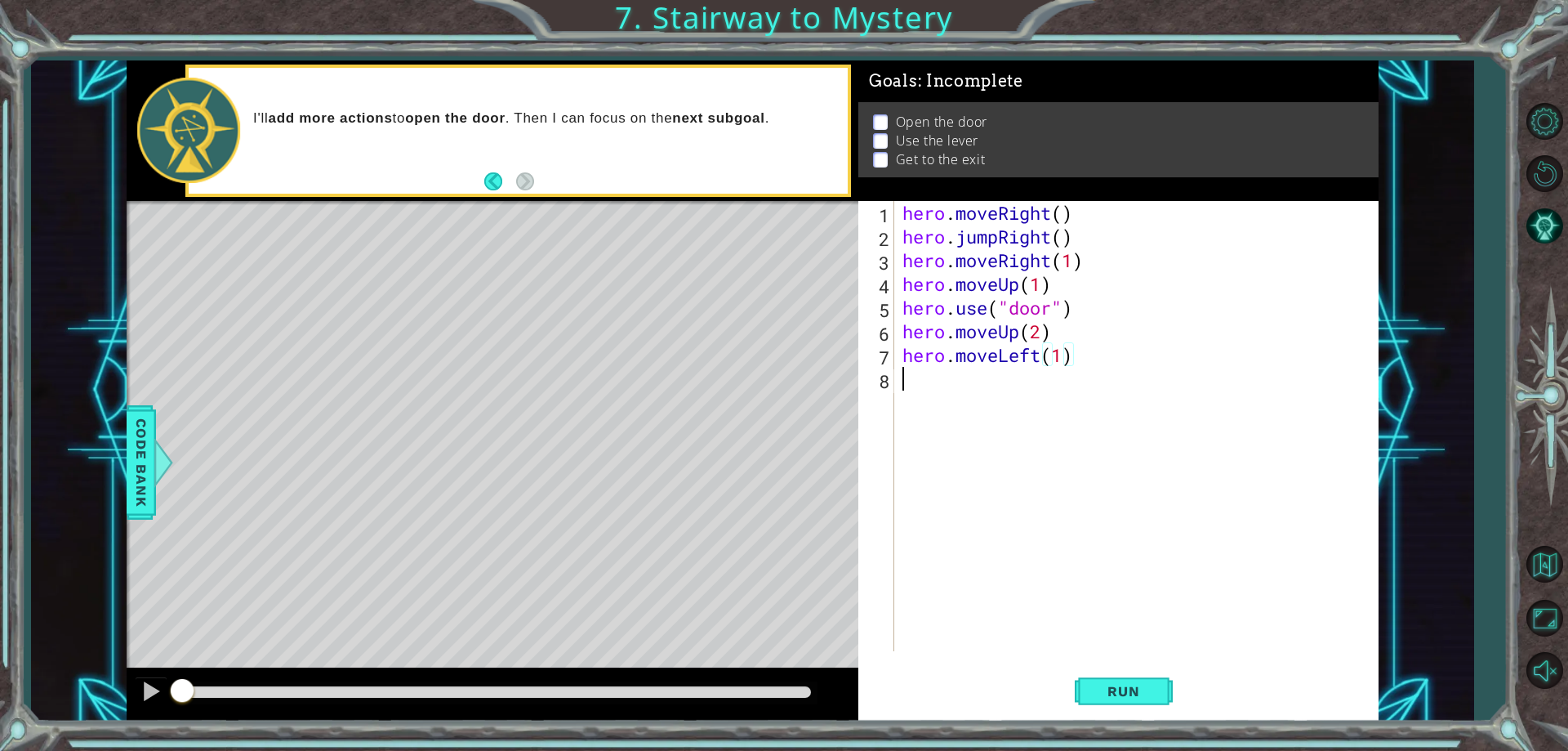
drag, startPoint x: 984, startPoint y: 503, endPoint x: 932, endPoint y: 458, distance: 68.8
click at [932, 458] on div "hero . moveRight ( ) hero . jumpRight ( ) hero . moveRight ( 1 ) hero . moveUp …" at bounding box center [1140, 449] width 481 height 498
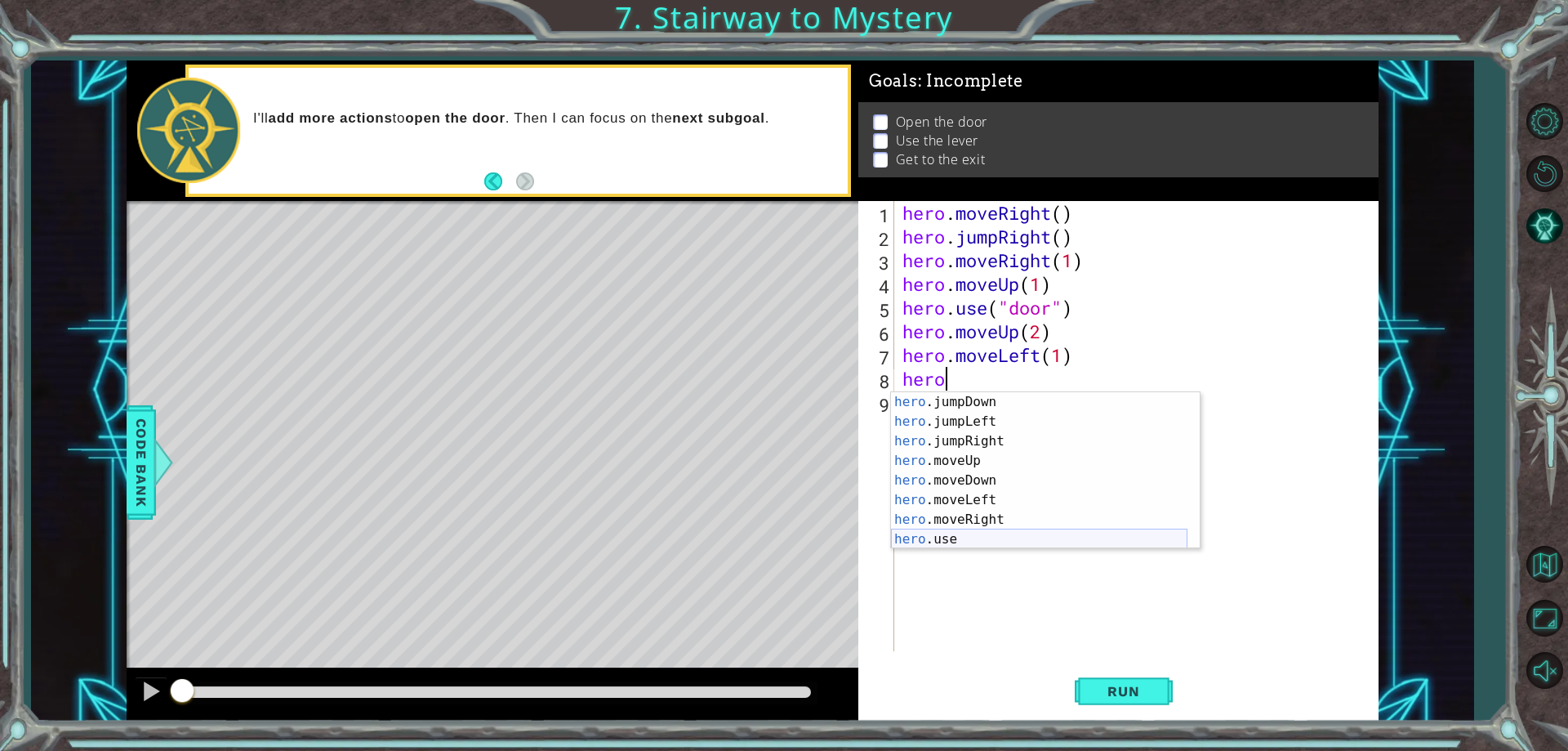
scroll to position [20, 0]
click at [965, 530] on div "hero .jumpDown press enter hero .jumpLeft press enter hero .jumpRight press ent…" at bounding box center [1038, 489] width 296 height 196
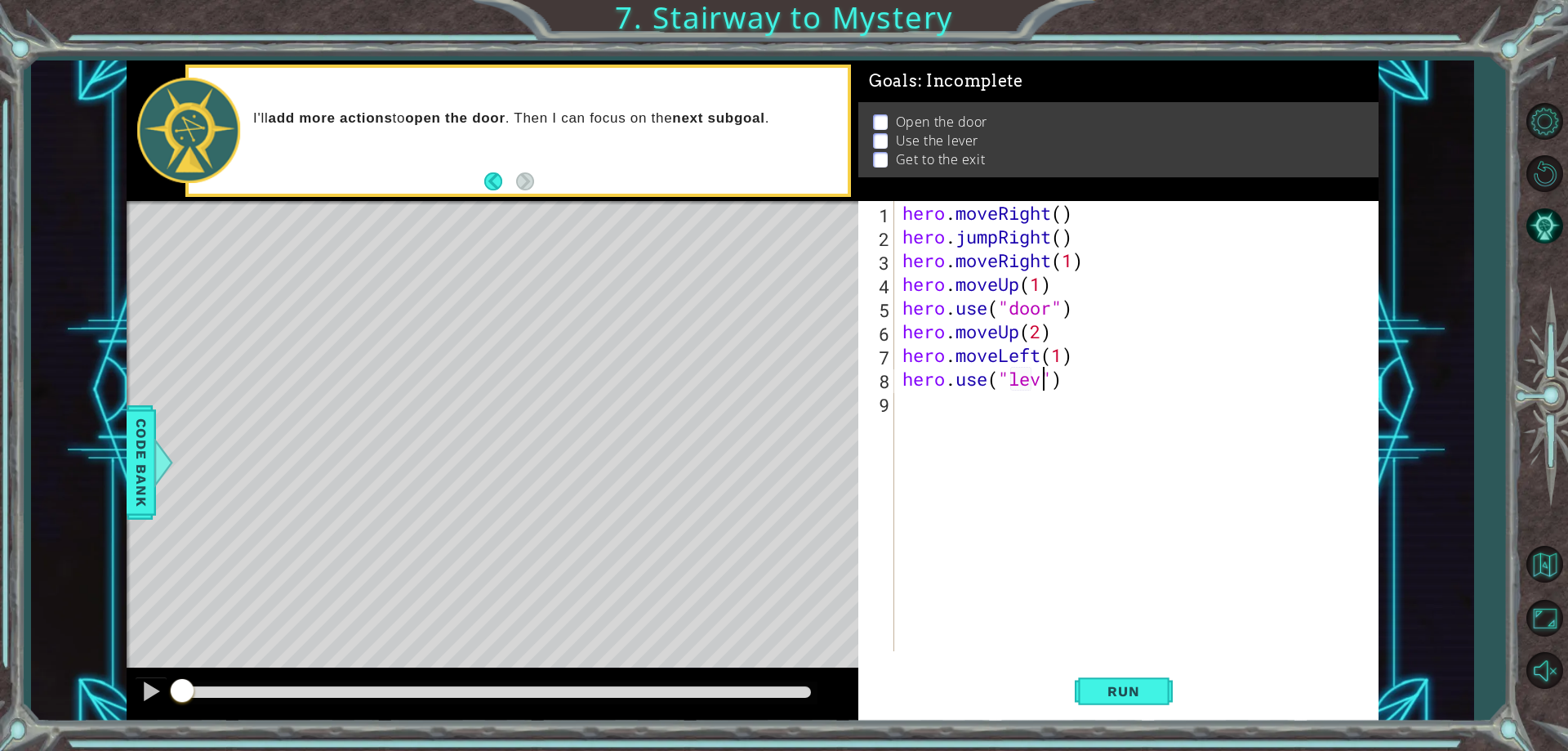
scroll to position [0, 8]
type textarea "hero.use("lever")"
click at [974, 417] on div "hero . moveRight ( ) hero . jumpRight ( ) hero . moveRight ( 1 ) hero . moveUp …" at bounding box center [1140, 449] width 481 height 498
drag, startPoint x: 974, startPoint y: 417, endPoint x: 927, endPoint y: 422, distance: 47.3
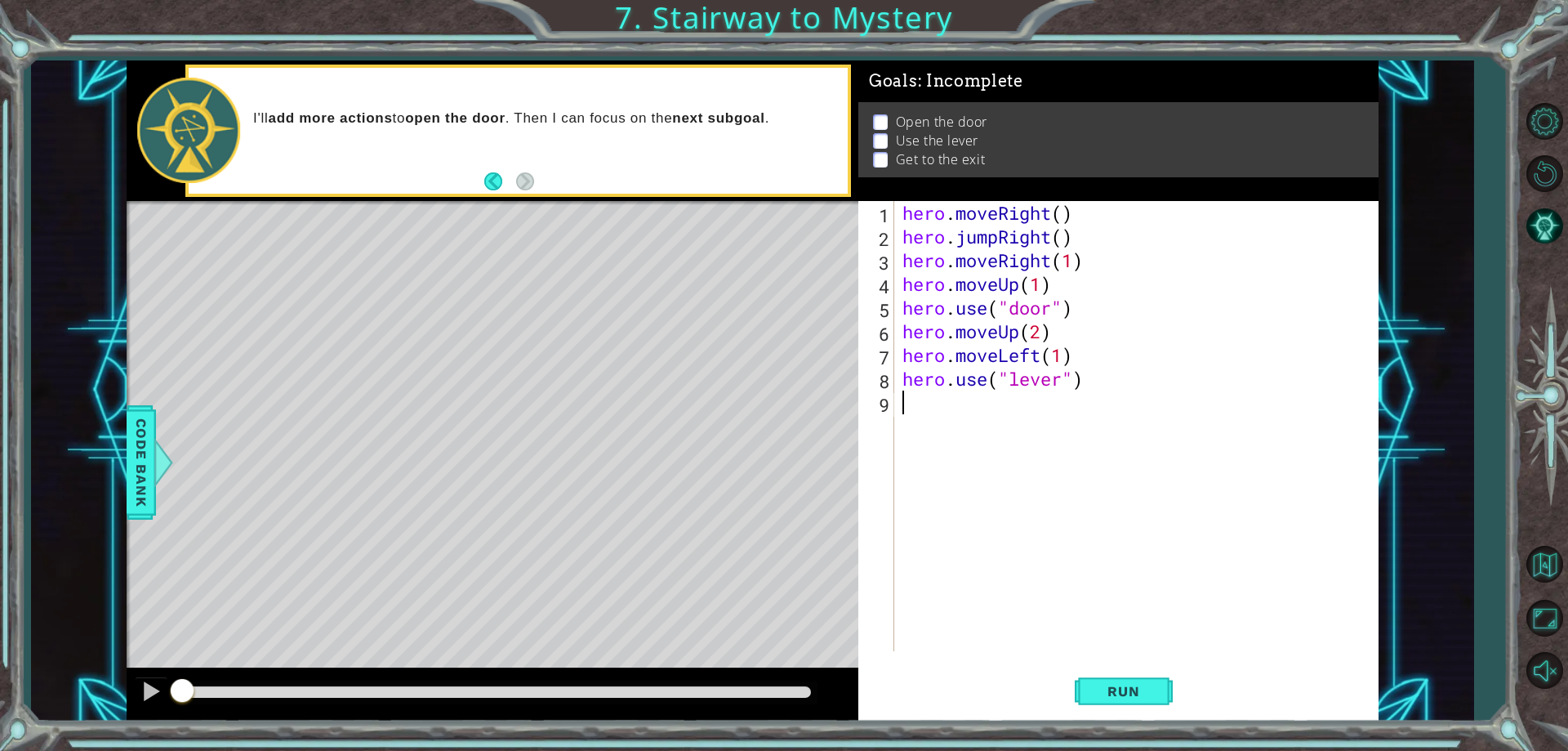
click at [927, 422] on div "hero . moveRight ( ) hero . jumpRight ( ) hero . moveRight ( 1 ) hero . moveUp …" at bounding box center [1140, 449] width 481 height 498
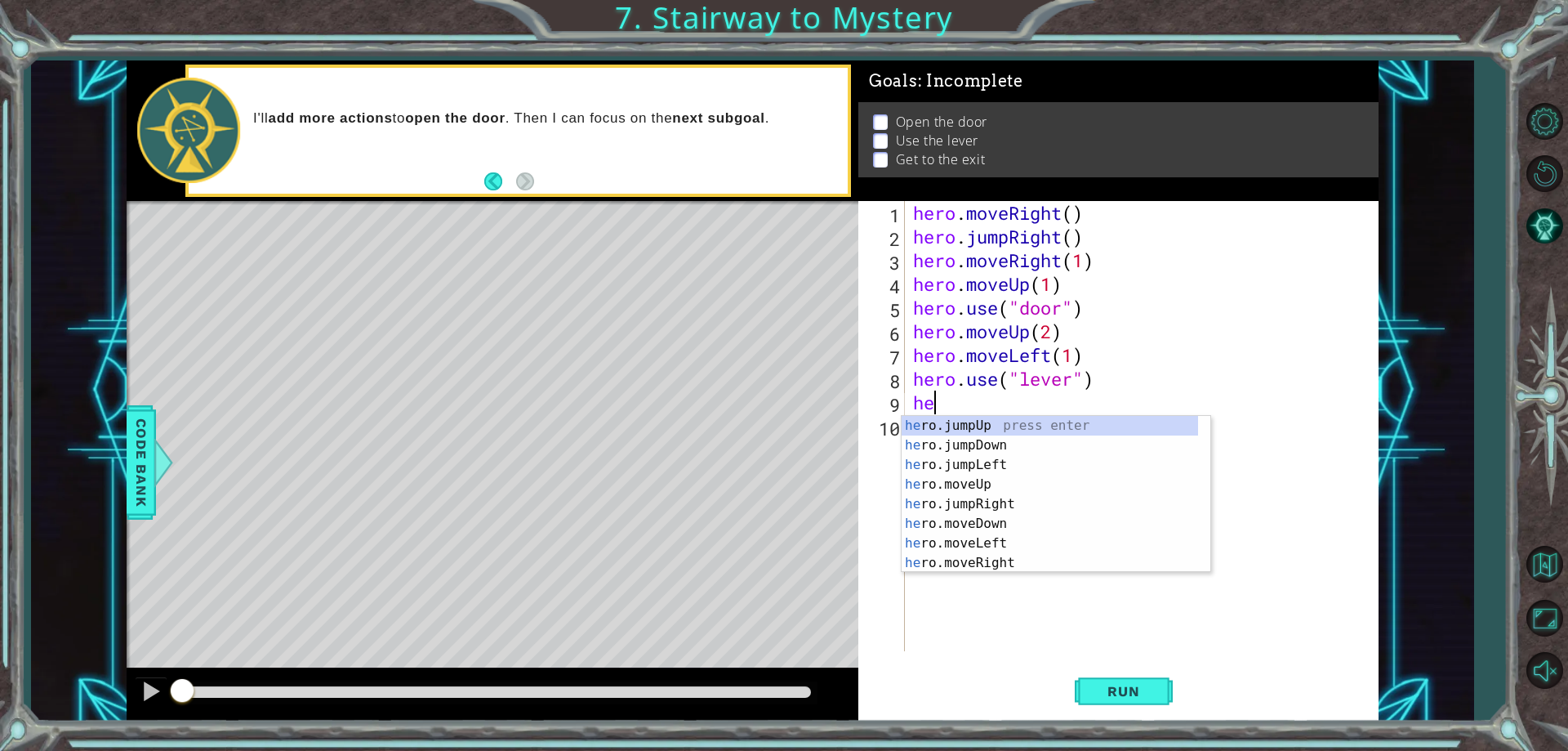
type textarea "her"
click at [944, 507] on div "her o.jumpUp press enter her o.jumpDown press enter her o.jumpLeft press enter …" at bounding box center [1049, 514] width 296 height 196
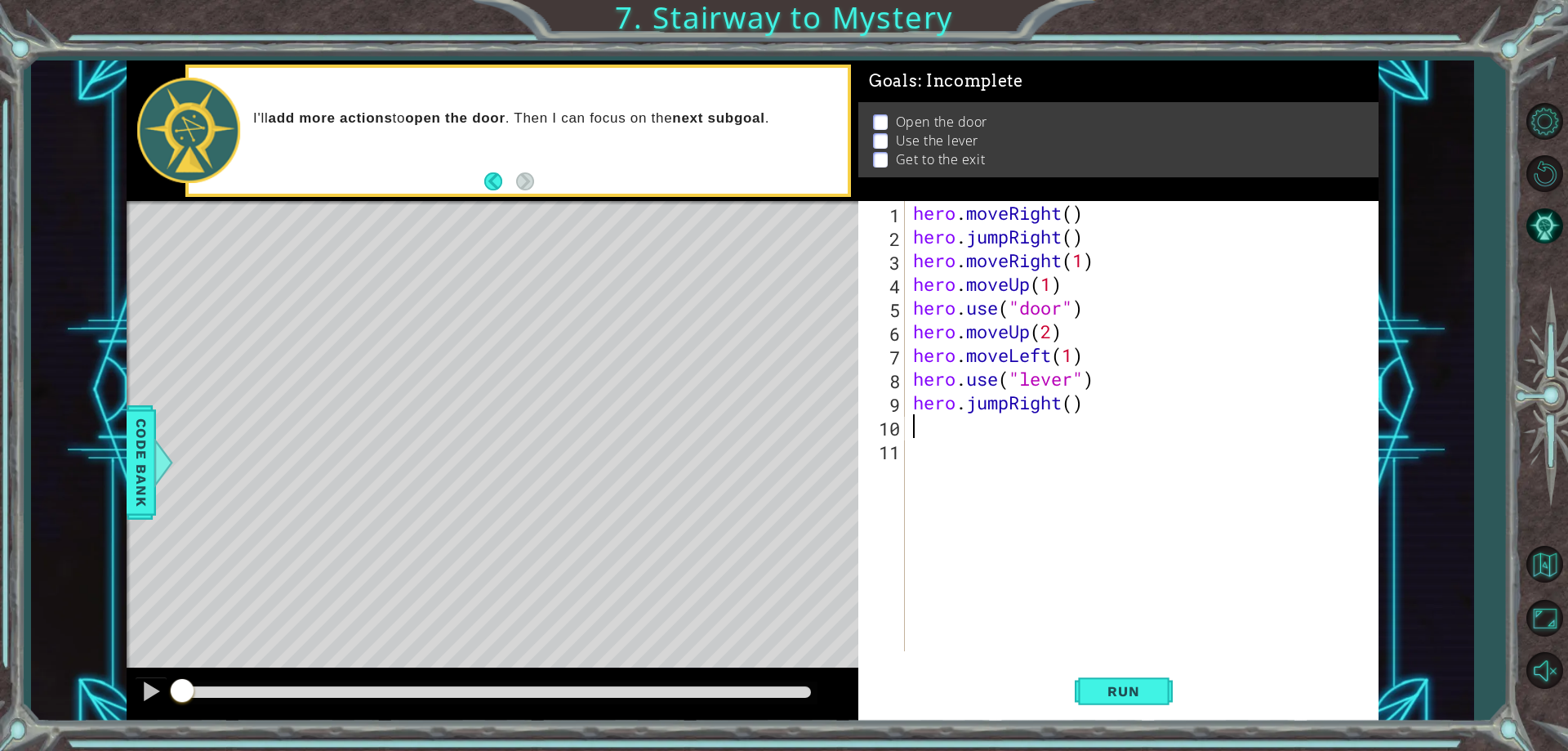
click at [1070, 409] on div "hero . moveRight ( ) hero . jumpRight ( ) hero . moveRight ( 1 ) hero . moveUp …" at bounding box center [1145, 449] width 472 height 498
type textarea "hero.jumpRight(2)"
click at [913, 428] on div "hero . moveRight ( ) hero . jumpRight ( ) hero . moveRight ( 1 ) hero . moveUp …" at bounding box center [1145, 449] width 472 height 498
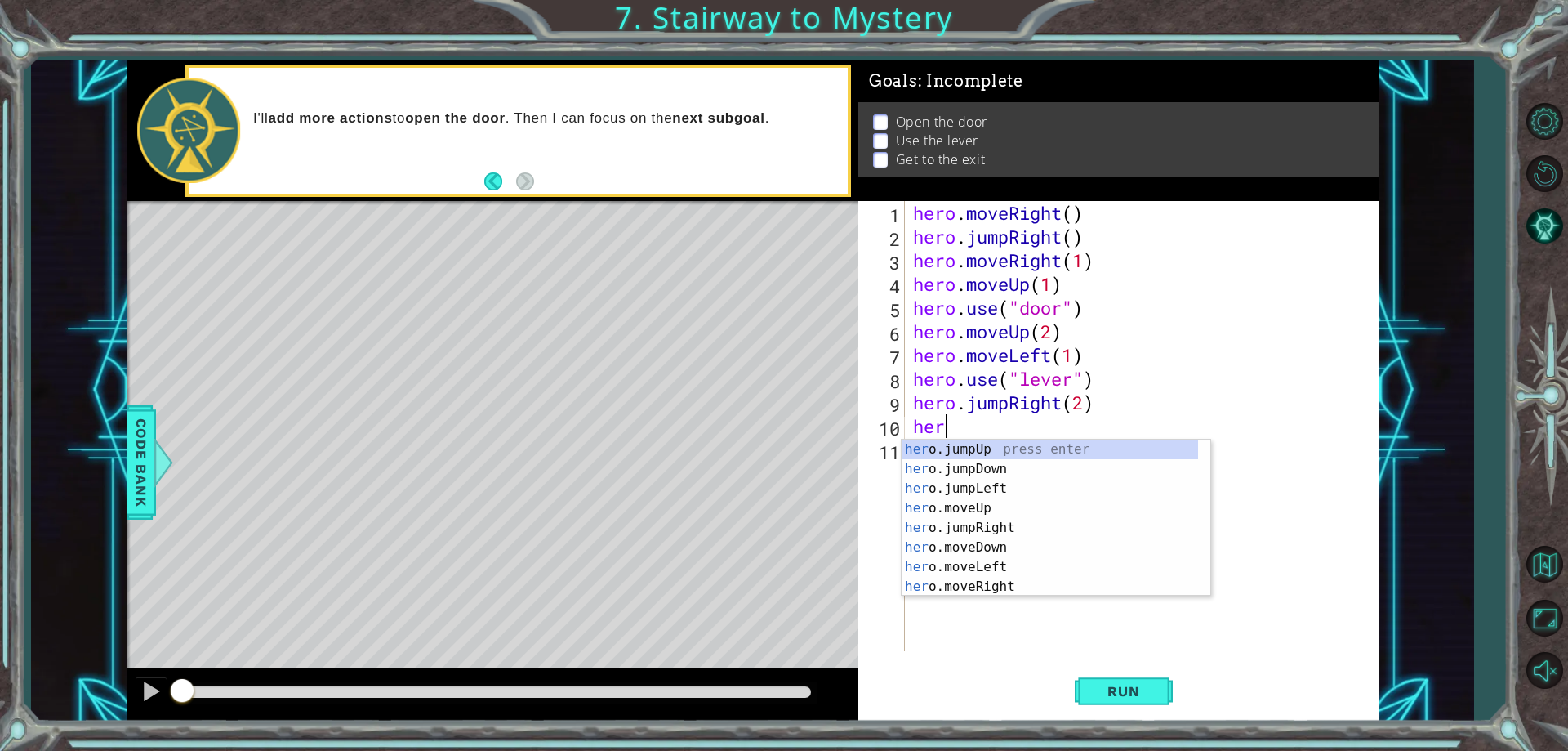
scroll to position [0, 1]
type textarea "hero"
click at [1015, 444] on div "hero .jumpUp press enter hero .jumpDown press enter hero .jumpLeft press enter …" at bounding box center [1049, 537] width 296 height 196
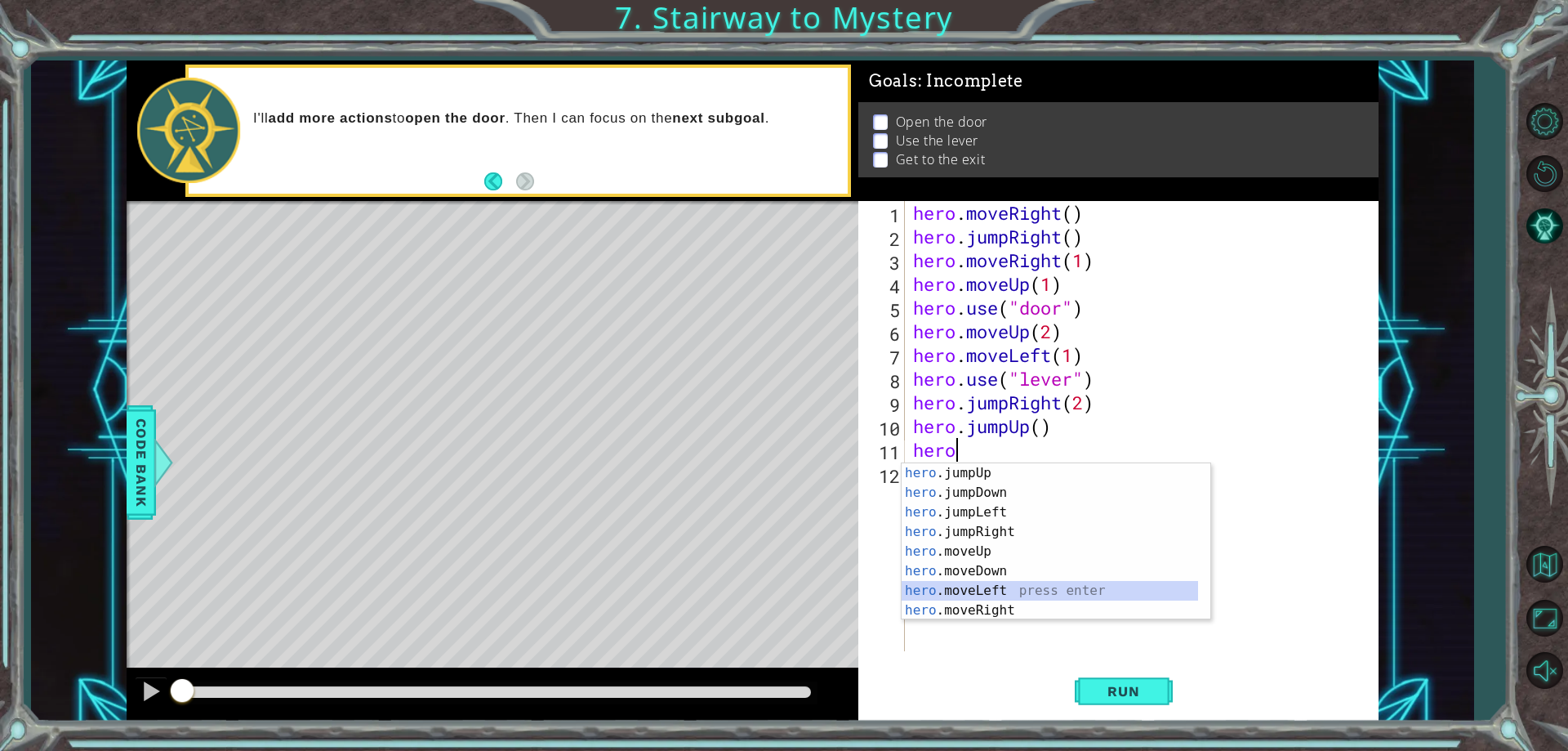
click at [1006, 591] on div "hero .jumpUp press enter hero .jumpDown press enter hero .jumpLeft press enter …" at bounding box center [1049, 561] width 296 height 196
type textarea "hero.moveLeft(1)"
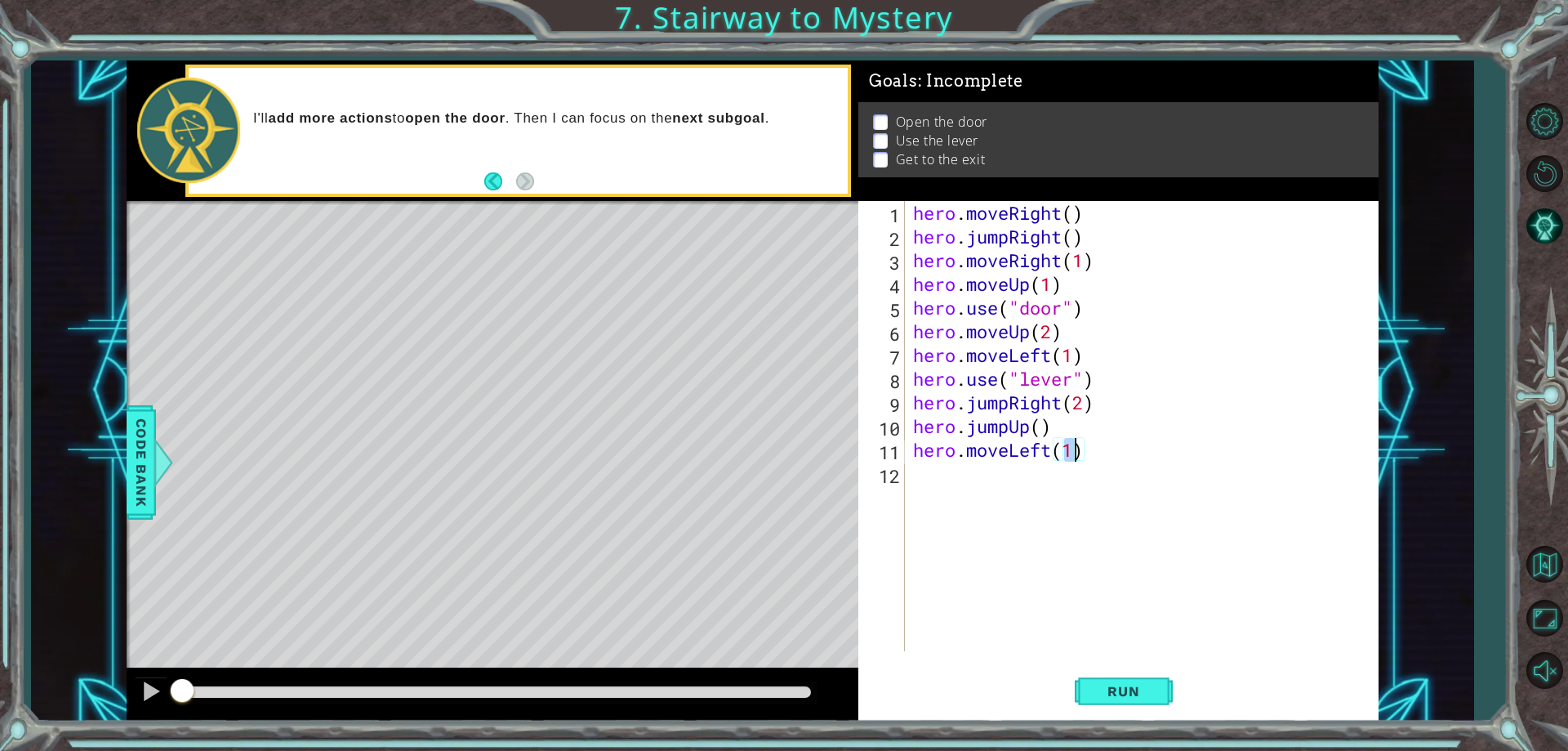
click at [961, 480] on div "hero . moveRight ( ) hero . jumpRight ( ) hero . moveRight ( 1 ) hero . moveUp …" at bounding box center [1145, 449] width 472 height 498
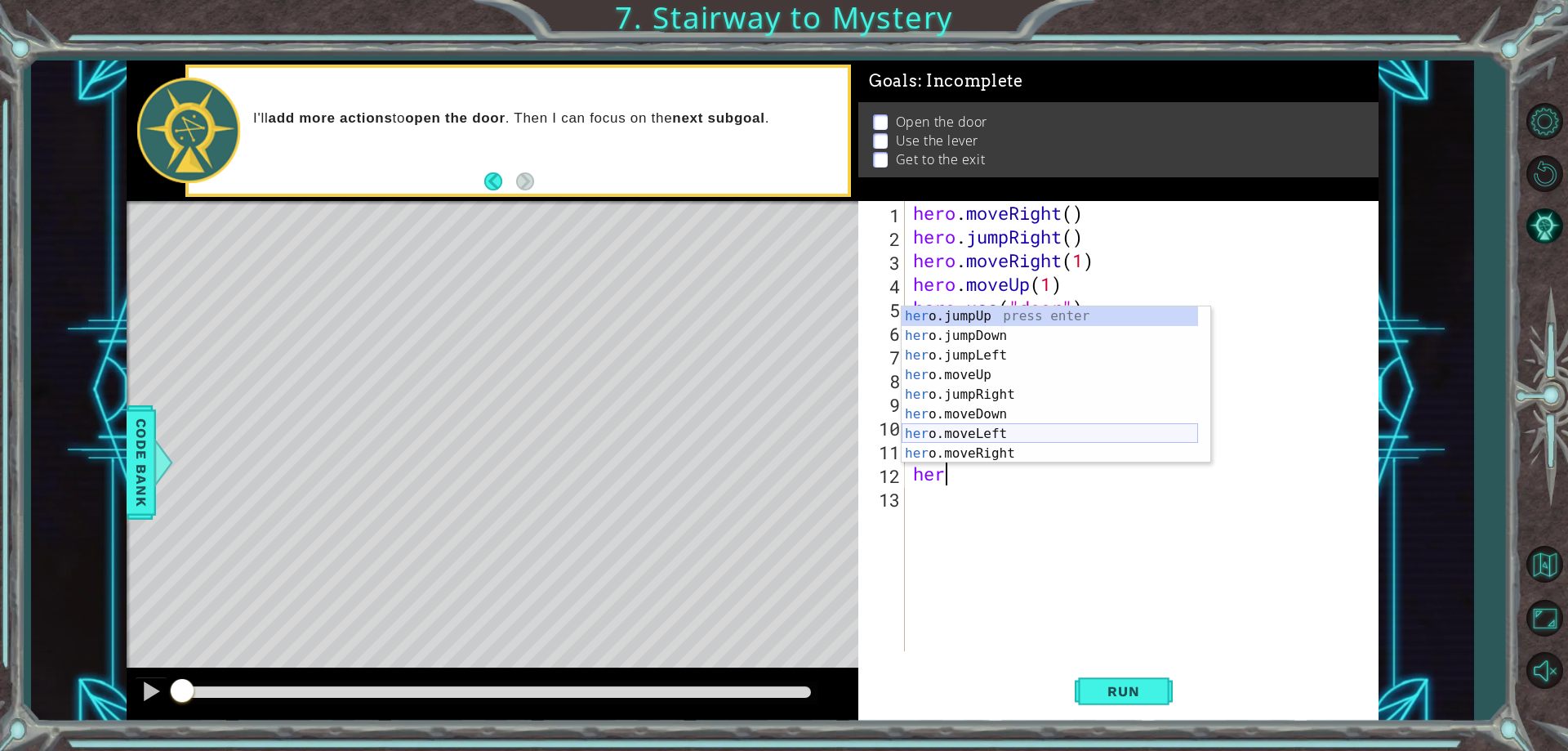
click at [984, 431] on div "her o.jumpUp press enter her o.jumpDown press enter her o.jumpLeft press enter …" at bounding box center [1049, 404] width 296 height 196
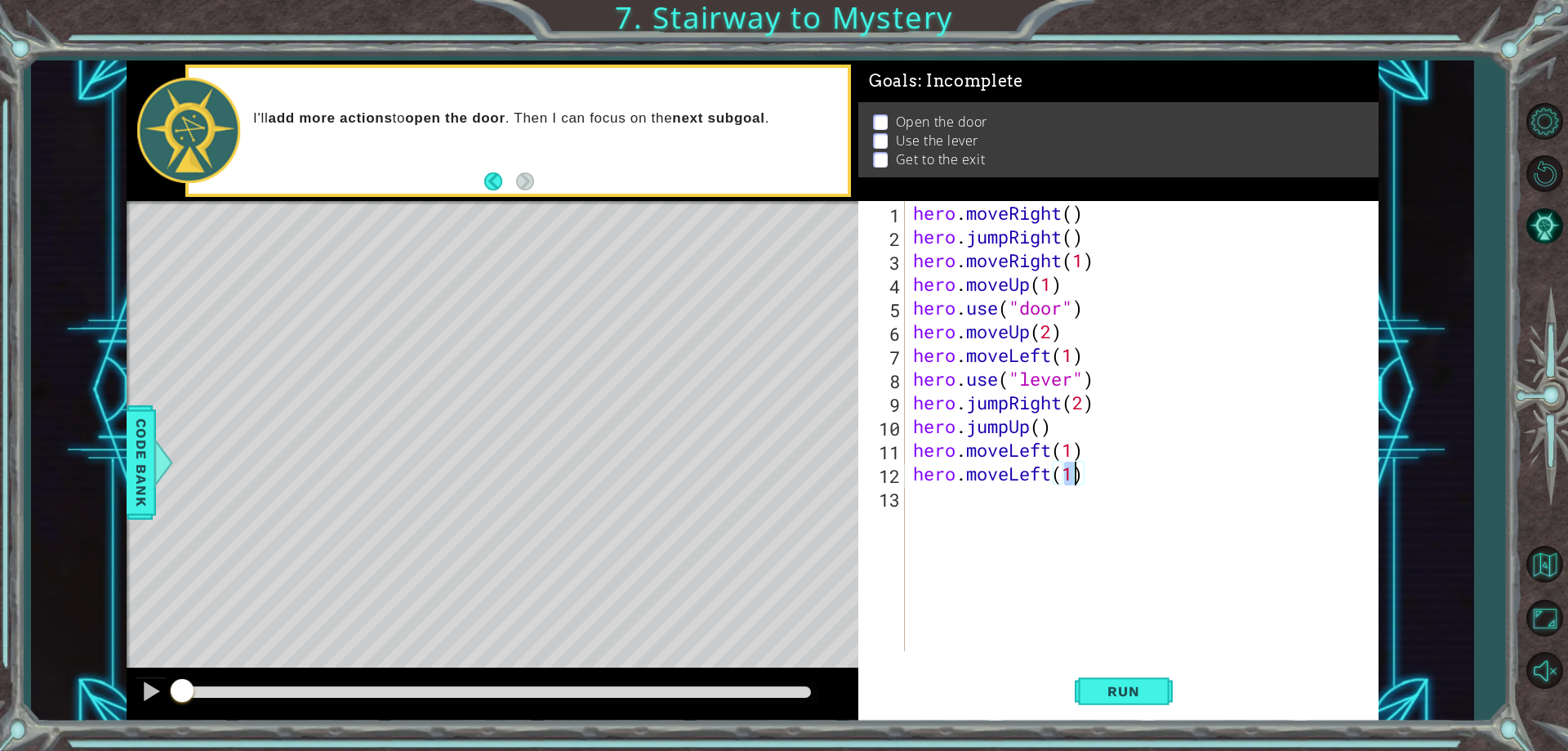
click at [1074, 456] on div "hero . moveRight ( ) hero . jumpRight ( ) hero . moveRight ( 1 ) hero . moveUp …" at bounding box center [1145, 449] width 472 height 498
click at [1074, 471] on div "hero . moveRight ( ) hero . jumpRight ( ) hero . moveRight ( 1 ) hero . moveUp …" at bounding box center [1145, 449] width 472 height 498
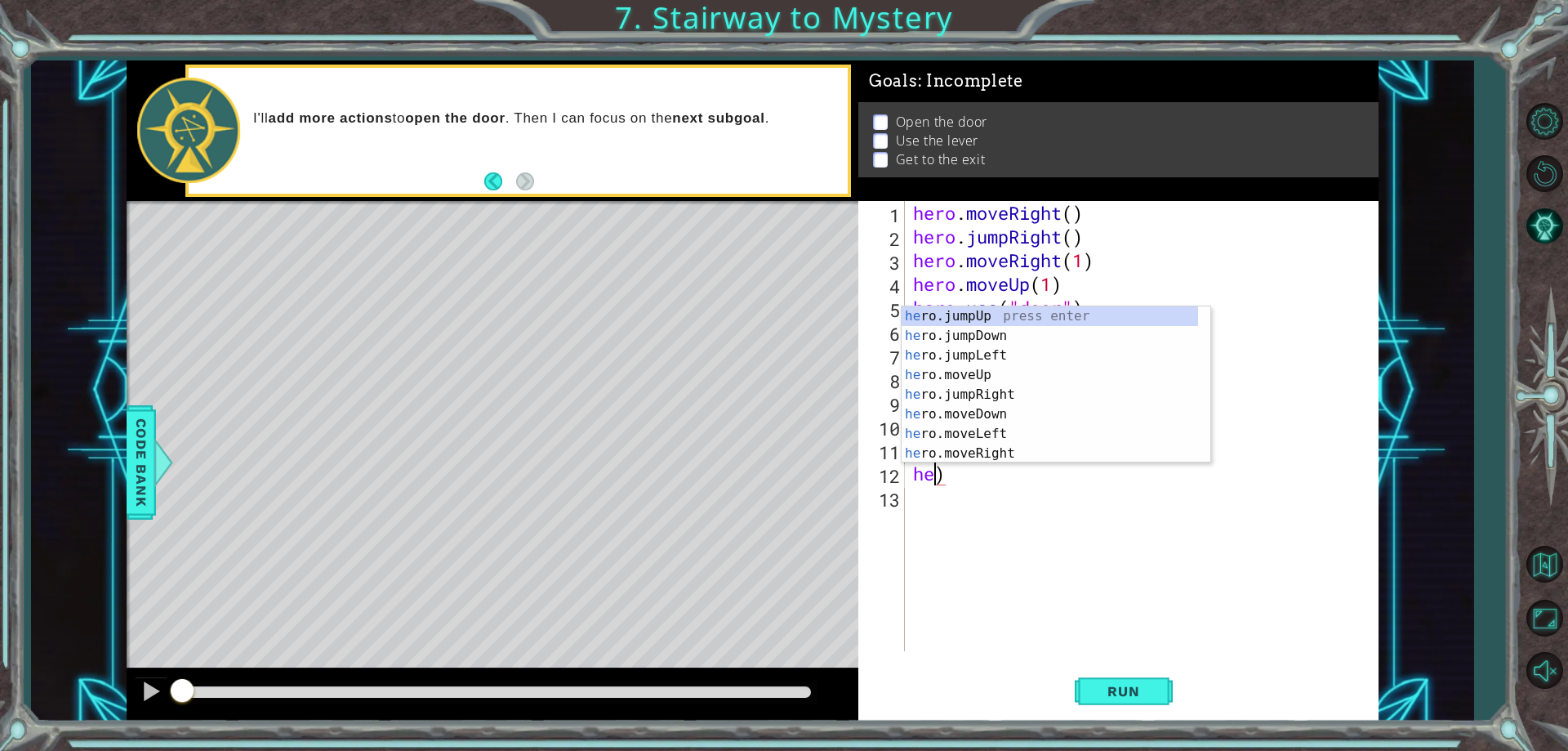
scroll to position [0, 0]
type textarea "h"
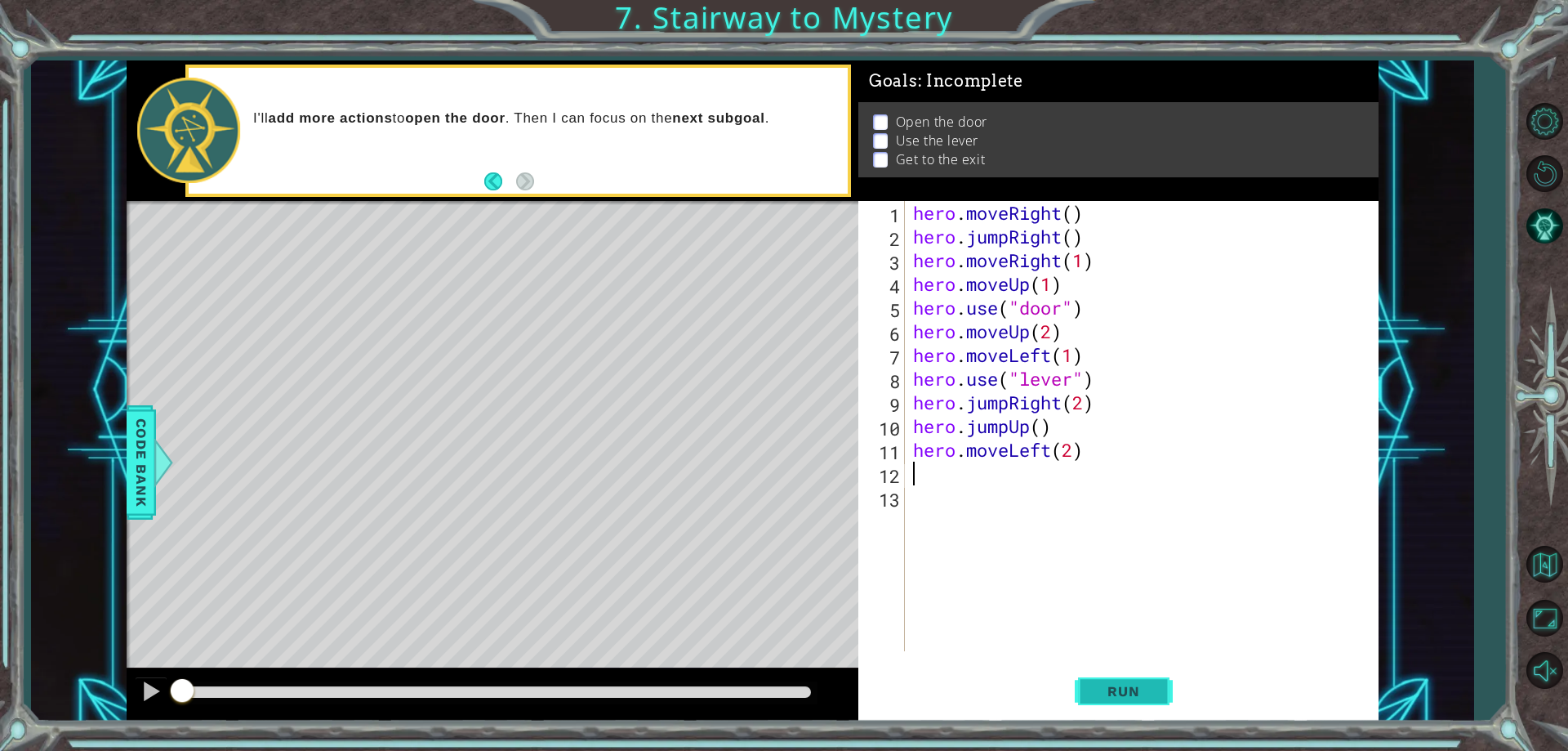
click at [1087, 672] on button "Run" at bounding box center [1124, 691] width 98 height 52
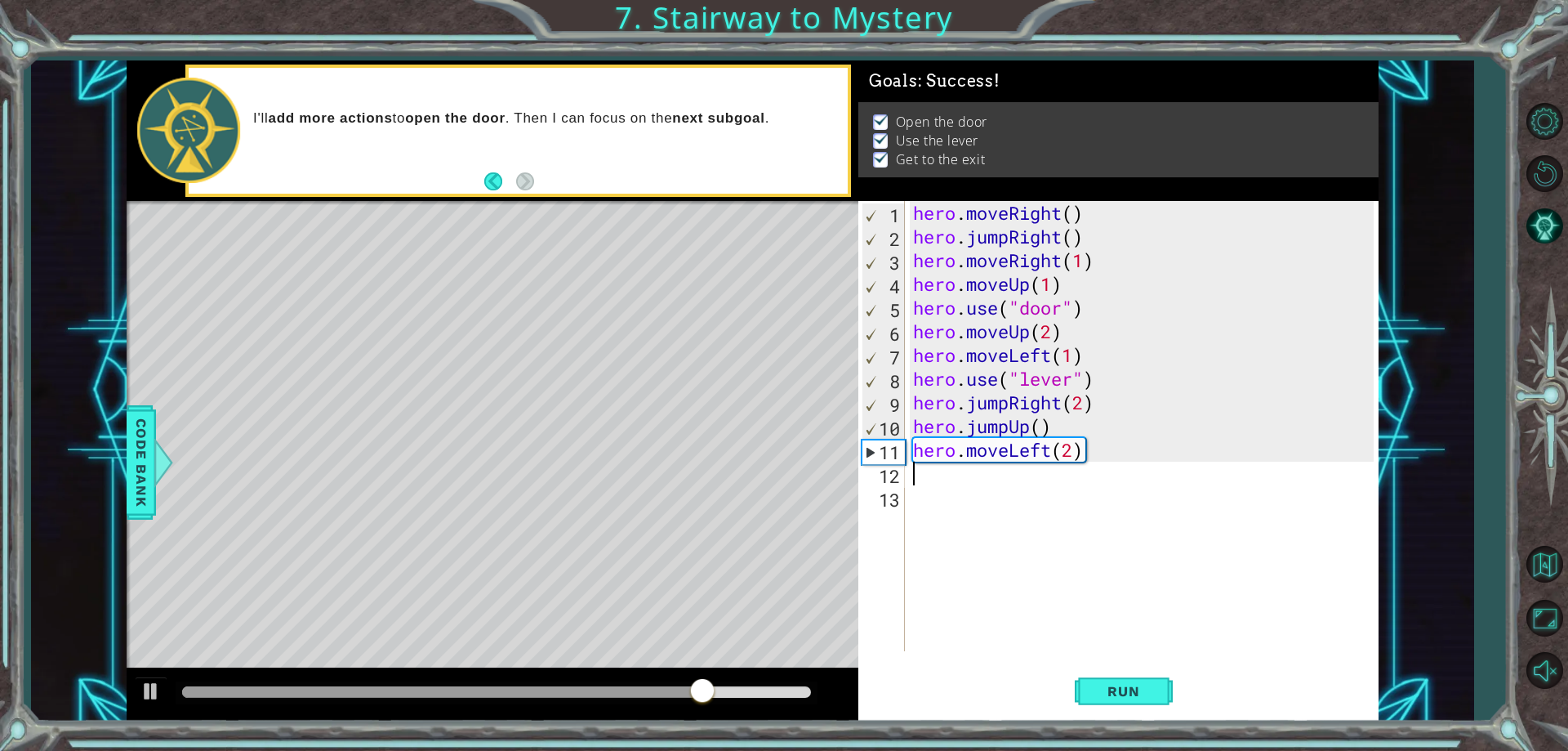
click at [1082, 401] on div "hero . moveRight ( ) hero . jumpRight ( ) hero . moveRight ( 1 ) hero . moveUp …" at bounding box center [1145, 449] width 472 height 498
type textarea "hero.jumpRight(1)"
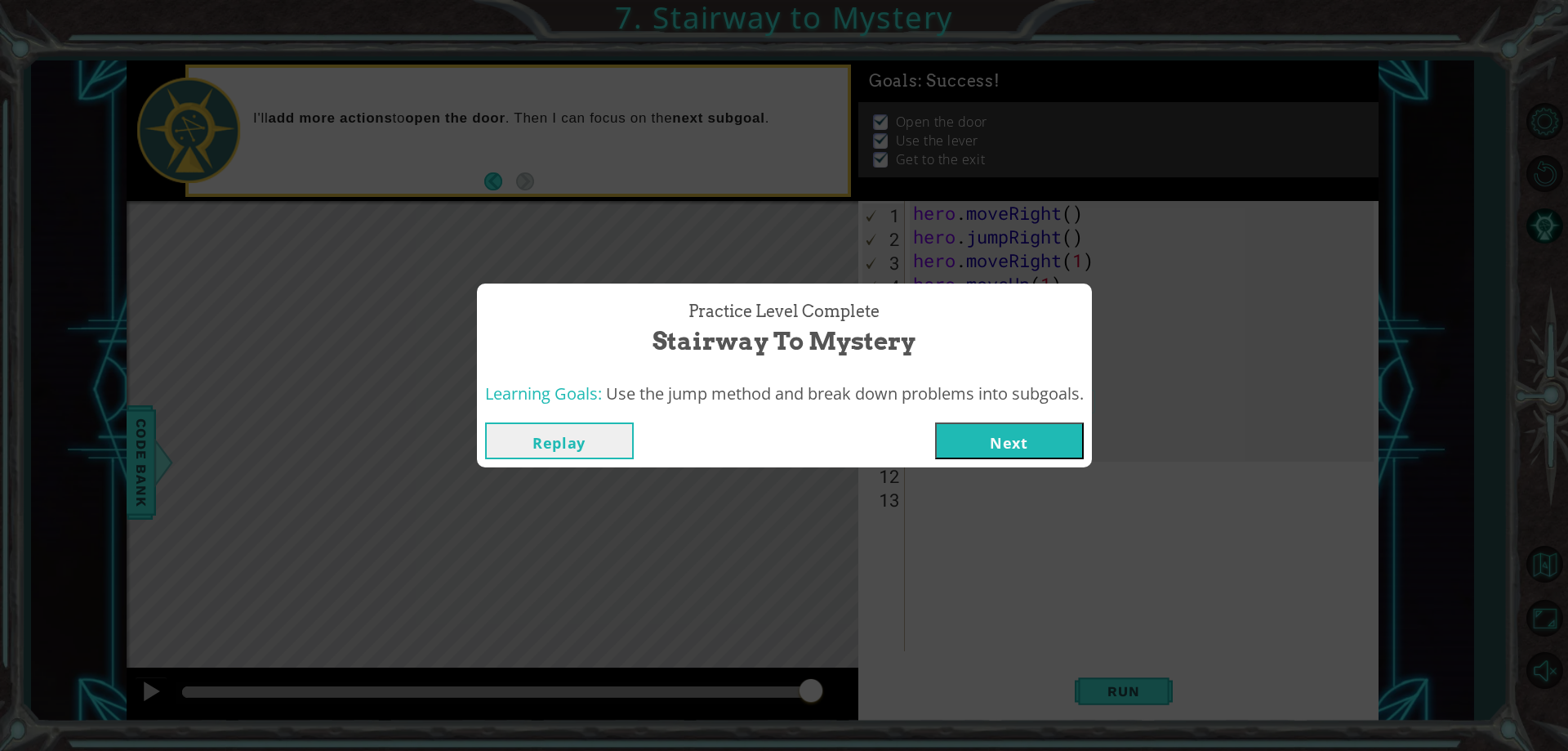
click at [1012, 437] on button "Next" at bounding box center [1009, 440] width 148 height 37
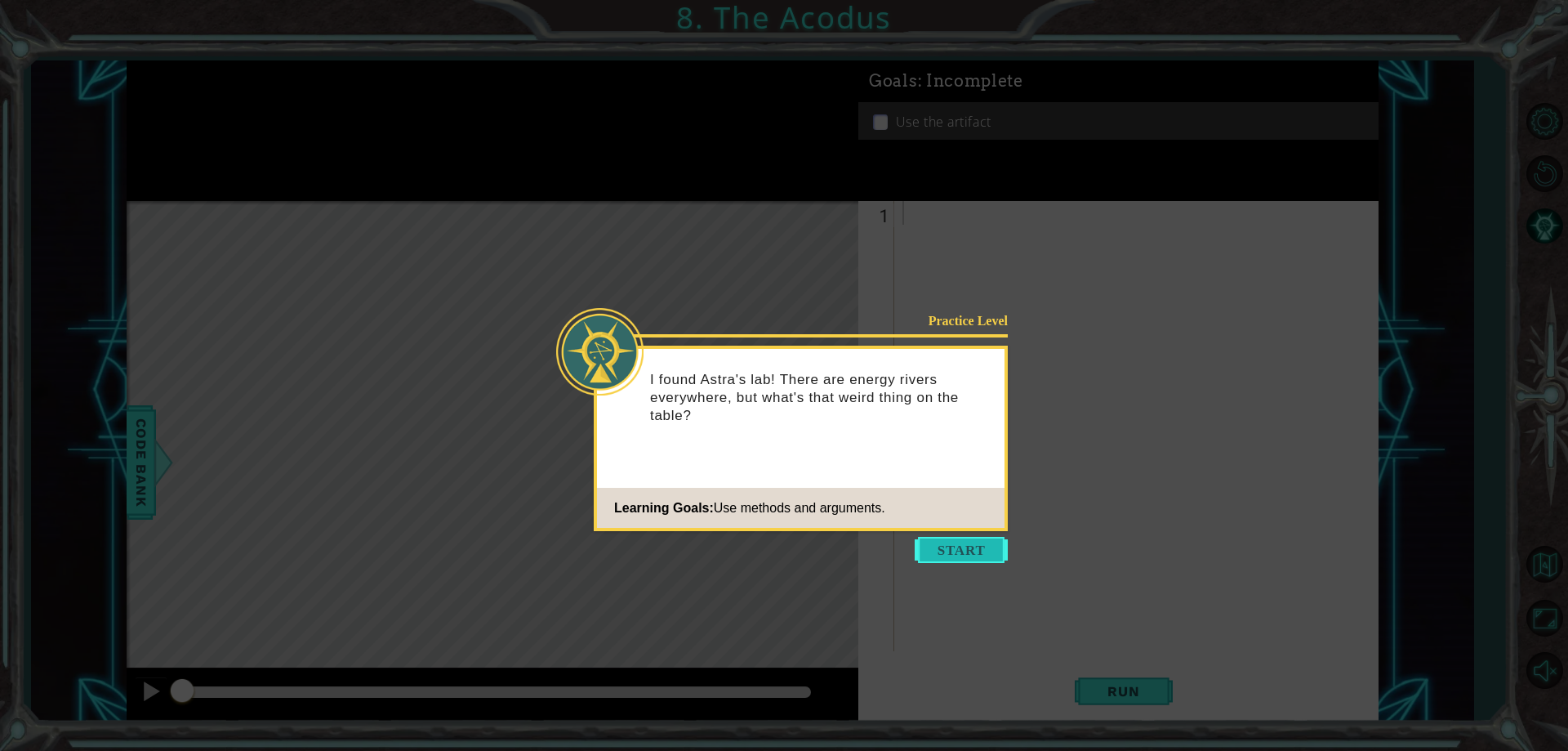
click at [951, 543] on button "Start" at bounding box center [961, 550] width 93 height 26
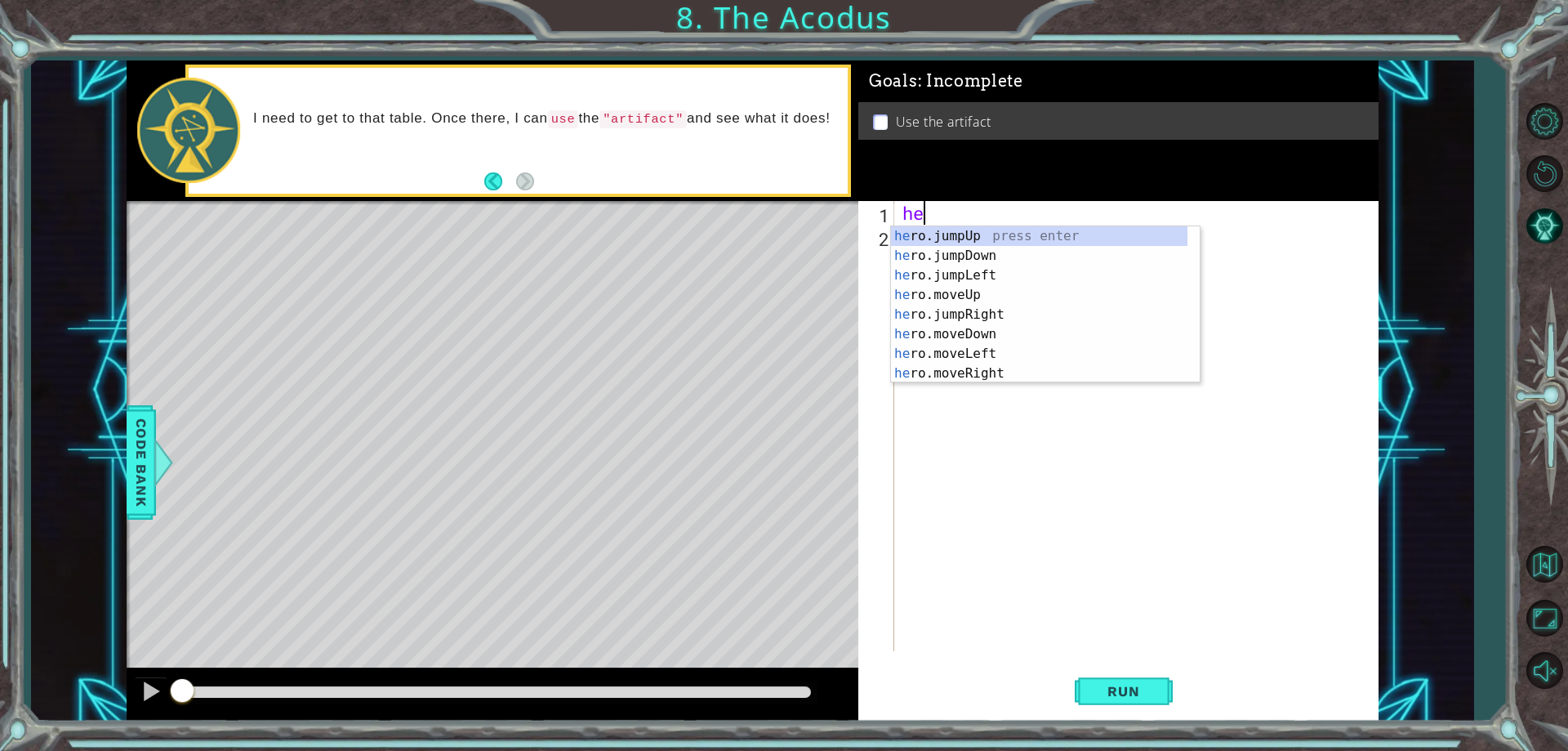
scroll to position [0, 1]
type textarea "hero"
click at [963, 236] on div "hero .jumpUp press enter hero .jumpDown press enter hero .jumpLeft press enter …" at bounding box center [1038, 323] width 296 height 196
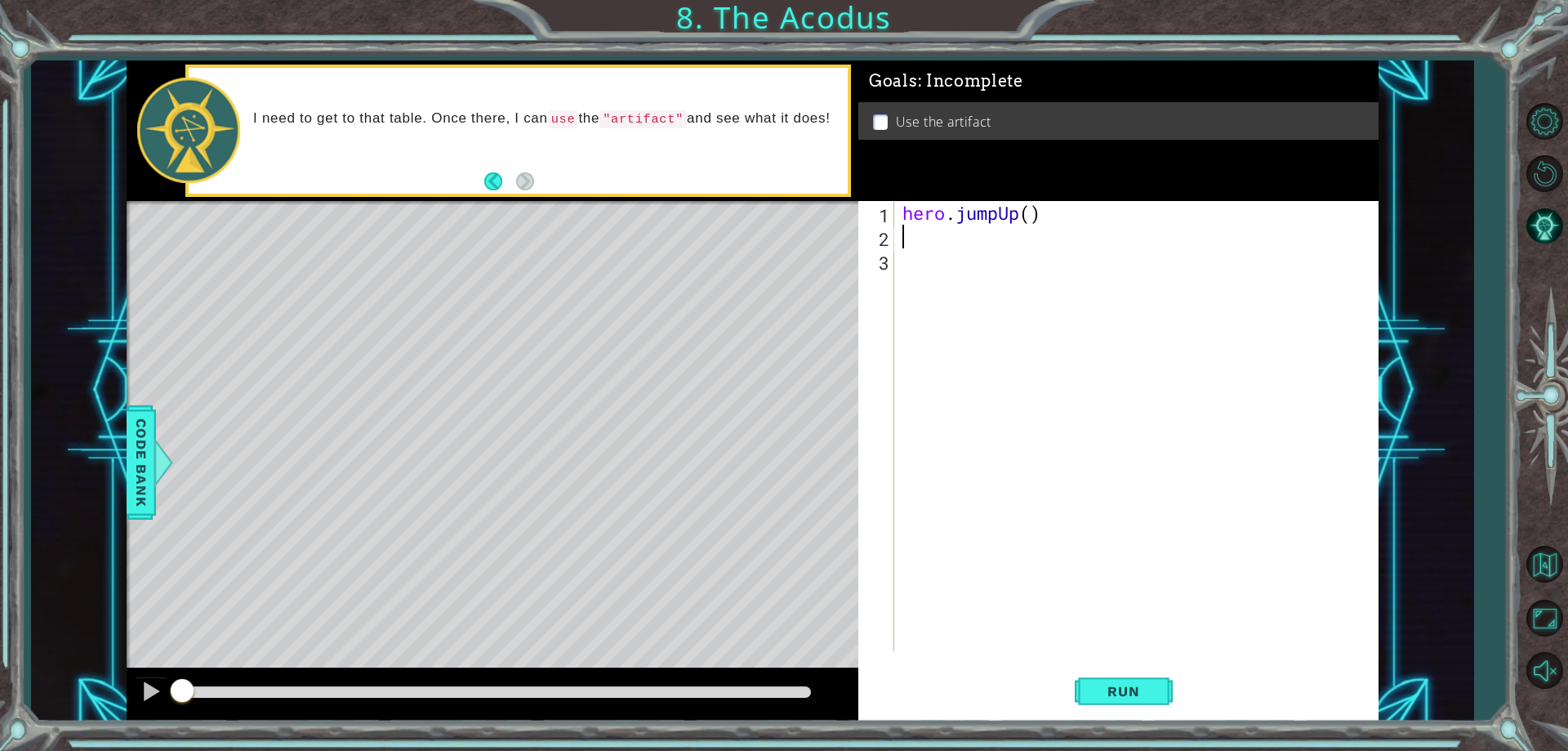
click at [1035, 215] on div "hero . jumpUp ( )" at bounding box center [1140, 449] width 481 height 498
type textarea "hero.jumpUp(1)"
click at [948, 226] on div "hero . jumpUp ( 1 )" at bounding box center [1140, 449] width 481 height 498
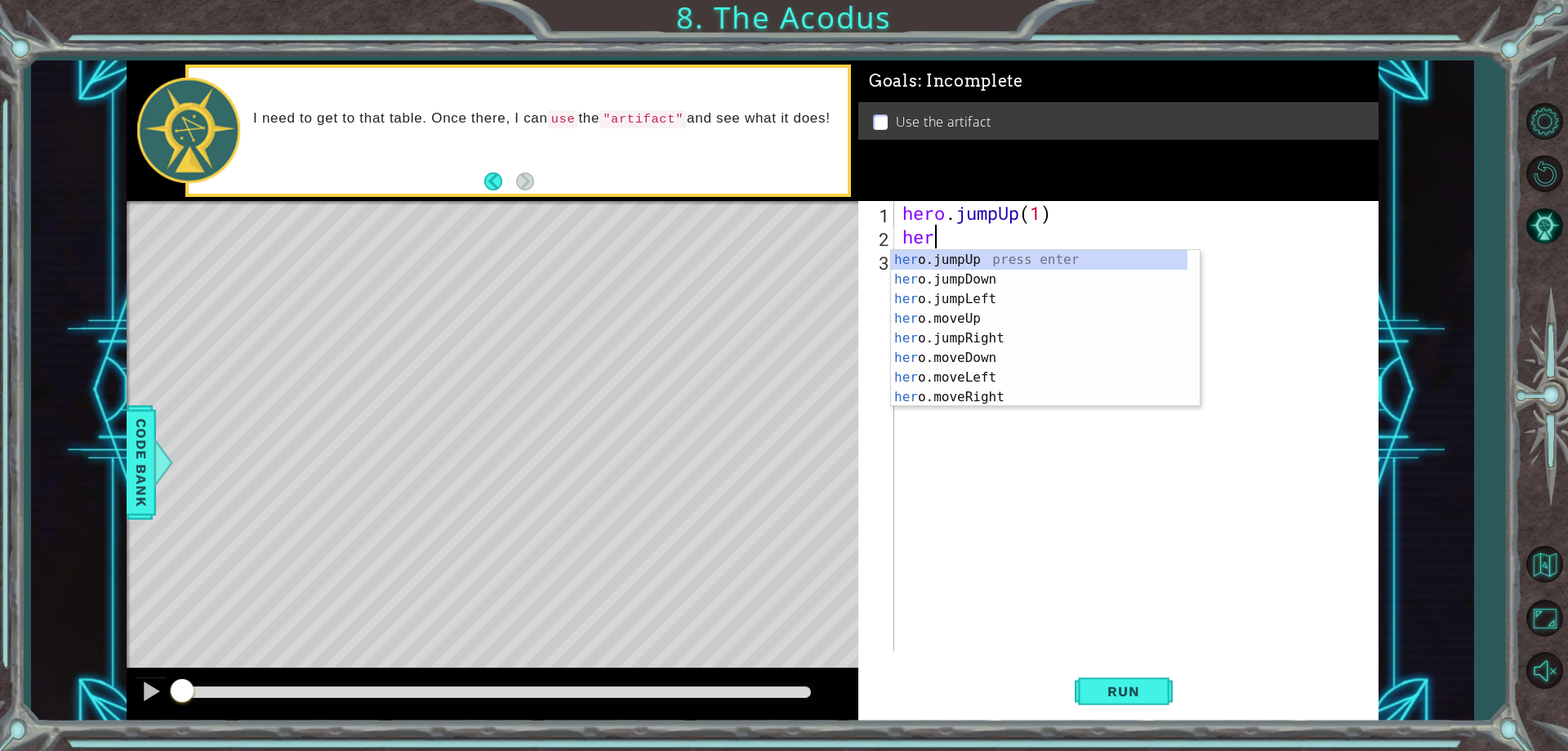
scroll to position [0, 1]
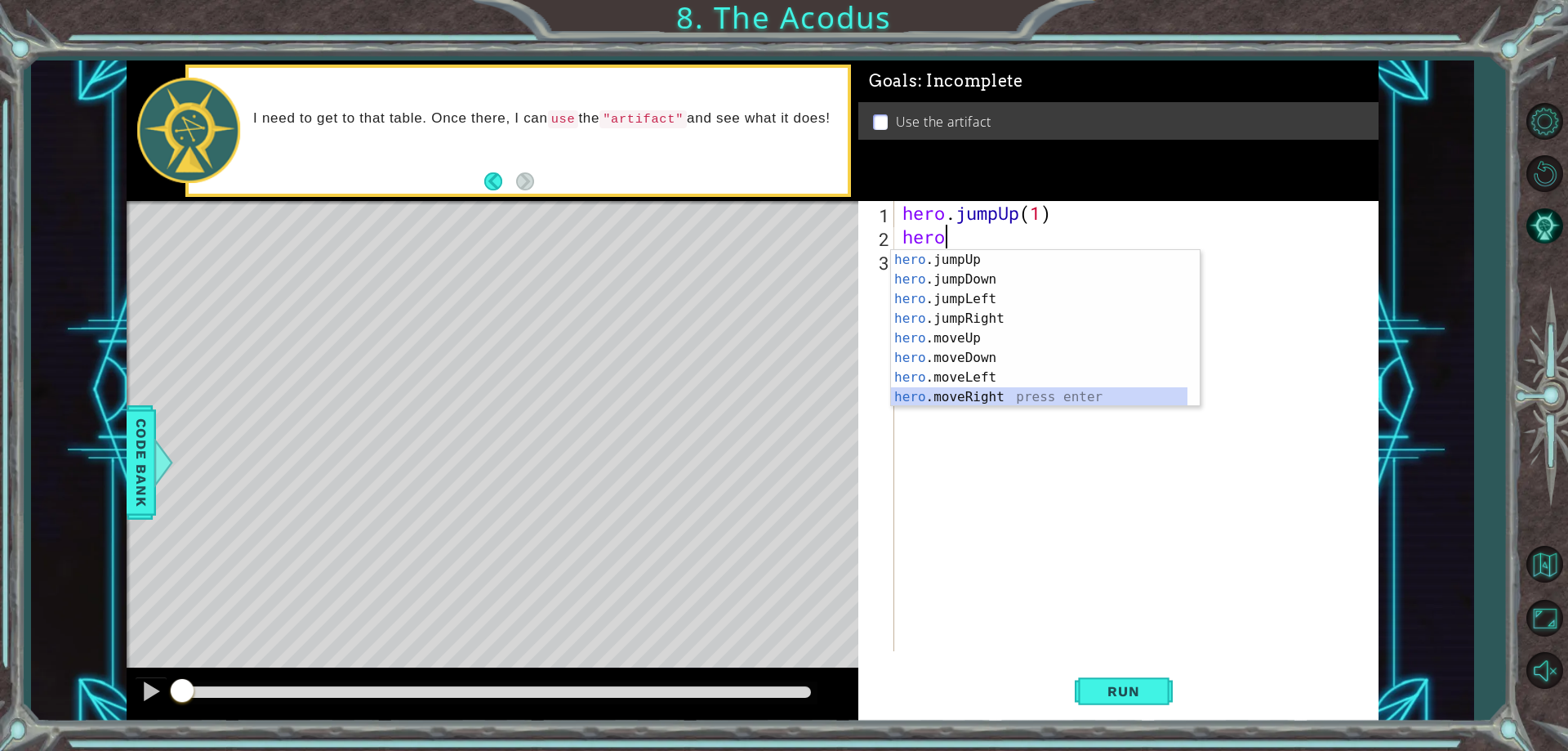
click at [993, 392] on div "hero .jumpUp press enter hero .jumpDown press enter hero .jumpLeft press enter …" at bounding box center [1038, 347] width 296 height 196
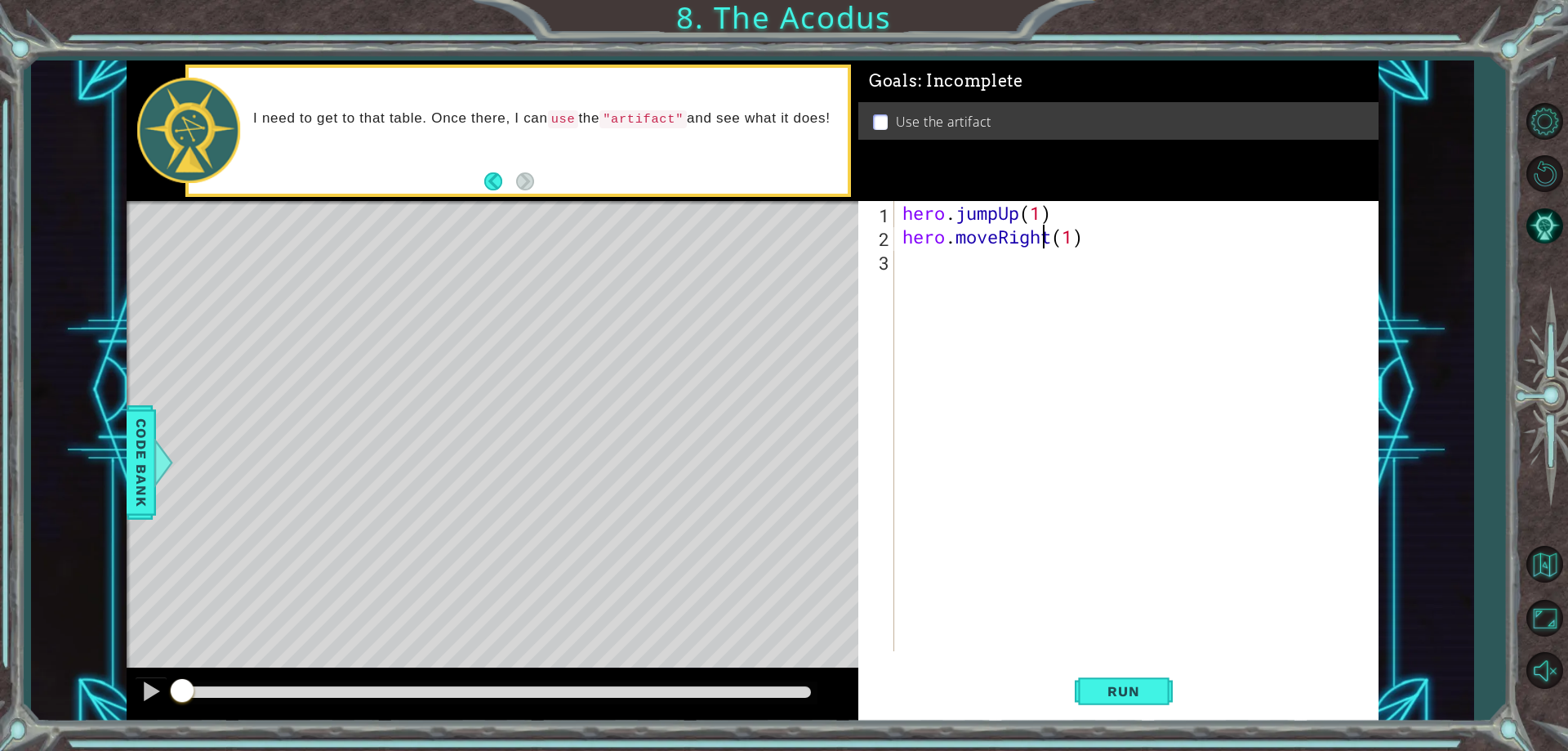
click at [1038, 240] on div "hero . jumpUp ( 1 ) hero . moveRight ( 1 )" at bounding box center [1140, 449] width 481 height 498
type textarea "hero.moveLeft(1)"
click at [1000, 278] on div "hero . jumpUp ( 1 ) hero . moveLeft ( 1 )" at bounding box center [1140, 449] width 481 height 498
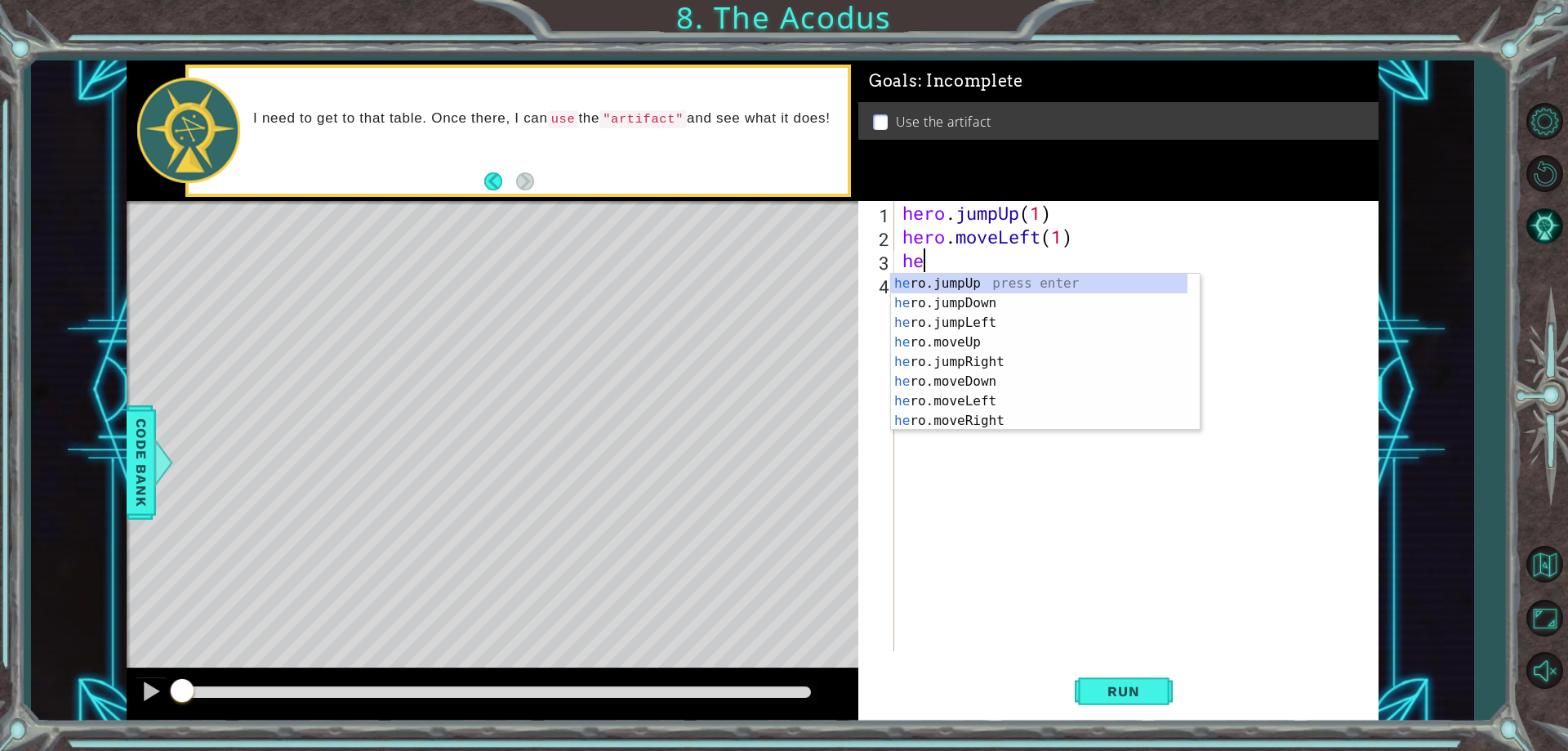
scroll to position [0, 1]
click at [967, 380] on div "her o.jumpUp press enter her o.jumpDown press enter her o.jumpLeft press enter …" at bounding box center [1038, 371] width 296 height 196
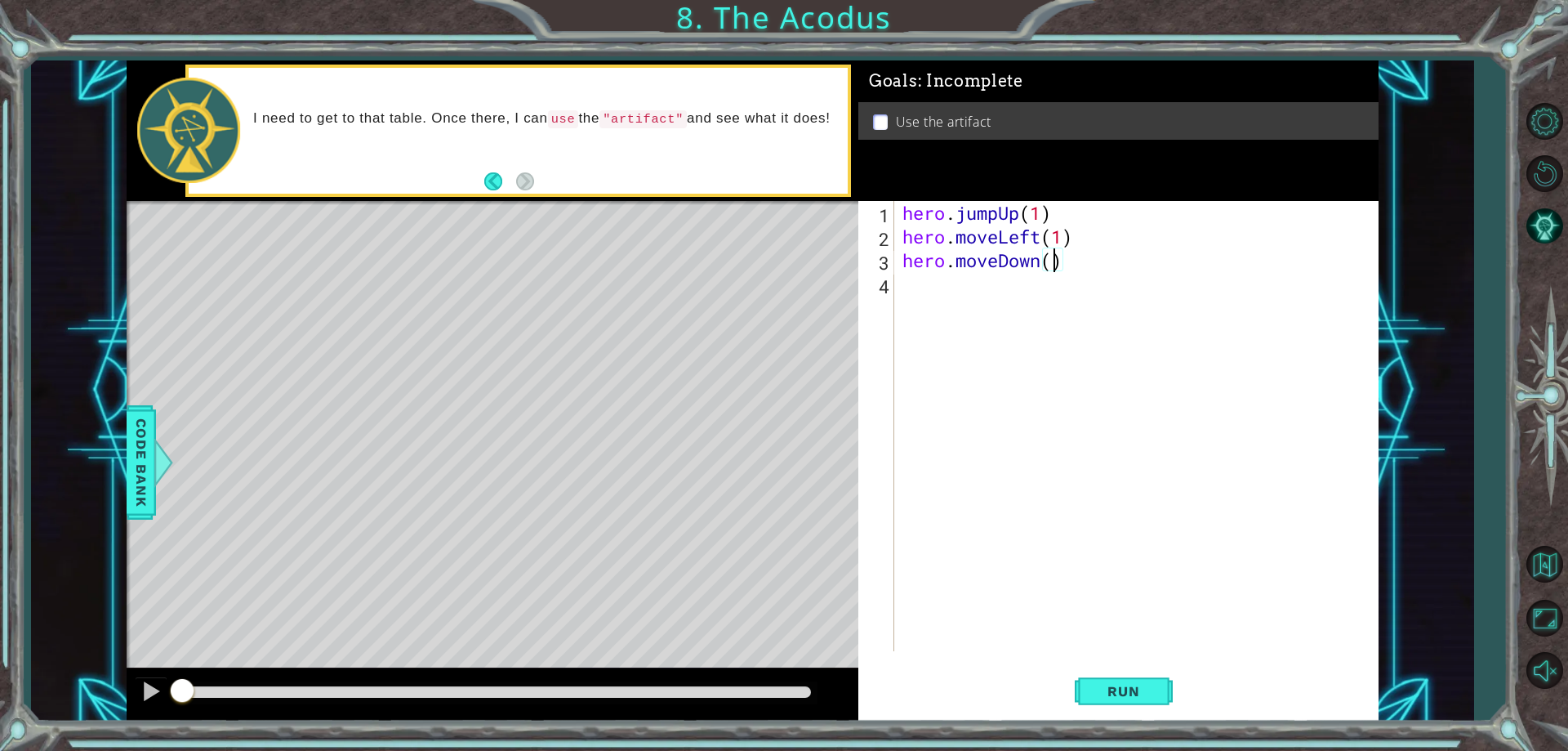
type textarea "hero.moveDown(2)"
click at [1012, 280] on div "hero . jumpUp ( 1 ) hero . moveLeft ( 1 ) hero . moveDown ( 2 )" at bounding box center [1140, 449] width 481 height 498
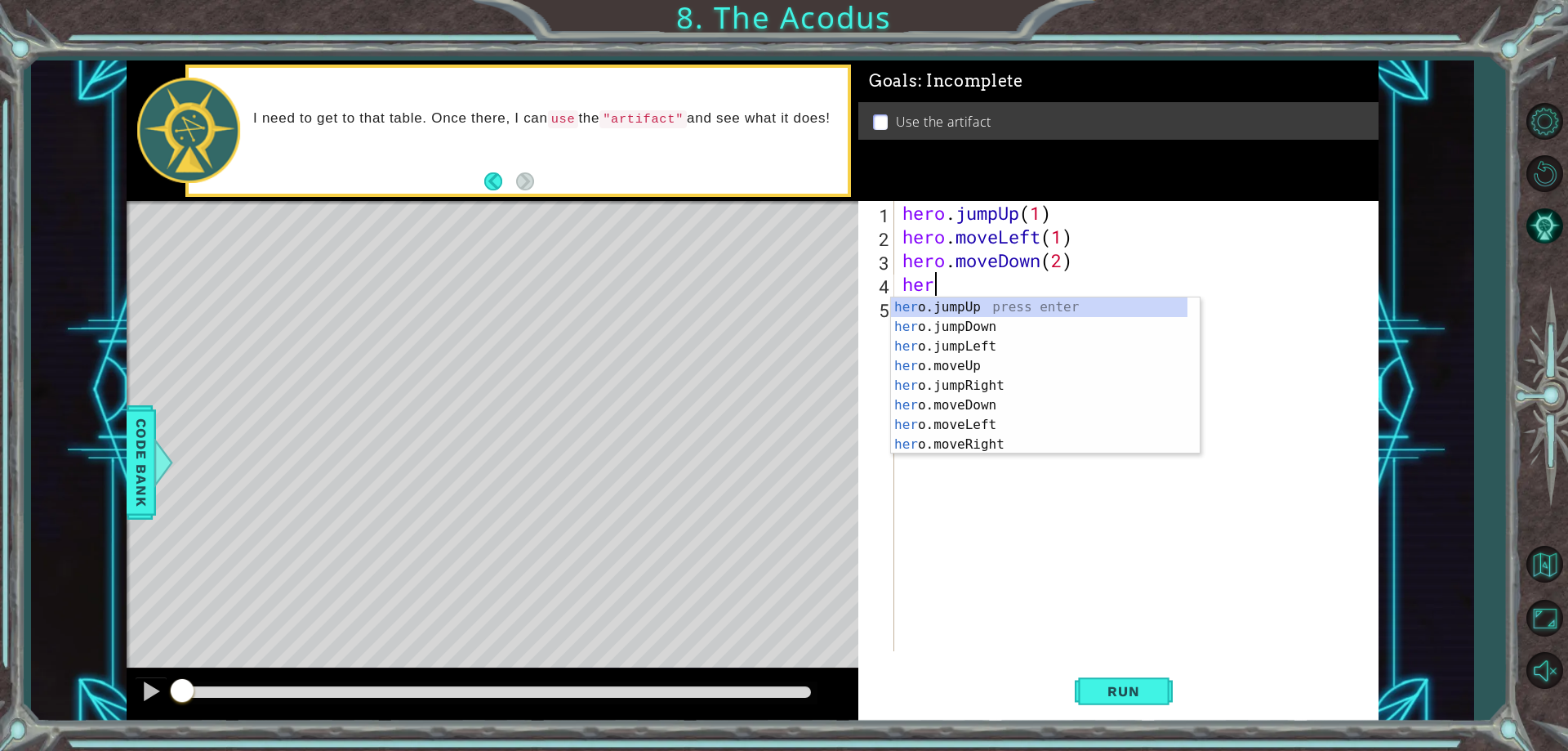
scroll to position [0, 1]
type textarea "hero"
click at [971, 337] on div "hero .jumpUp press enter hero .jumpDown press enter hero .jumpLeft press enter …" at bounding box center [1038, 394] width 296 height 196
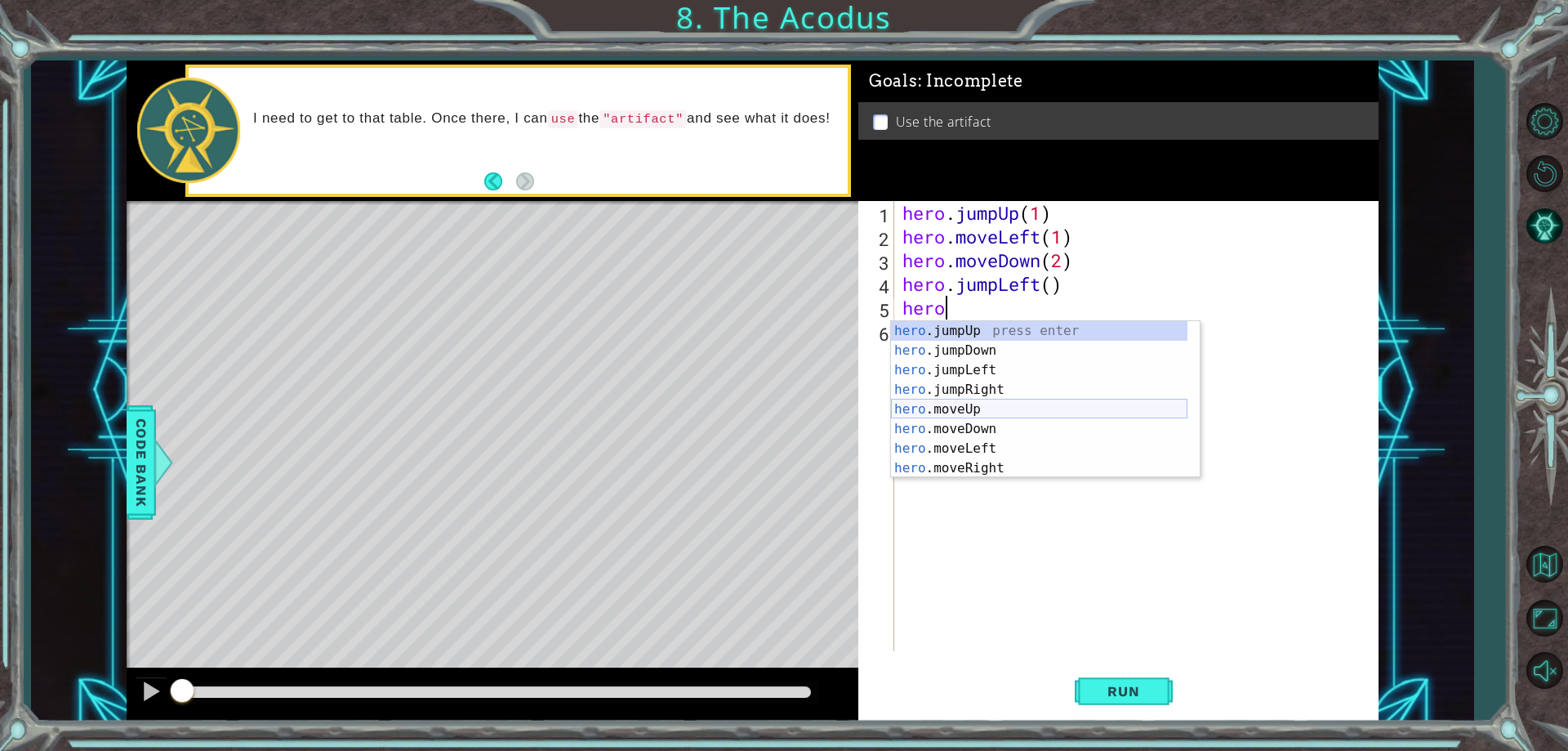
click at [966, 414] on div "hero .jumpUp press enter hero .jumpDown press enter hero .jumpLeft press enter …" at bounding box center [1038, 418] width 296 height 196
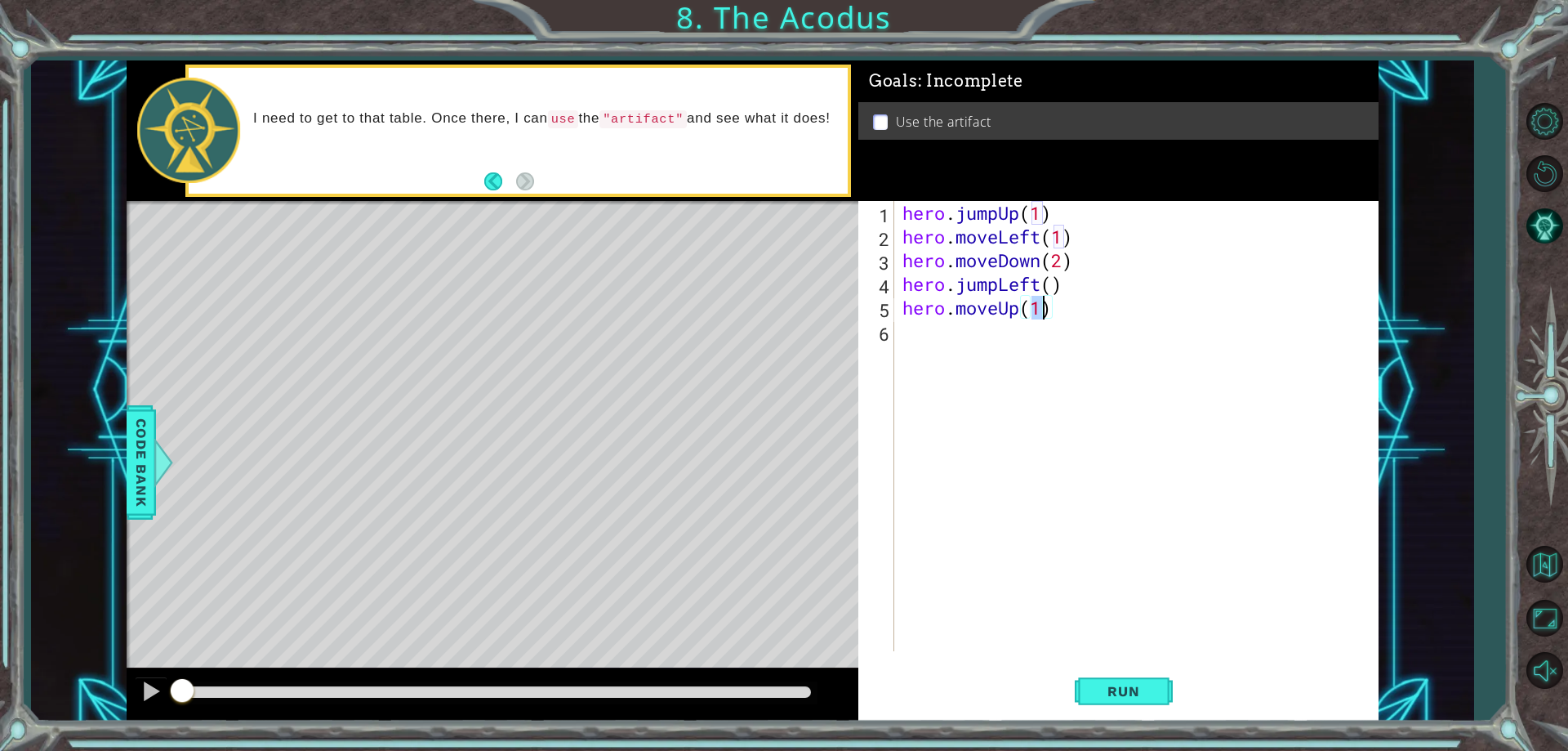
click at [1041, 308] on div "hero . jumpUp ( 1 ) hero . moveLeft ( 1 ) hero . moveDown ( 2 ) hero . jumpLeft…" at bounding box center [1136, 426] width 474 height 450
type textarea "hero.moveUp(2)"
click at [1008, 335] on div "hero . jumpUp ( 1 ) hero . moveLeft ( 1 ) hero . moveDown ( 2 ) hero . jumpLeft…" at bounding box center [1140, 449] width 481 height 498
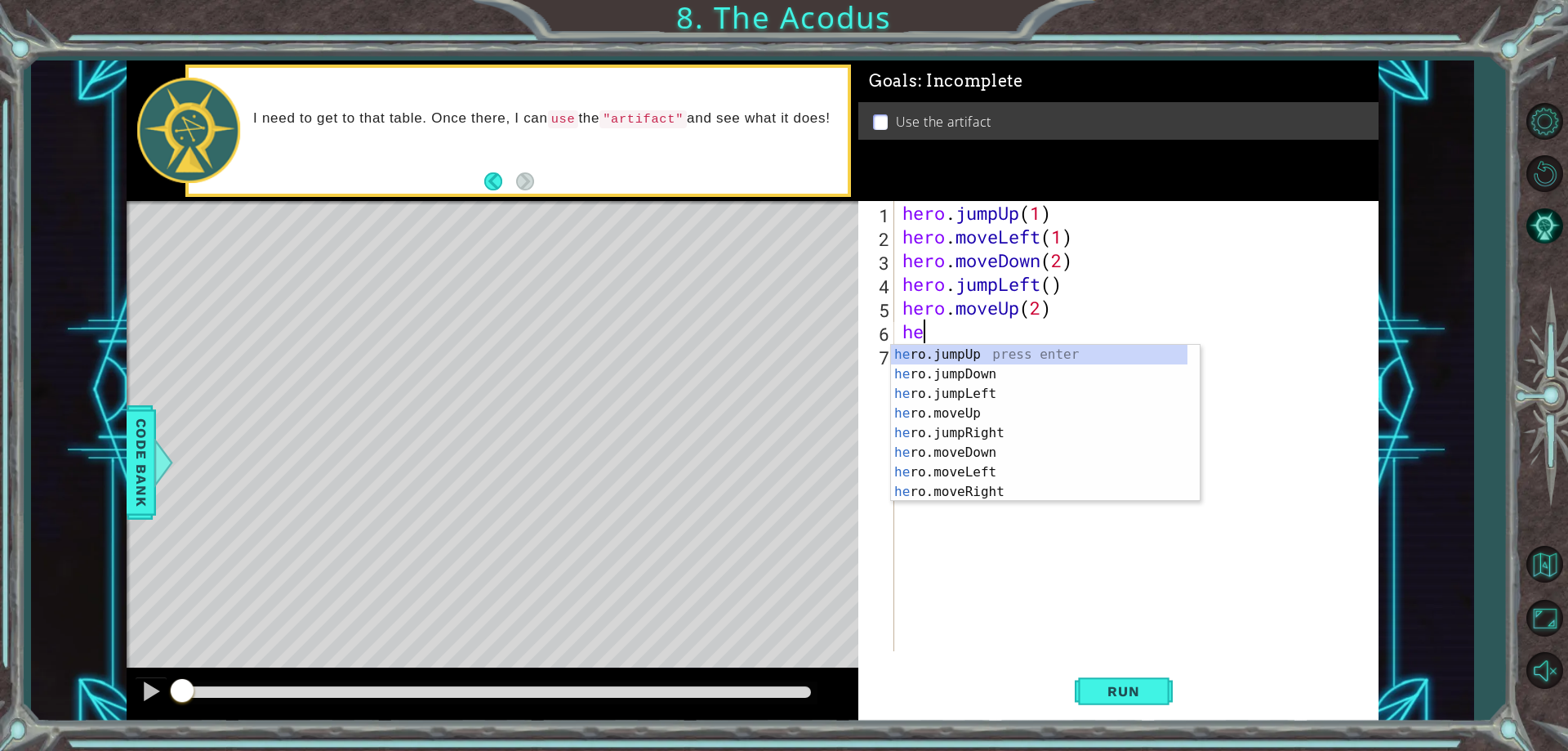
scroll to position [0, 1]
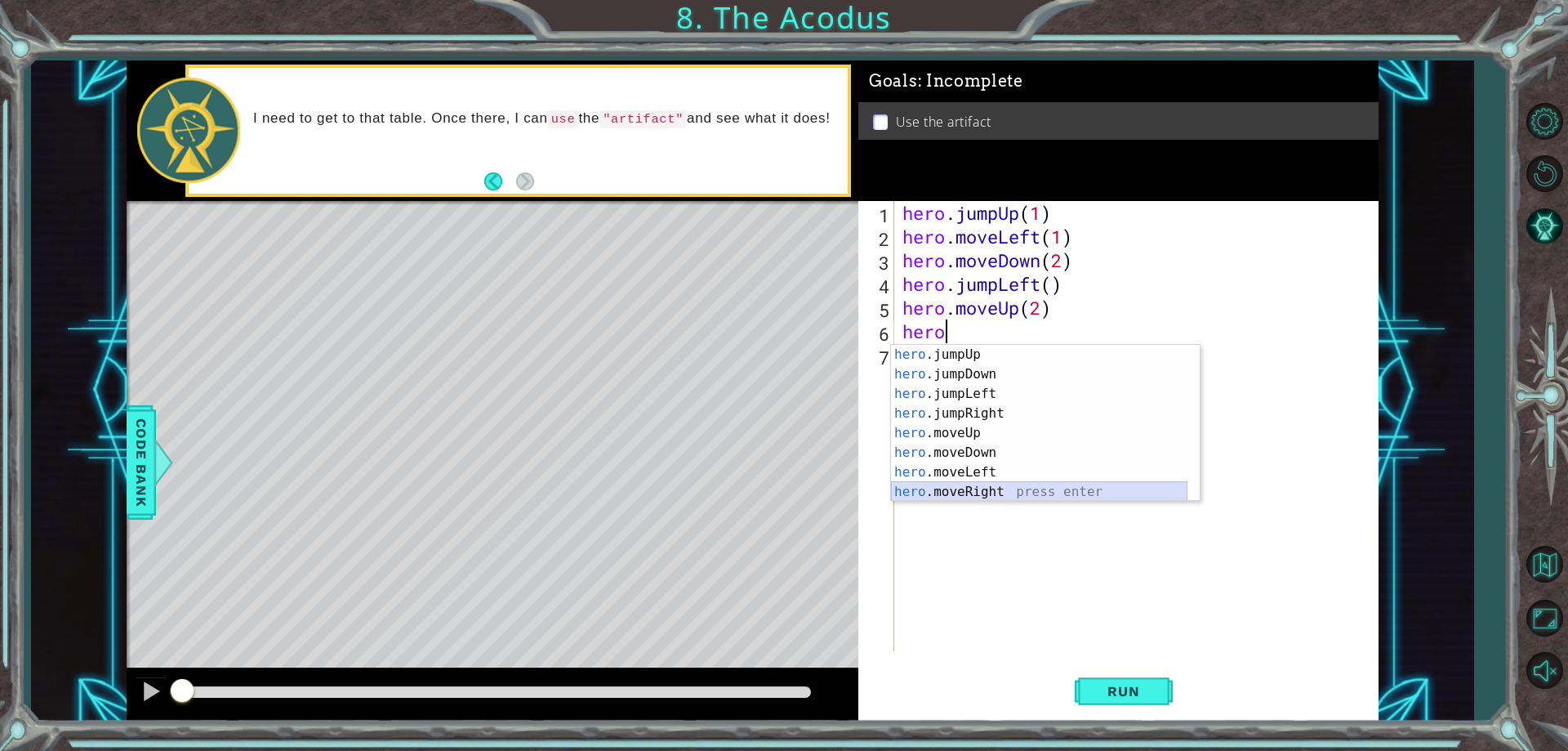
click at [991, 488] on div "hero .jumpUp press enter hero .jumpDown press enter hero .jumpLeft press enter …" at bounding box center [1038, 442] width 296 height 196
type textarea "hero.moveRight(1)"
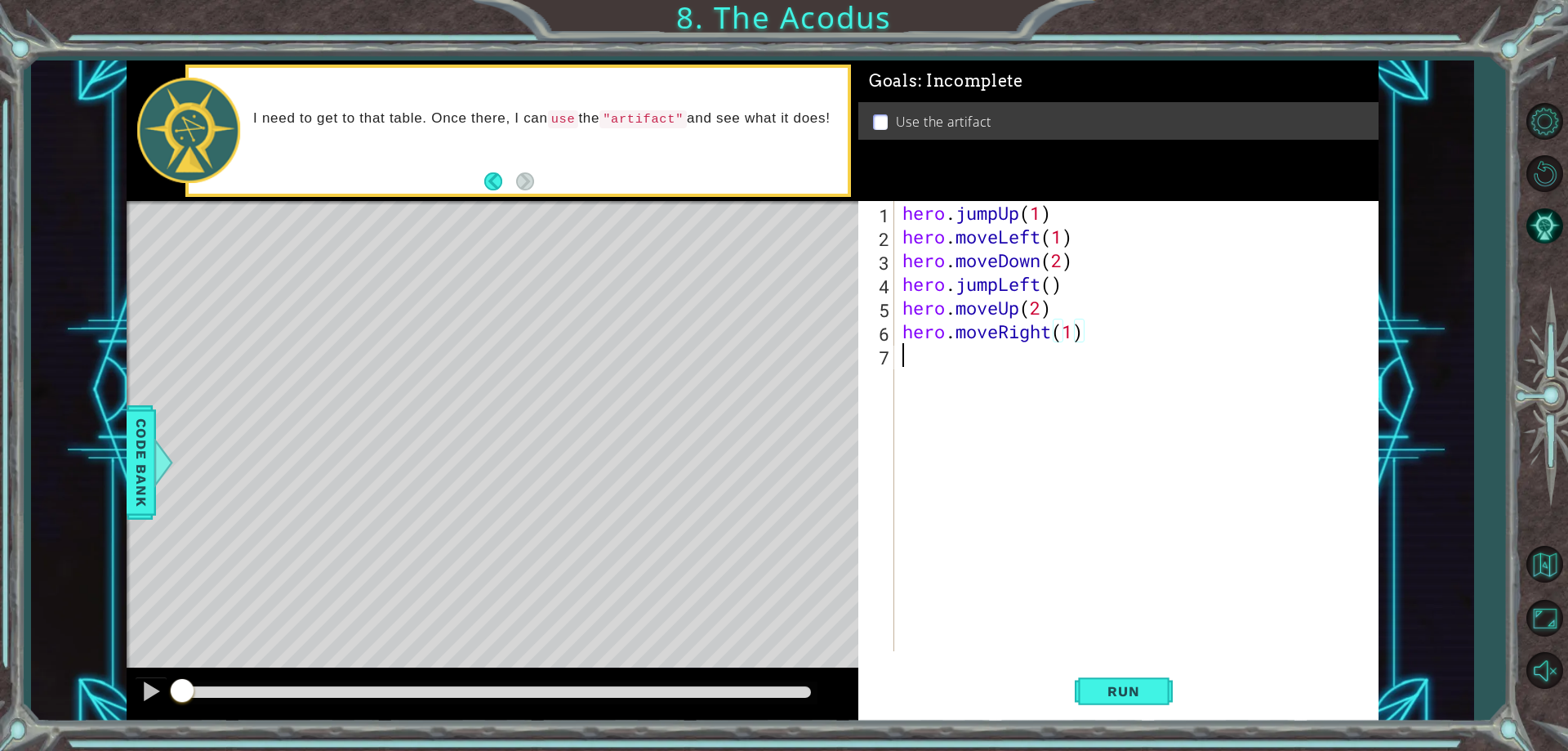
click at [1022, 364] on div "hero . jumpUp ( 1 ) hero . moveLeft ( 1 ) hero . moveDown ( 2 ) hero . jumpLeft…" at bounding box center [1140, 449] width 481 height 498
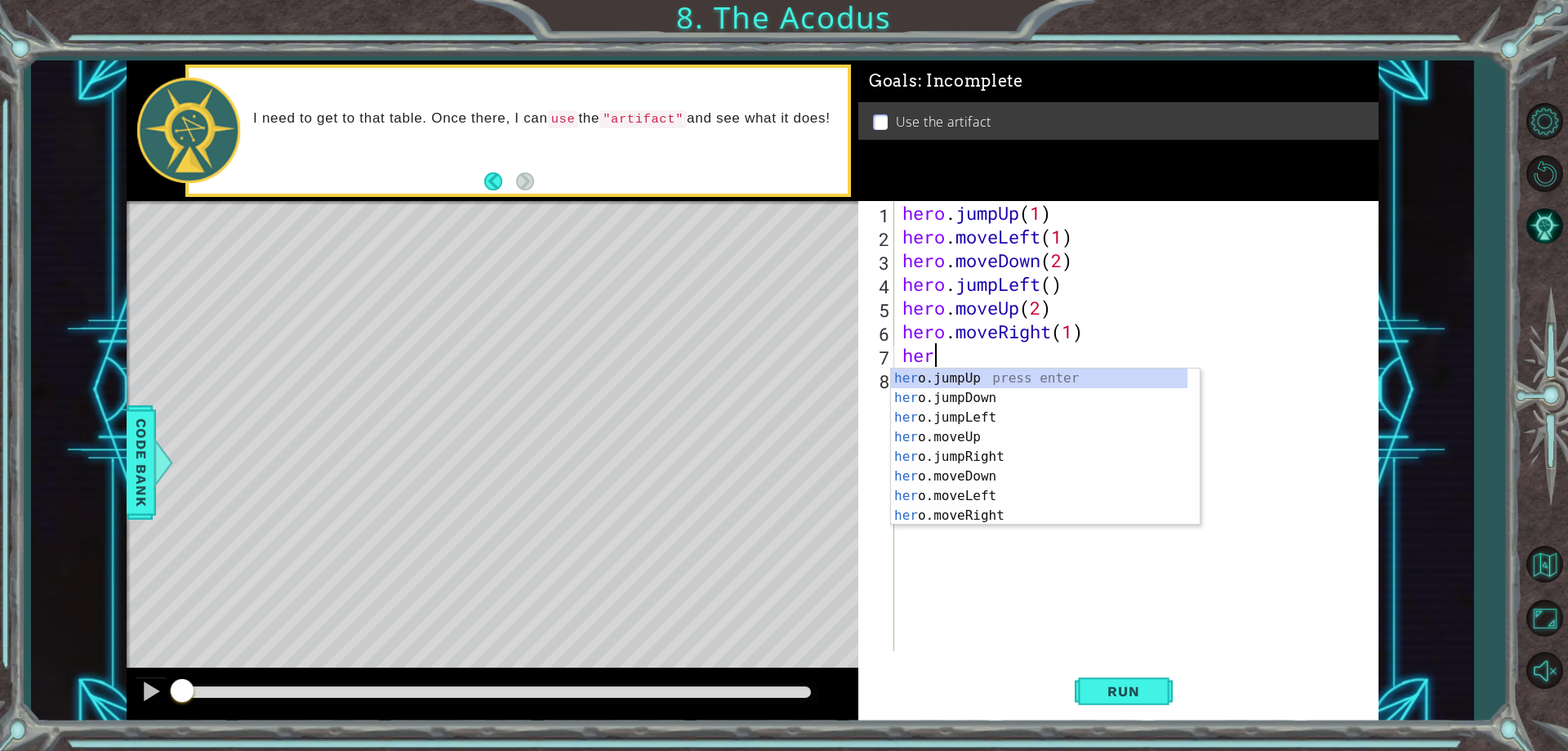
type textarea "hero"
click at [950, 525] on div "hero . jumpUp ( 1 ) hero . moveLeft ( 1 ) hero . moveDown ( 2 ) hero . jumpLeft…" at bounding box center [1140, 449] width 481 height 498
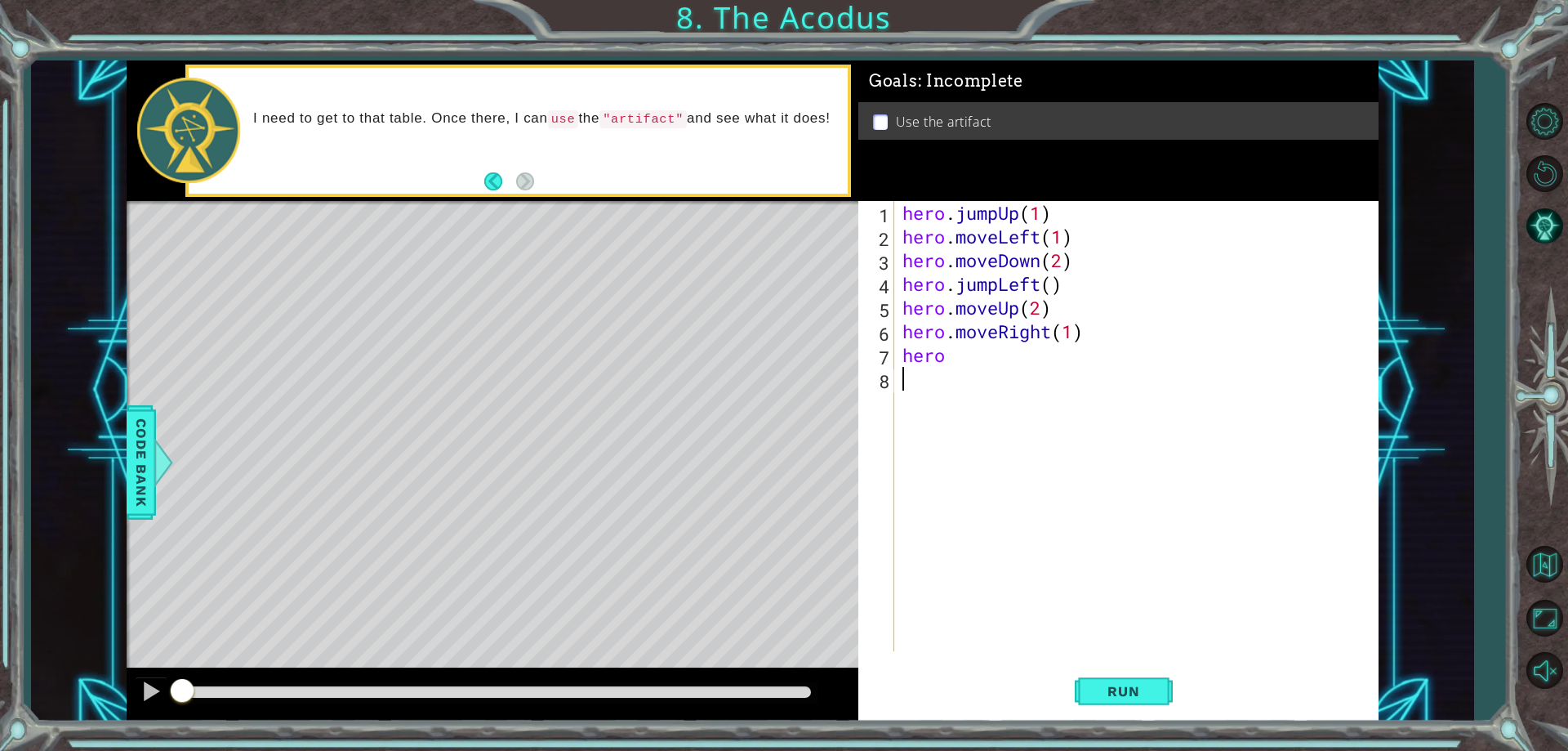
scroll to position [0, 0]
click at [981, 368] on div "hero . jumpUp ( 1 ) hero . moveLeft ( 1 ) hero . moveDown ( 2 ) hero . jumpLeft…" at bounding box center [1140, 449] width 481 height 498
click at [976, 360] on div "hero . jumpUp ( 1 ) hero . moveLeft ( 1 ) hero . moveDown ( 2 ) hero . jumpLeft…" at bounding box center [1140, 449] width 481 height 498
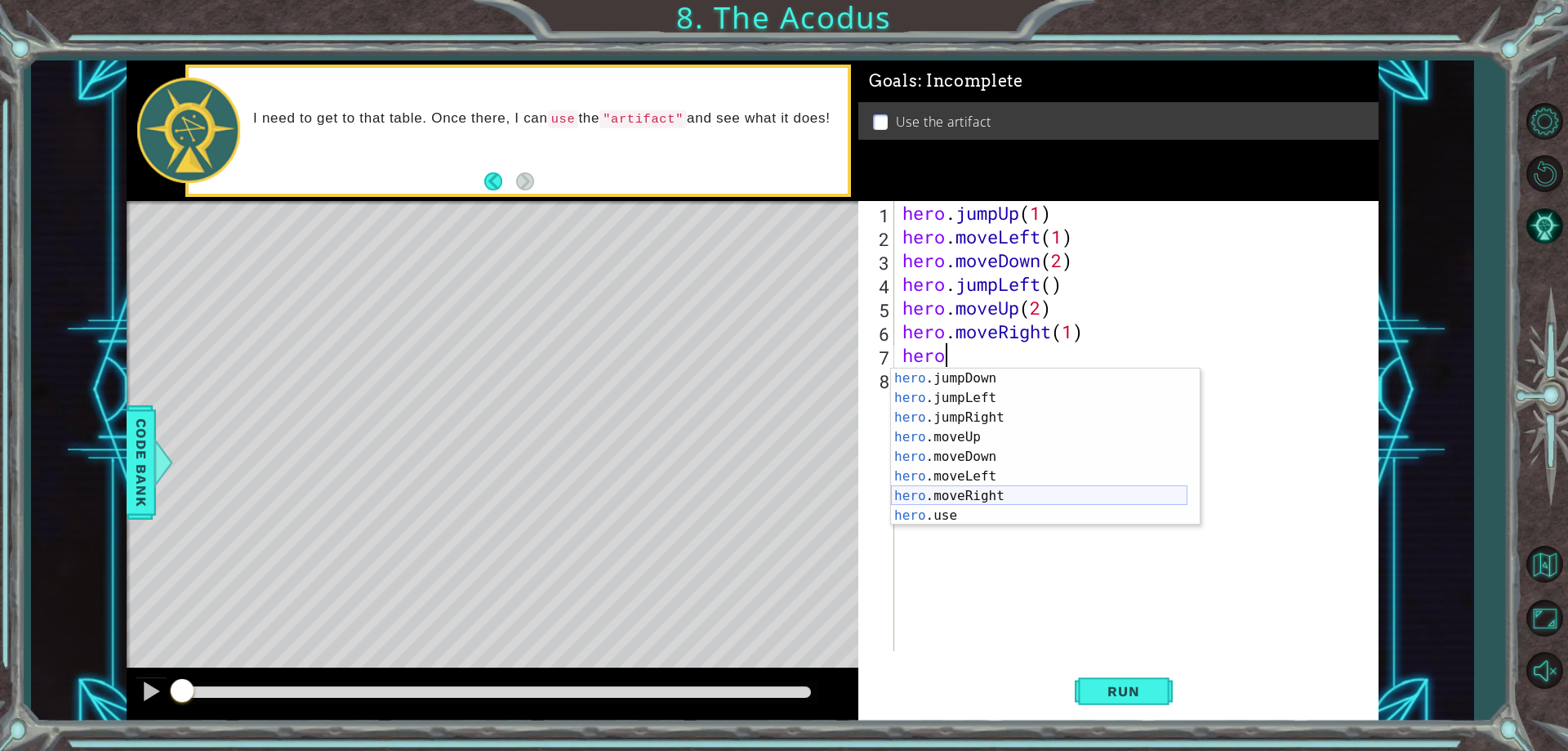
scroll to position [20, 0]
click at [967, 522] on div "hero .jumpDown press enter hero .jumpLeft press enter hero .jumpRight press ent…" at bounding box center [1038, 465] width 296 height 196
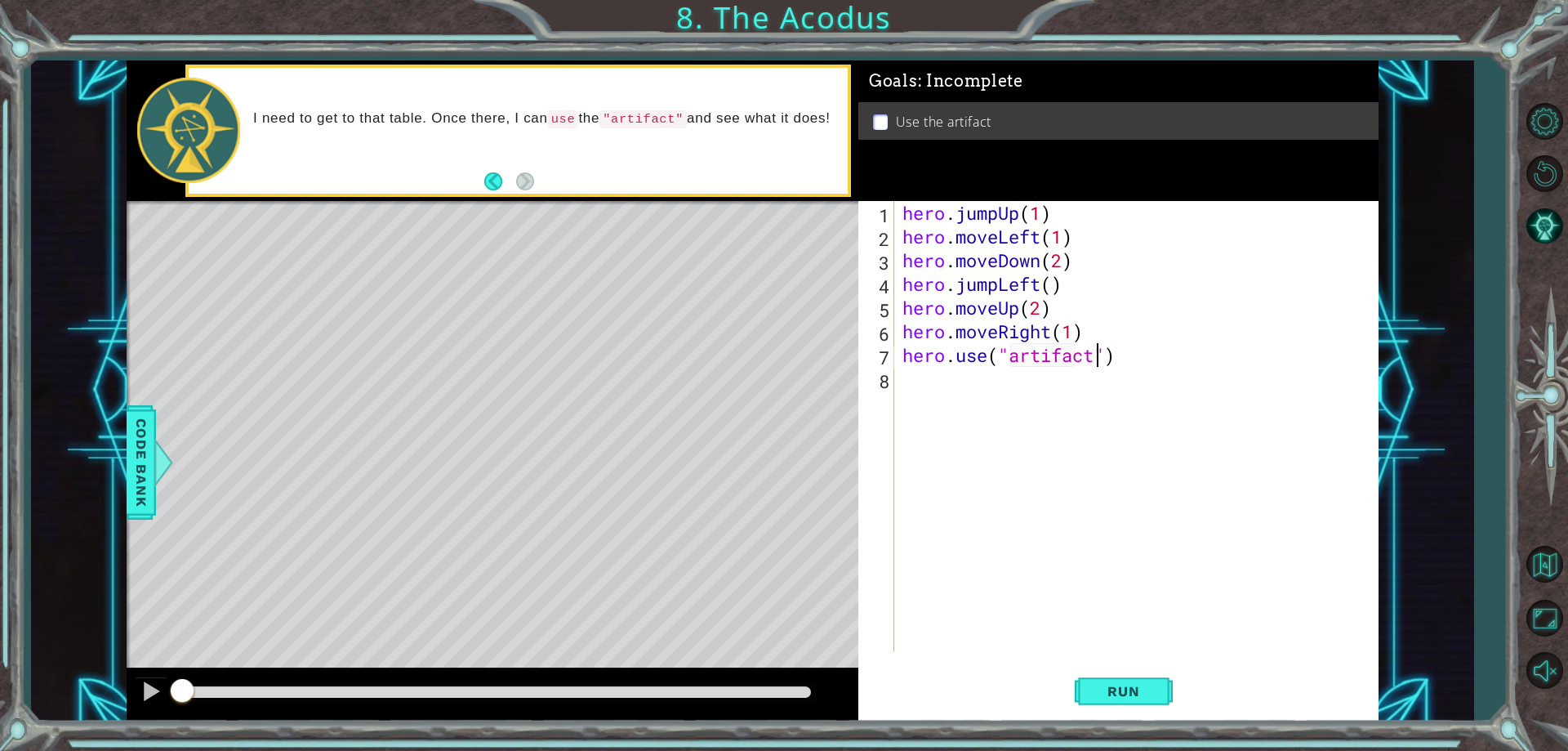
scroll to position [0, 9]
type textarea "hero.use("artifact")"
click at [1115, 700] on button "Run" at bounding box center [1124, 691] width 98 height 52
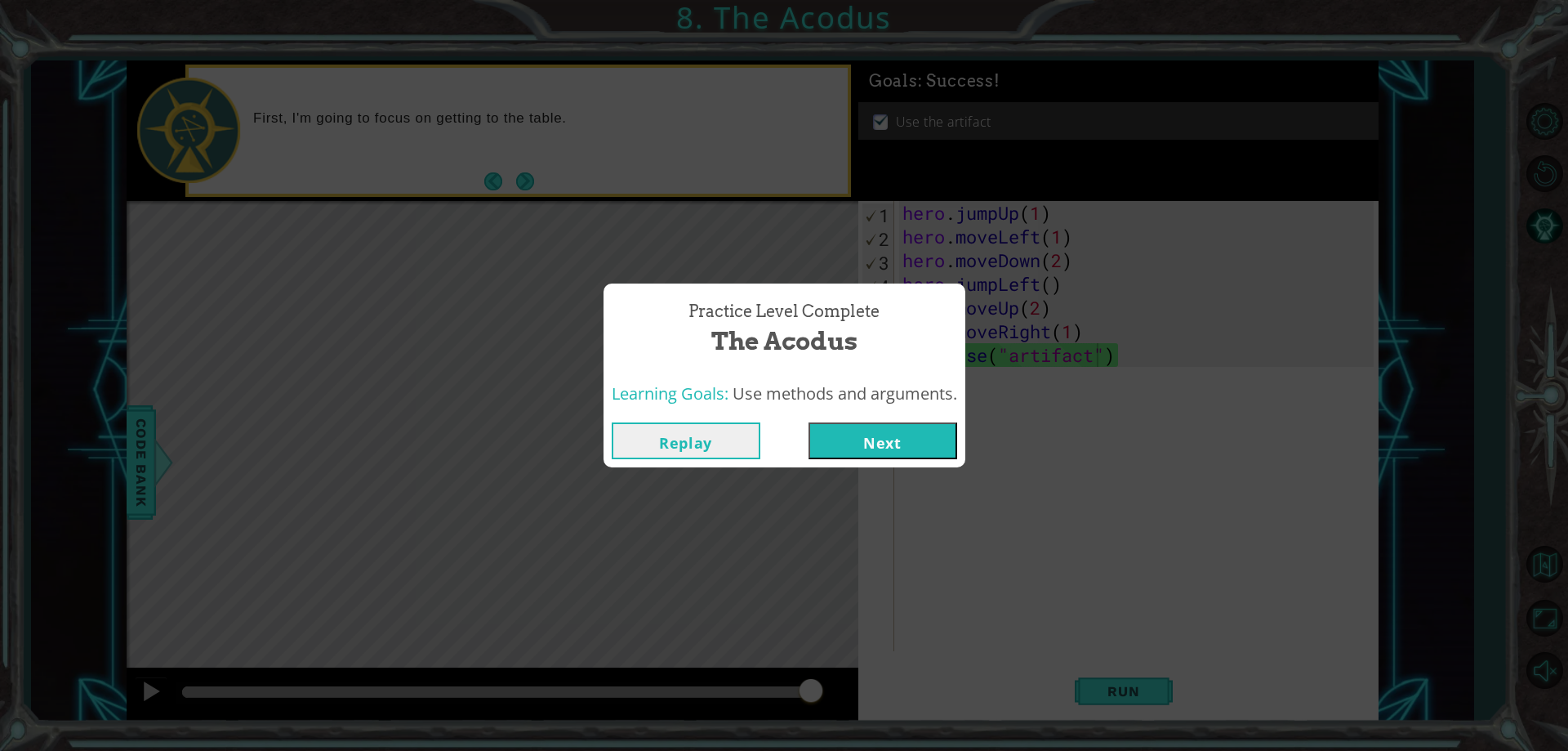
click at [931, 447] on button "Next" at bounding box center [882, 440] width 148 height 37
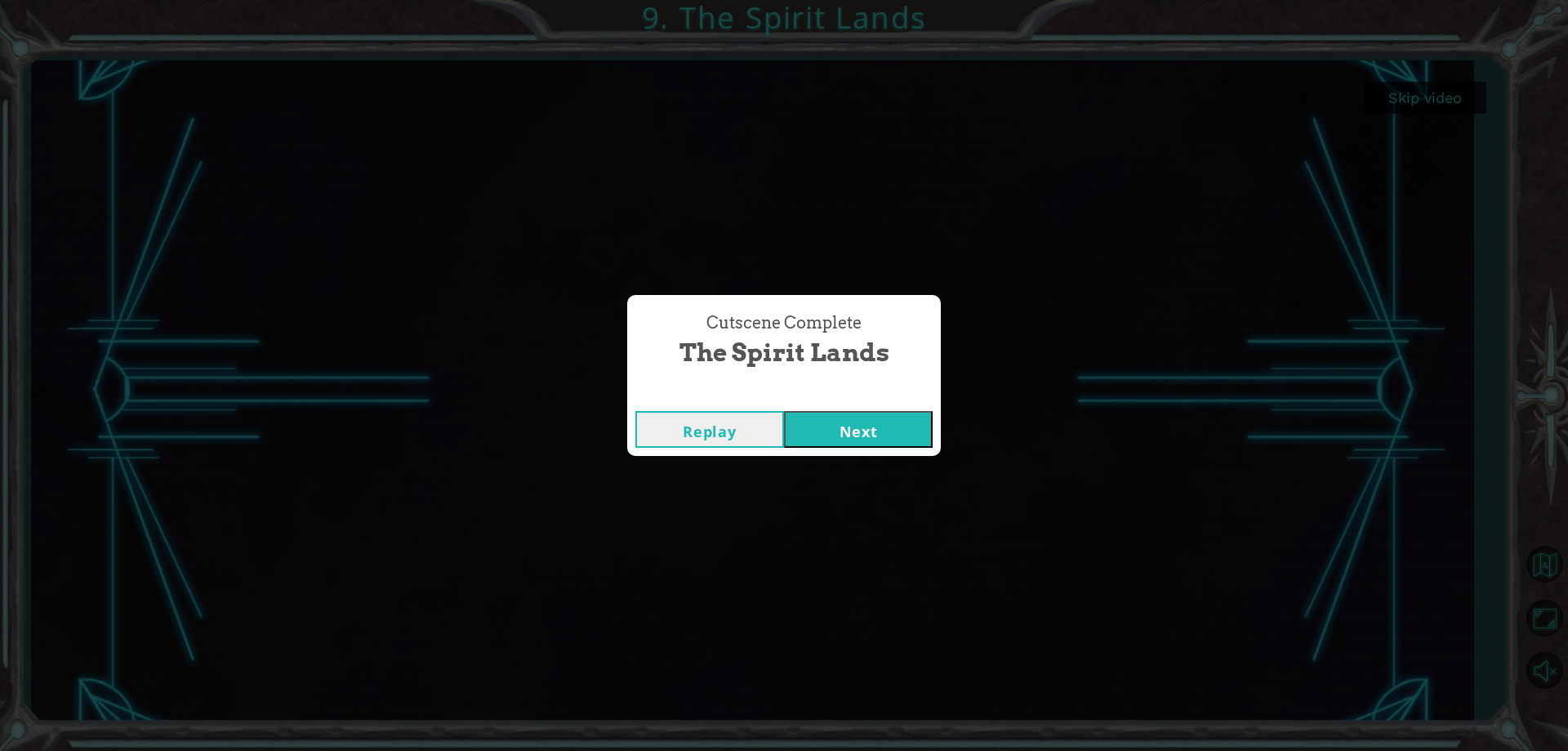
click at [915, 440] on button "Next" at bounding box center [858, 428] width 148 height 37
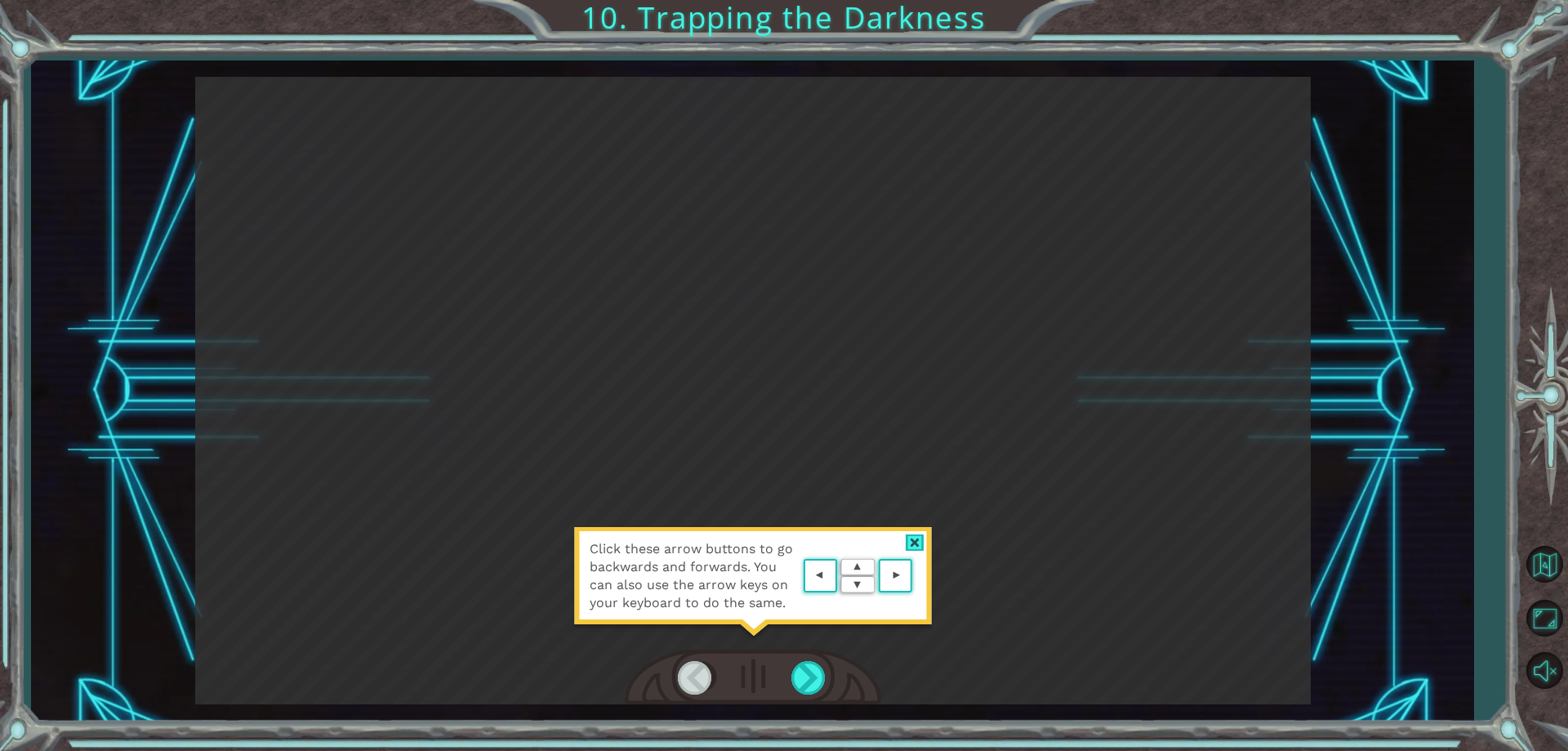
click at [790, 674] on div at bounding box center [753, 677] width 256 height 57
click at [799, 667] on div at bounding box center [810, 677] width 37 height 33
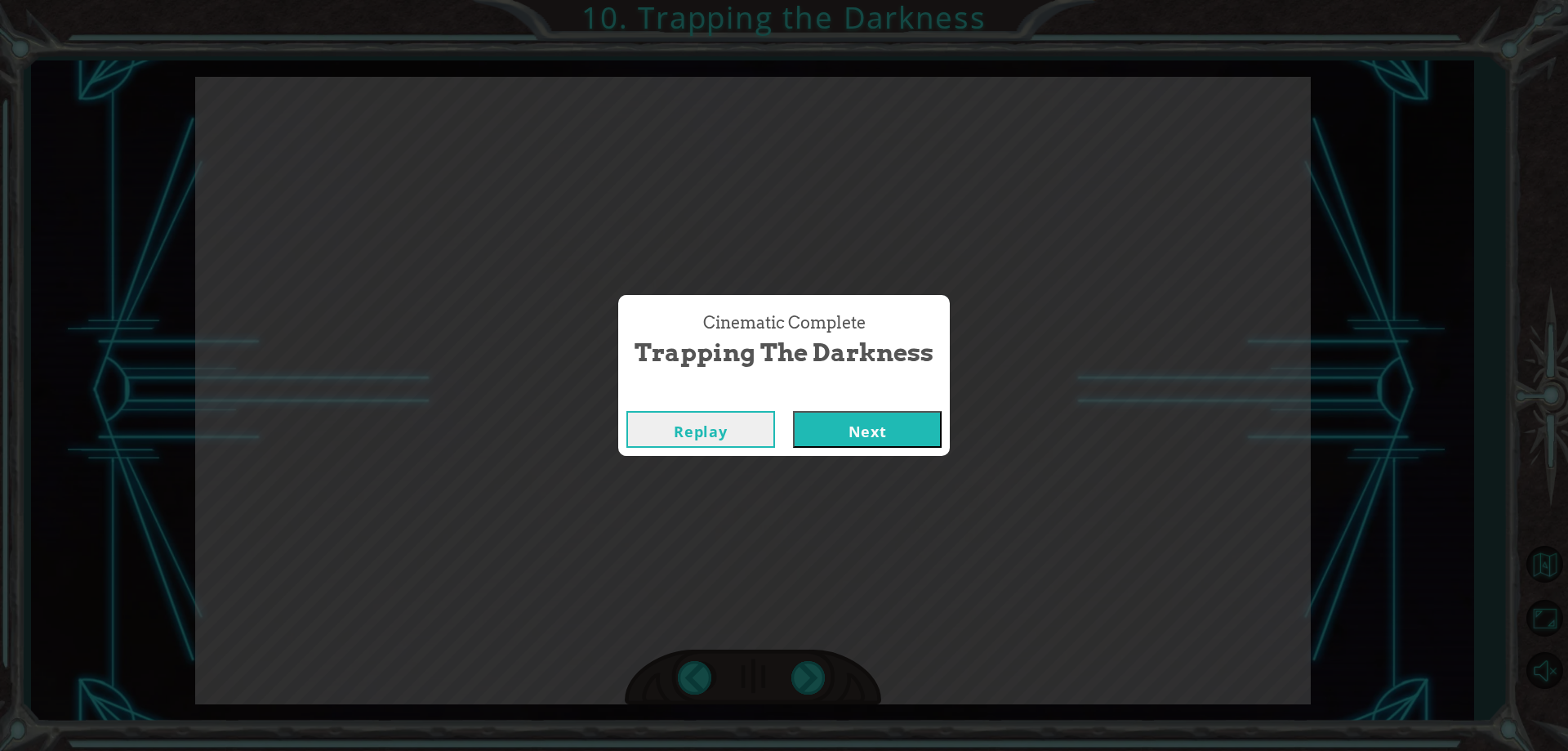
drag, startPoint x: 826, startPoint y: 434, endPoint x: 813, endPoint y: 442, distance: 15.3
click at [813, 442] on button "Next" at bounding box center [866, 428] width 148 height 37
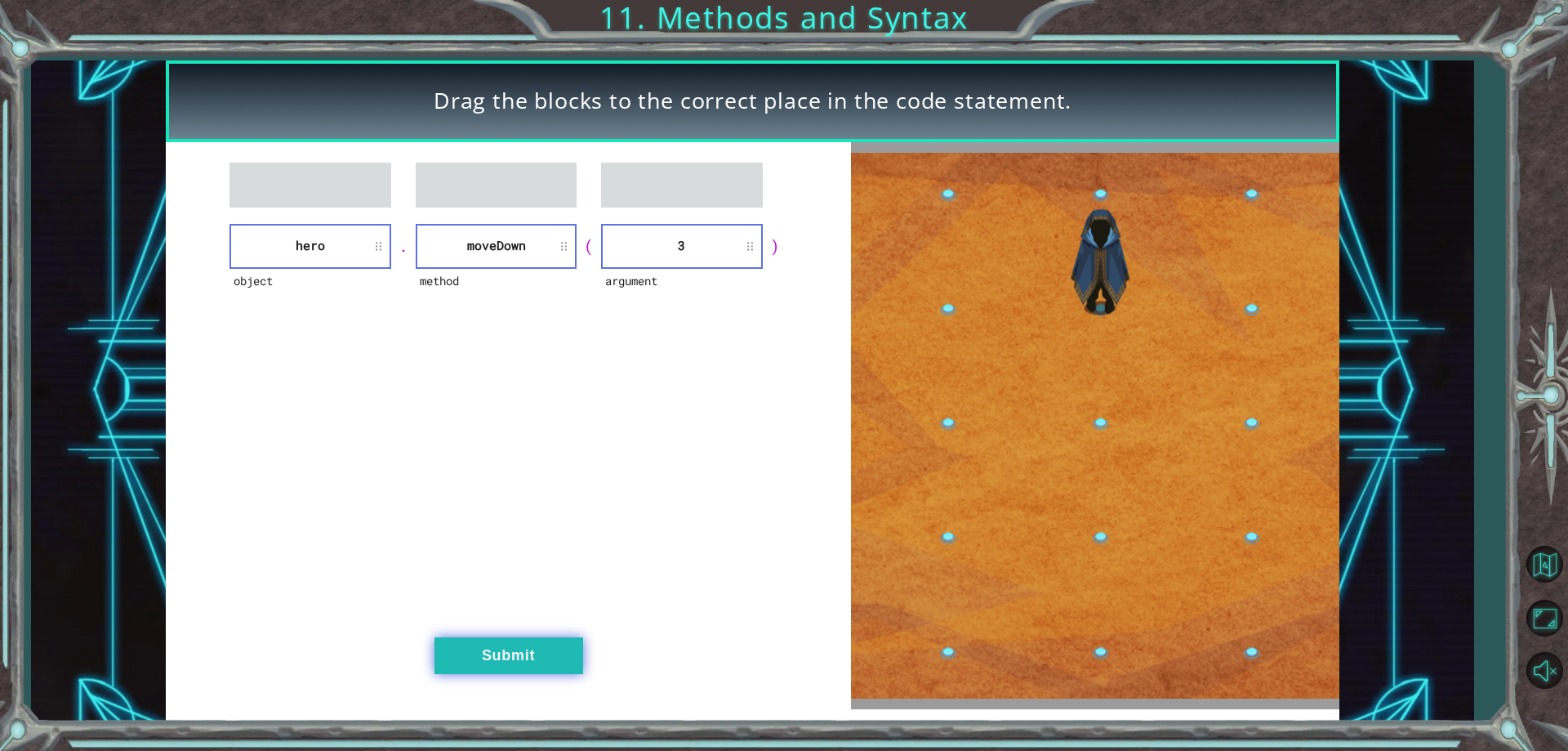
click at [507, 667] on button "Submit" at bounding box center [508, 655] width 148 height 37
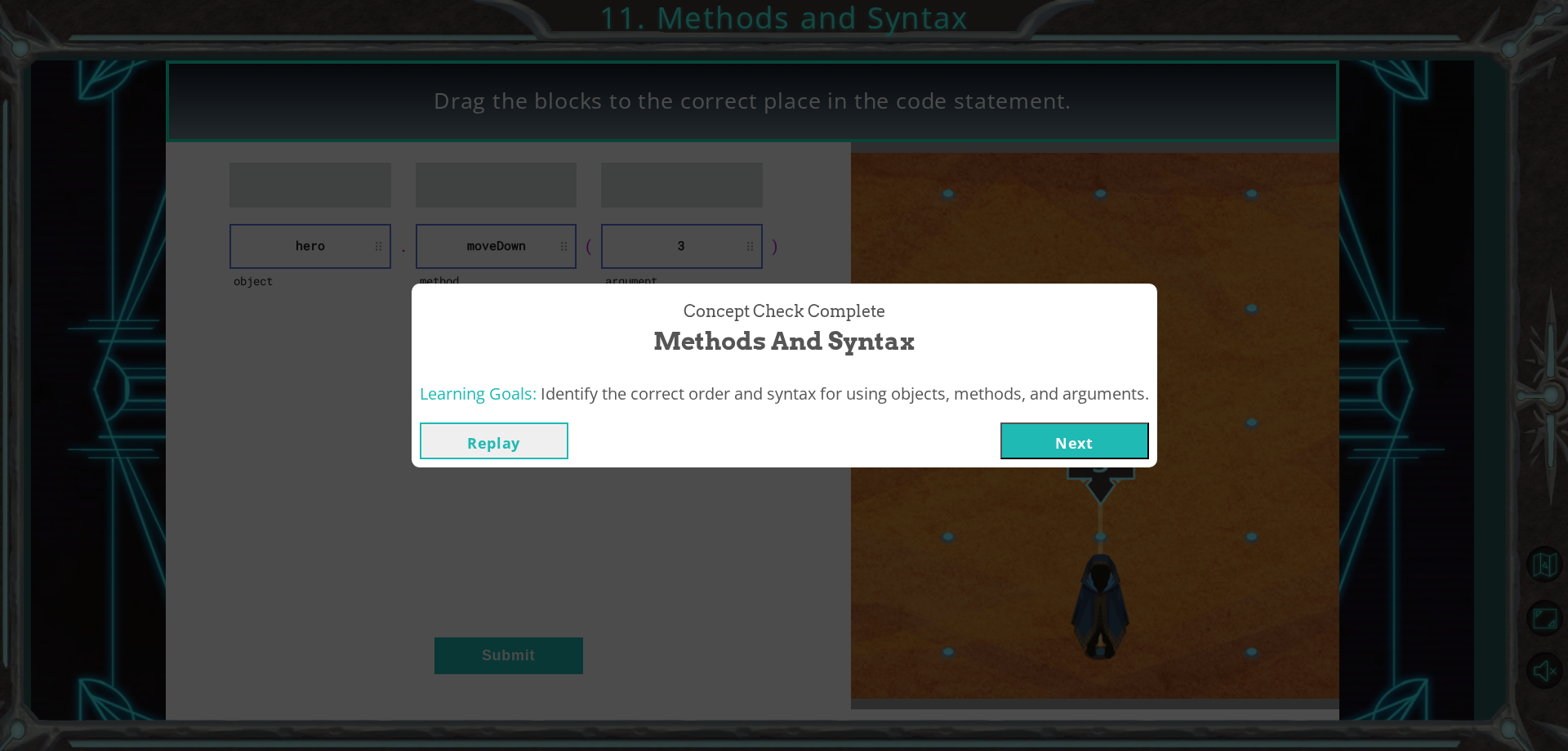
drag, startPoint x: 1092, startPoint y: 394, endPoint x: 1083, endPoint y: 416, distance: 23.8
click at [1089, 400] on span "Identify the correct order and syntax for using objects, methods, and arguments." at bounding box center [845, 393] width 608 height 22
click at [1082, 419] on div "Replay Next" at bounding box center [784, 441] width 745 height 53
click at [1072, 435] on button "Next" at bounding box center [1074, 440] width 148 height 37
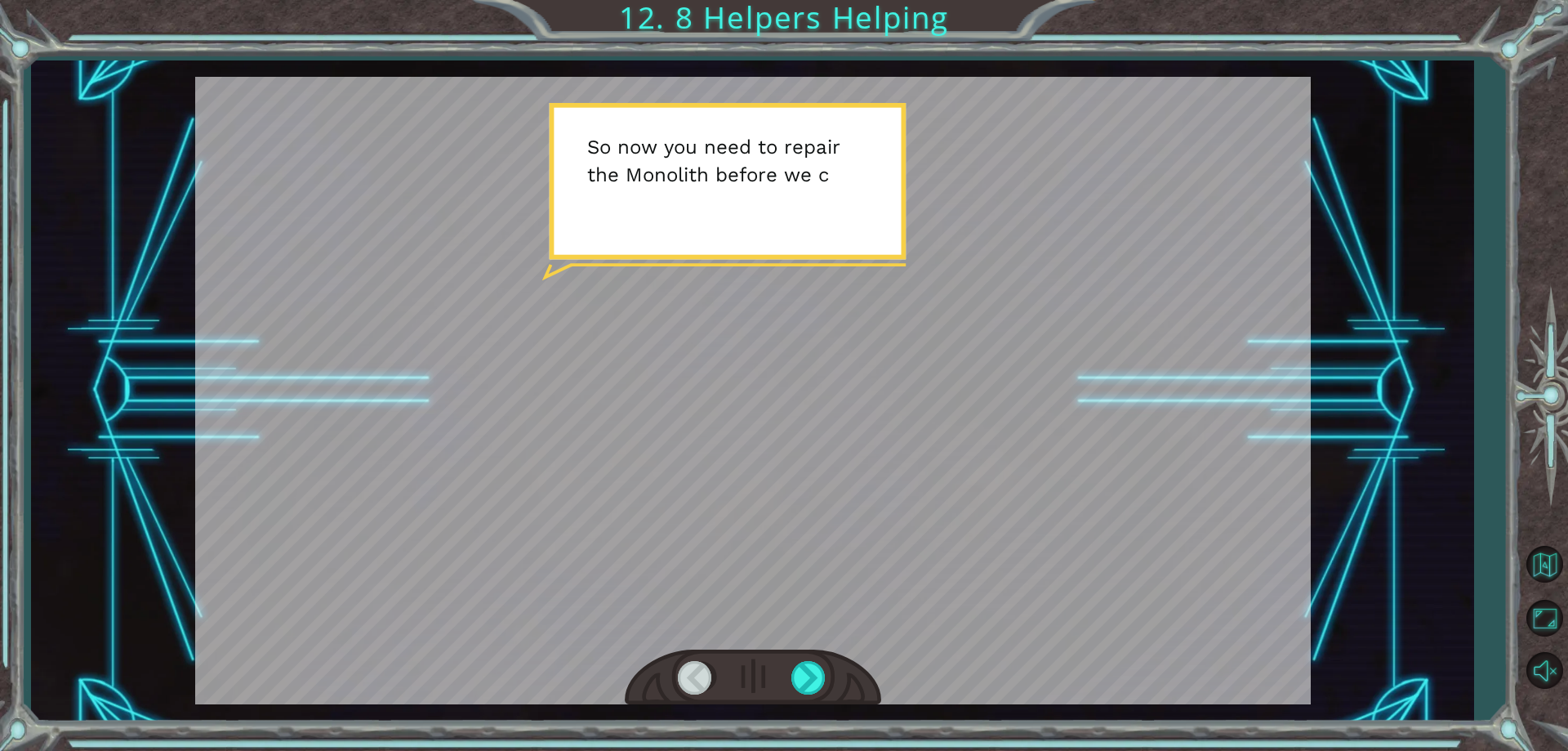
drag, startPoint x: 823, startPoint y: 189, endPoint x: 827, endPoint y: 201, distance: 12.6
click at [825, 197] on div at bounding box center [753, 390] width 1116 height 627
click at [820, 293] on div at bounding box center [753, 390] width 1116 height 627
drag, startPoint x: 823, startPoint y: 323, endPoint x: 825, endPoint y: 338, distance: 15.1
click at [825, 338] on div at bounding box center [753, 390] width 1116 height 627
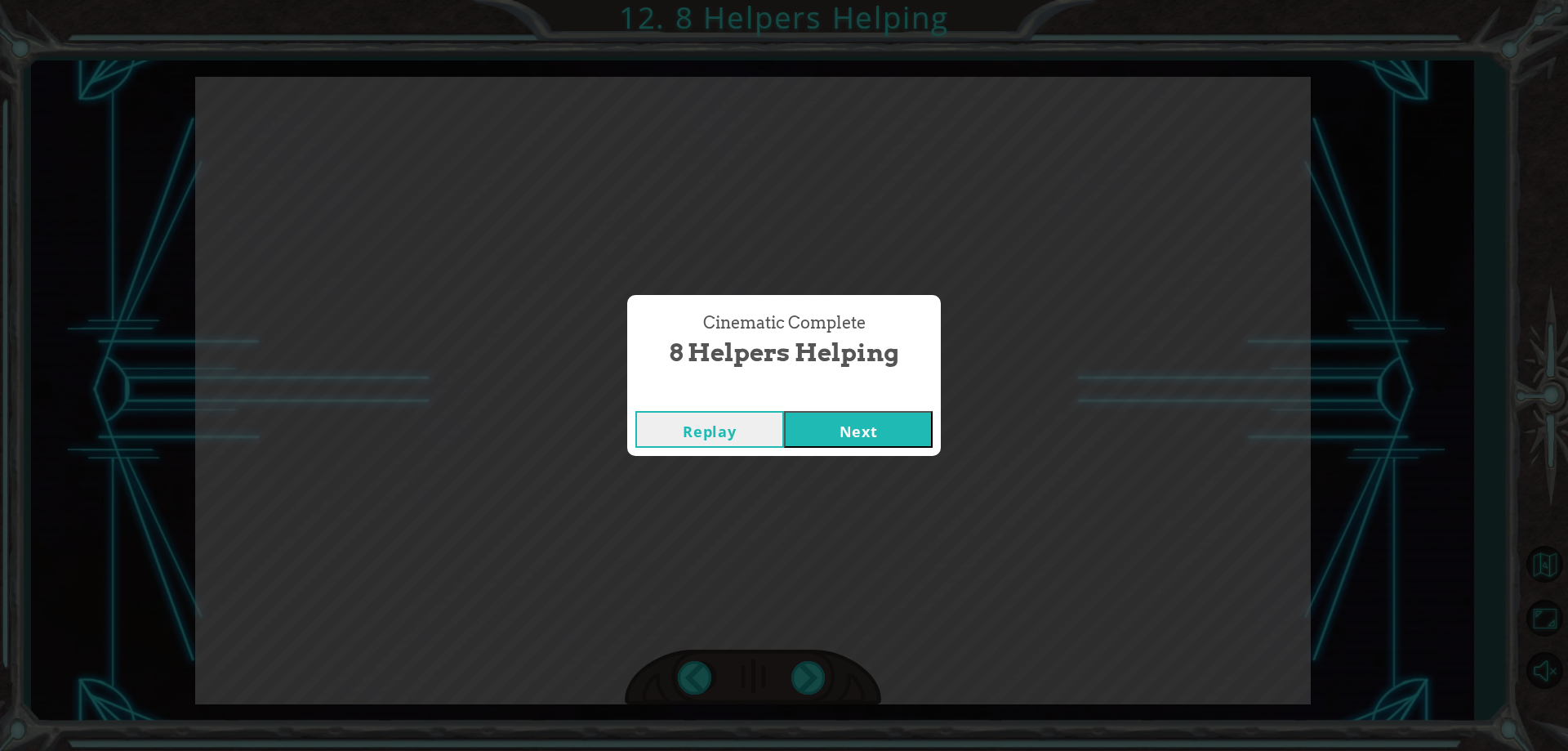
click at [803, 415] on button "Next" at bounding box center [858, 428] width 148 height 37
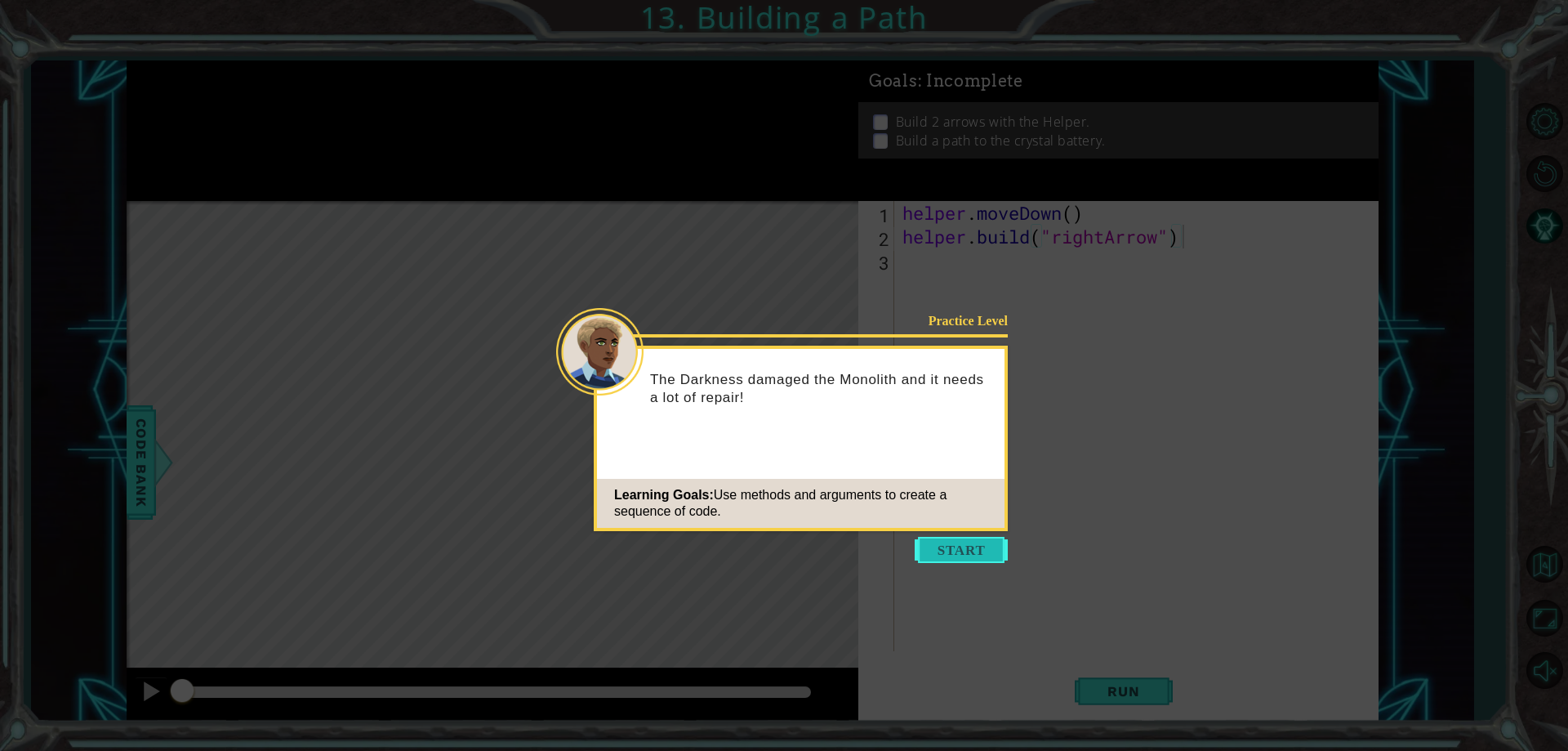
click at [991, 543] on button "Start" at bounding box center [961, 550] width 93 height 26
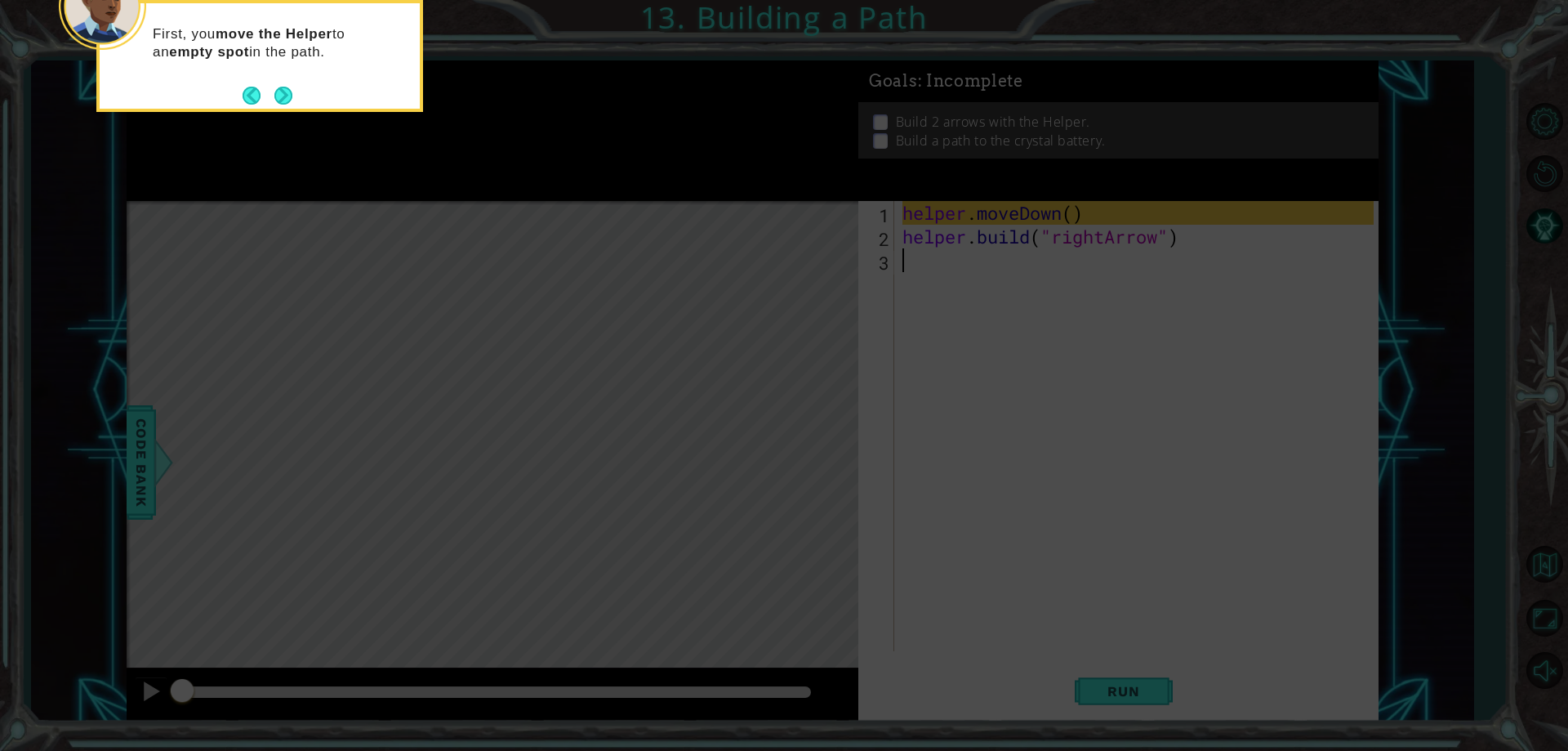
click at [287, 87] on button "Next" at bounding box center [283, 96] width 18 height 18
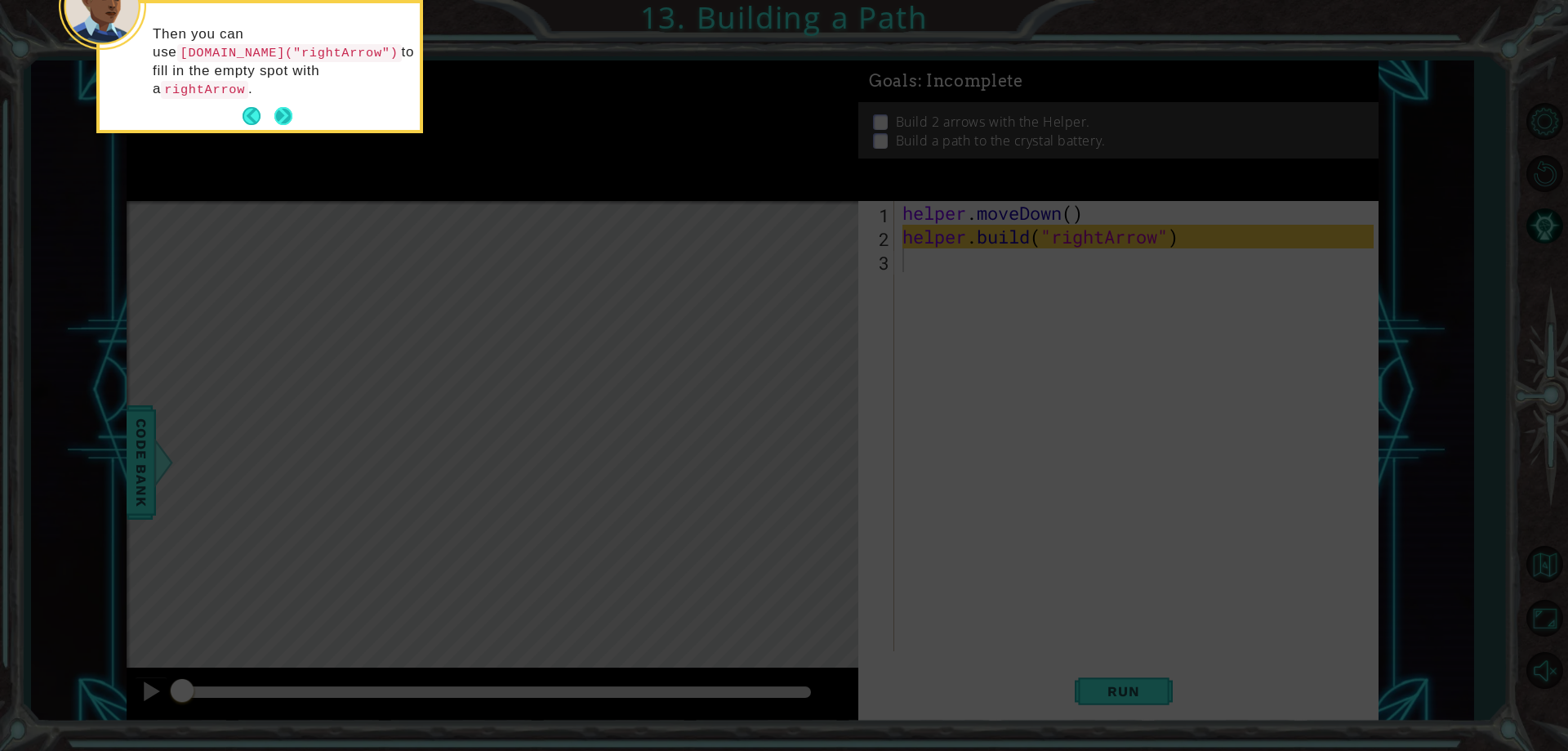
click at [284, 107] on button "Next" at bounding box center [283, 115] width 18 height 18
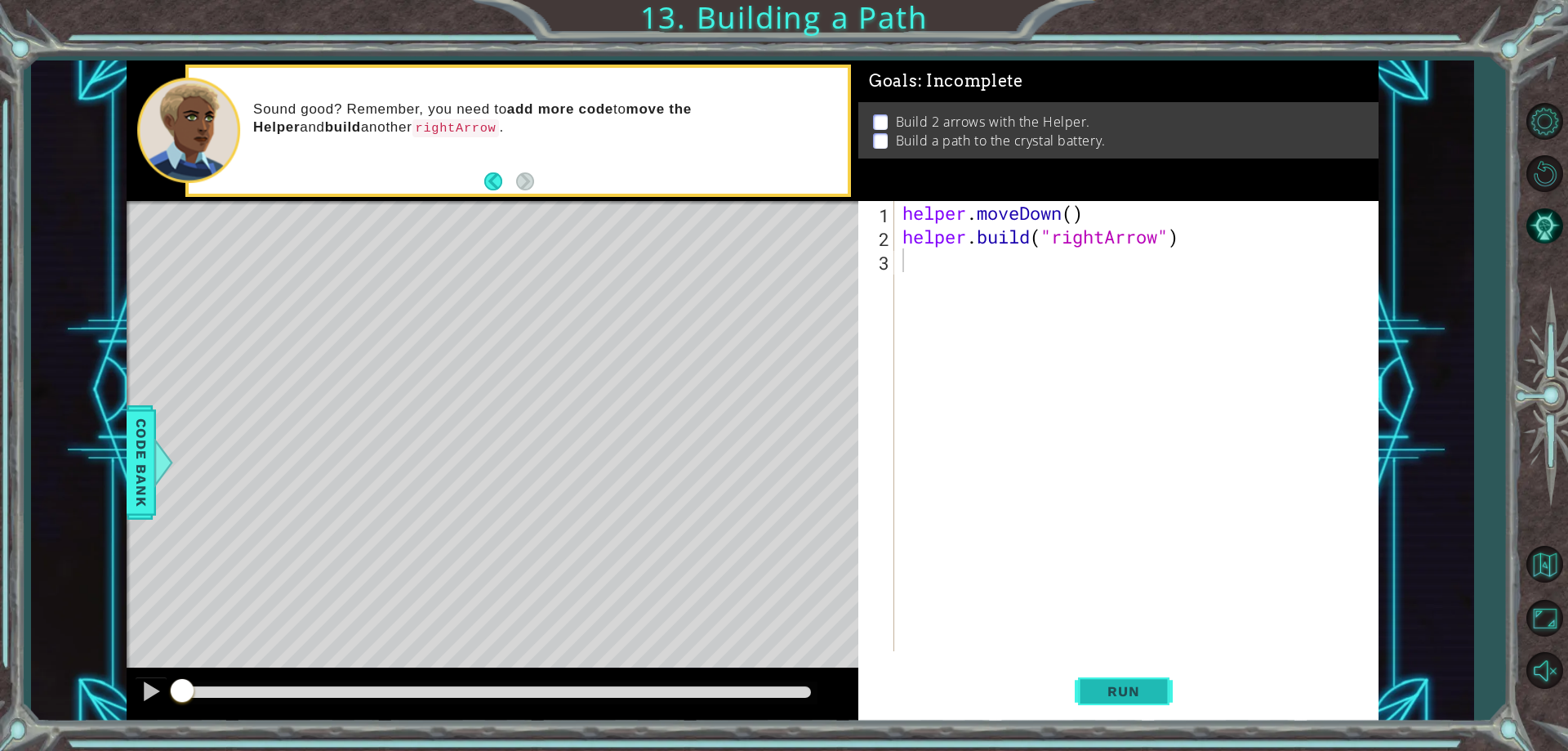
click at [1153, 710] on button "Run" at bounding box center [1124, 691] width 98 height 52
click at [1148, 691] on span "Run" at bounding box center [1124, 690] width 64 height 16
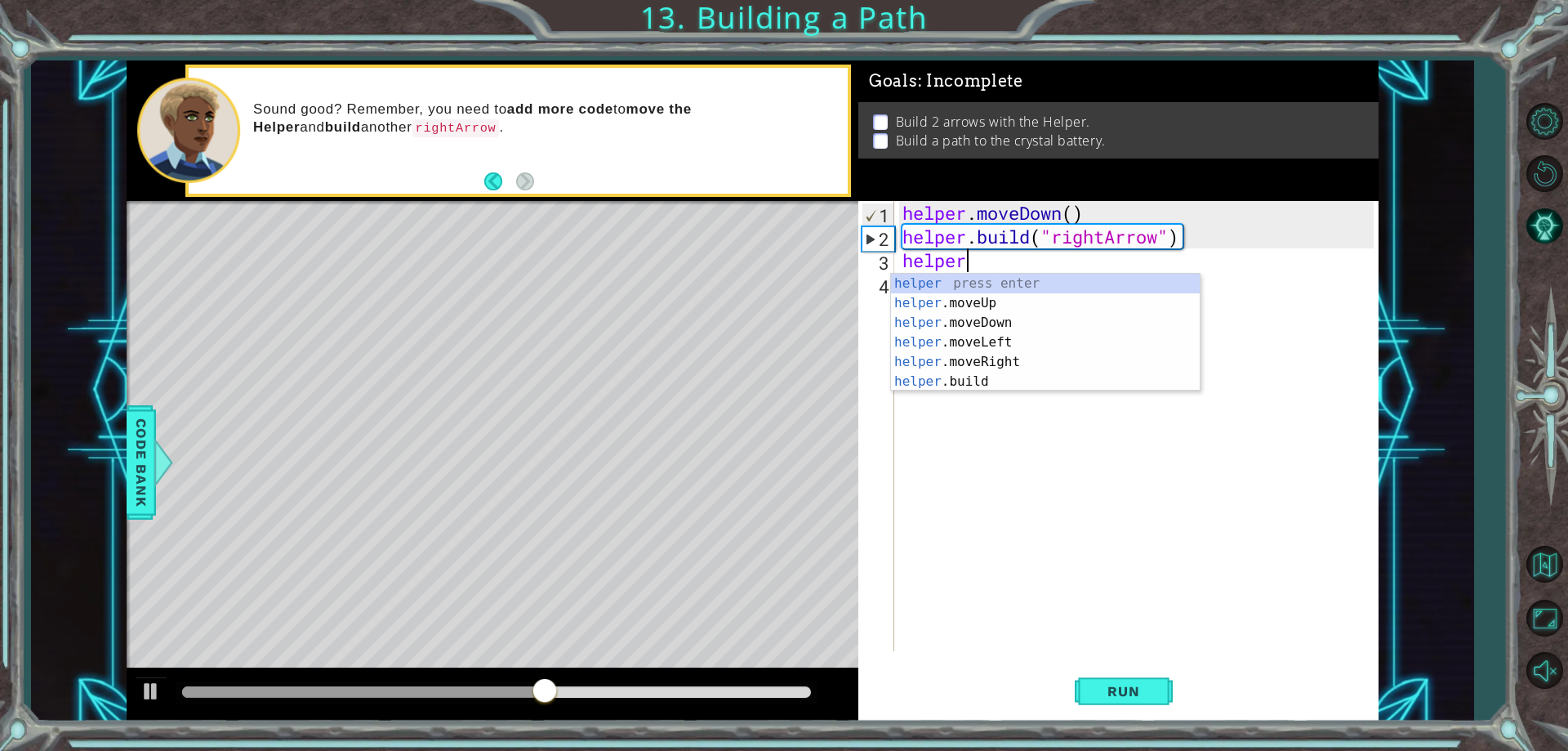
scroll to position [0, 3]
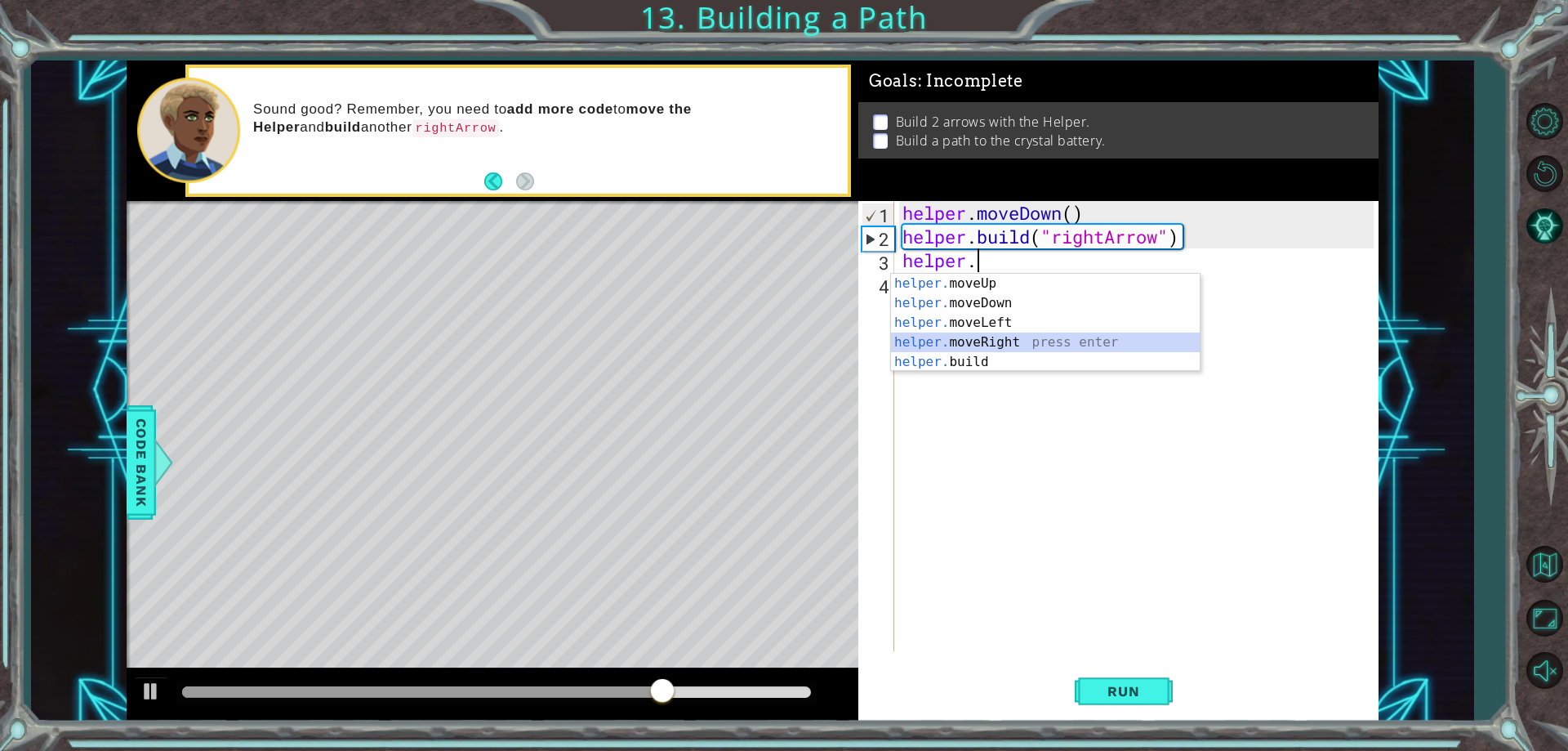
click at [1031, 342] on div "helper. moveUp press enter helper. moveDown press enter helper. moveLeft press …" at bounding box center [1045, 341] width 308 height 137
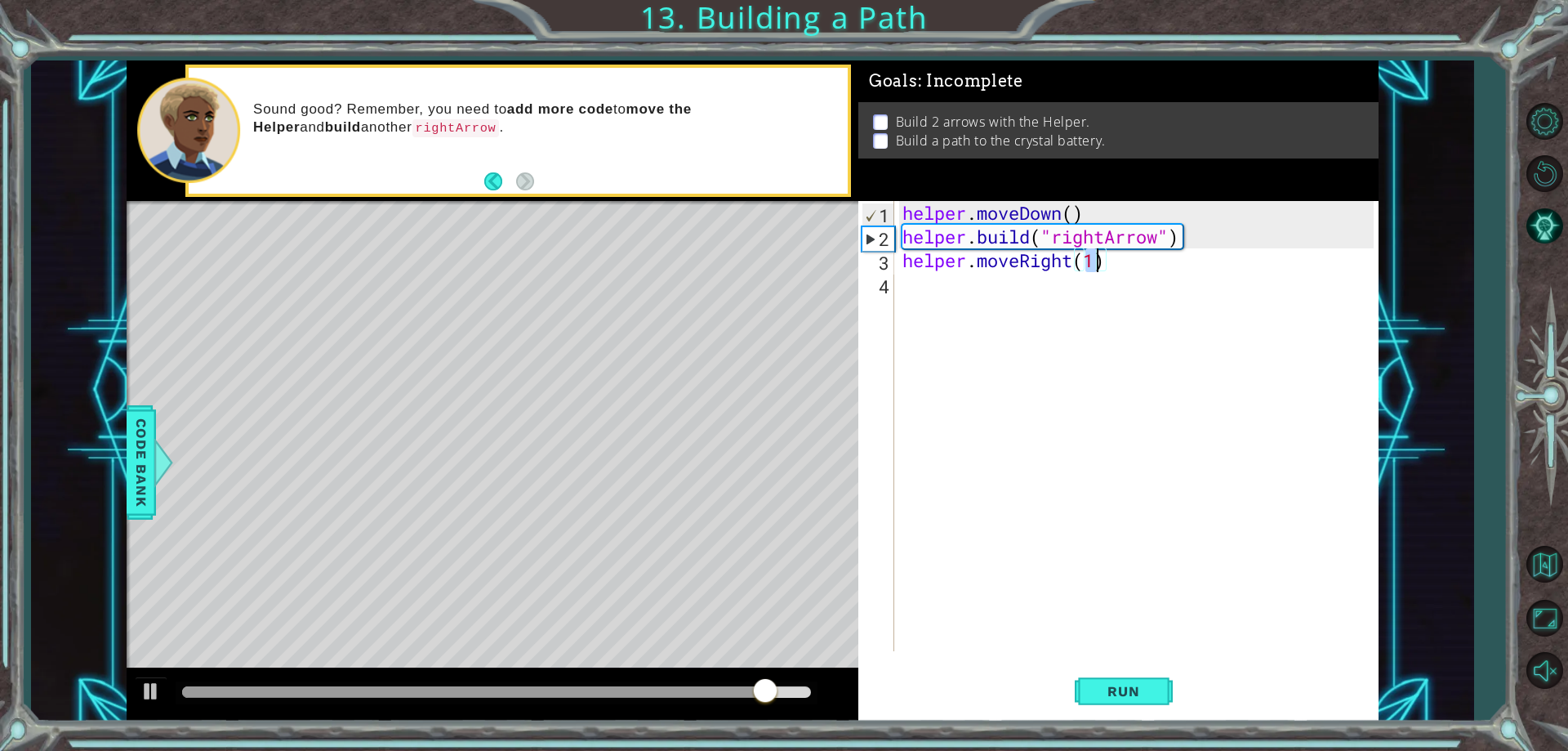
scroll to position [0, 9]
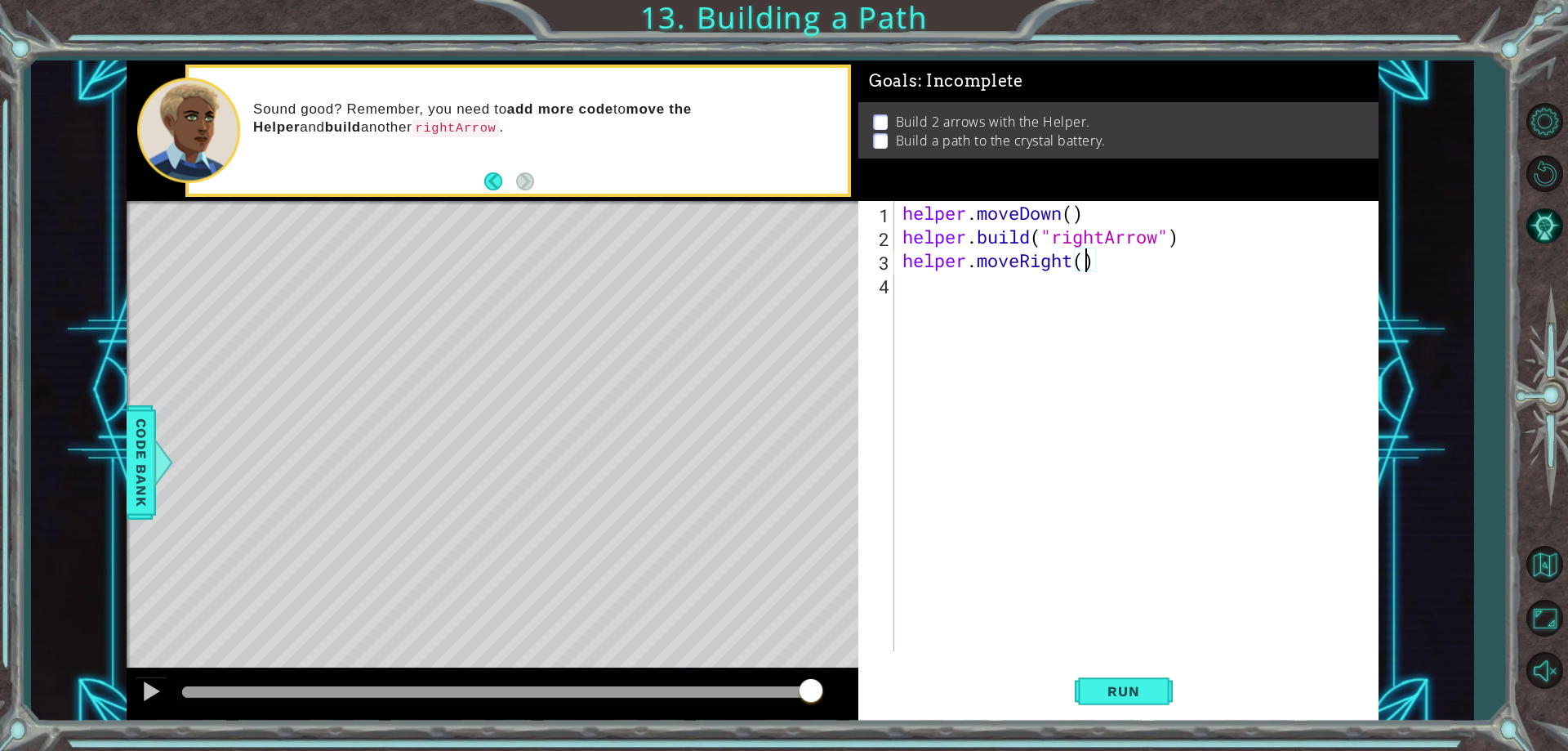
type textarea "helper.moveRight(4)"
click at [1157, 707] on button "Run" at bounding box center [1124, 691] width 98 height 52
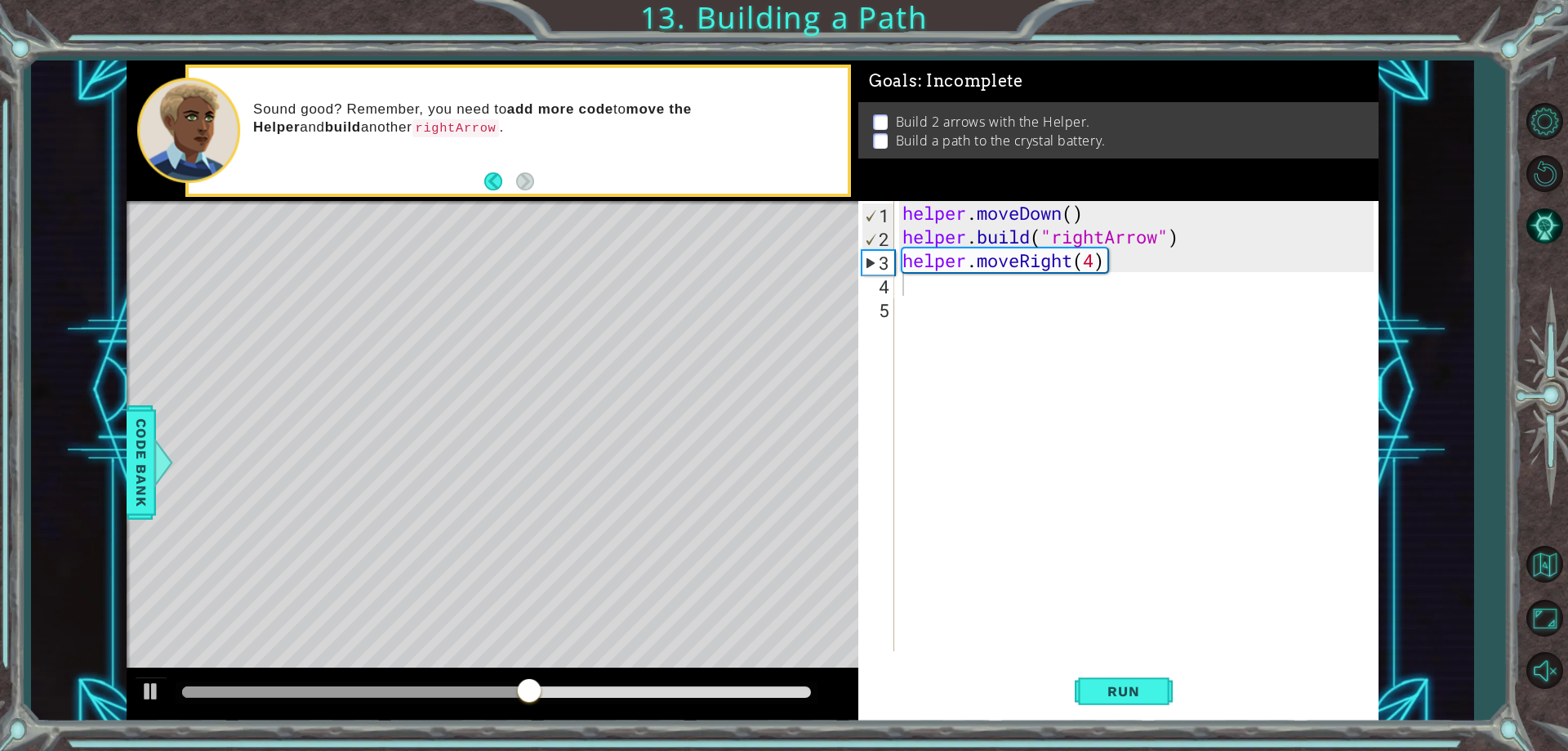
drag, startPoint x: 1100, startPoint y: 683, endPoint x: 1006, endPoint y: 662, distance: 96.3
click at [1006, 662] on div "1 2 3 4 5 helper . moveDown ( ) helper . build ( "rightArrow" ) helper . moveRi…" at bounding box center [1119, 460] width 520 height 519
click at [1091, 255] on div "helper . moveDown ( ) helper . build ( "rightArrow" ) helper . moveRight ( 4 )" at bounding box center [1140, 449] width 481 height 498
type textarea "helper.moveRight(3)"
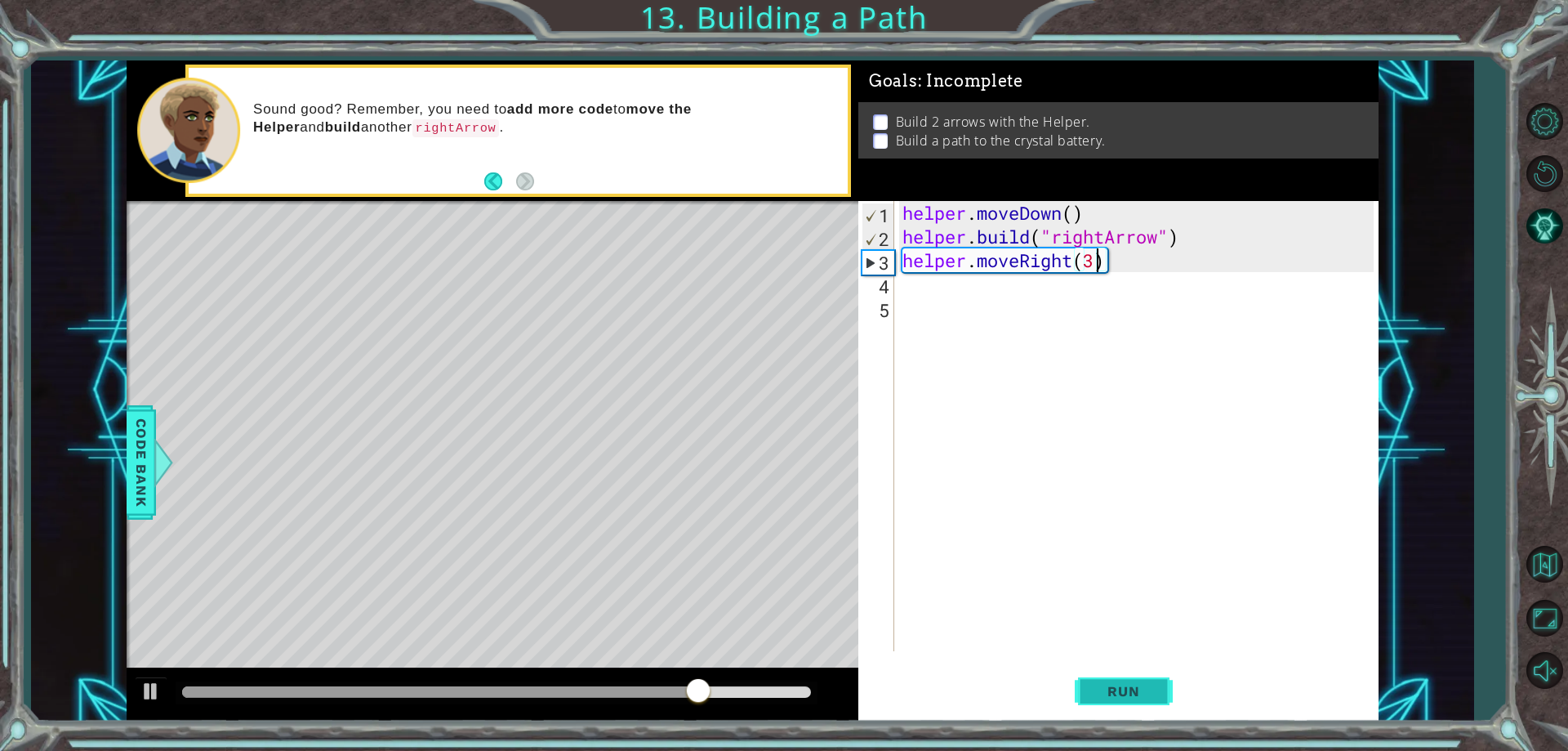
click at [1082, 682] on button "Run" at bounding box center [1124, 691] width 98 height 52
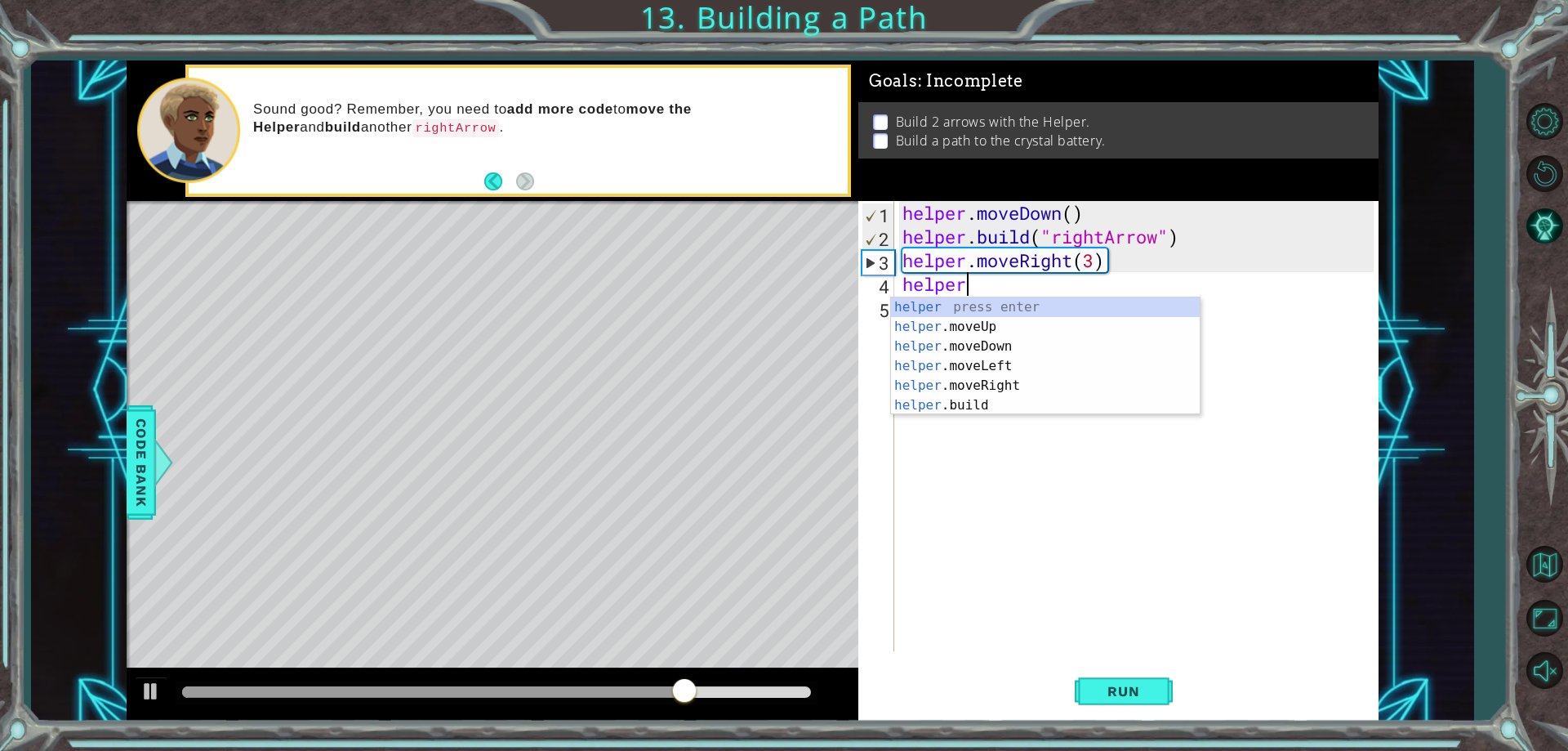
scroll to position [0, 3]
click at [942, 379] on div "helper. moveUp press enter helper. moveDown press enter helper. moveLeft press …" at bounding box center [1045, 365] width 308 height 137
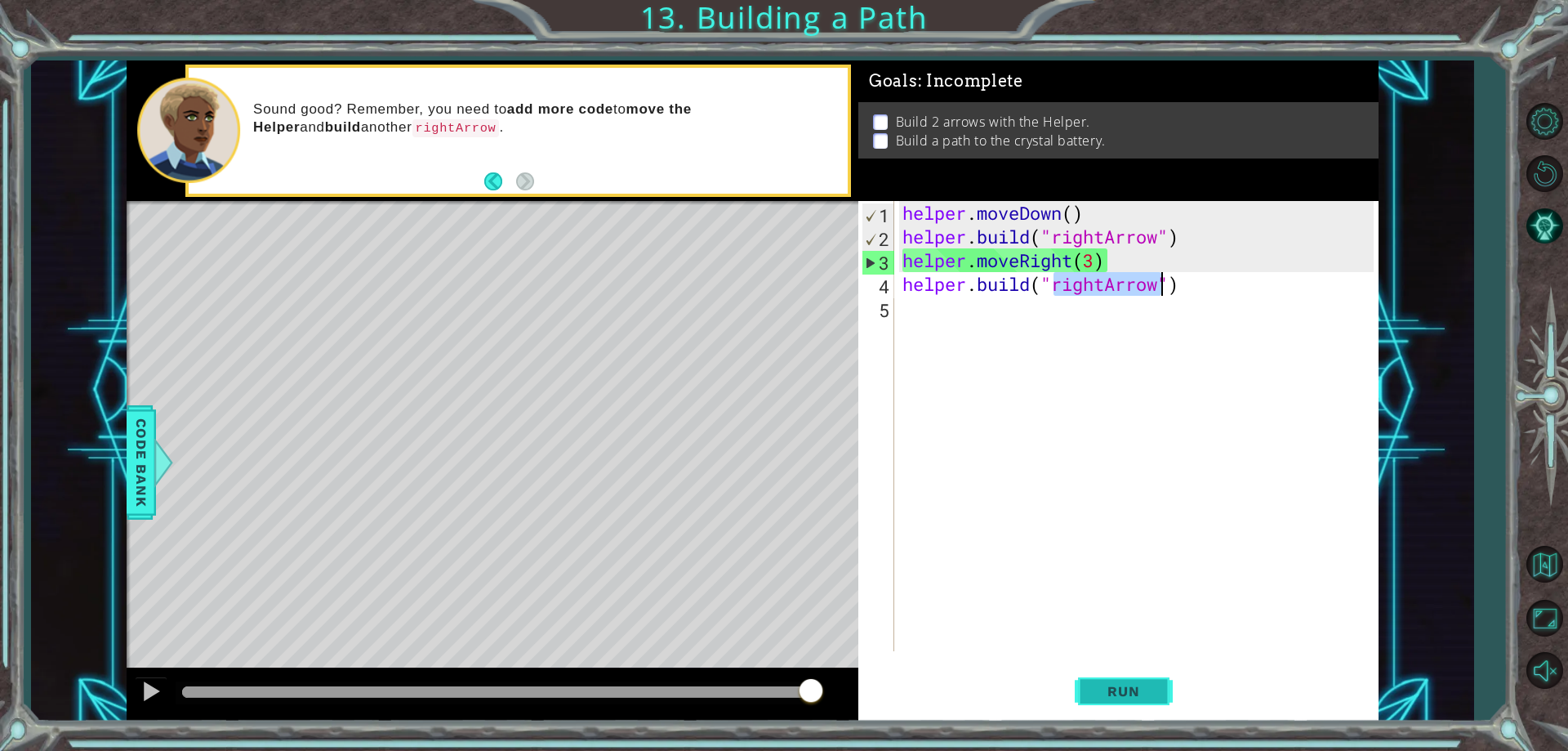
type textarea "[DOMAIN_NAME]("rightArrow")"
click at [1158, 683] on button "Run" at bounding box center [1124, 691] width 98 height 52
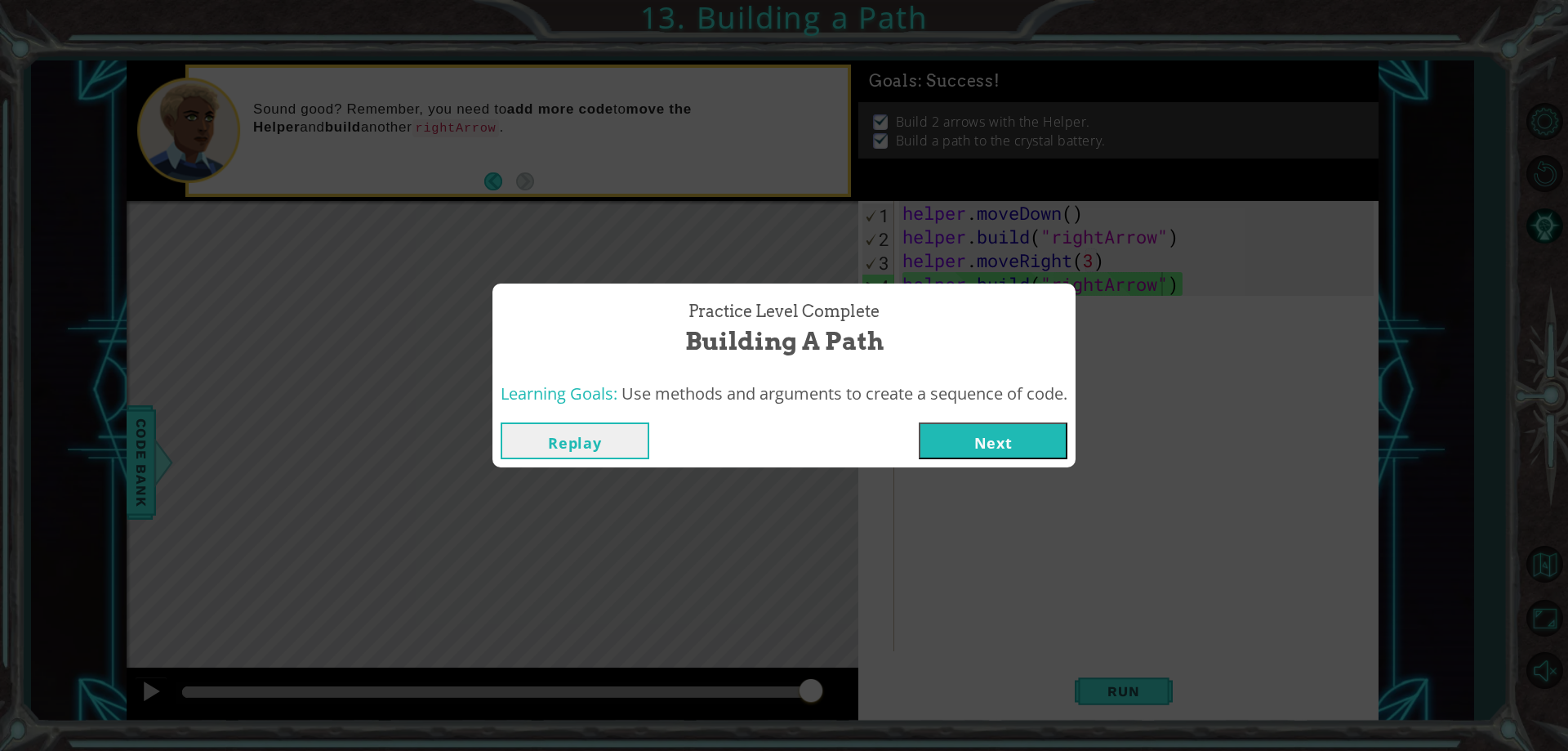
click at [992, 442] on button "Next" at bounding box center [992, 440] width 148 height 37
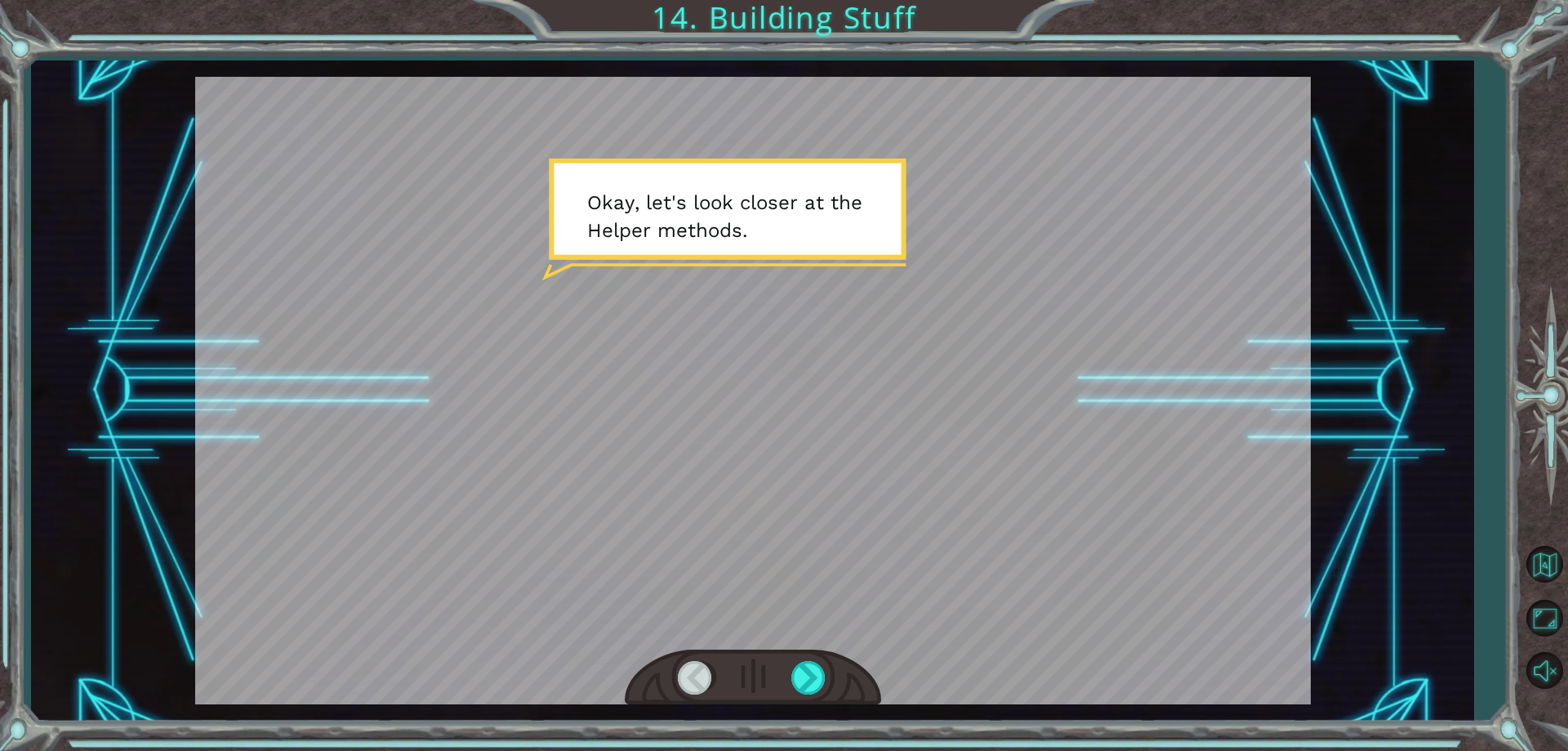
drag, startPoint x: 816, startPoint y: 290, endPoint x: 735, endPoint y: 307, distance: 82.8
click at [735, 307] on div at bounding box center [753, 390] width 1116 height 627
click at [703, 248] on div at bounding box center [753, 390] width 1116 height 627
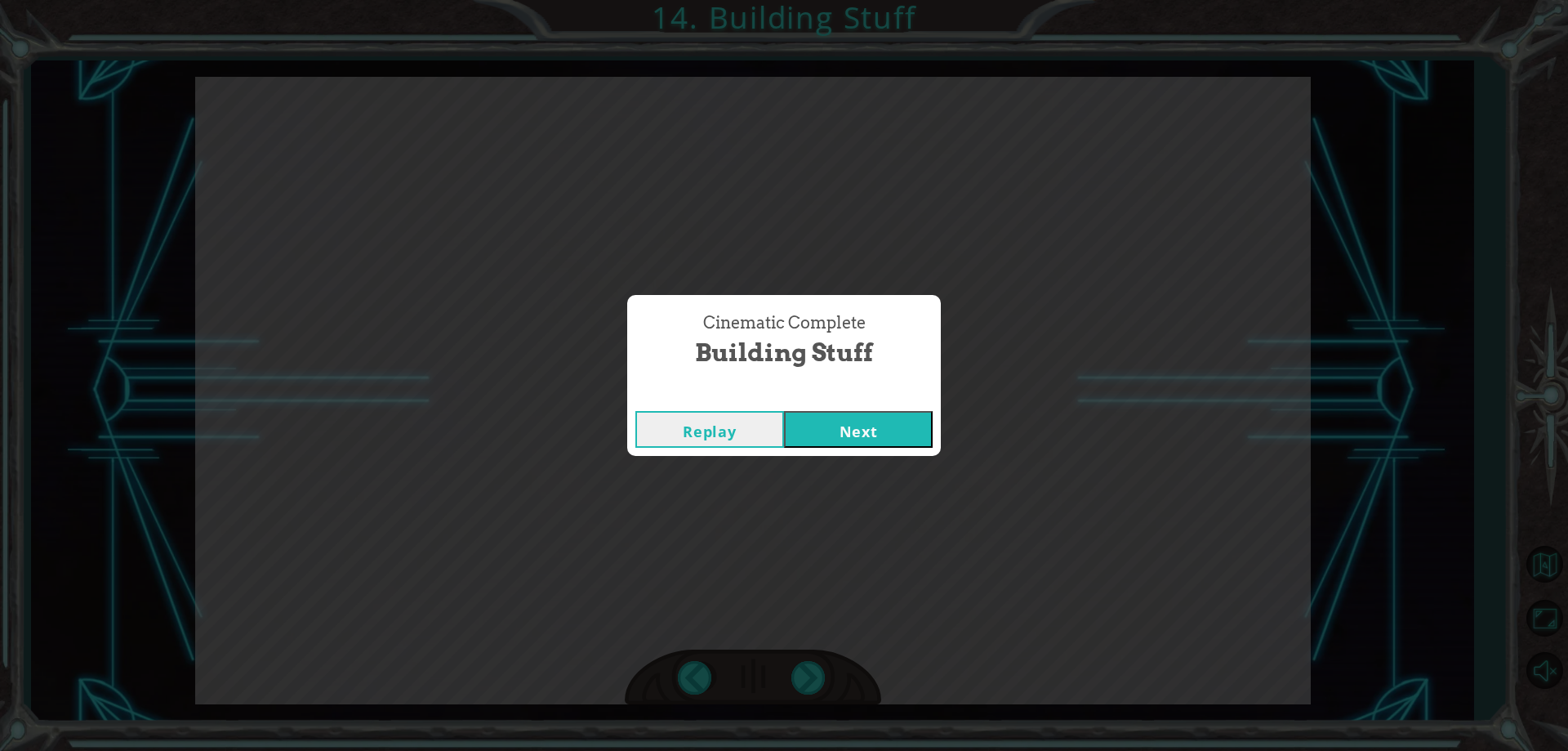
click at [793, 428] on button "Next" at bounding box center [858, 428] width 148 height 37
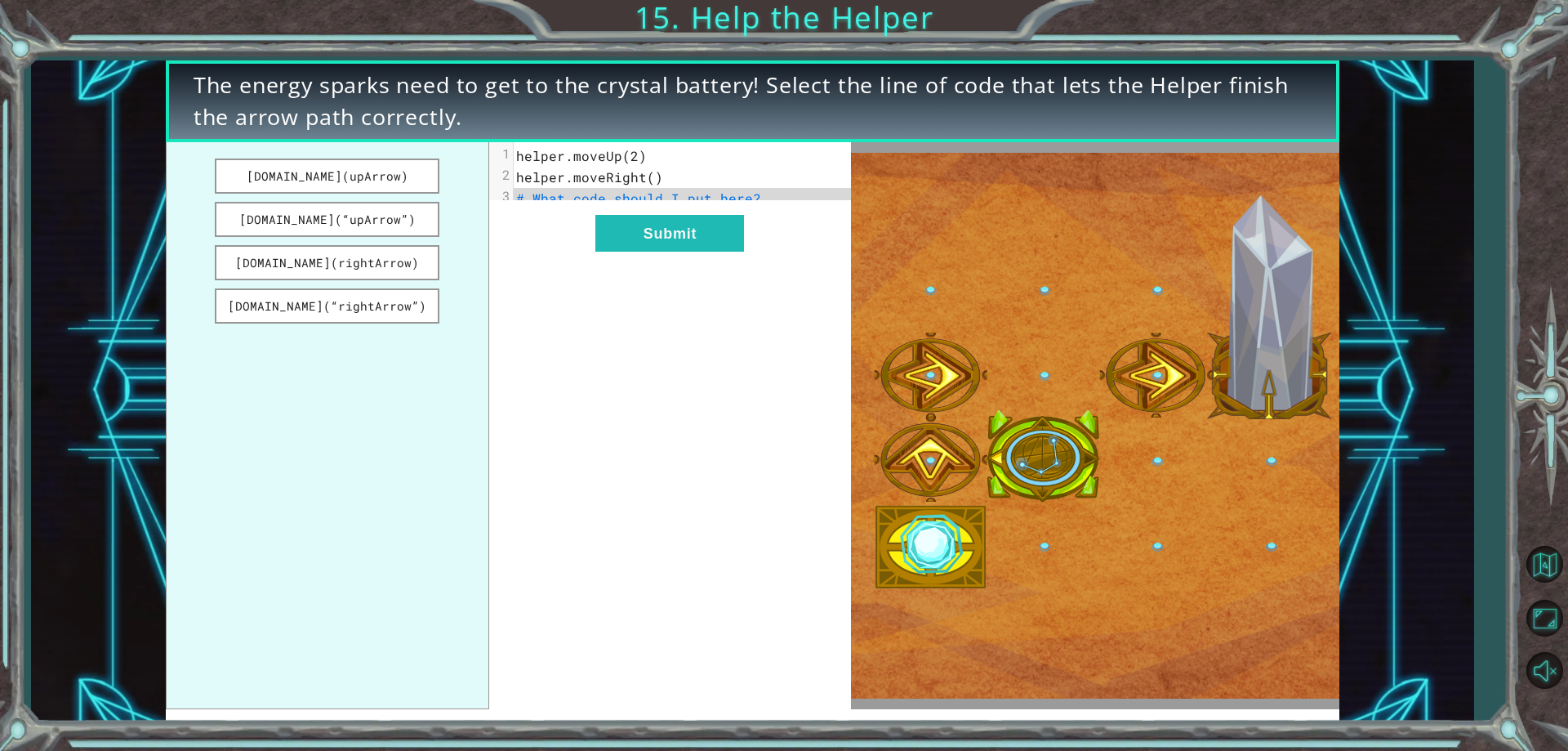
click at [702, 192] on span "# What code should I put here?" at bounding box center [638, 198] width 245 height 17
drag, startPoint x: 349, startPoint y: 170, endPoint x: 553, endPoint y: 197, distance: 205.8
click at [560, 201] on div "[DOMAIN_NAME](upArrow) [DOMAIN_NAME](“upArrow”) [DOMAIN_NAME](rightArrow) [DOMA…" at bounding box center [508, 426] width 686 height 568
click at [393, 176] on button "[DOMAIN_NAME](upArrow)" at bounding box center [327, 176] width 225 height 35
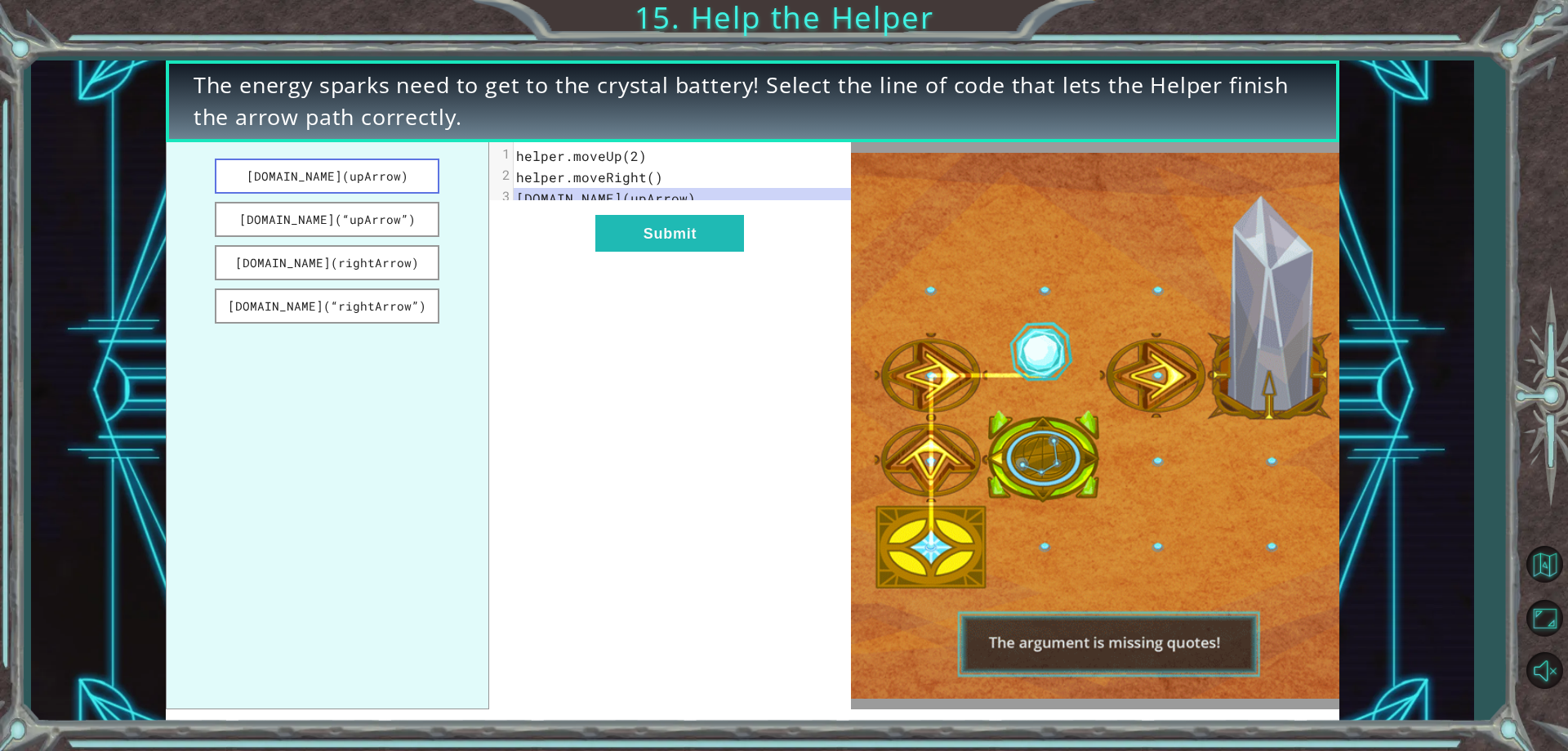
click at [393, 176] on button "[DOMAIN_NAME](upArrow)" at bounding box center [327, 176] width 225 height 35
click at [637, 239] on button "Submit" at bounding box center [669, 233] width 148 height 37
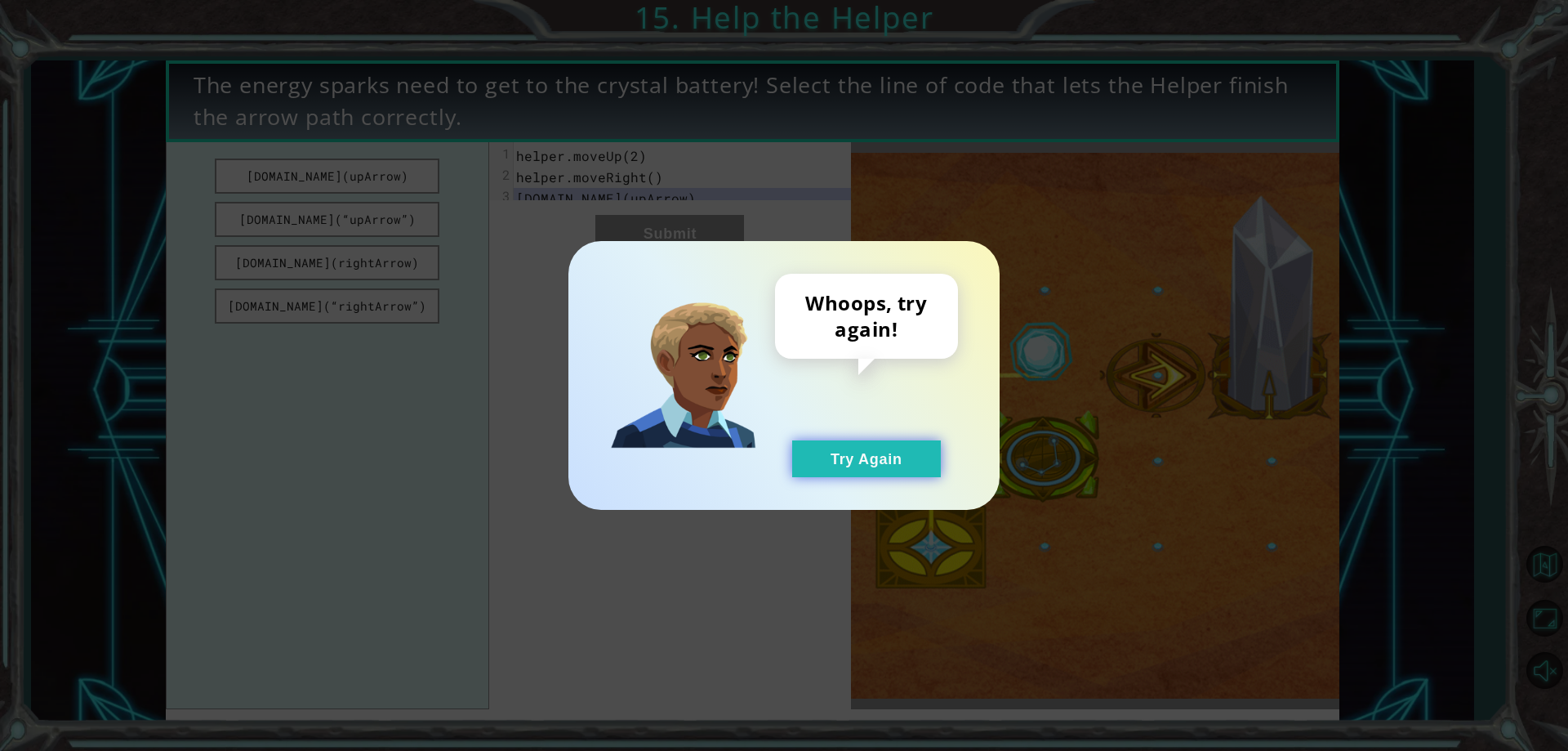
click at [846, 442] on button "Try Again" at bounding box center [866, 458] width 148 height 37
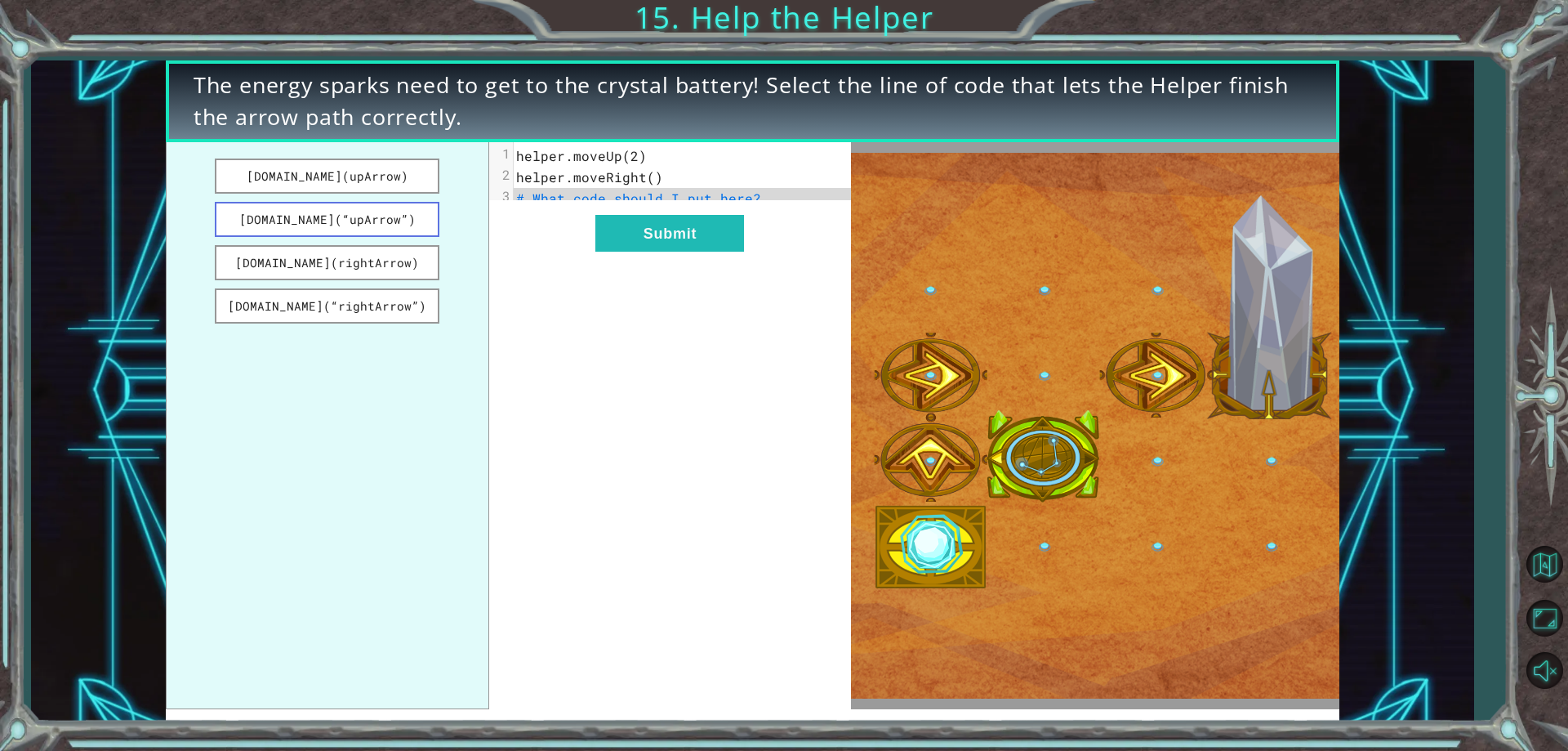
click at [349, 217] on button "[DOMAIN_NAME](“upArrow”)" at bounding box center [327, 218] width 225 height 35
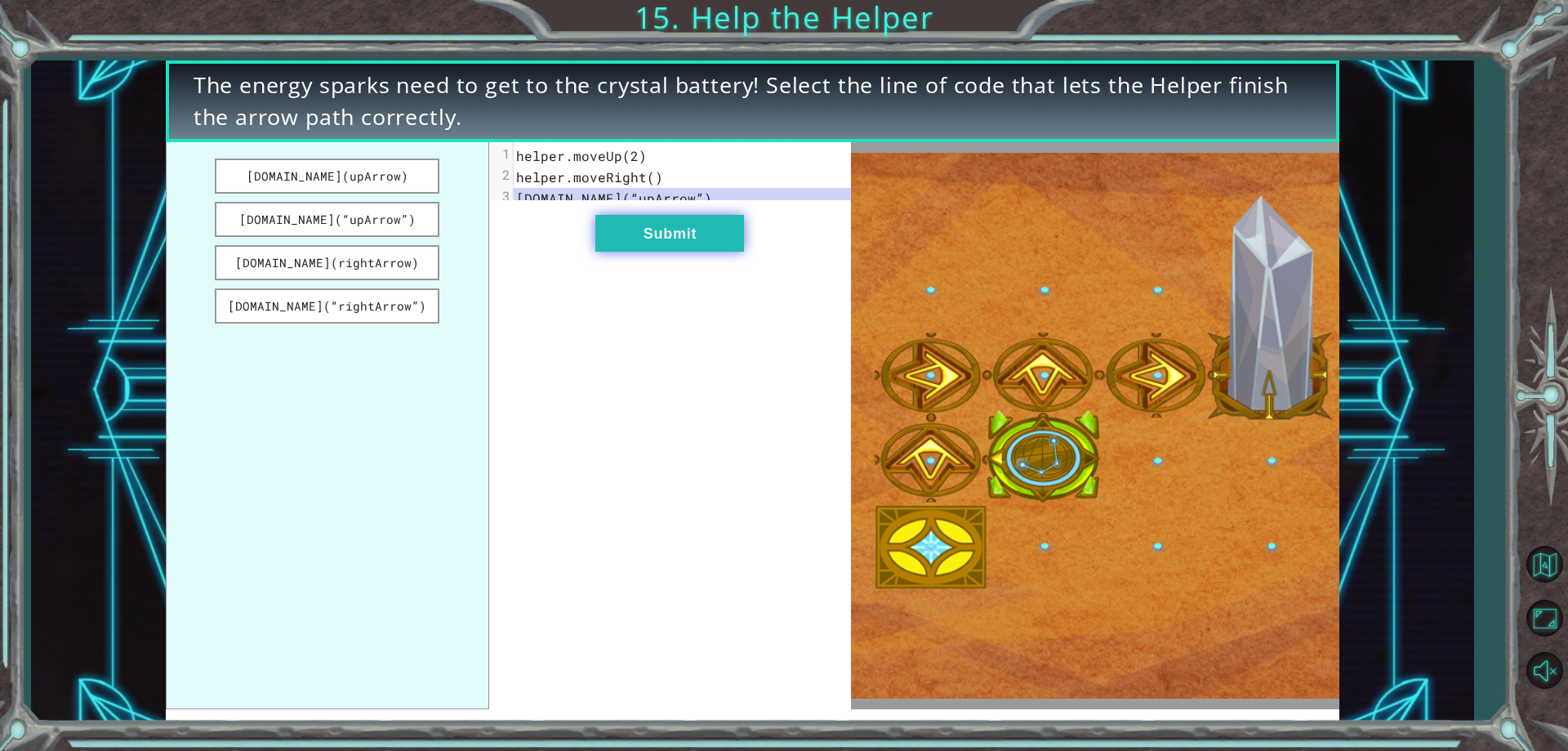
click at [648, 252] on button "Submit" at bounding box center [669, 233] width 148 height 37
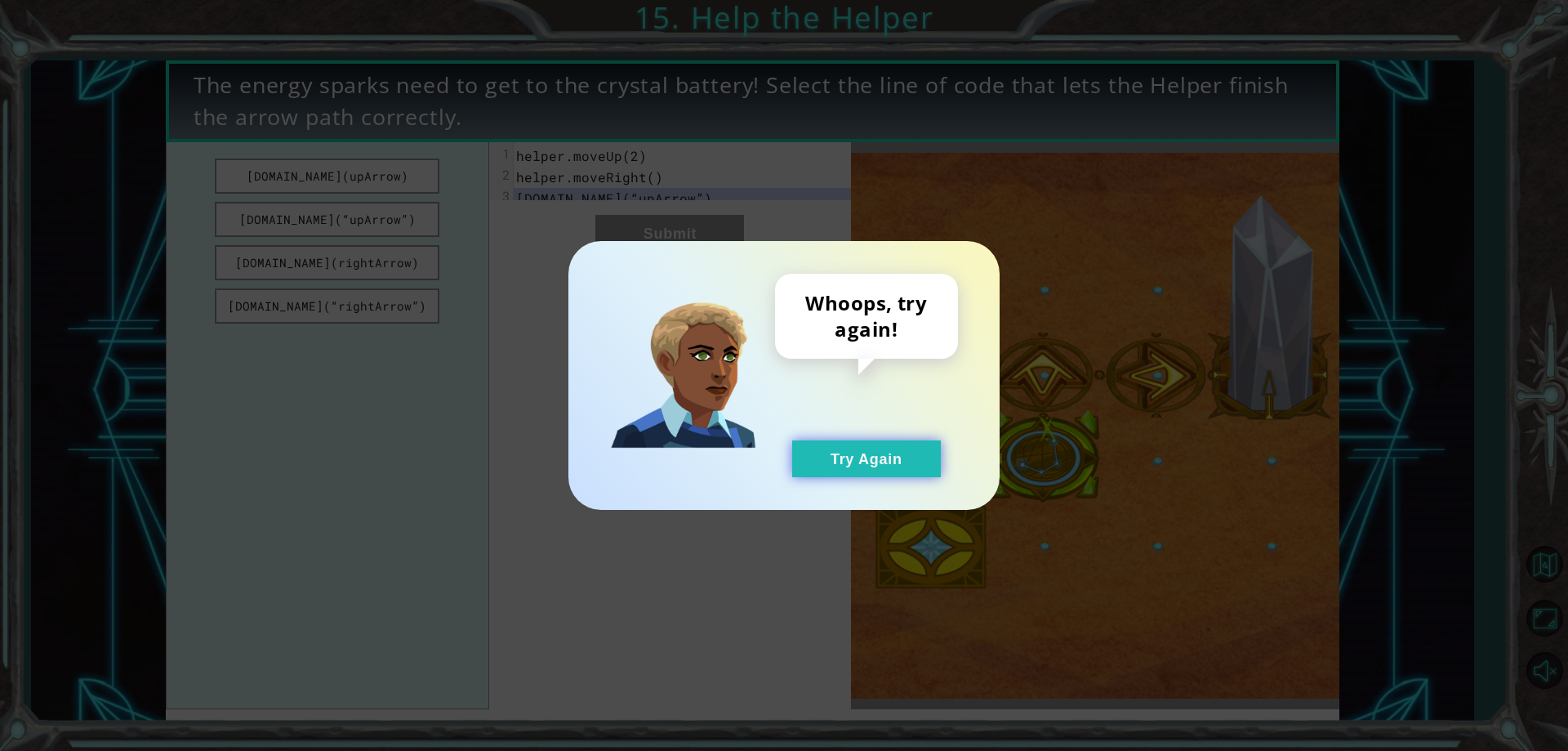
click at [938, 454] on button "Try Again" at bounding box center [866, 458] width 148 height 37
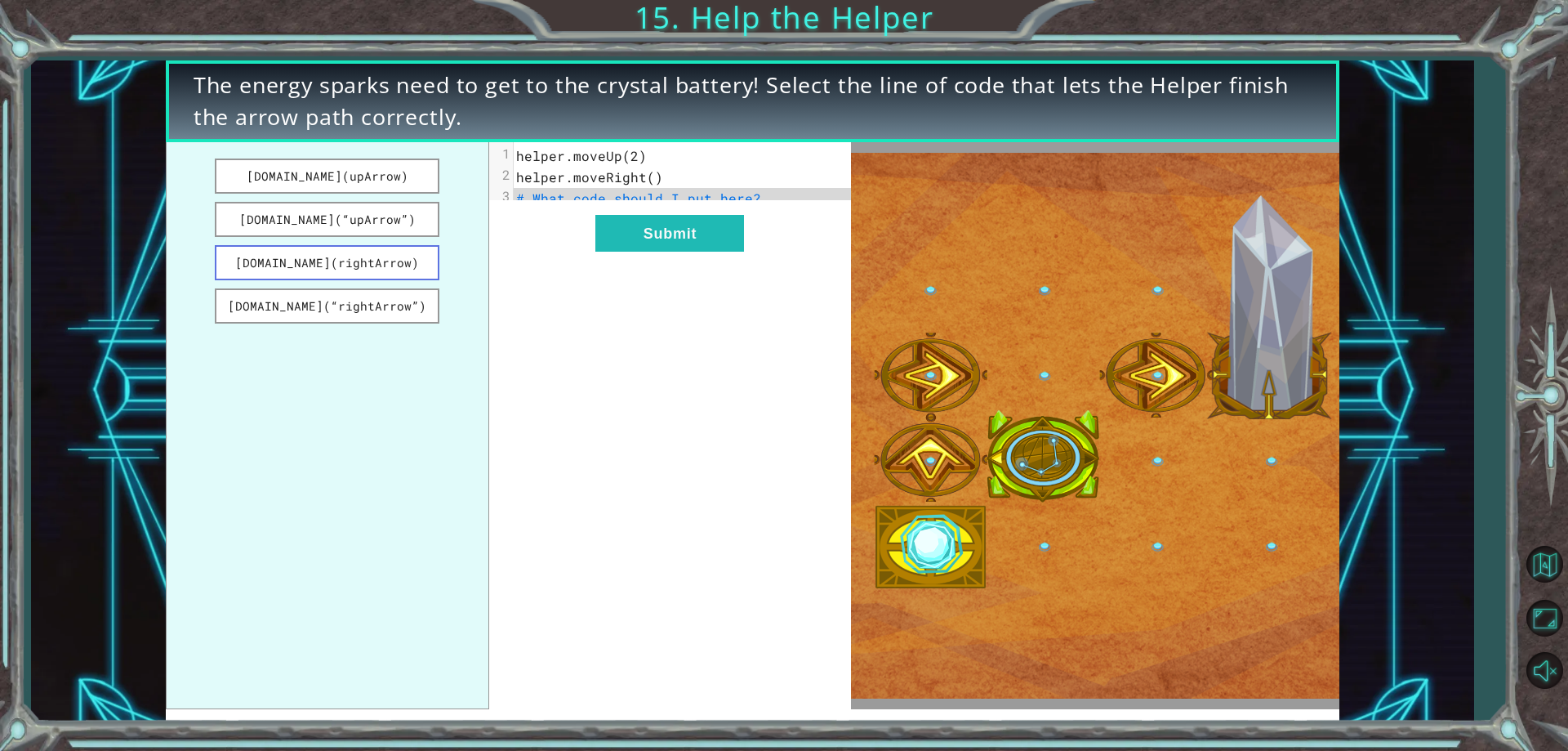
drag, startPoint x: 358, startPoint y: 260, endPoint x: 431, endPoint y: 243, distance: 75.0
click at [362, 260] on button "[DOMAIN_NAME](rightArrow)" at bounding box center [327, 262] width 225 height 35
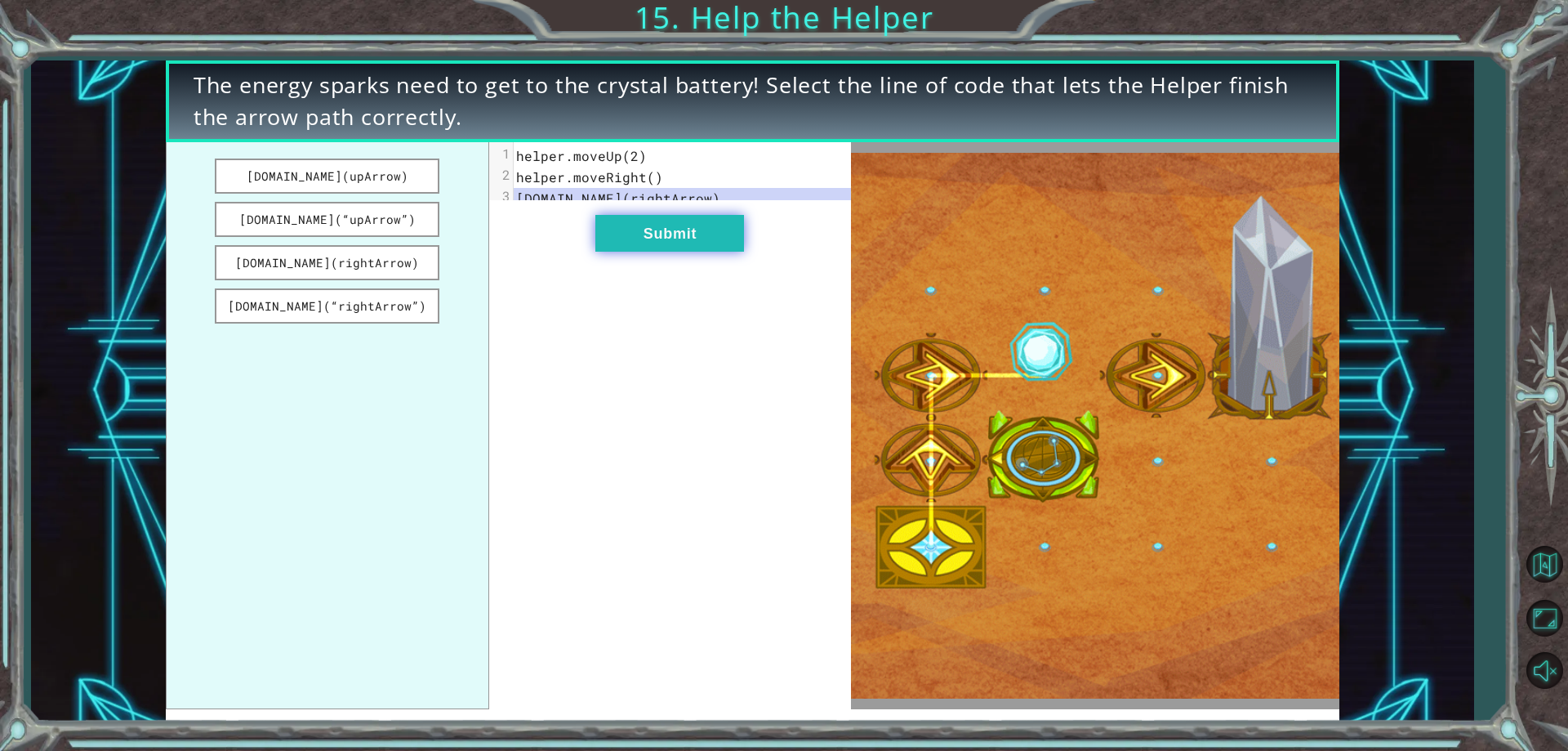
click at [607, 252] on button "Submit" at bounding box center [669, 233] width 148 height 37
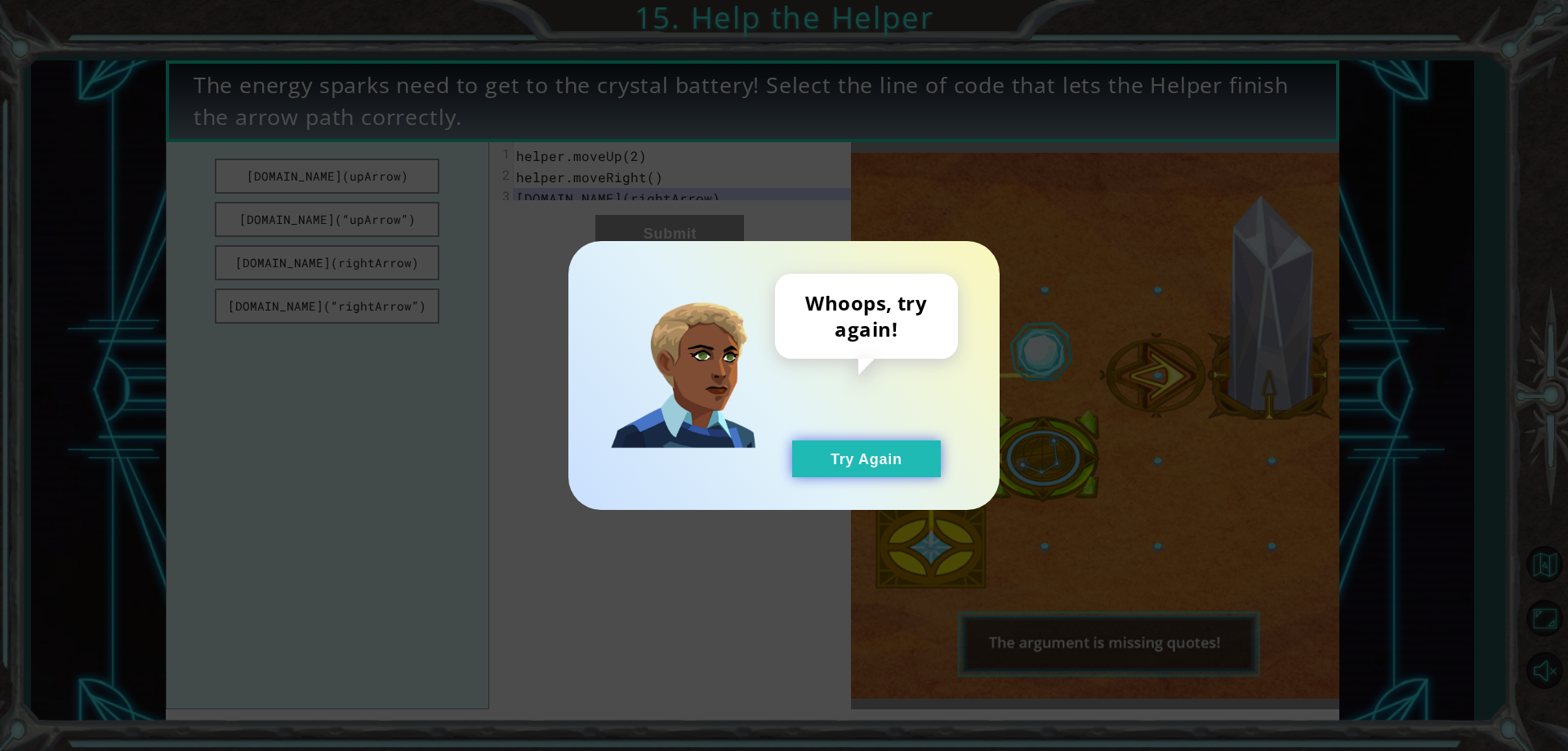
click at [903, 446] on button "Try Again" at bounding box center [866, 458] width 148 height 37
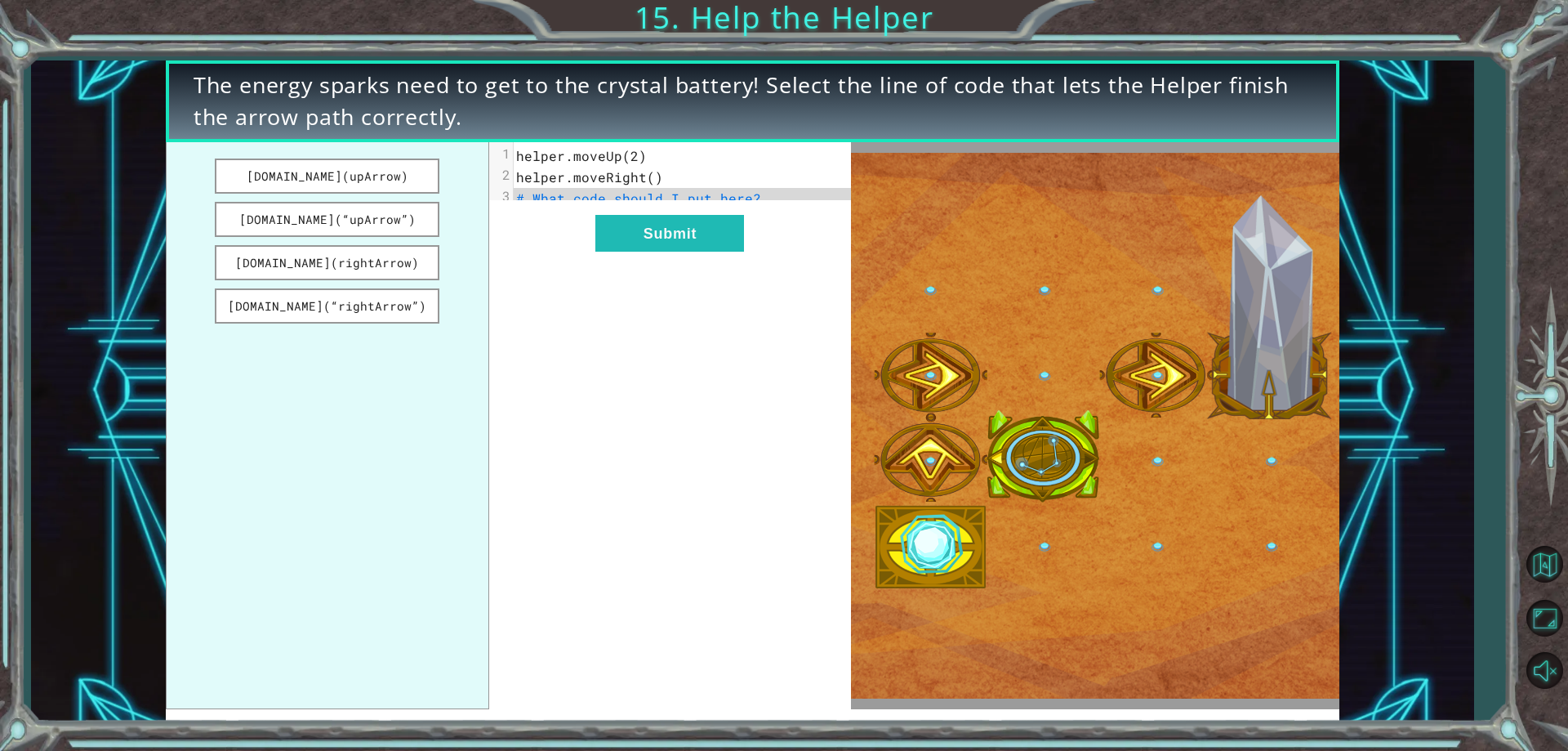
click at [399, 291] on button "[DOMAIN_NAME](“rightArrow”)" at bounding box center [327, 306] width 225 height 35
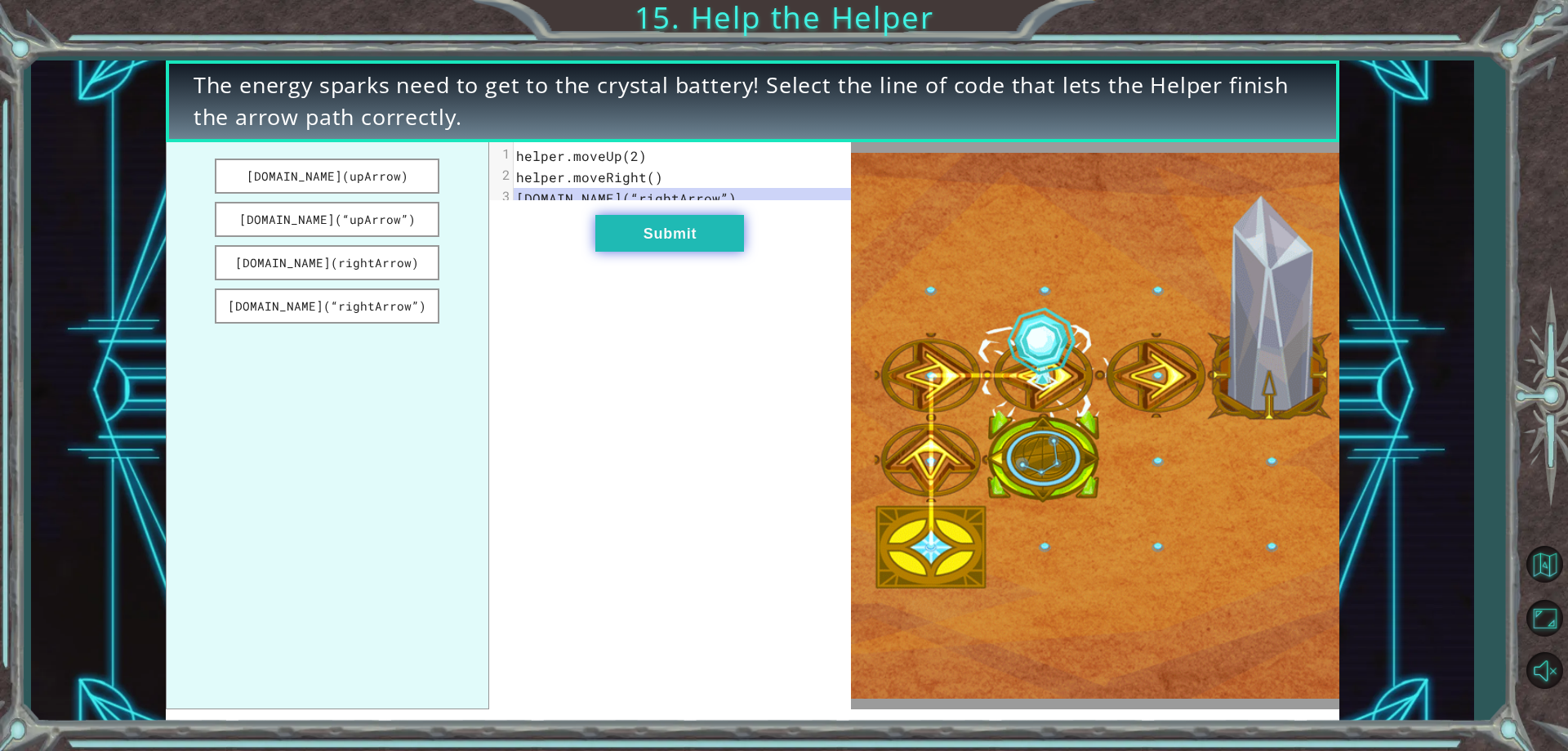
click at [650, 237] on button "Submit" at bounding box center [669, 233] width 148 height 37
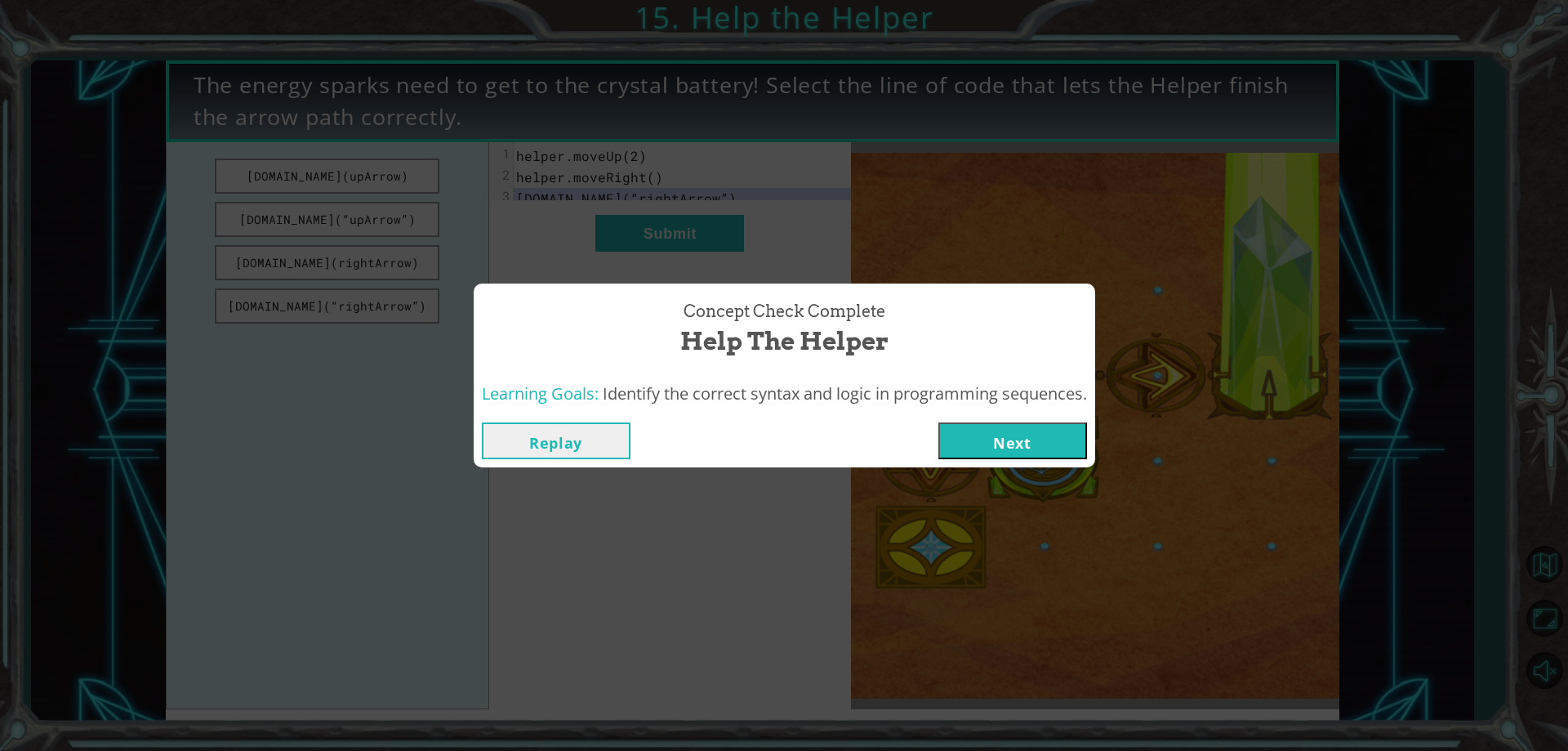
click at [1015, 446] on button "Next" at bounding box center [1012, 440] width 148 height 37
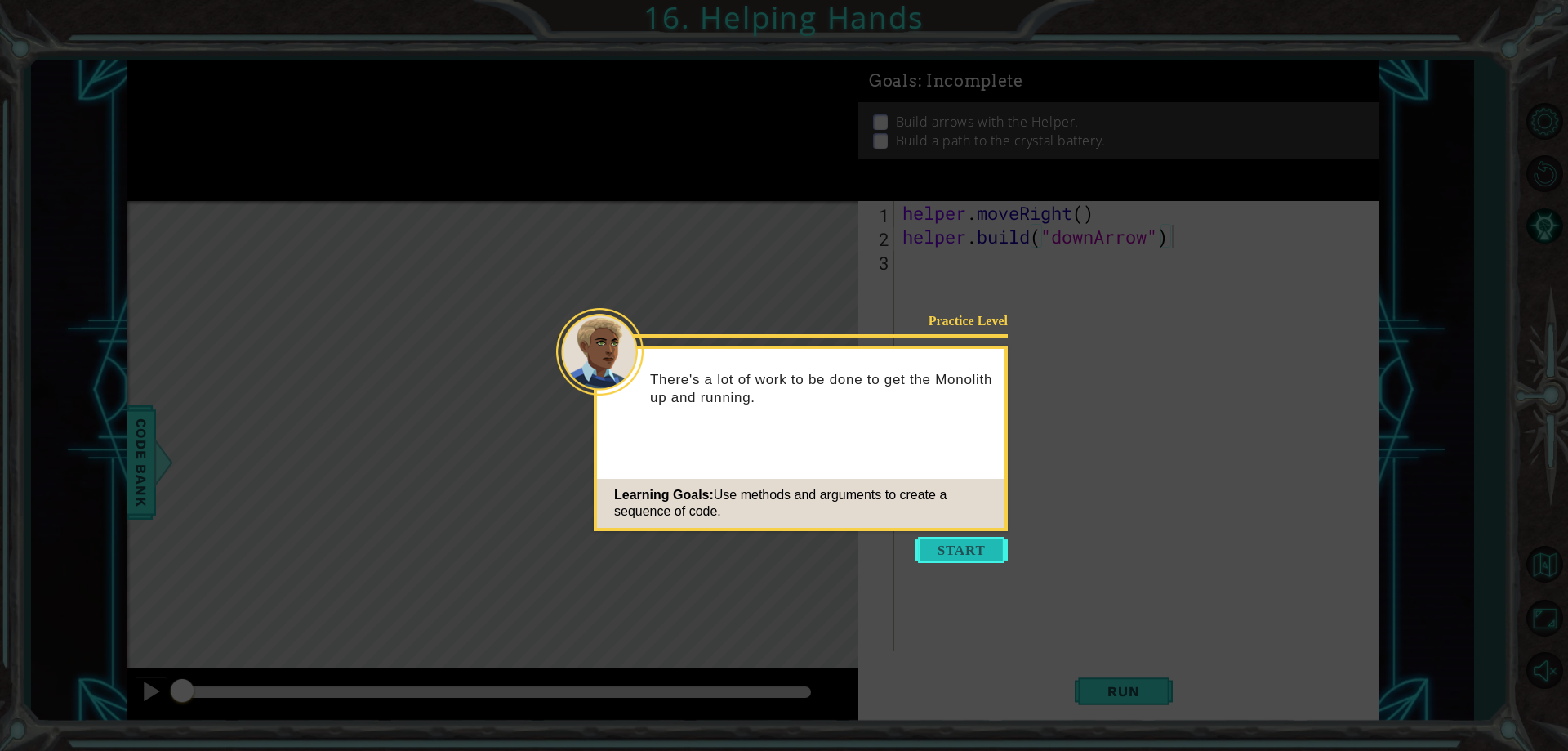
click at [972, 556] on button "Start" at bounding box center [961, 550] width 93 height 26
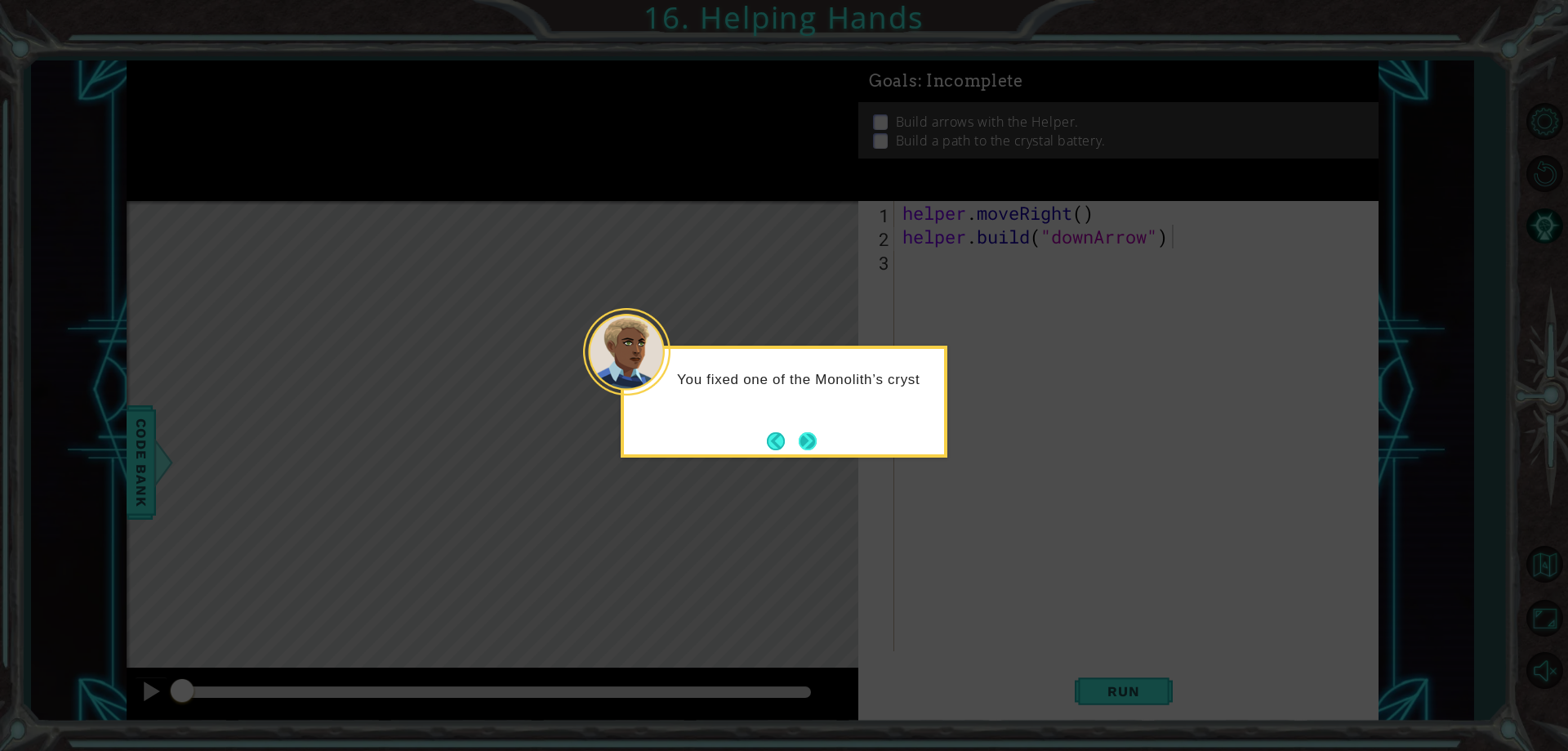
click at [817, 433] on button "Next" at bounding box center [808, 441] width 18 height 18
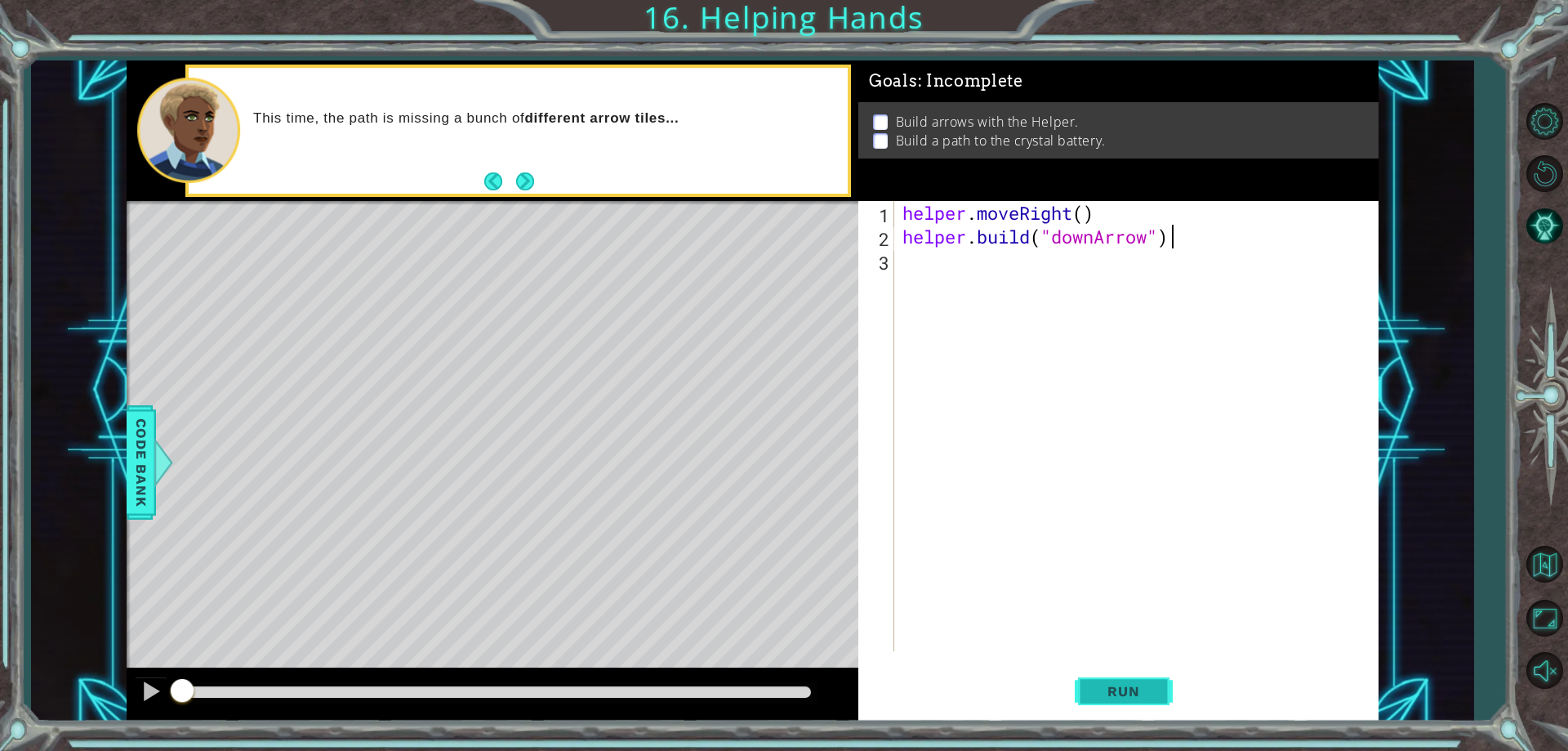
drag, startPoint x: 1114, startPoint y: 699, endPoint x: 1116, endPoint y: 708, distance: 9.2
click at [1116, 708] on button "Run" at bounding box center [1124, 691] width 98 height 52
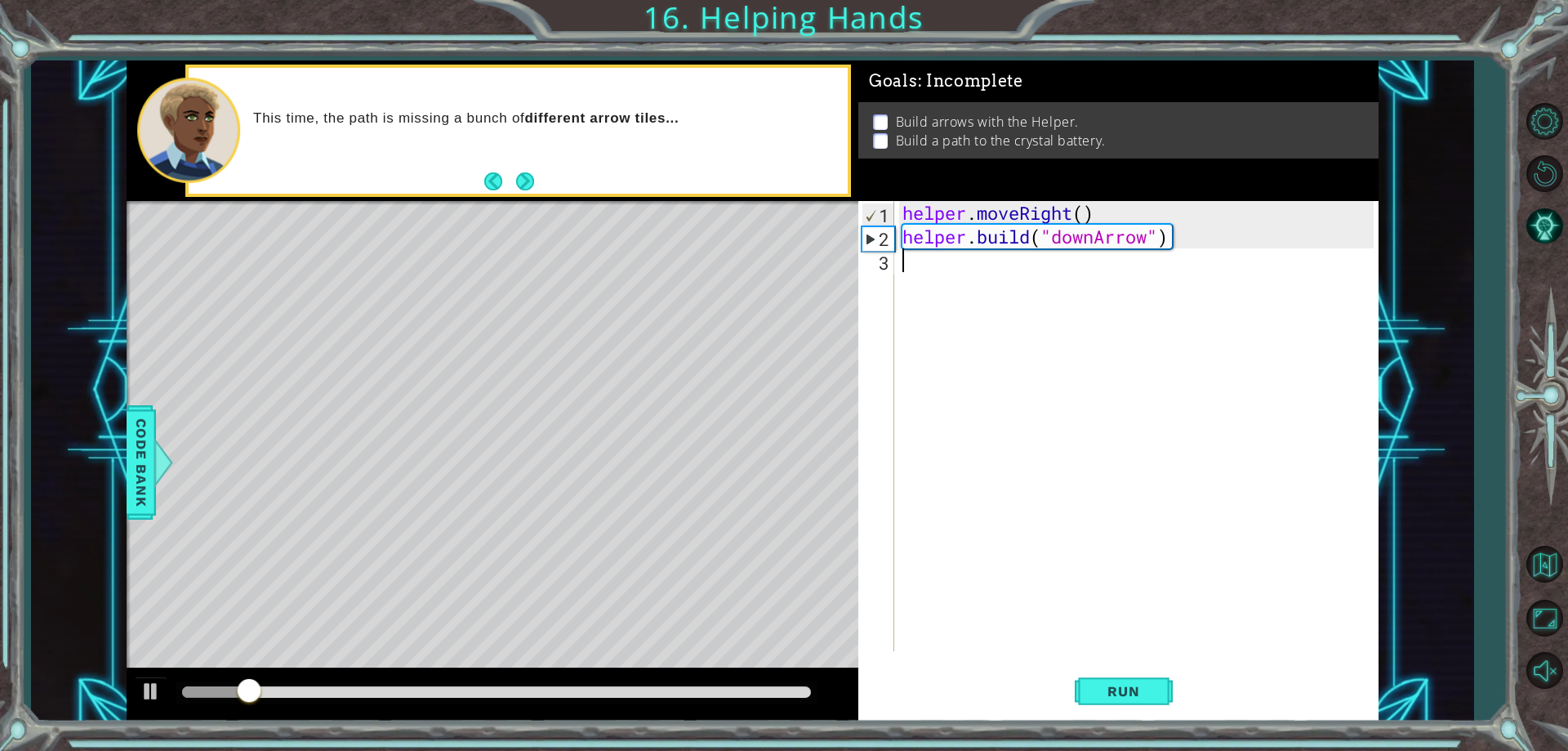
click at [1056, 268] on div "helper . moveRight ( ) helper . build ( "downArrow" )" at bounding box center [1140, 449] width 481 height 498
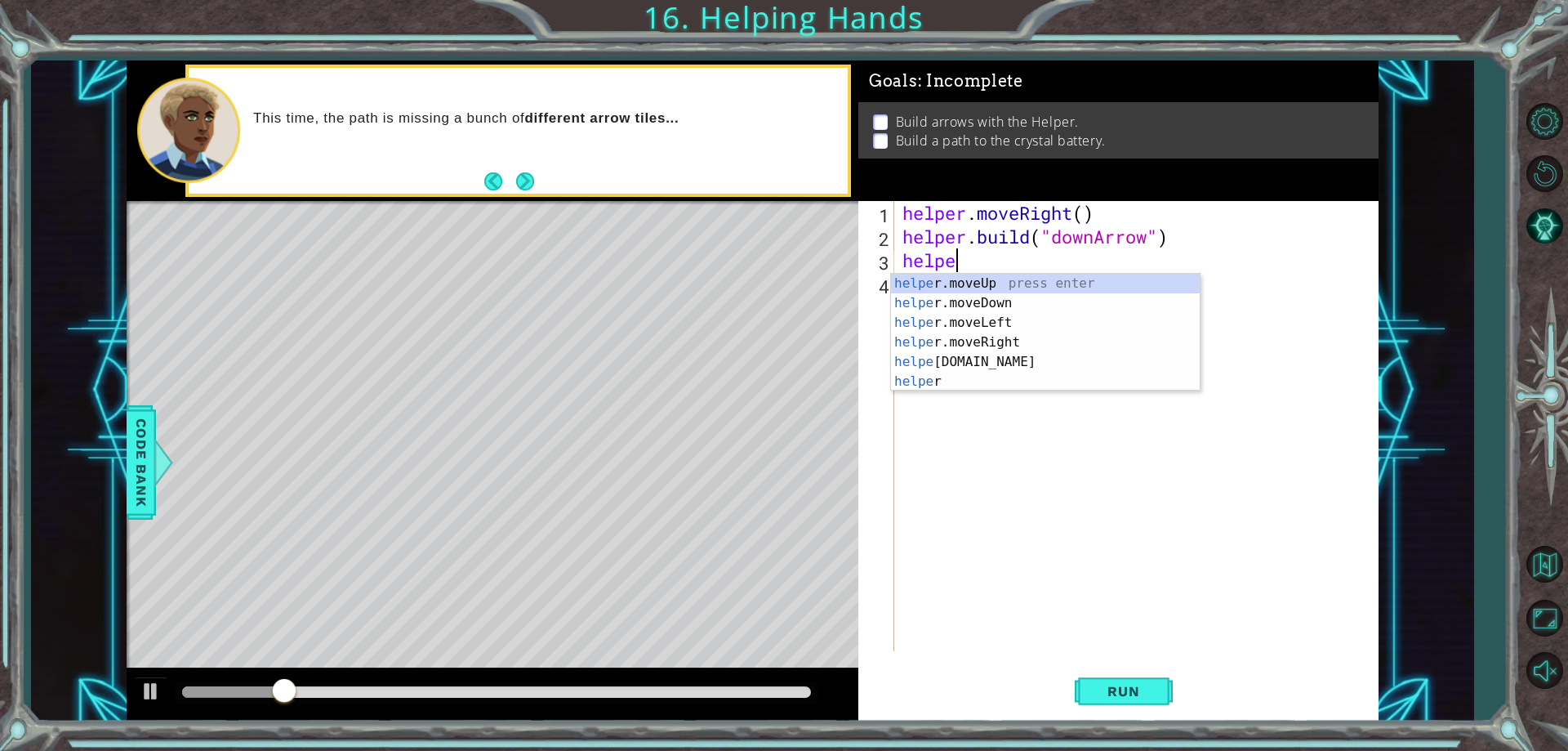
scroll to position [0, 3]
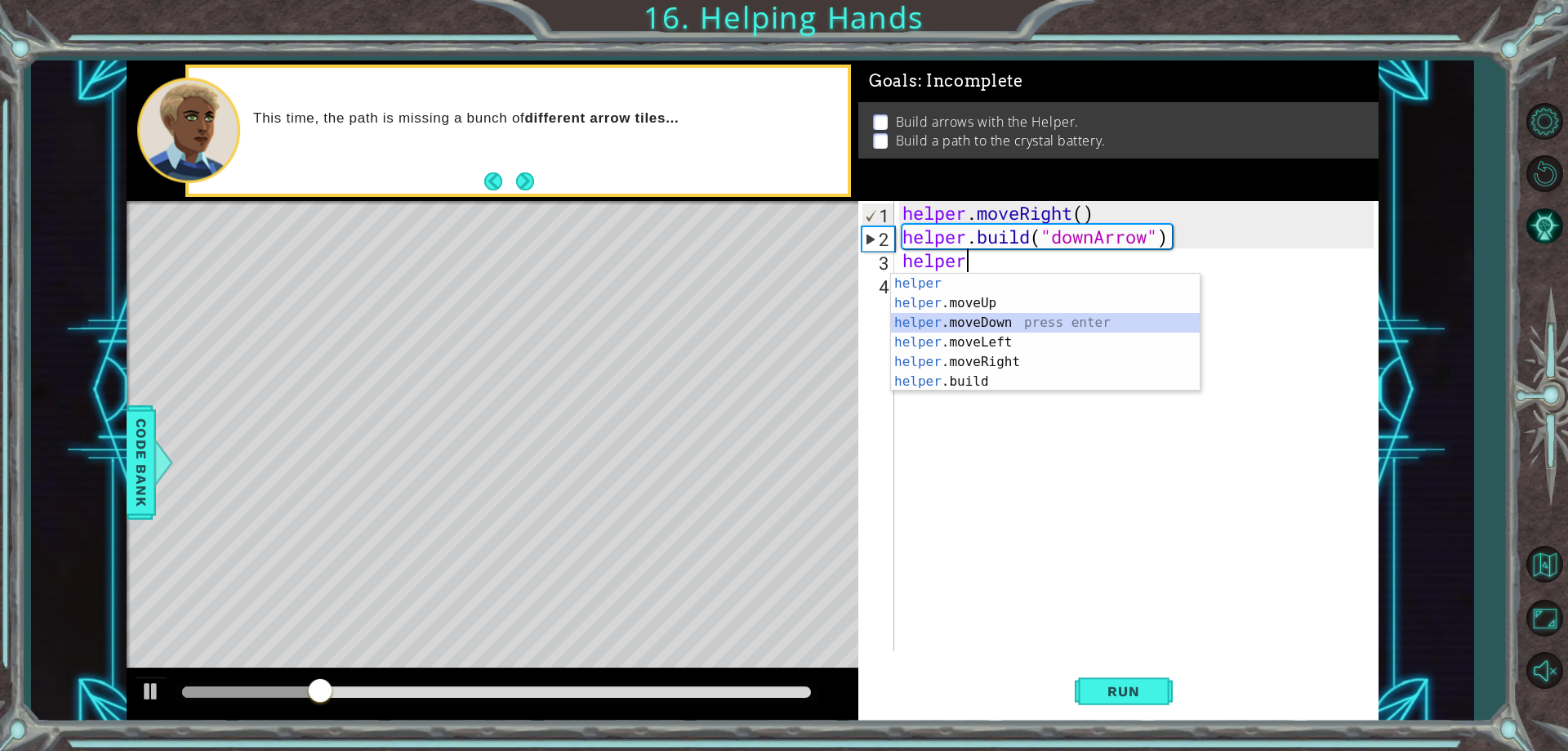
click at [1011, 318] on div "helper press enter helper .moveUp press enter helper .moveDown press enter help…" at bounding box center [1045, 352] width 308 height 157
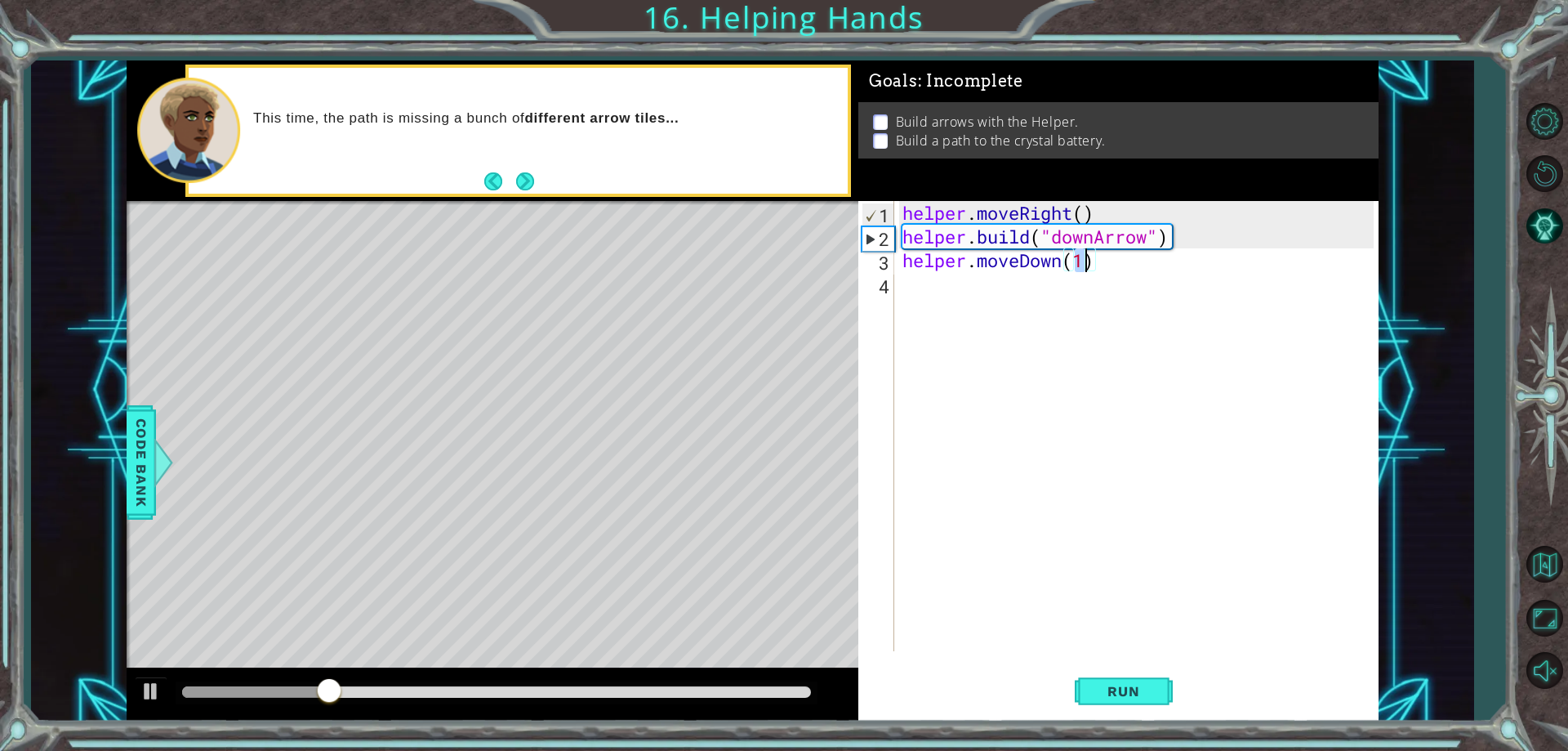
click at [996, 242] on div "helper . moveRight ( ) helper . build ( "downArrow" ) helper . moveDown ( 1 )" at bounding box center [1140, 449] width 481 height 498
type textarea "[DOMAIN_NAME]("downArrow") helper.moveDown(1)"
click at [918, 290] on div "helper . moveRight ( ) helper . build ( "downArrow" ) helper . moveDown ( 1 )" at bounding box center [1140, 449] width 481 height 498
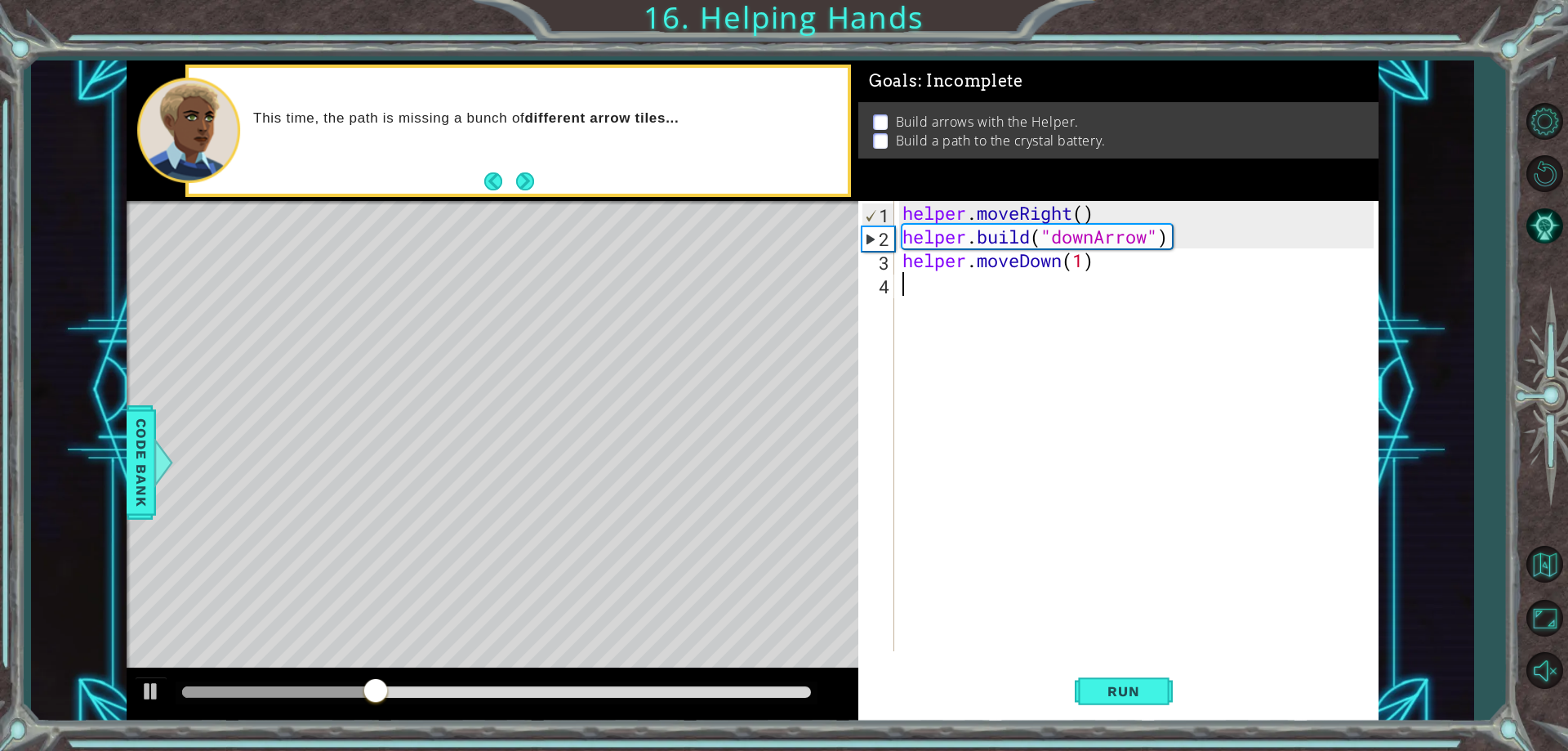
scroll to position [0, 0]
click at [1145, 692] on span "Run" at bounding box center [1124, 690] width 64 height 16
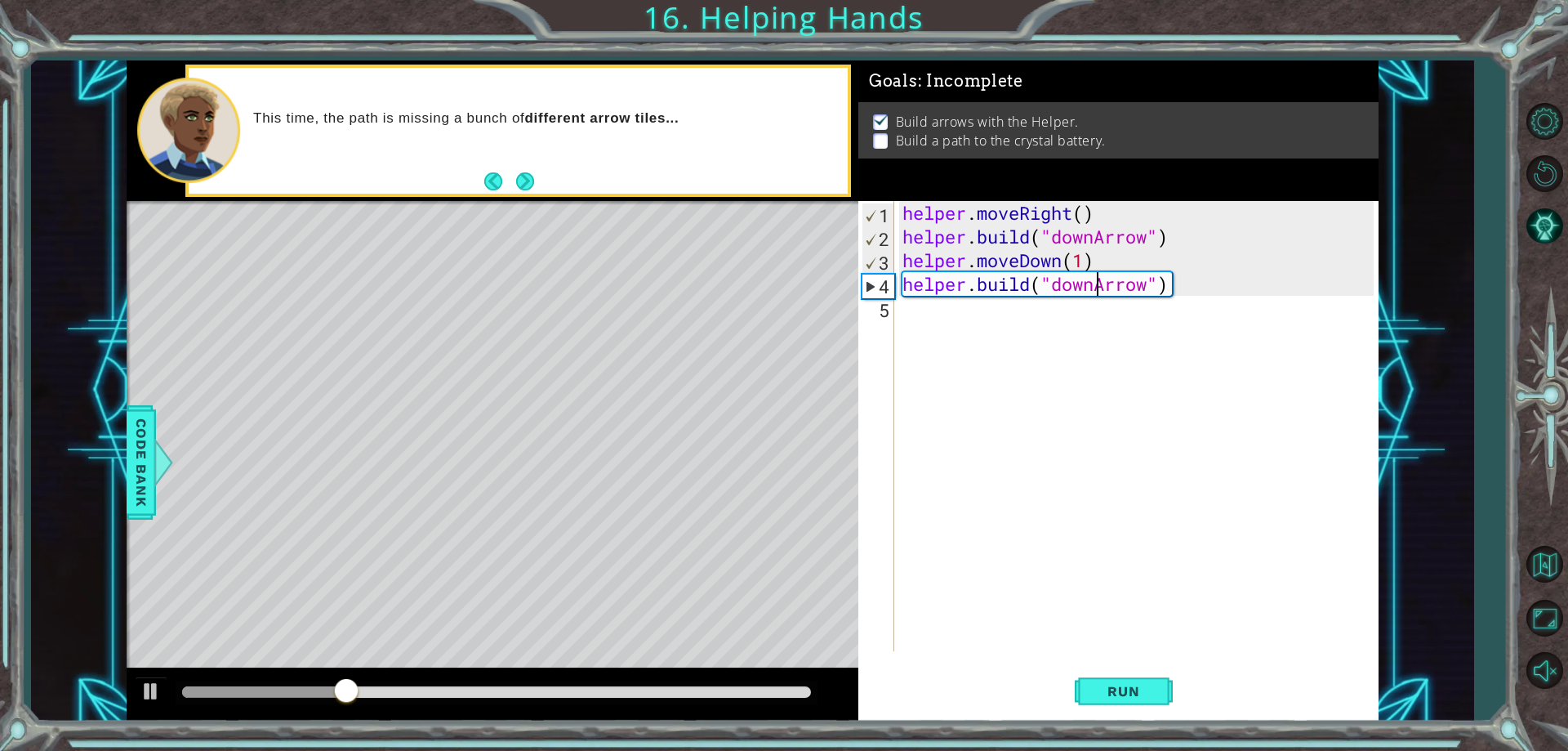
click at [1098, 284] on div "helper . moveRight ( ) helper . build ( "downArrow" ) helper . moveDown ( 1 ) h…" at bounding box center [1140, 449] width 481 height 498
click at [1096, 299] on div "" downA r row" press enter" at bounding box center [1186, 326] width 308 height 59
type textarea "[DOMAIN_NAME]("downArrow"")"
click at [984, 302] on div "helper . moveRight ( ) helper . build ( "downArrow" ) helper . moveDown ( 1 ) h…" at bounding box center [1140, 449] width 481 height 498
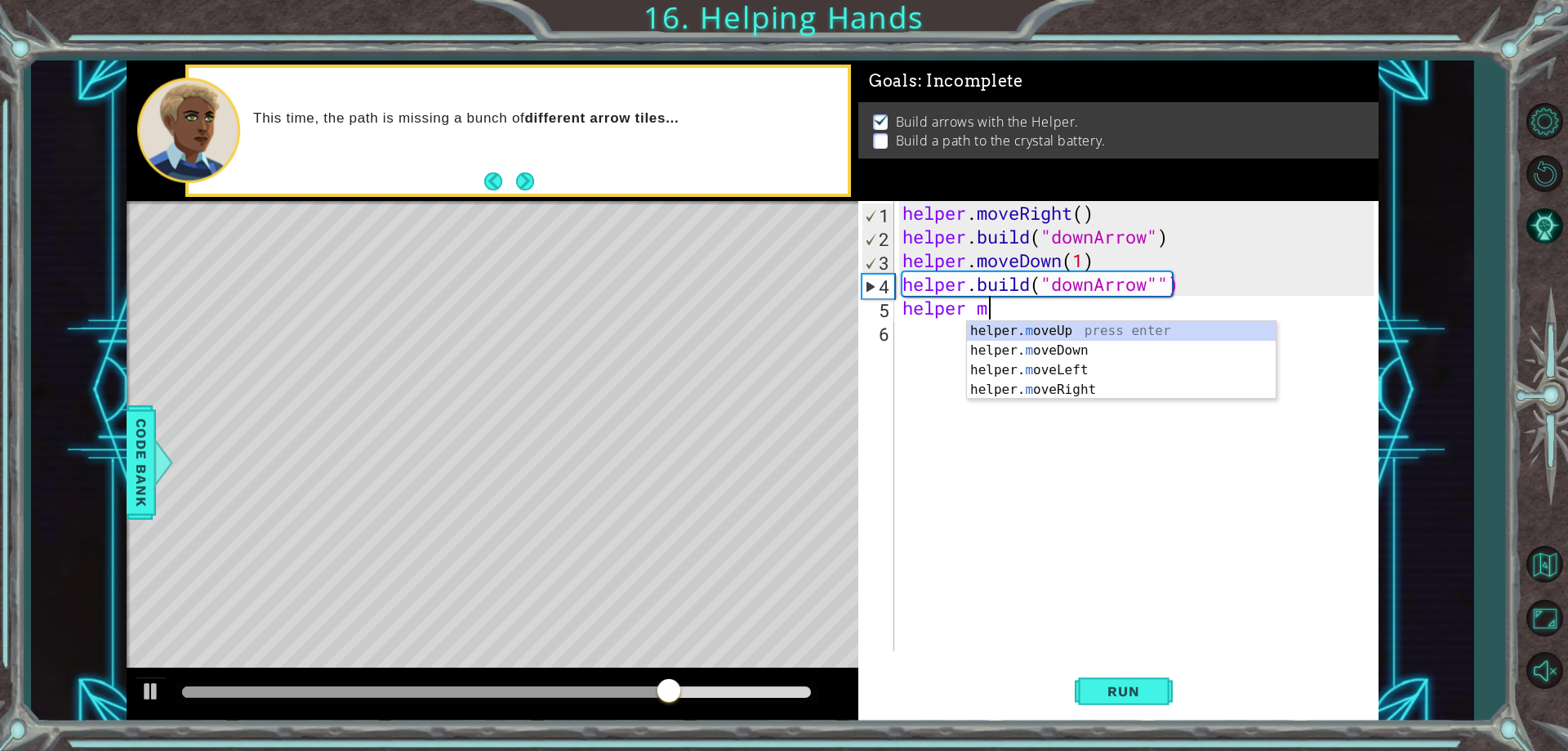
scroll to position [0, 3]
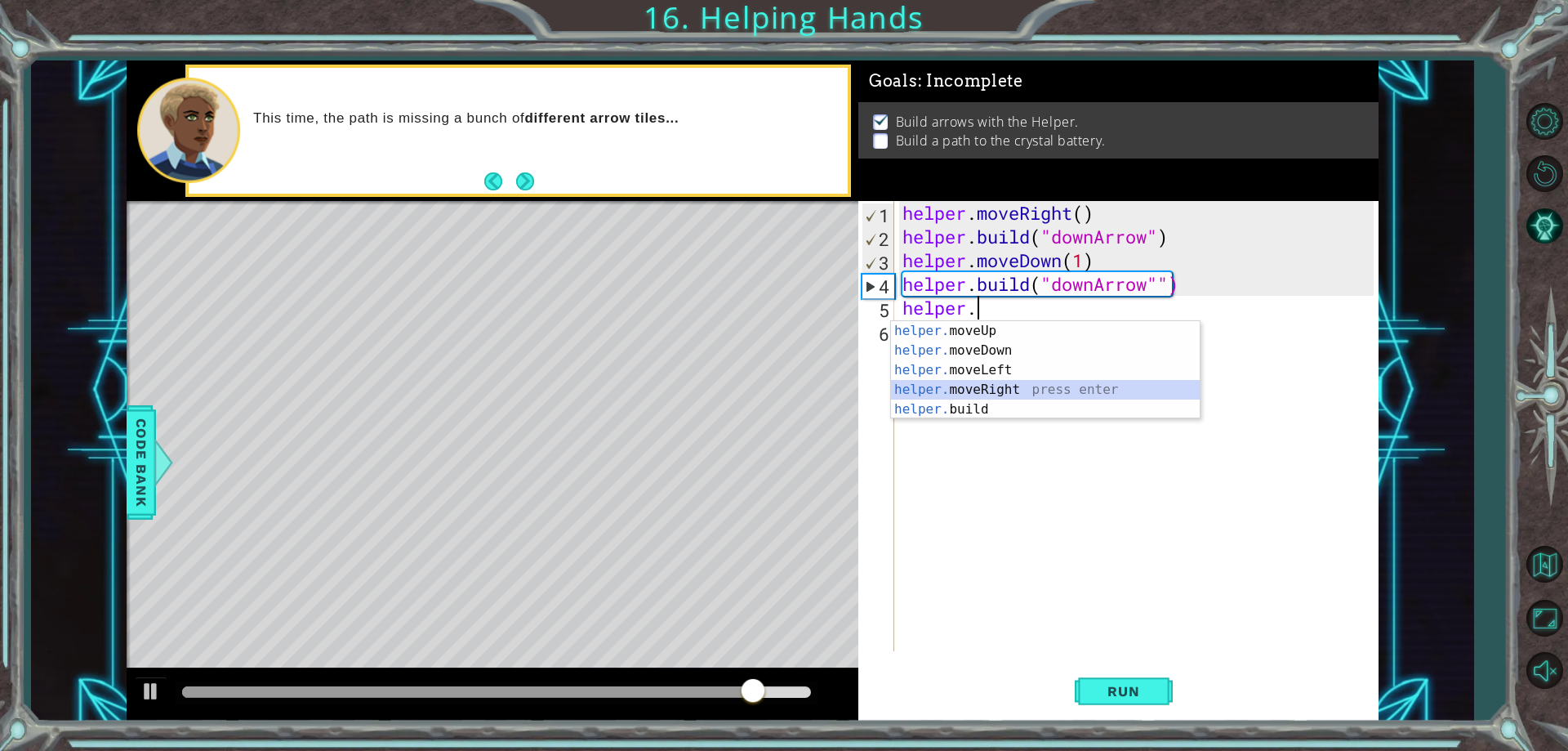
click at [1002, 380] on div "helper. moveUp press enter helper. moveDown press enter helper. moveLeft press …" at bounding box center [1045, 389] width 308 height 137
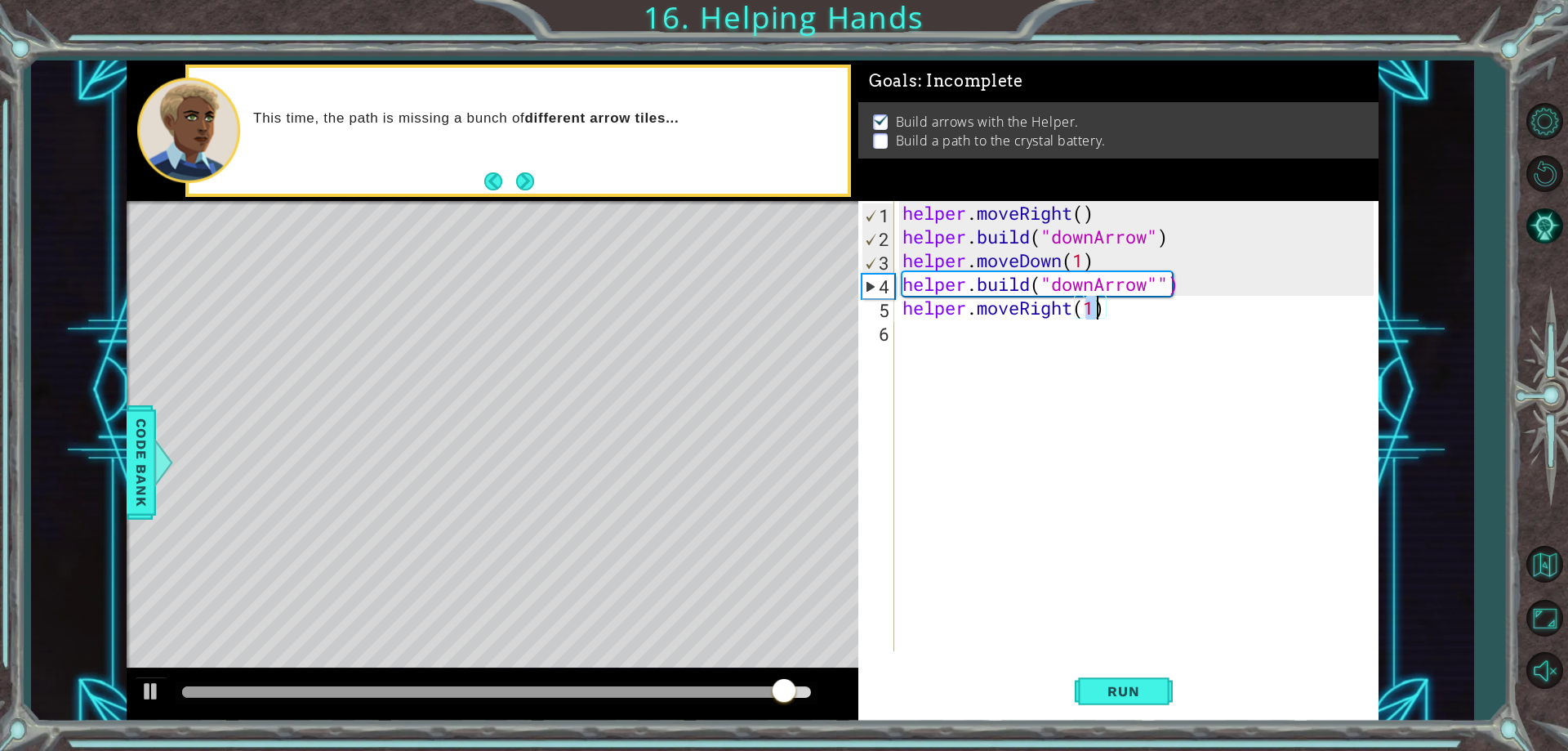
click at [1022, 289] on div "helper . moveRight ( ) helper . build ( "downArrow" ) helper . moveDown ( 1 ) h…" at bounding box center [1140, 449] width 481 height 498
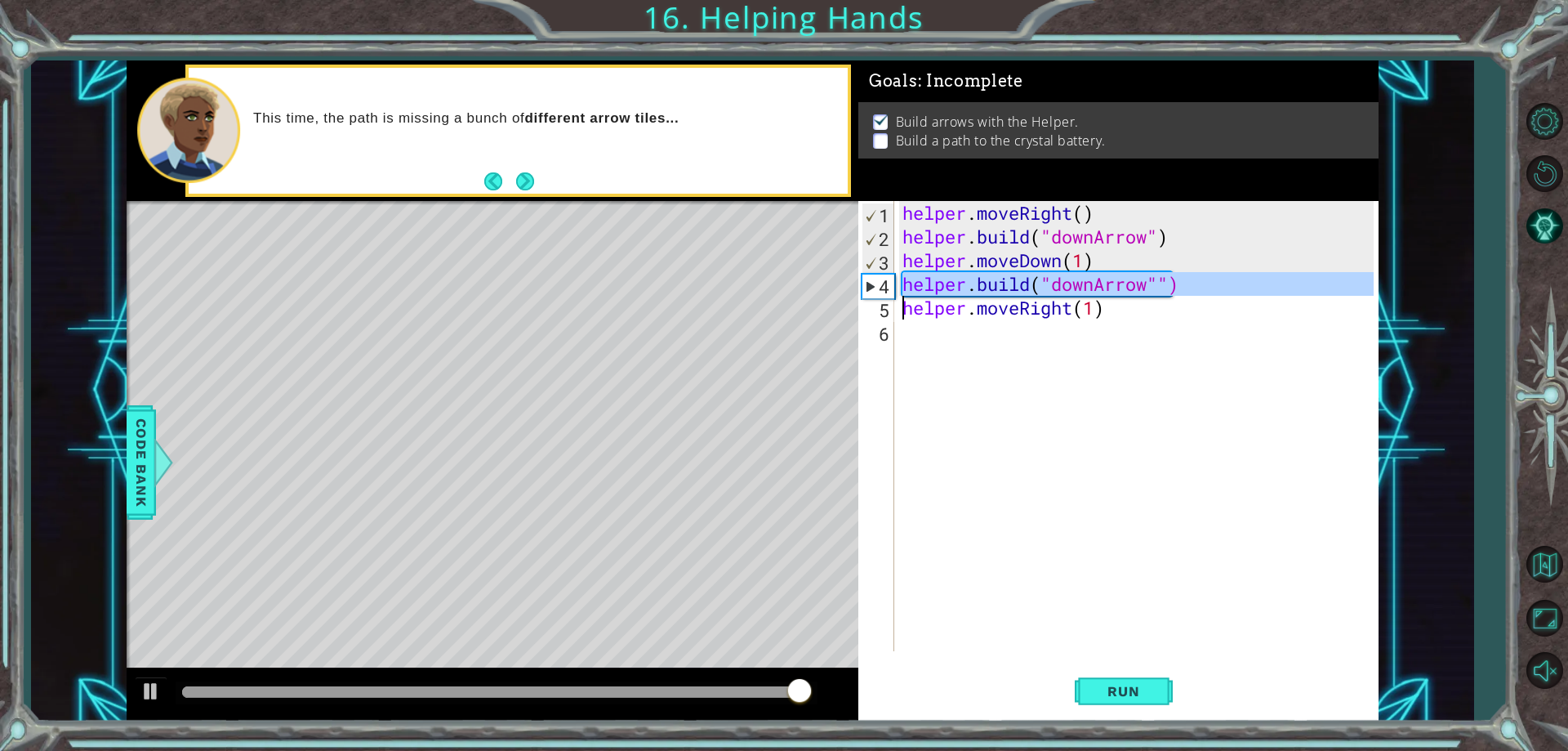
click at [1022, 289] on div "helper . moveRight ( ) helper . build ( "downArrow" ) helper . moveDown ( 1 ) h…" at bounding box center [1140, 449] width 481 height 498
type textarea "[DOMAIN_NAME]("downArrow"") helper.moveRight(1)"
click at [926, 334] on div "helper . moveRight ( ) helper . build ( "downArrow" ) helper . moveDown ( 1 ) h…" at bounding box center [1140, 449] width 481 height 498
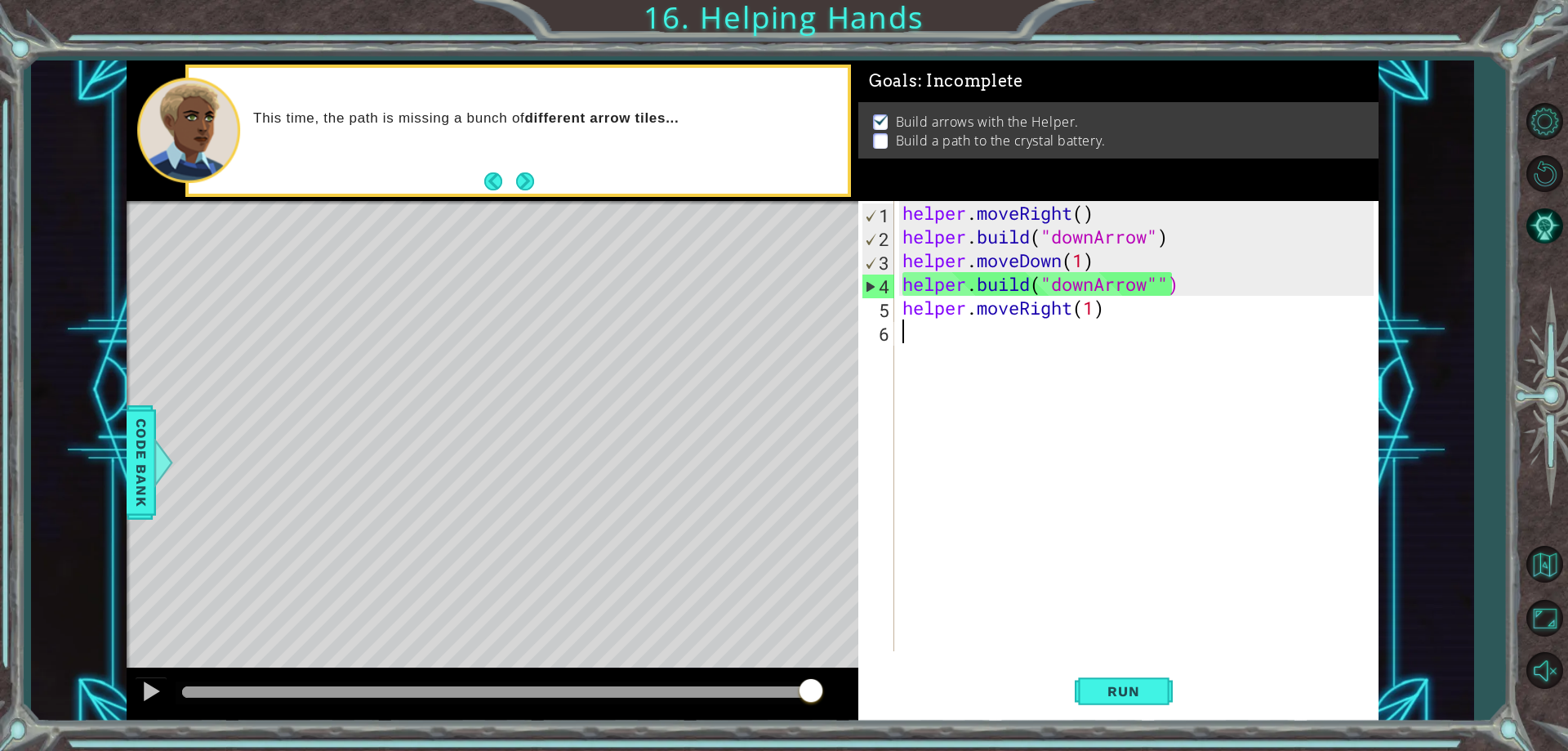
scroll to position [0, 0]
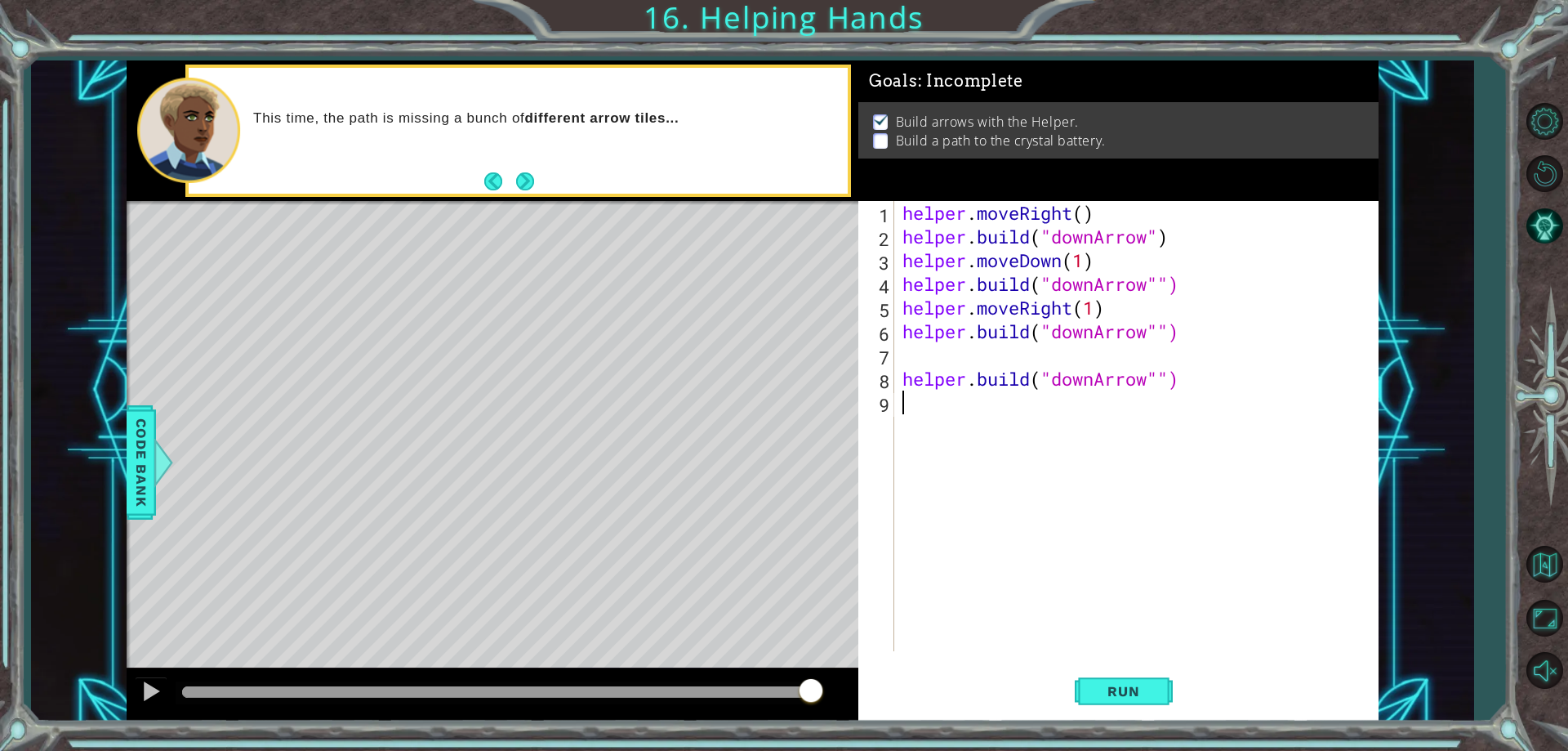
click at [924, 360] on div "helper . moveRight ( ) helper . build ( "downArrow" ) helper . moveDown ( 1 ) h…" at bounding box center [1140, 449] width 481 height 498
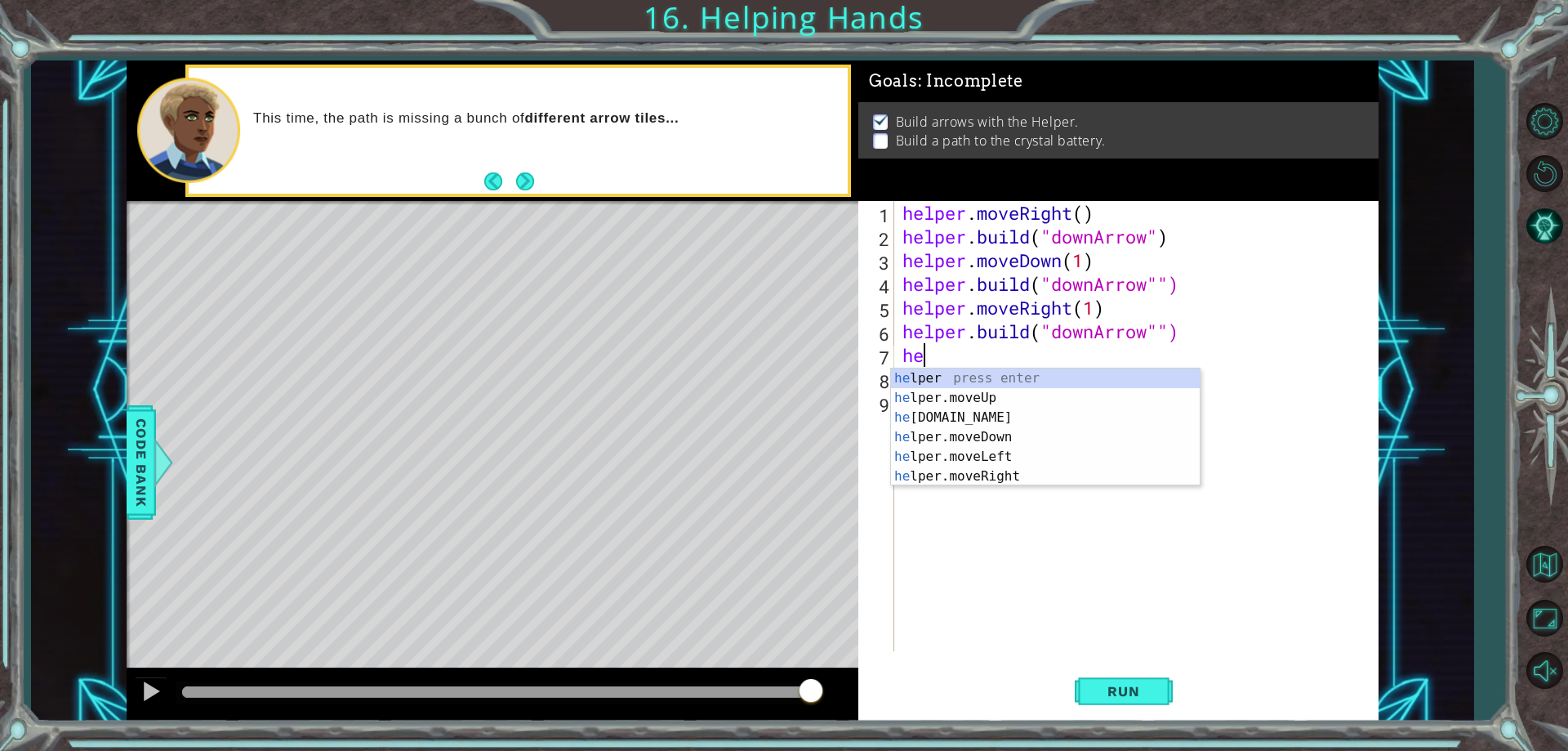
scroll to position [0, 1]
click at [1027, 480] on div "help er press enter help er.moveUp press enter help er.moveDown press enter hel…" at bounding box center [1045, 446] width 308 height 157
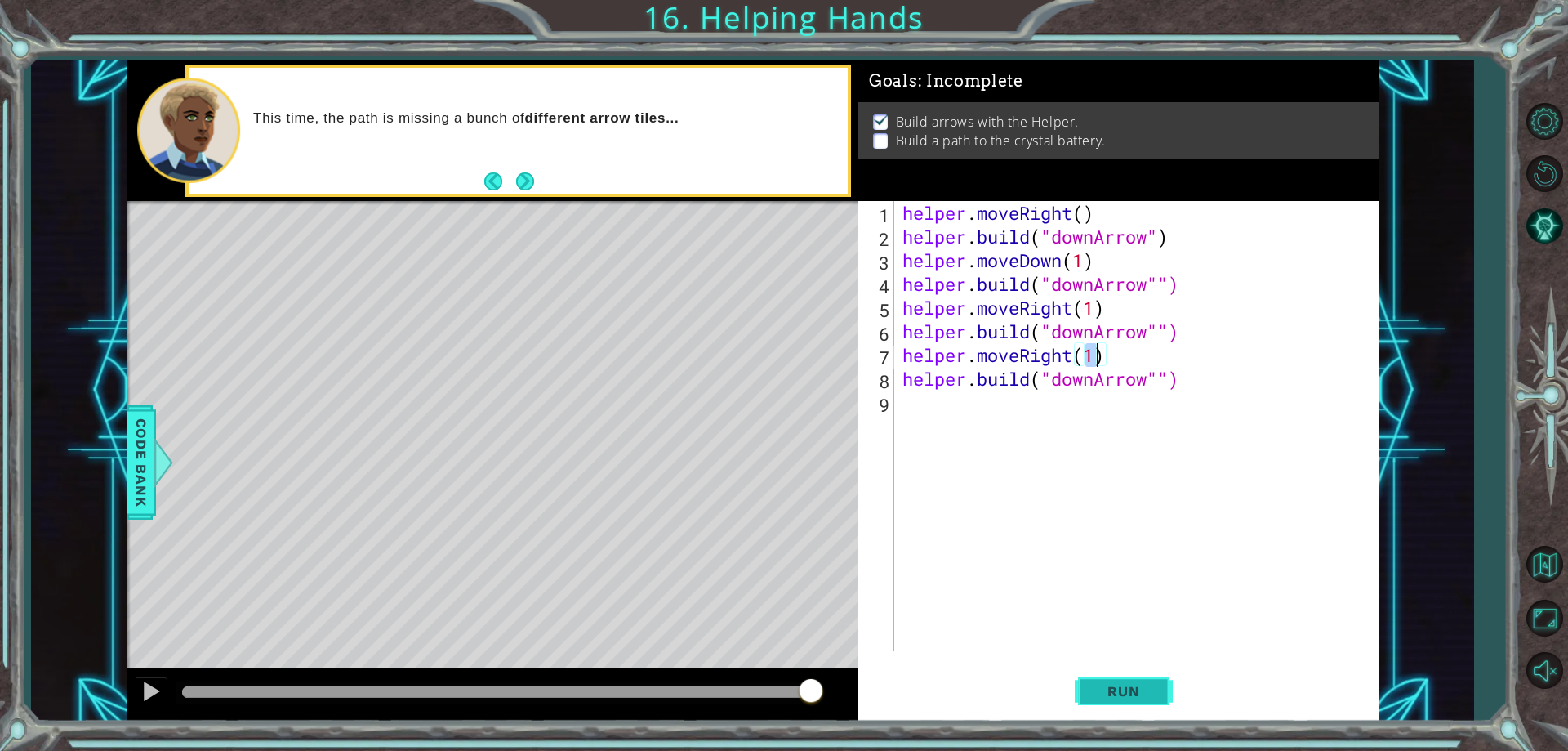
click at [1126, 686] on span "Run" at bounding box center [1124, 690] width 64 height 16
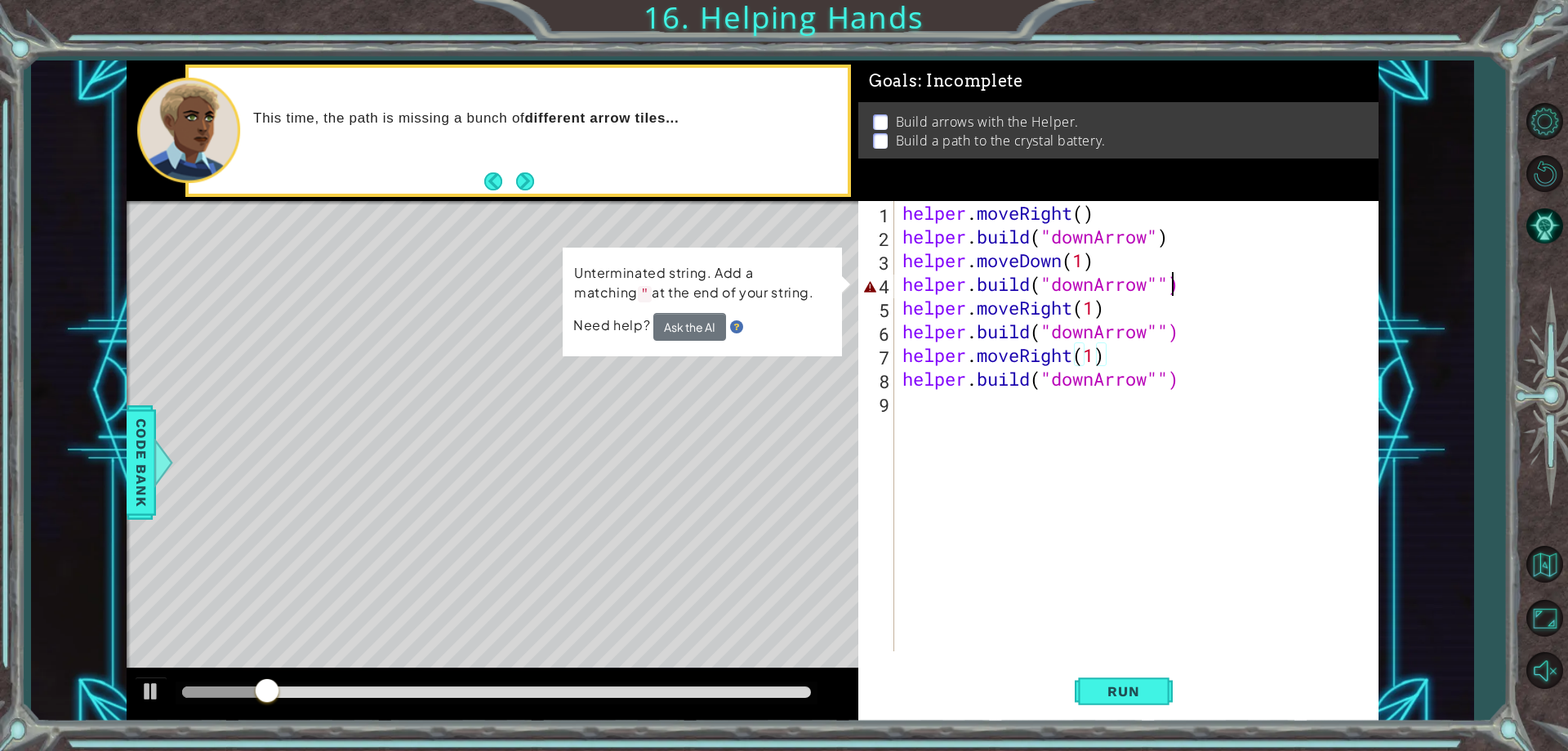
click at [1174, 289] on div "helper . moveRight ( ) helper . build ( "downArrow" ) helper . moveDown ( 1 ) h…" at bounding box center [1140, 449] width 481 height 498
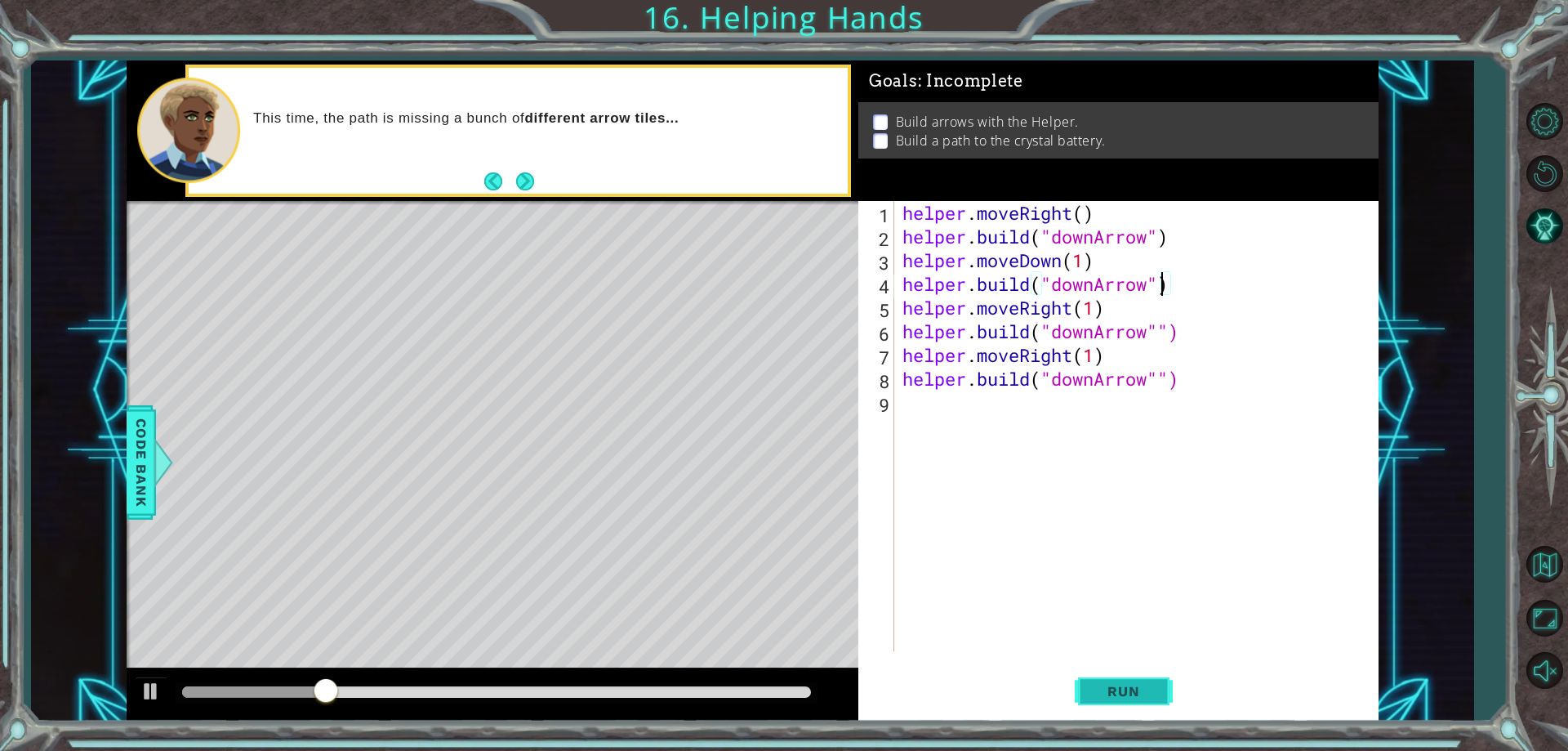
click at [1109, 687] on span "Run" at bounding box center [1124, 690] width 64 height 16
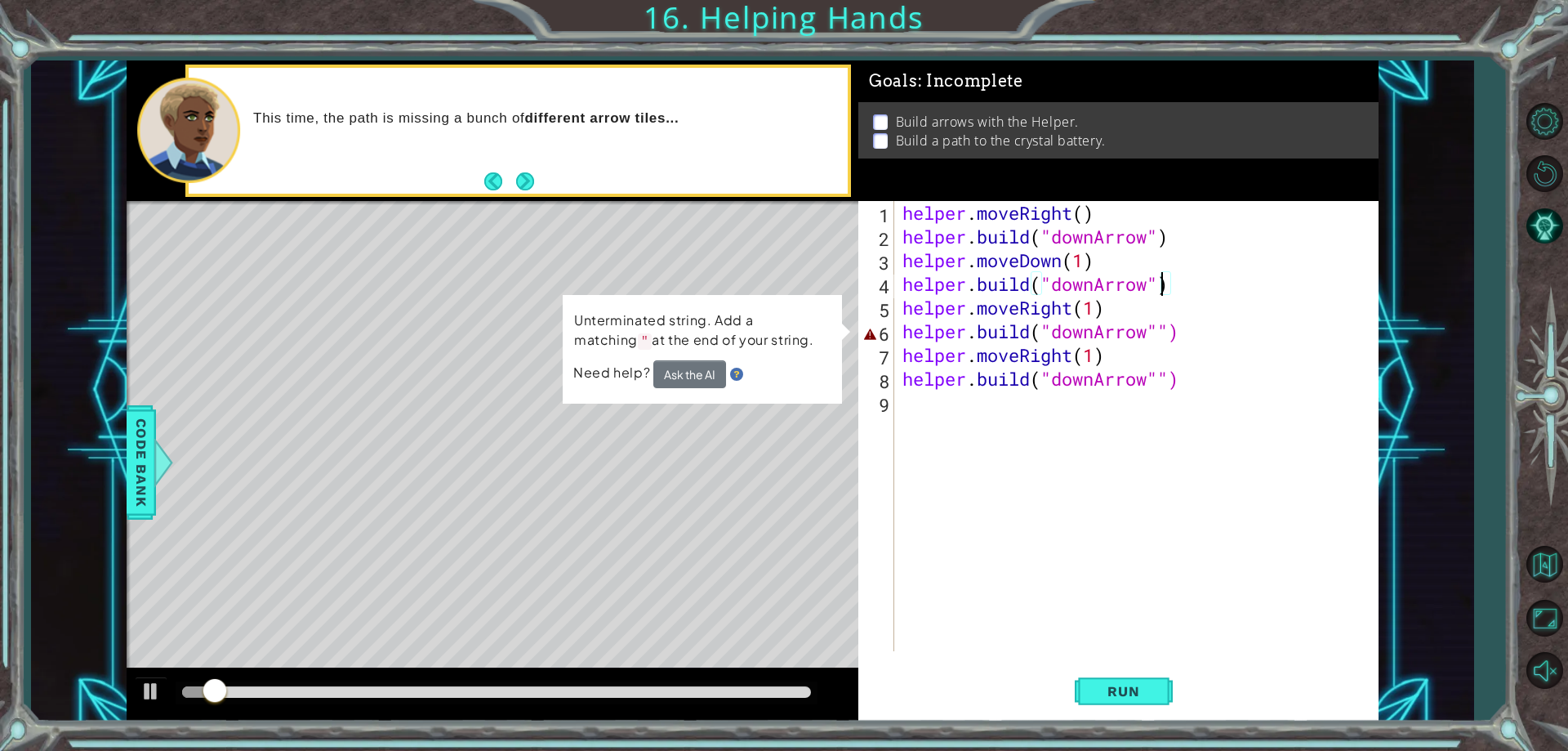
click at [1163, 324] on div "helper . moveRight ( ) helper . build ( "downArrow" ) helper . moveDown ( 1 ) h…" at bounding box center [1140, 449] width 481 height 498
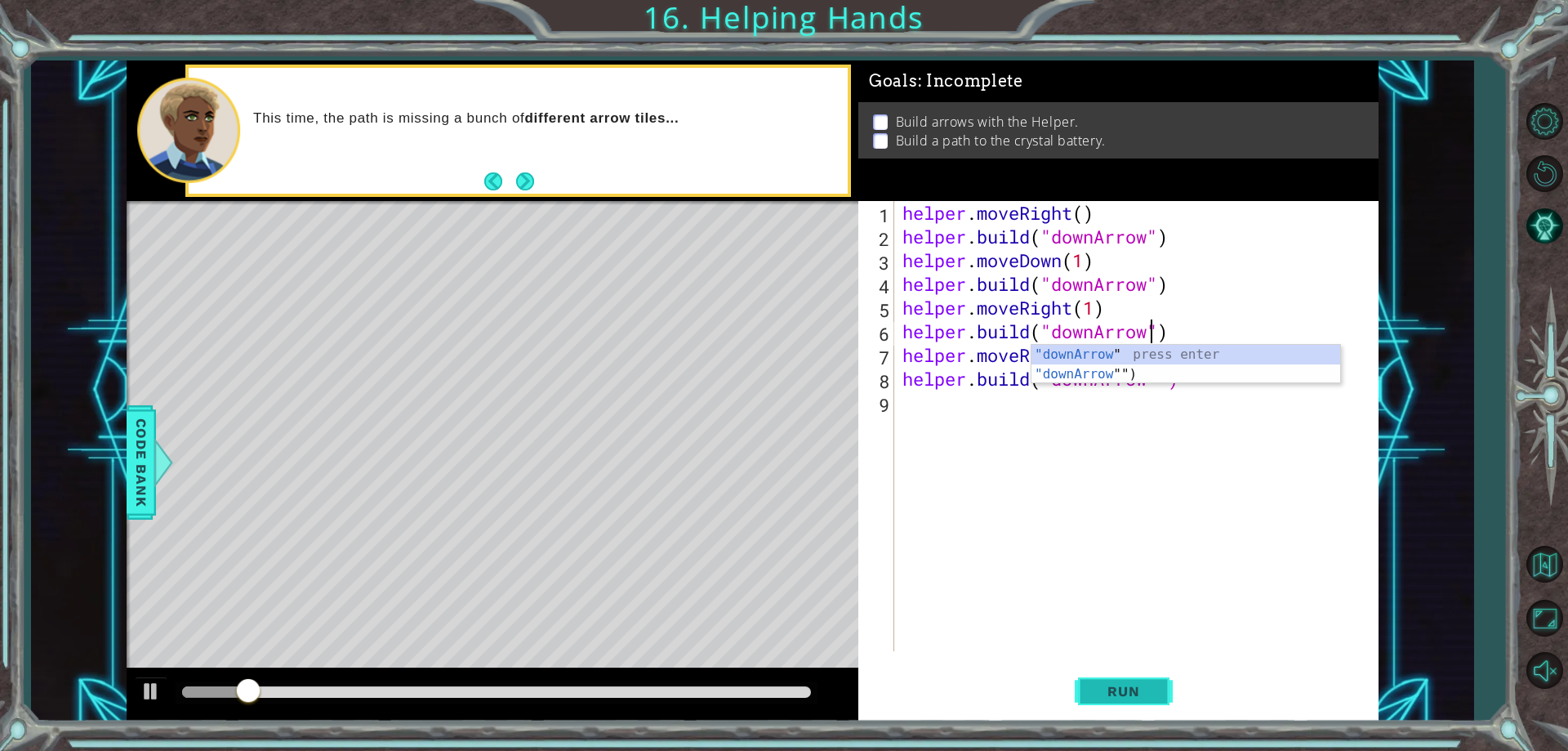
click at [1110, 680] on button "Run" at bounding box center [1124, 691] width 98 height 52
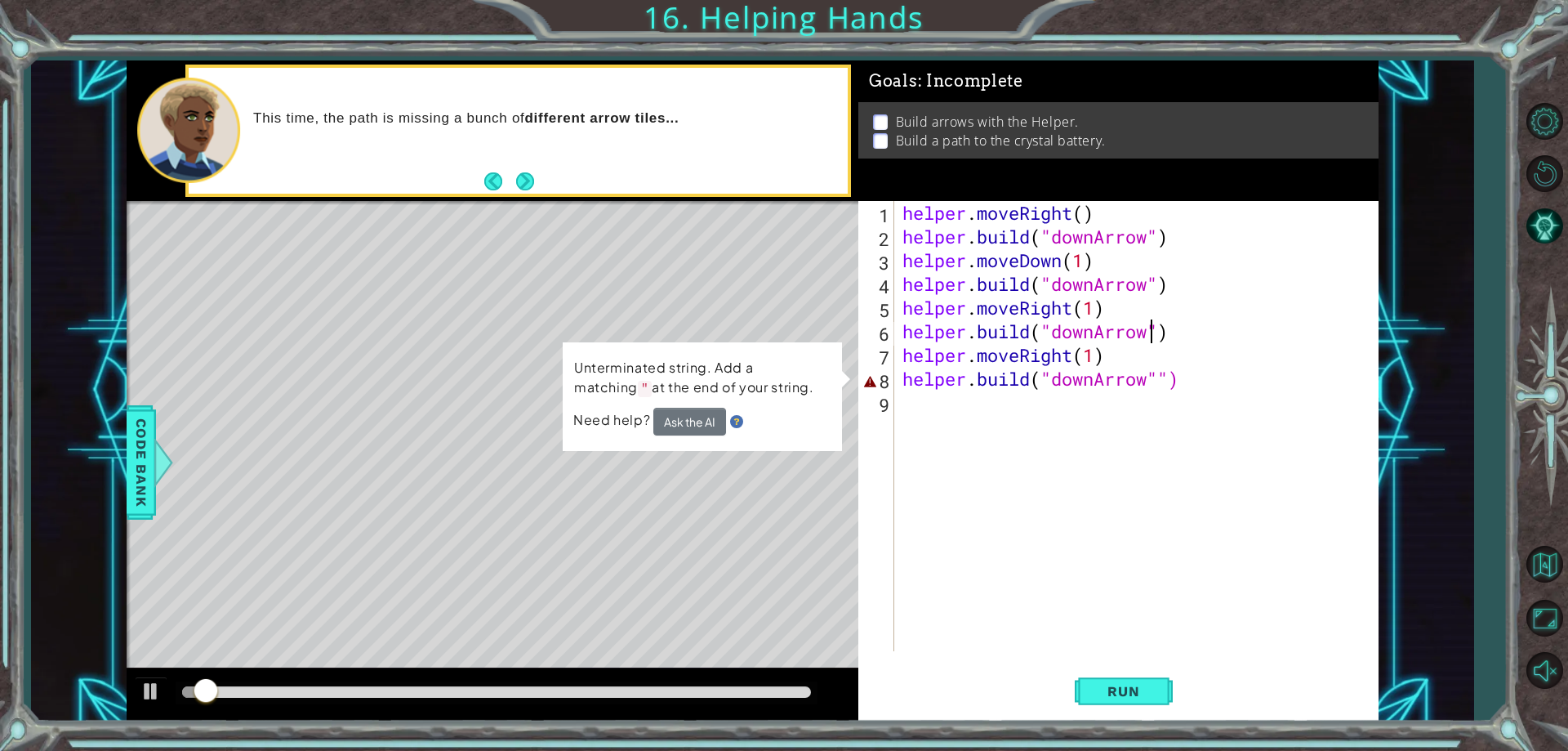
click at [1163, 386] on div "helper . moveRight ( ) helper . build ( "downArrow" ) helper . moveDown ( 1 ) h…" at bounding box center [1140, 449] width 481 height 498
type textarea "[DOMAIN_NAME]("downArrow")"
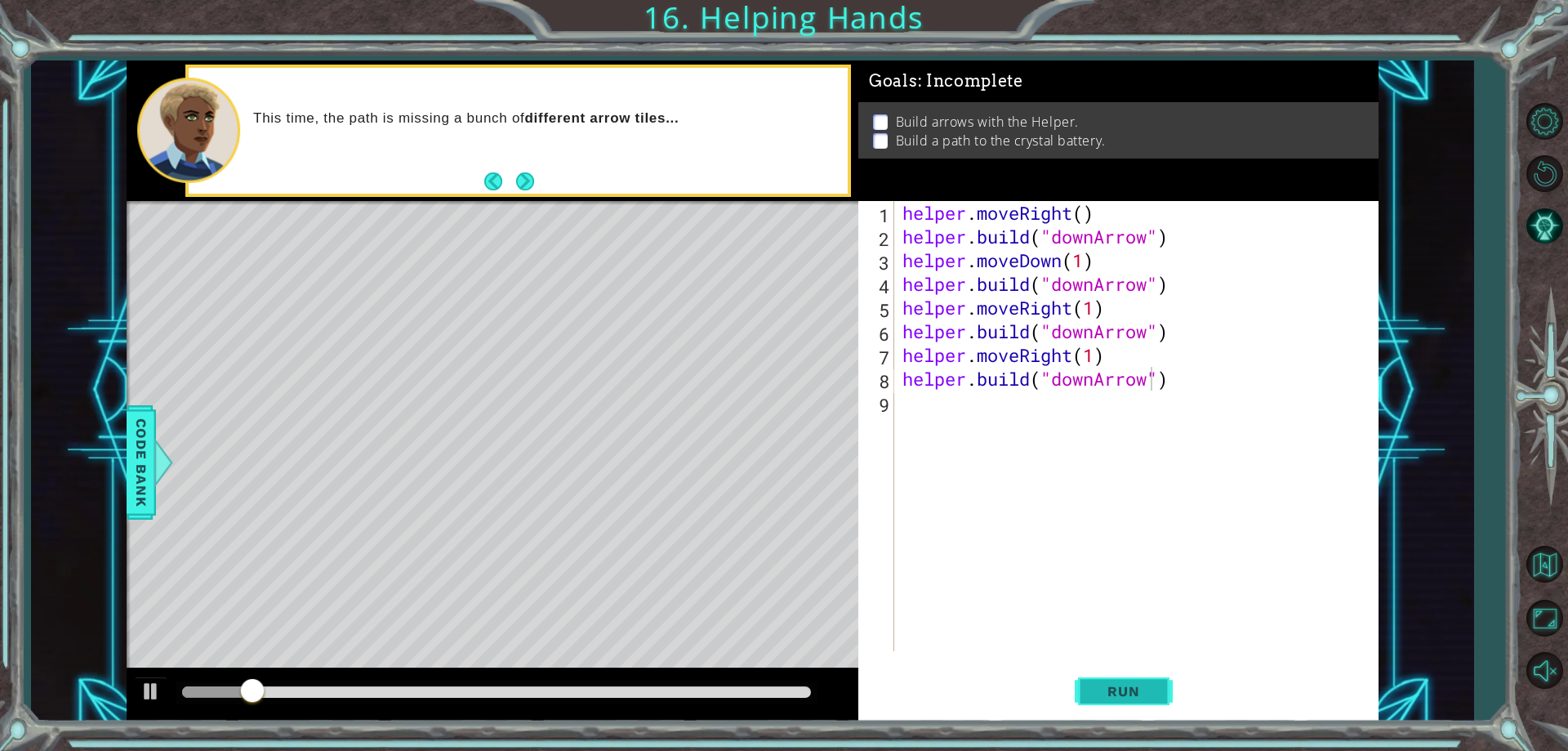
drag, startPoint x: 1145, startPoint y: 730, endPoint x: 1141, endPoint y: 694, distance: 36.2
click at [1146, 704] on button "Run" at bounding box center [1124, 691] width 98 height 52
click at [1141, 694] on body "1 ההההההההההההההההההההההההההההההההההההההההההההההההההההההההההההההההההההההההההההה…" at bounding box center [784, 376] width 1568 height 751
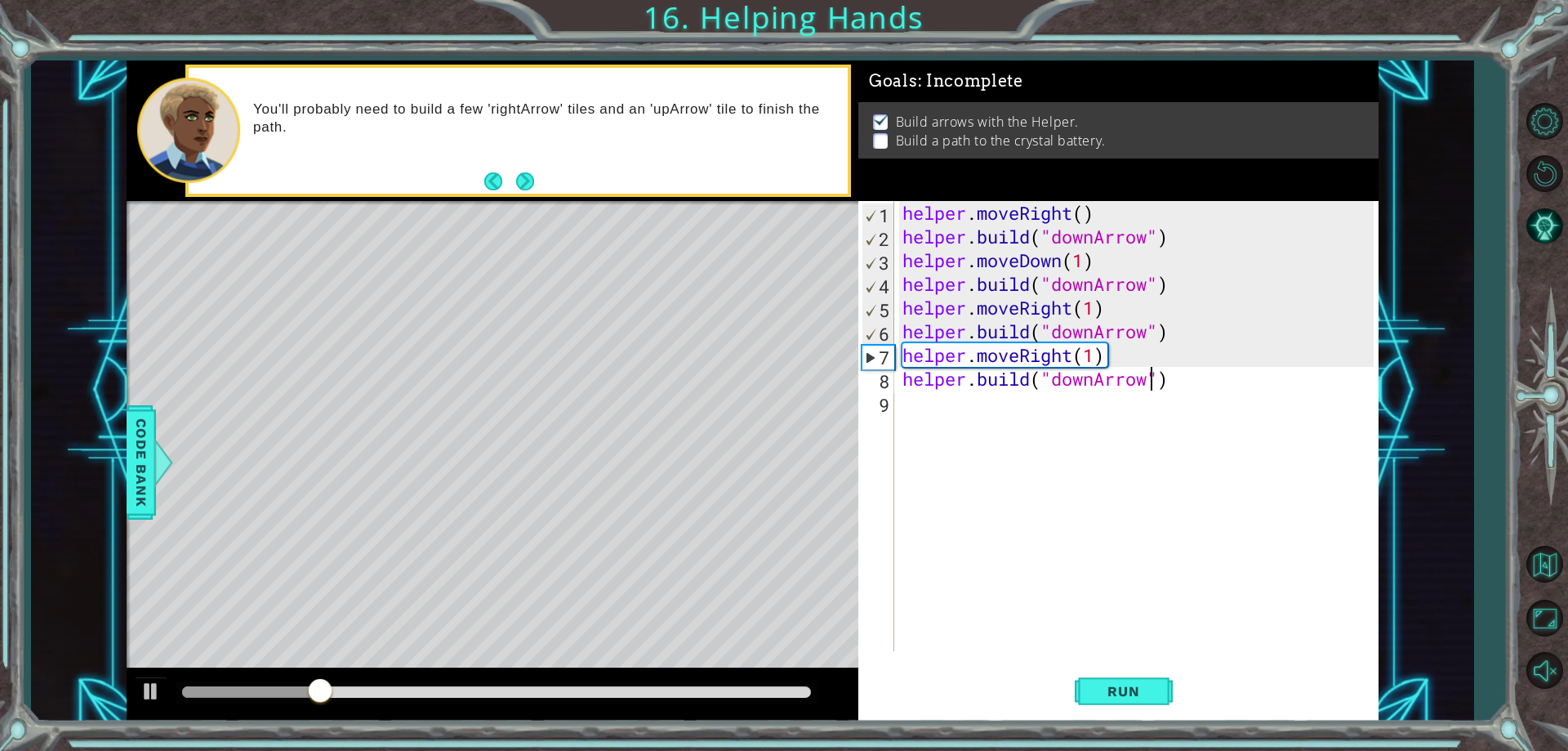
scroll to position [0, 0]
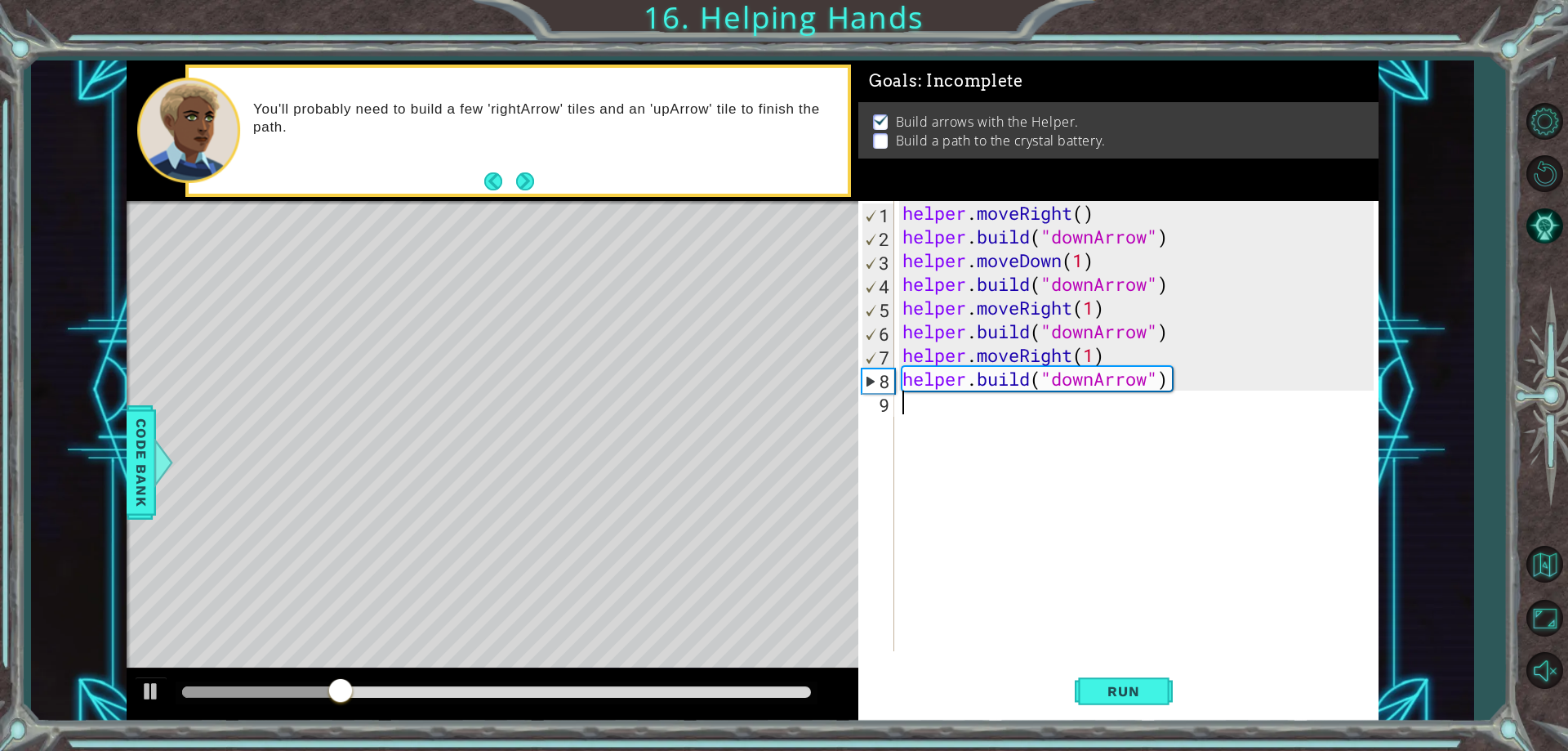
drag, startPoint x: 1073, startPoint y: 516, endPoint x: 1045, endPoint y: 600, distance: 88.5
click at [1045, 600] on div "helper . moveRight ( ) helper . build ( "downArrow" ) helper . moveDown ( 1 ) h…" at bounding box center [1140, 449] width 481 height 498
click at [1551, 117] on button "Level Options" at bounding box center [1544, 122] width 47 height 47
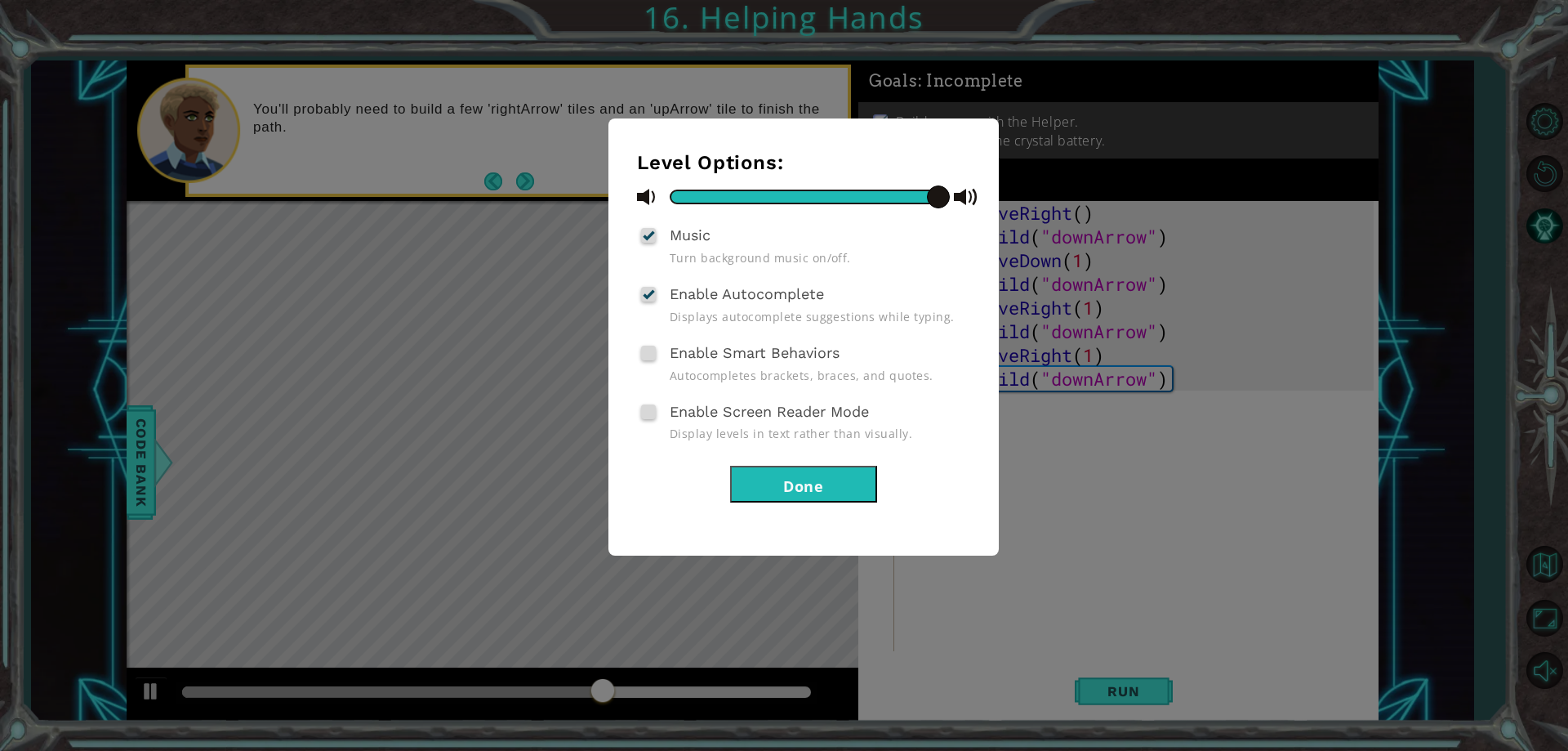
click at [875, 488] on button "Done" at bounding box center [803, 483] width 147 height 37
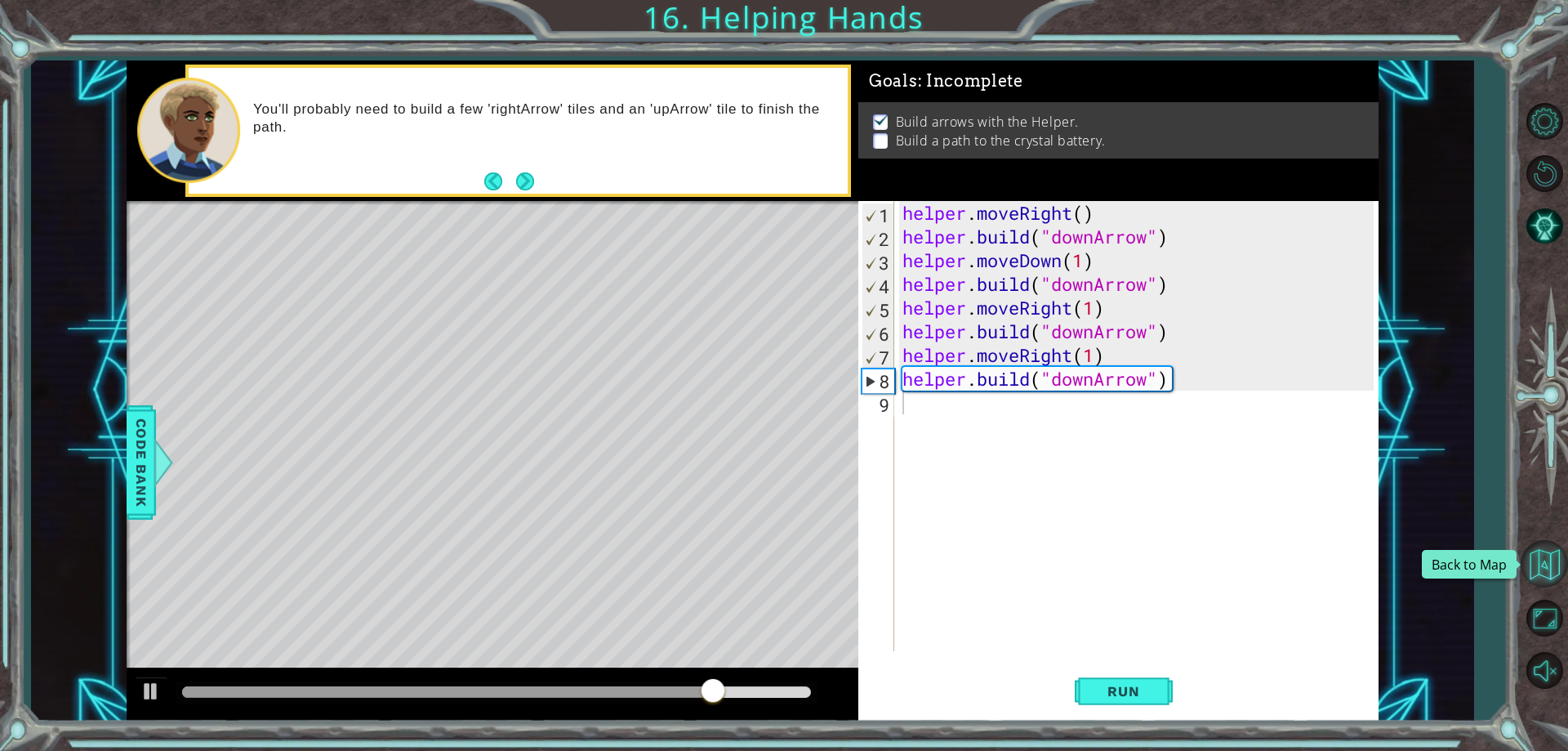
click at [1524, 547] on button "Back to Map" at bounding box center [1544, 564] width 47 height 47
